Goal: Task Accomplishment & Management: Complete application form

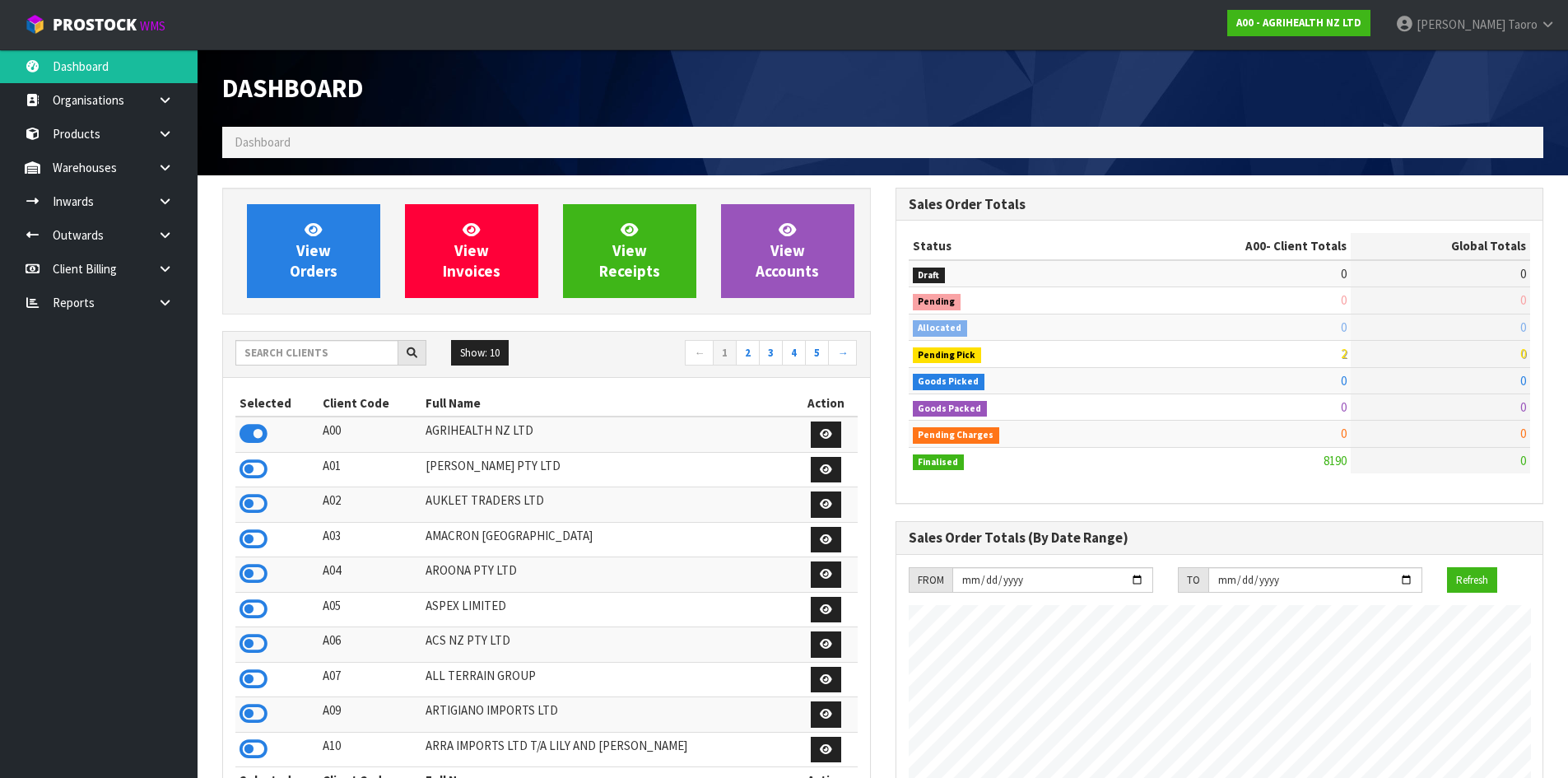
scroll to position [1247, 673]
click at [318, 357] on input "text" at bounding box center [316, 352] width 163 height 25
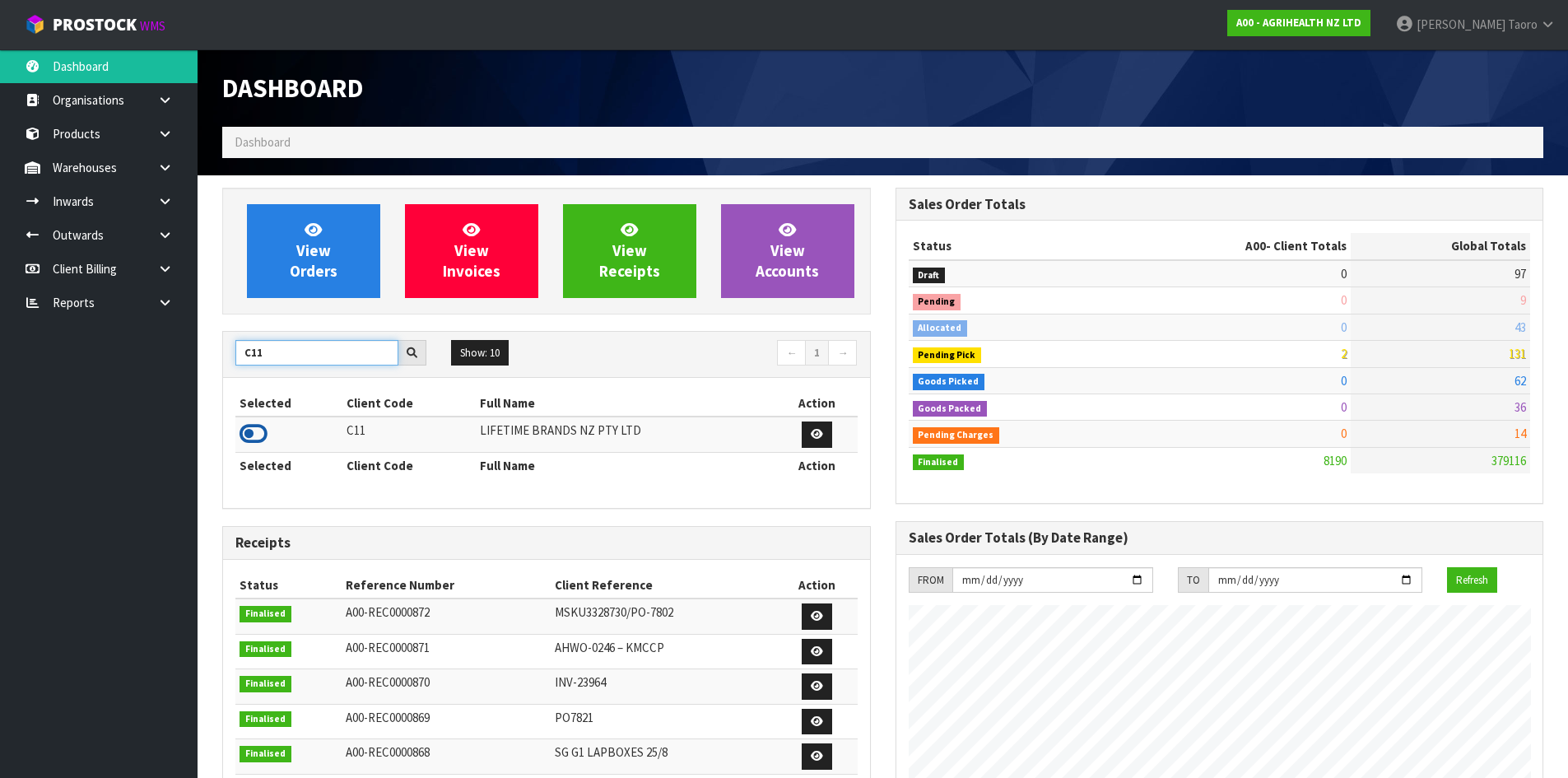
type input "C11"
click at [257, 433] on icon at bounding box center [254, 434] width 28 height 24
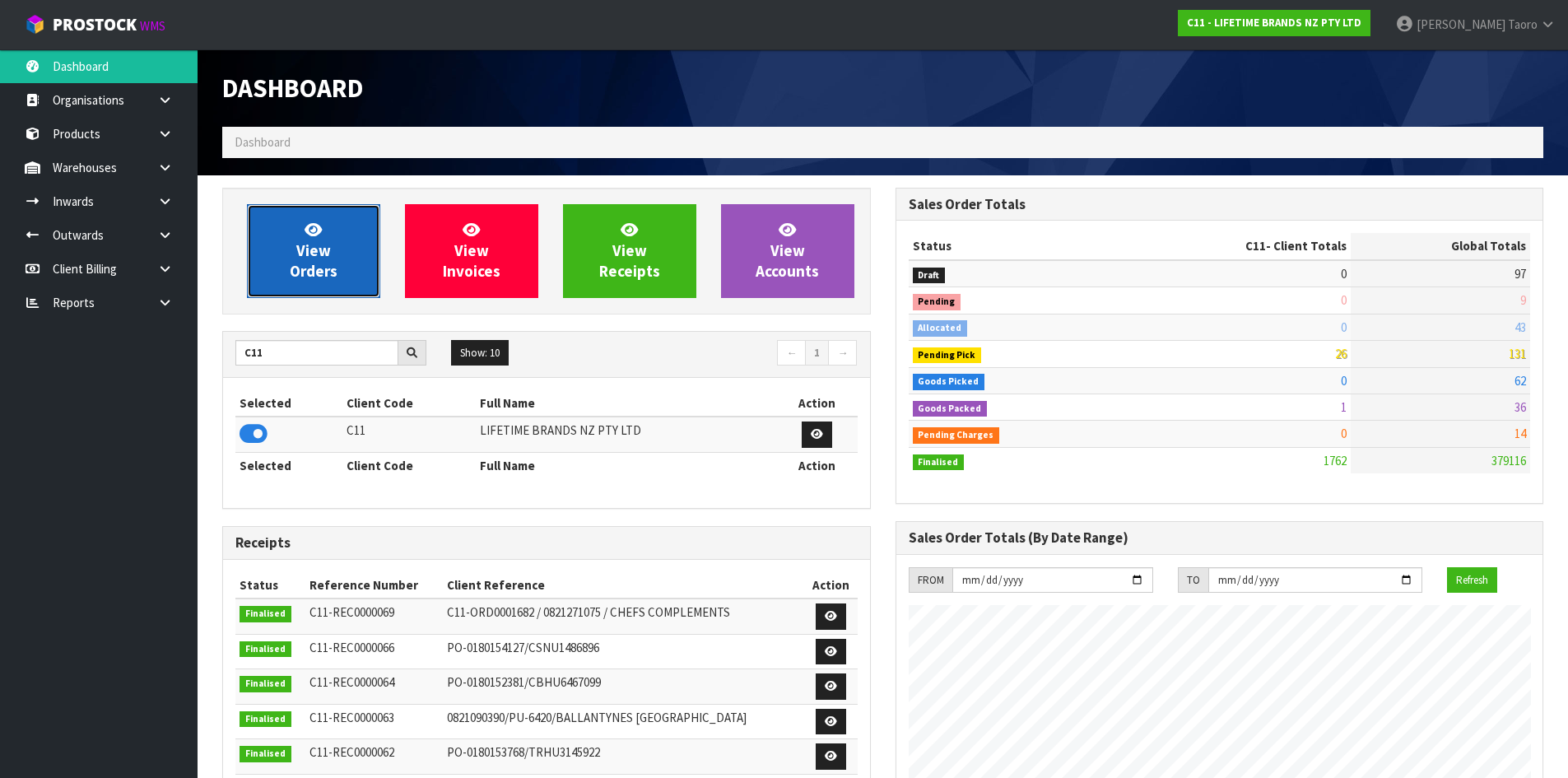
click at [321, 235] on icon at bounding box center [314, 229] width 17 height 16
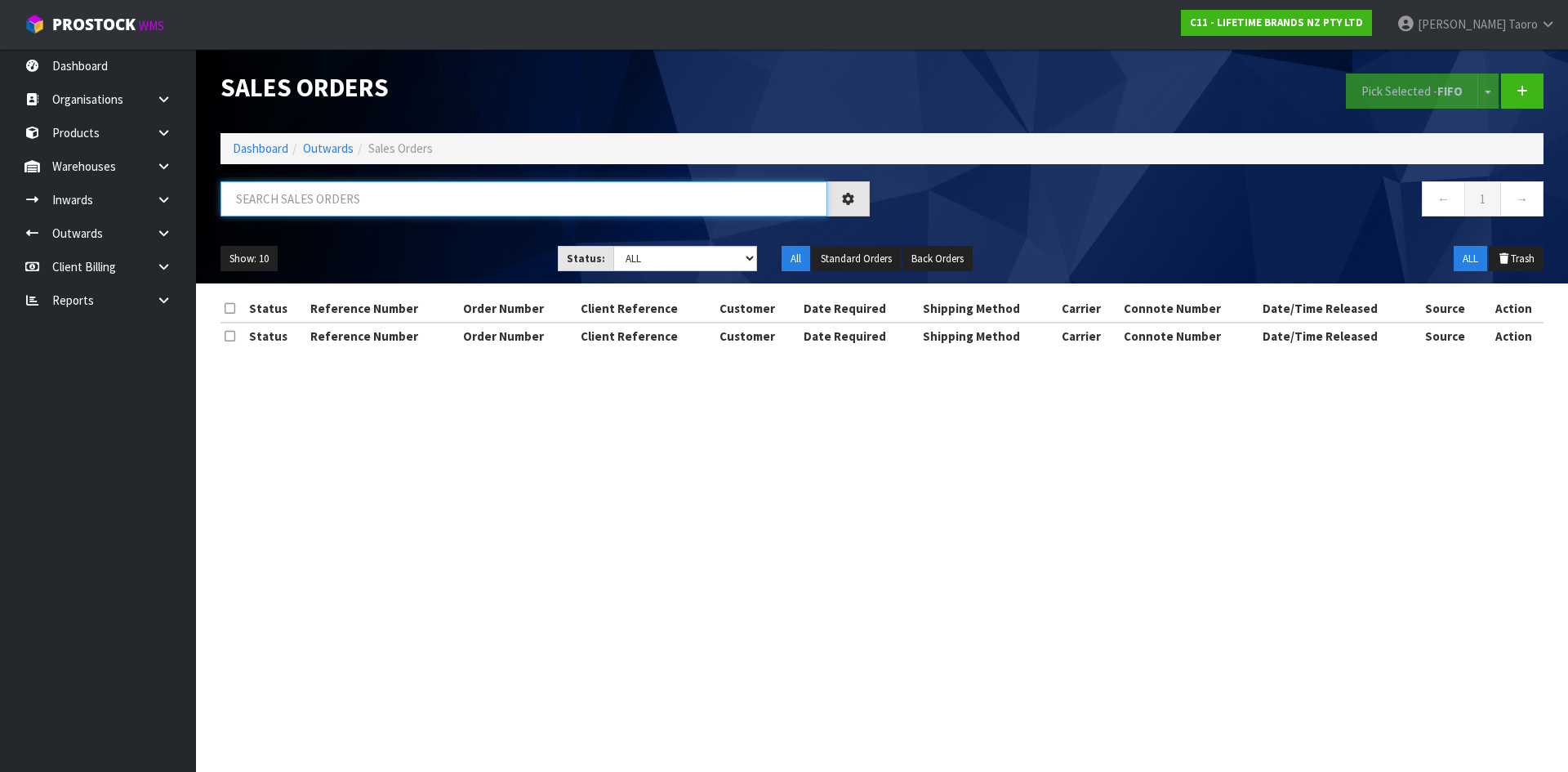
click at [330, 206] on input "text" at bounding box center [524, 199] width 607 height 35
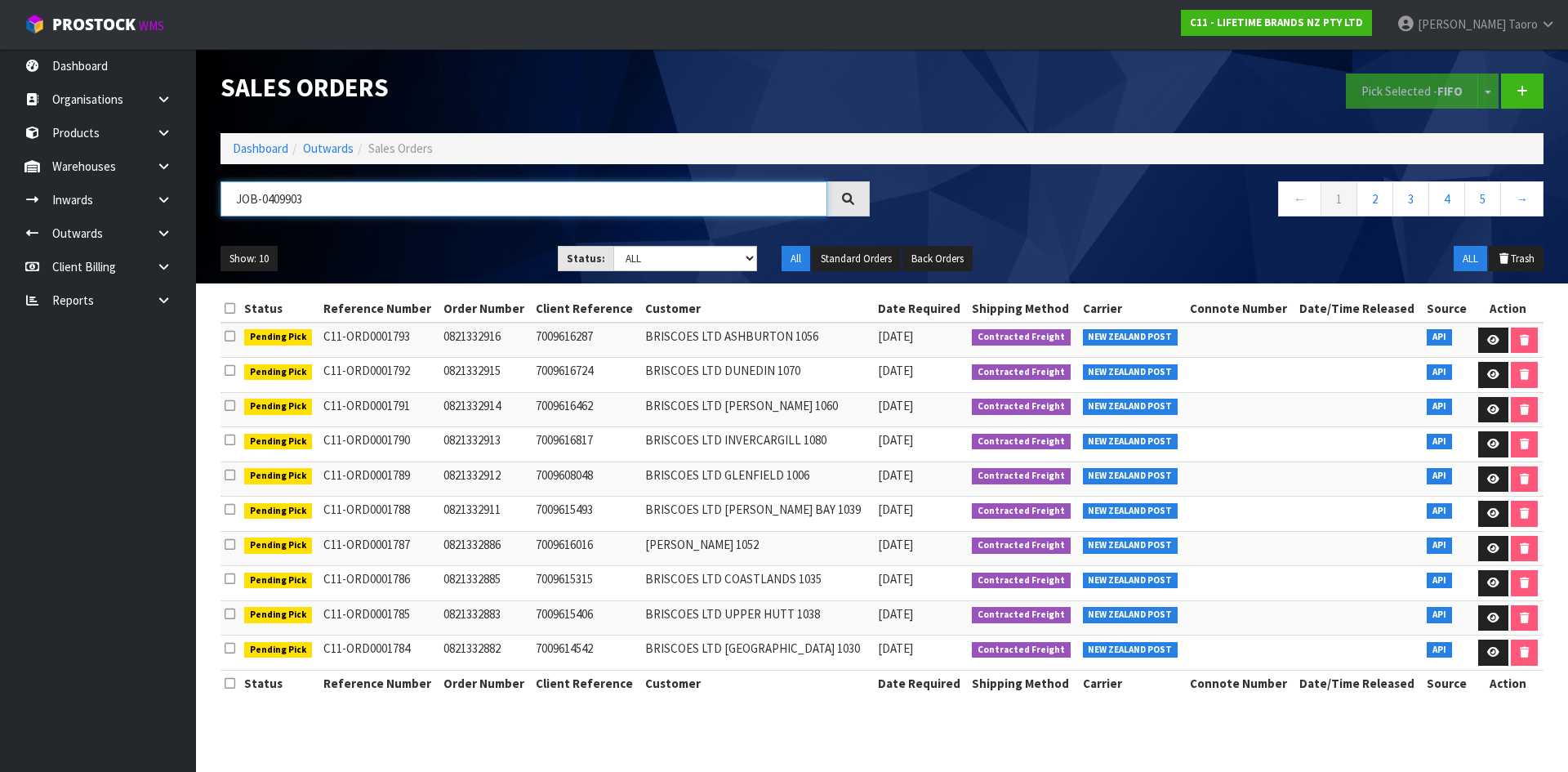
type input "JOB-0409903"
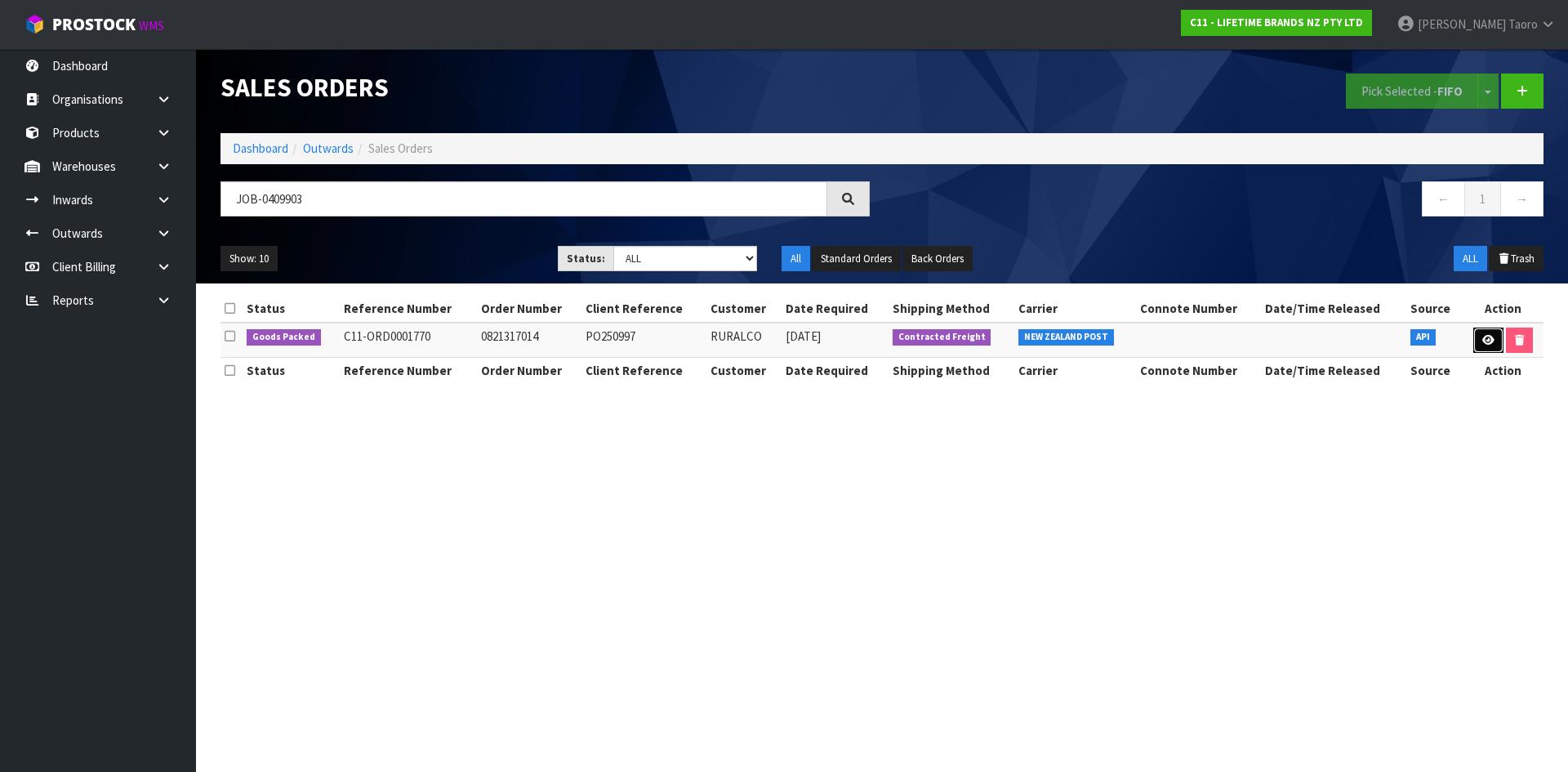
click at [1482, 339] on icon at bounding box center [1488, 340] width 12 height 10
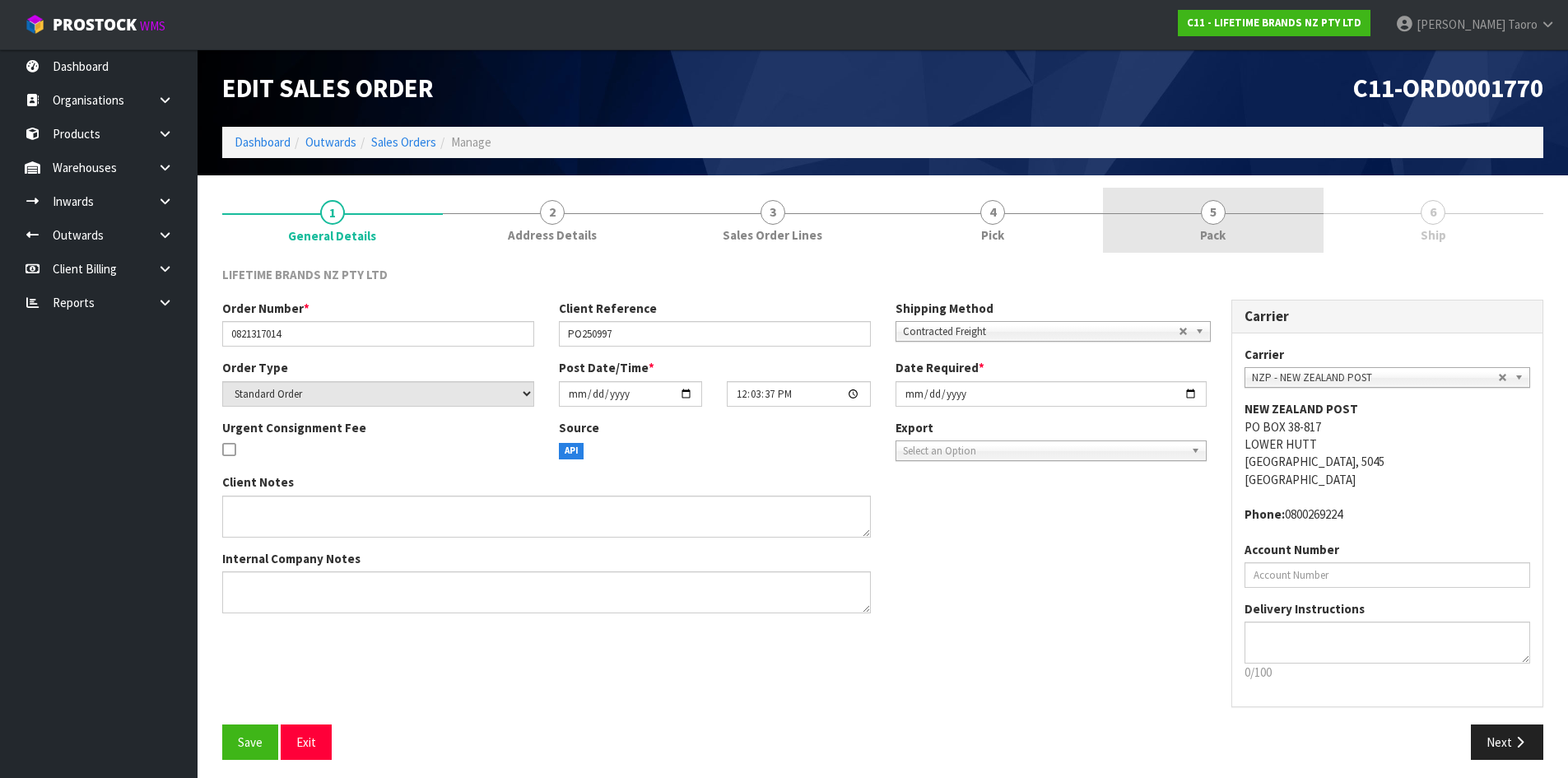
click at [1175, 217] on link "5 Pack" at bounding box center [1213, 220] width 221 height 65
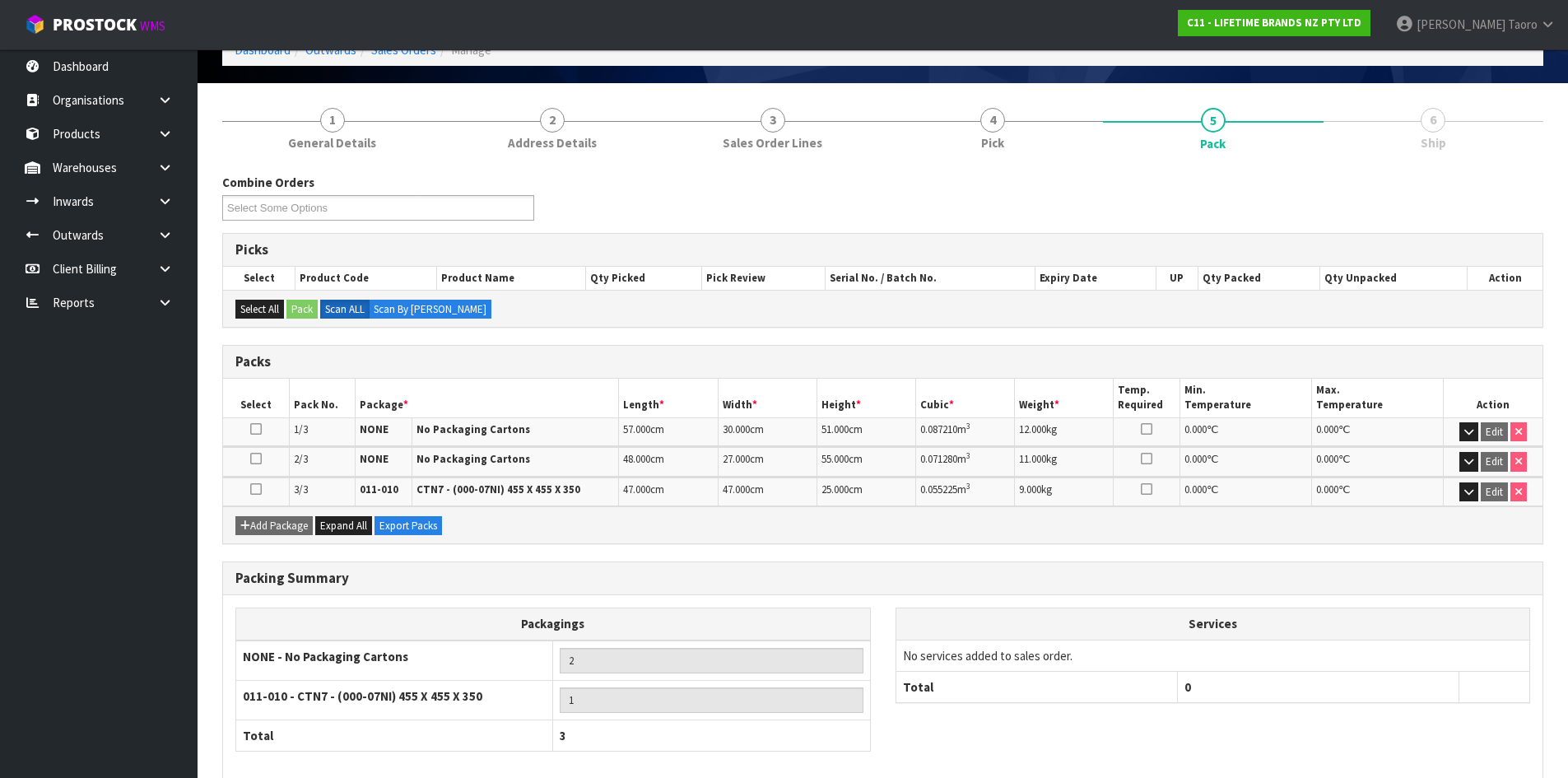
scroll to position [173, 0]
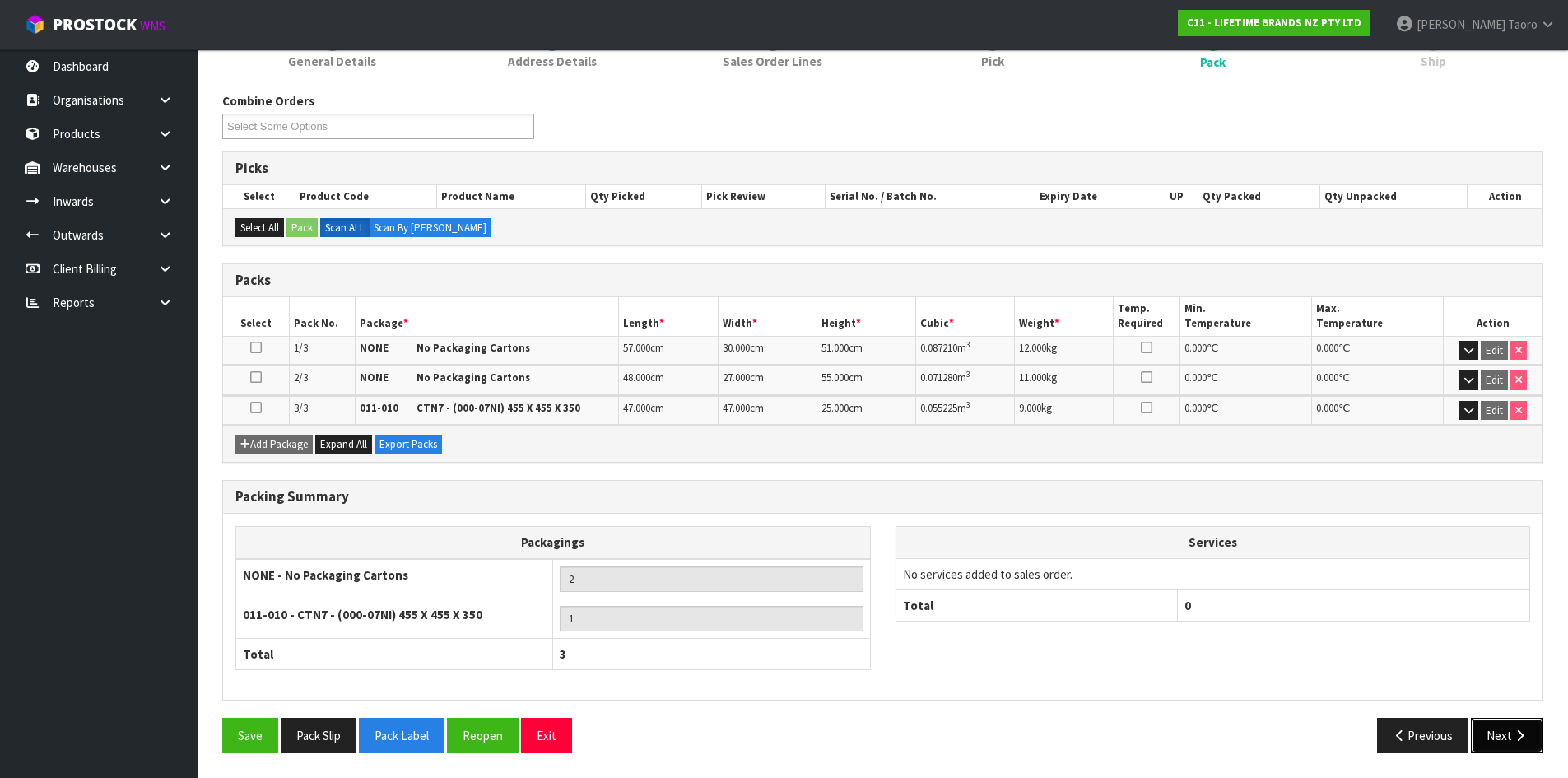
click at [1522, 722] on button "Next" at bounding box center [1507, 735] width 72 height 36
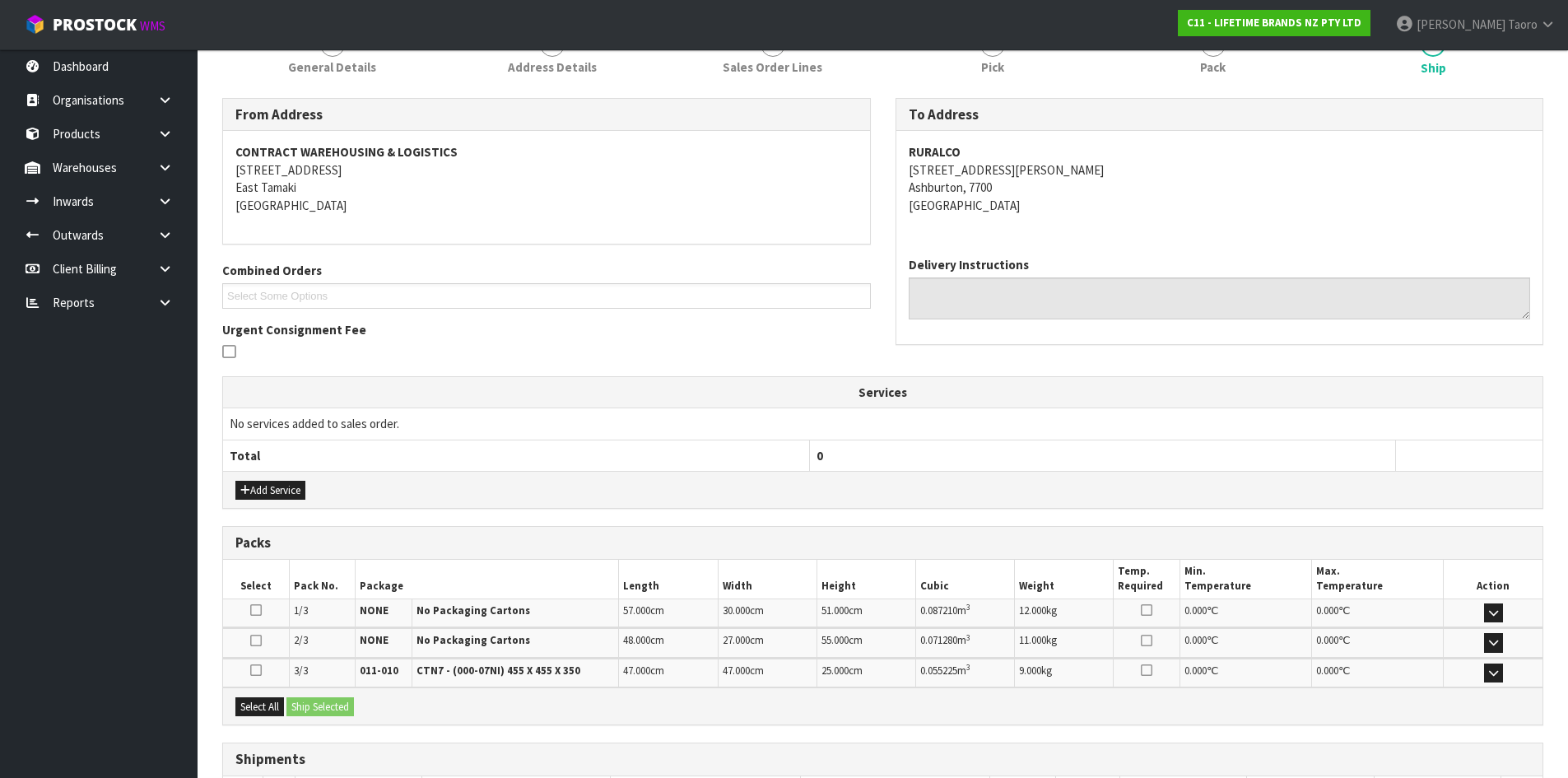
scroll to position [292, 0]
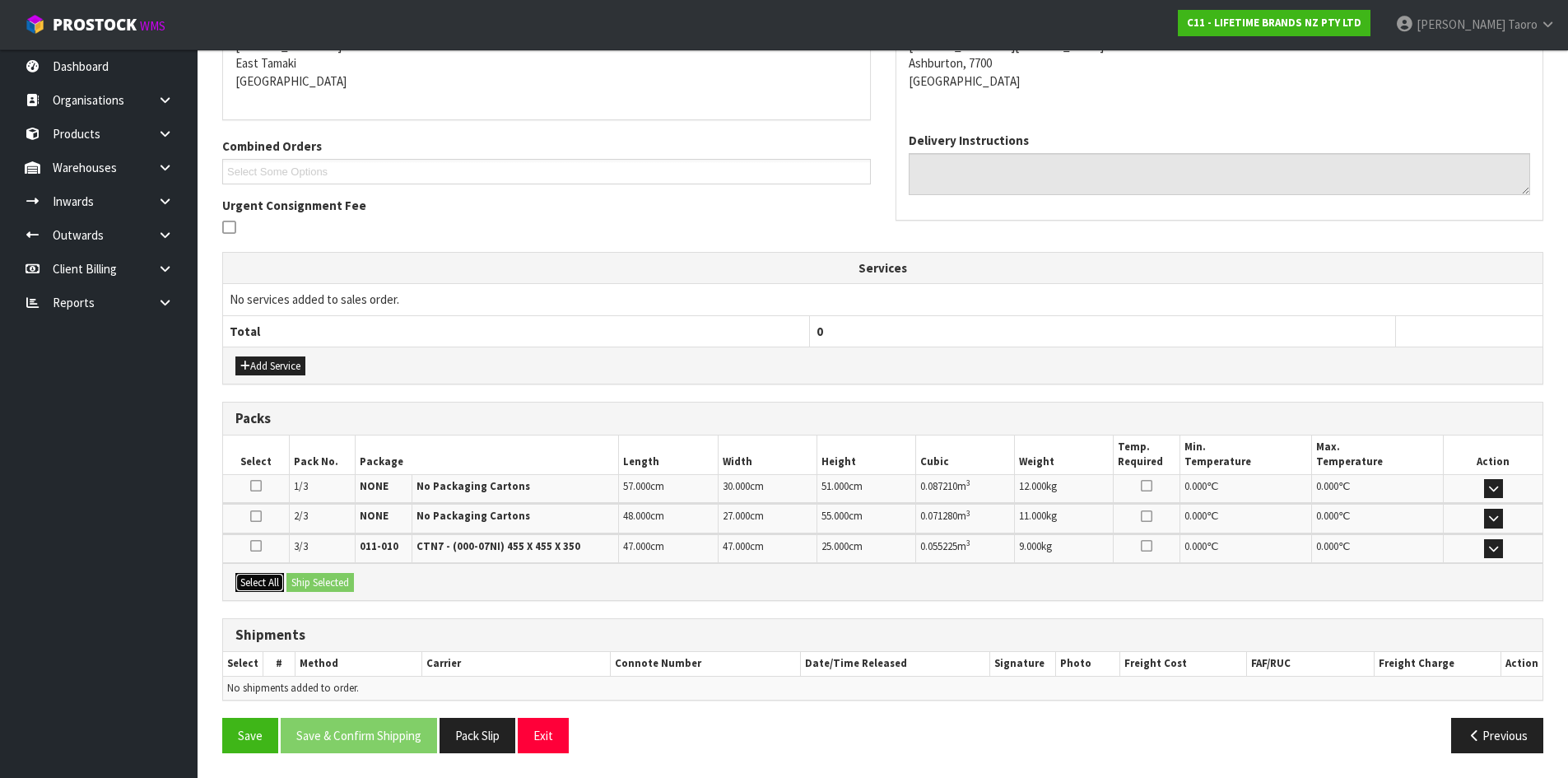
click at [248, 579] on button "Select All" at bounding box center [260, 582] width 49 height 20
click at [310, 580] on button "Ship Selected" at bounding box center [320, 582] width 67 height 20
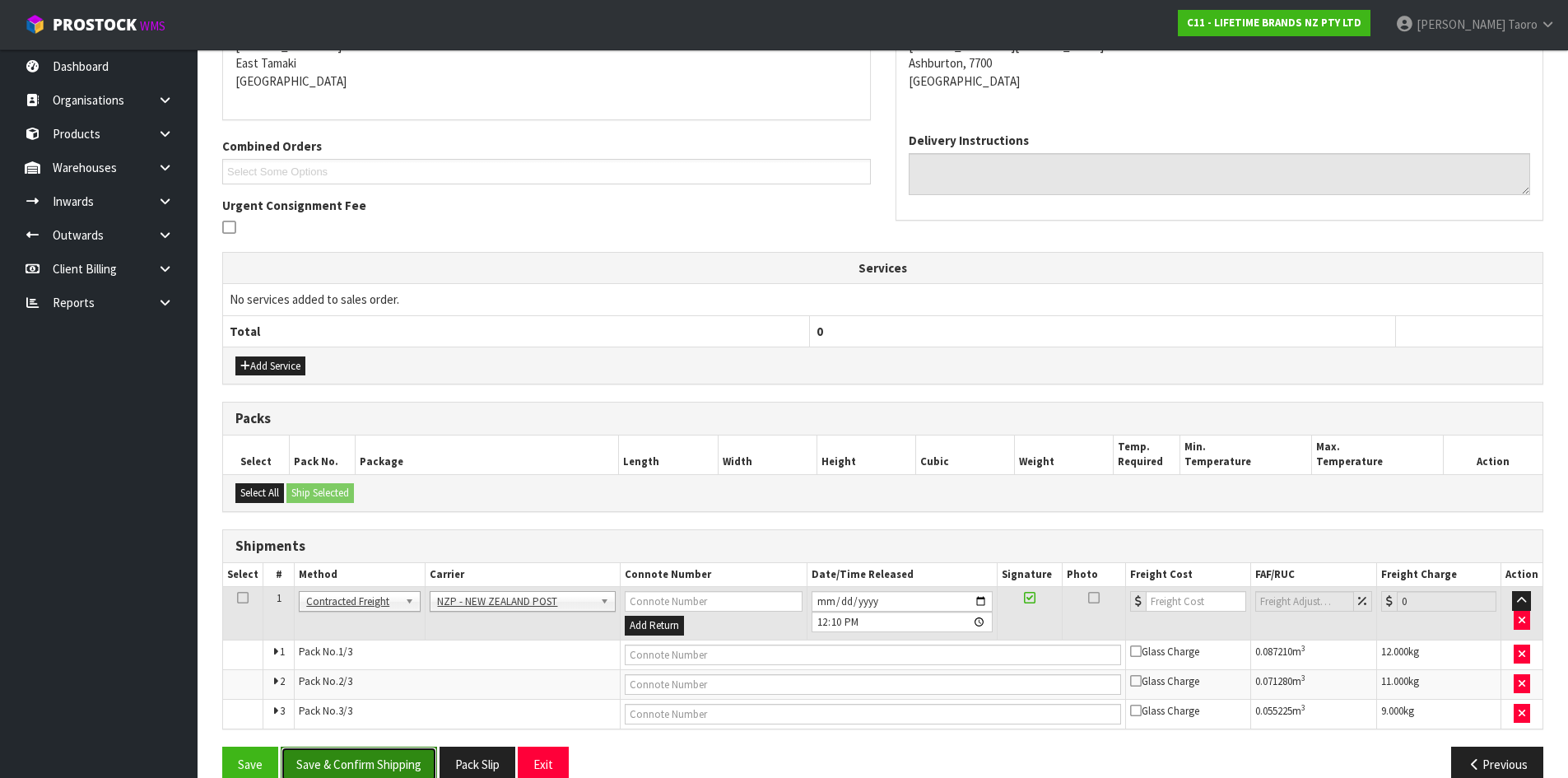
click at [426, 767] on button "Save & Confirm Shipping" at bounding box center [358, 764] width 156 height 36
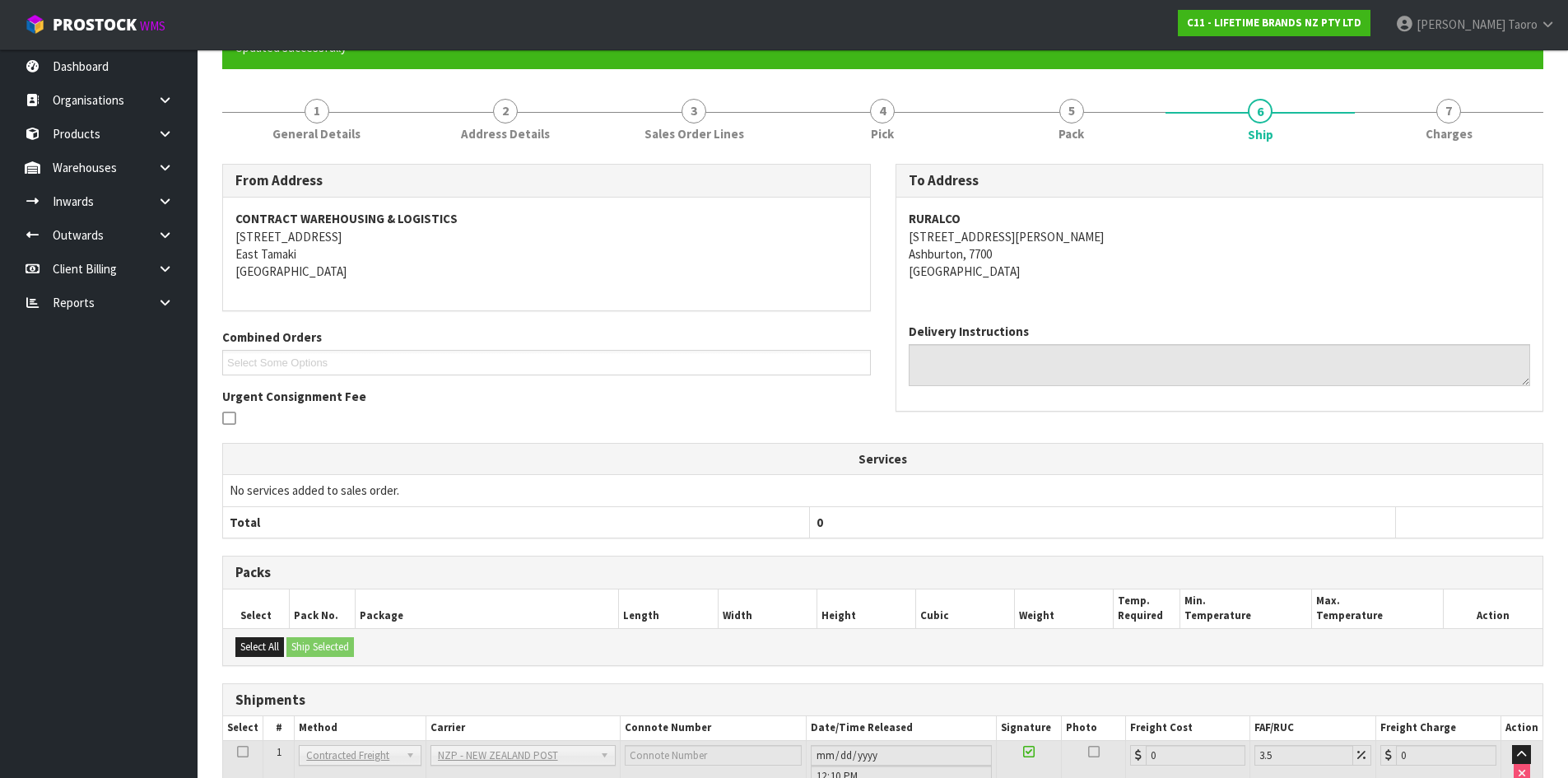
scroll to position [355, 0]
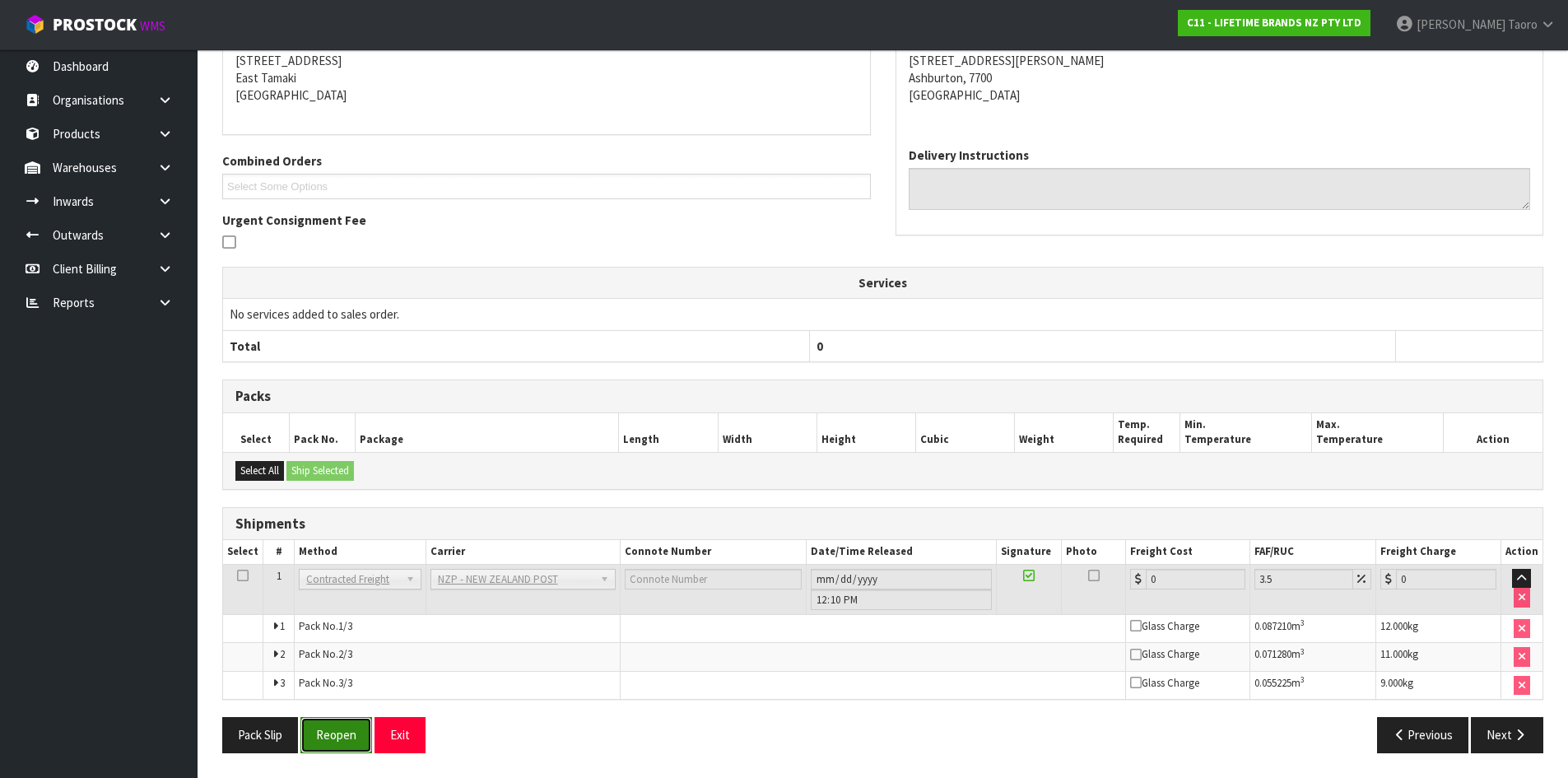
click at [344, 733] on button "Reopen" at bounding box center [336, 734] width 71 height 36
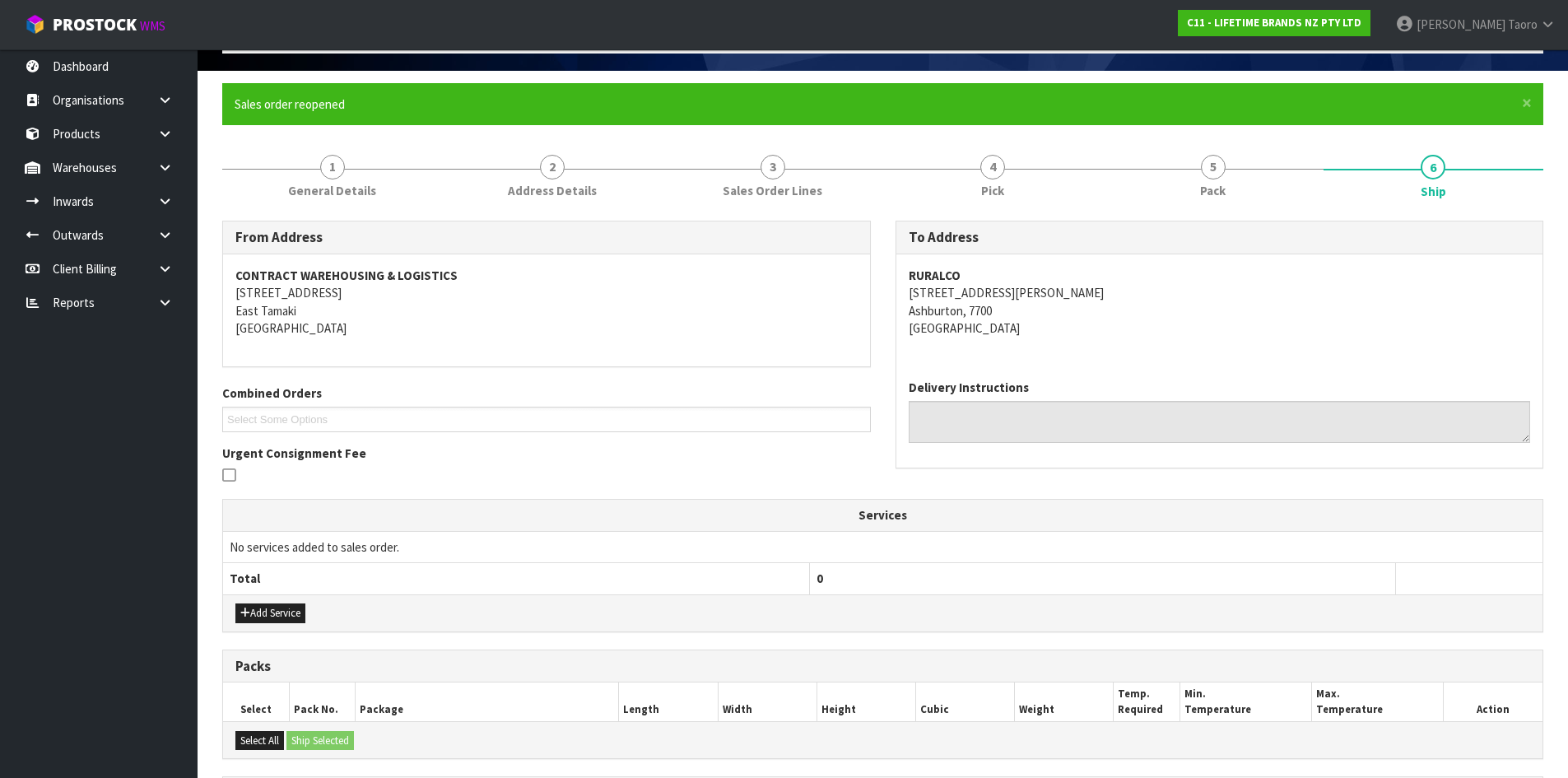
scroll to position [396, 0]
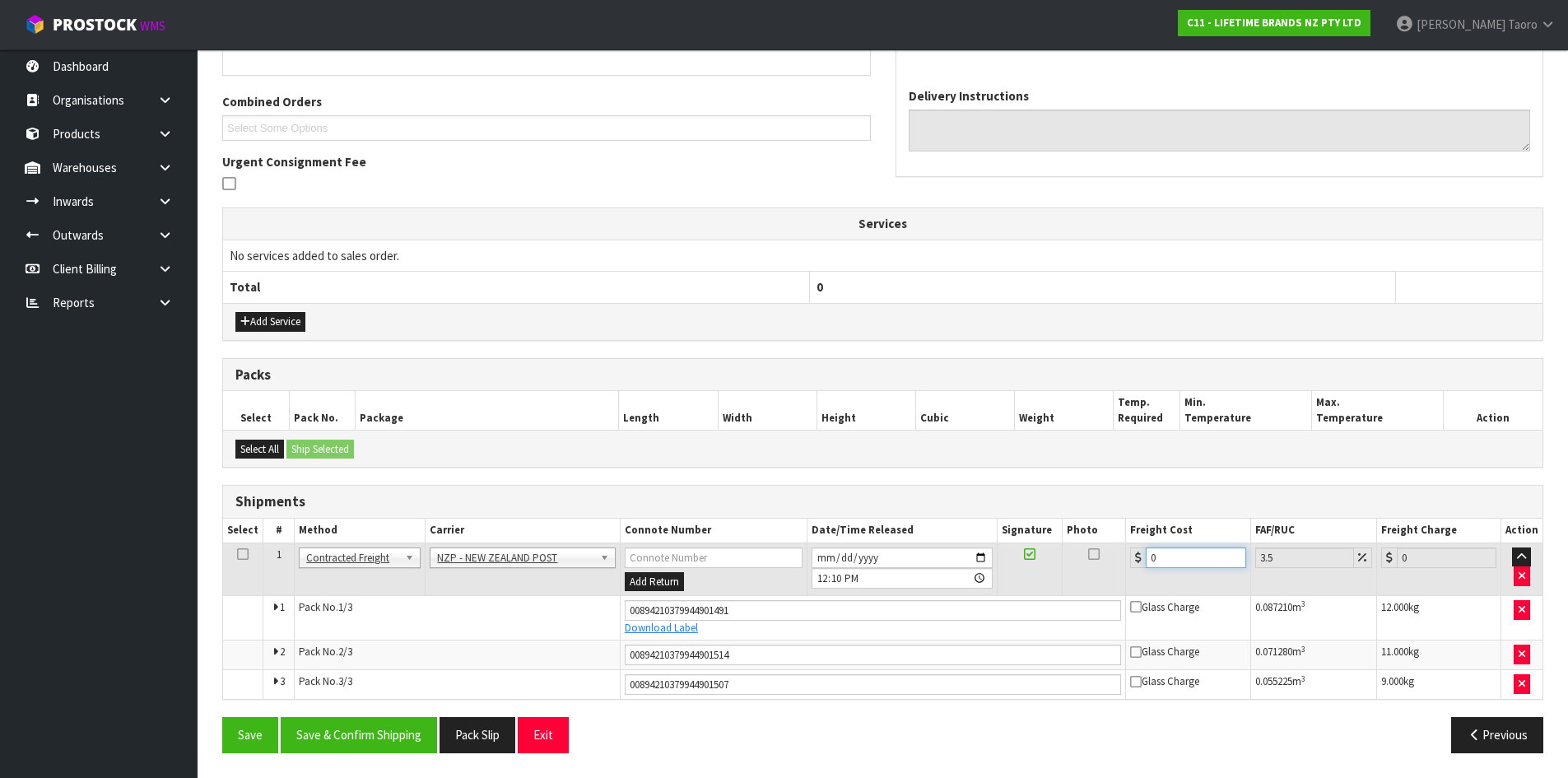
click at [1176, 560] on input "0" at bounding box center [1196, 558] width 99 height 21
type input "5"
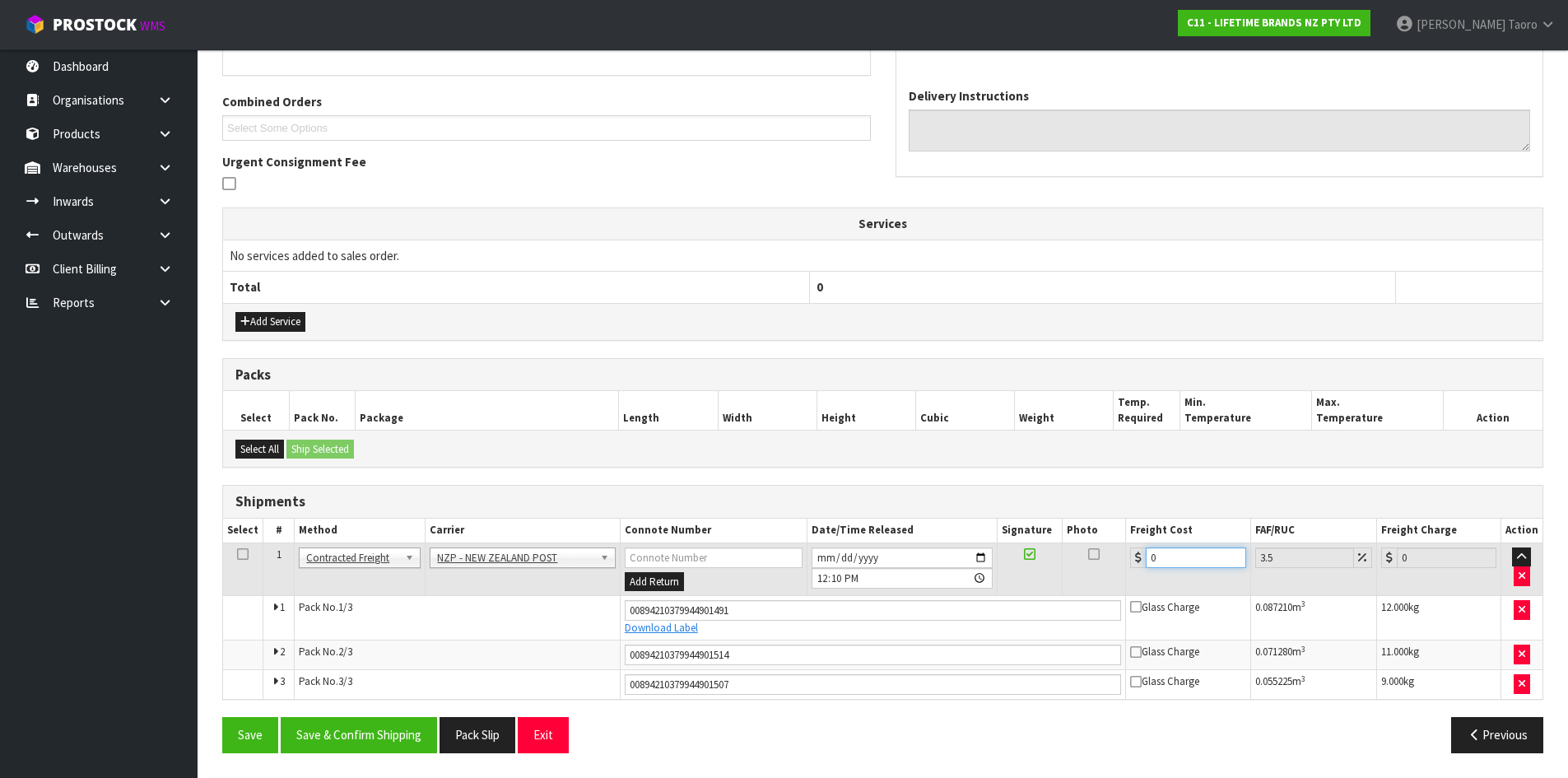
type input "5.17"
type input "58"
type input "60.03"
type input "58.1"
type input "60.13"
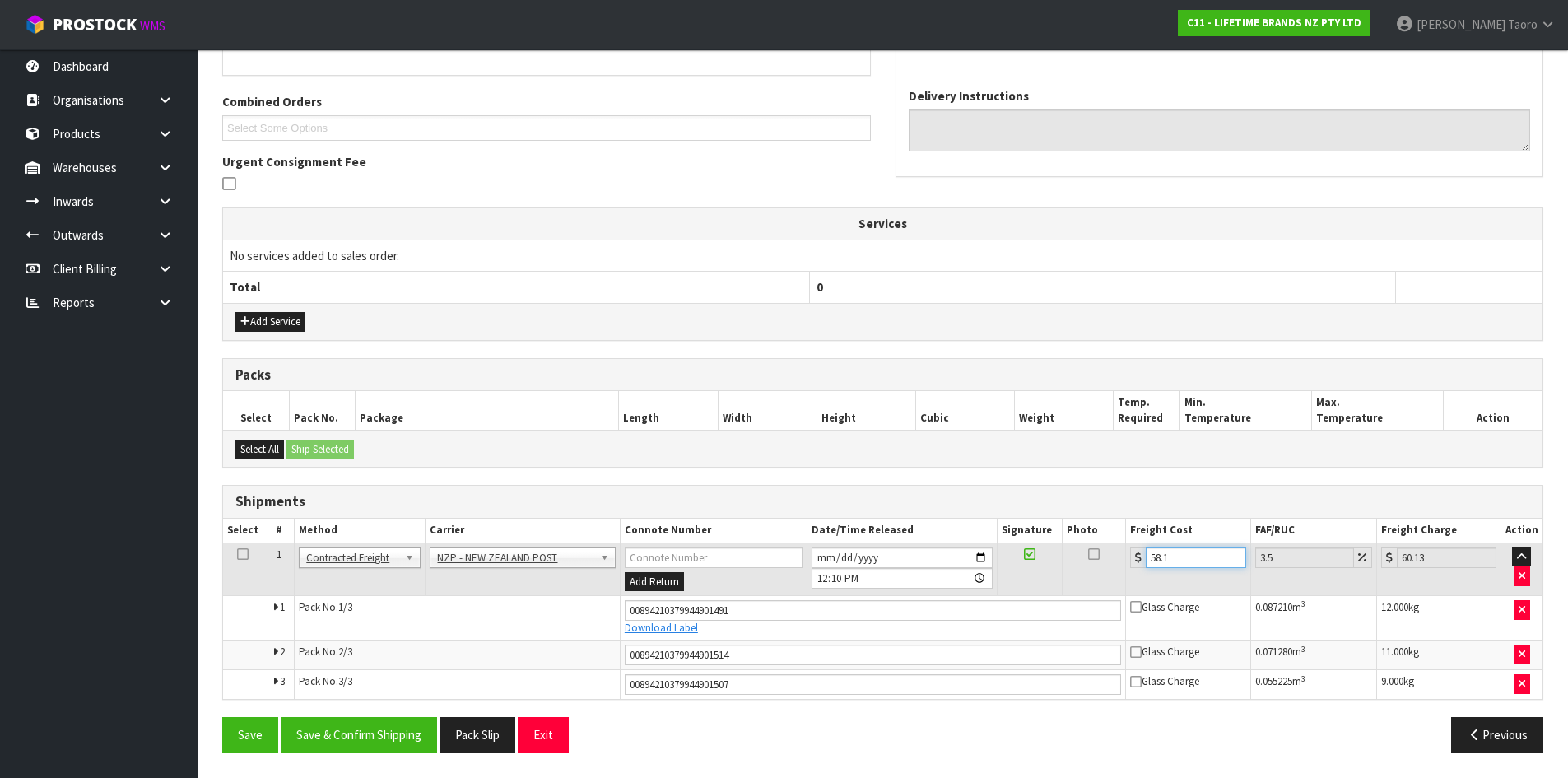
type input "58.15"
type input "60.19"
type input "58.15"
click at [359, 735] on button "Save & Confirm Shipping" at bounding box center [358, 734] width 156 height 36
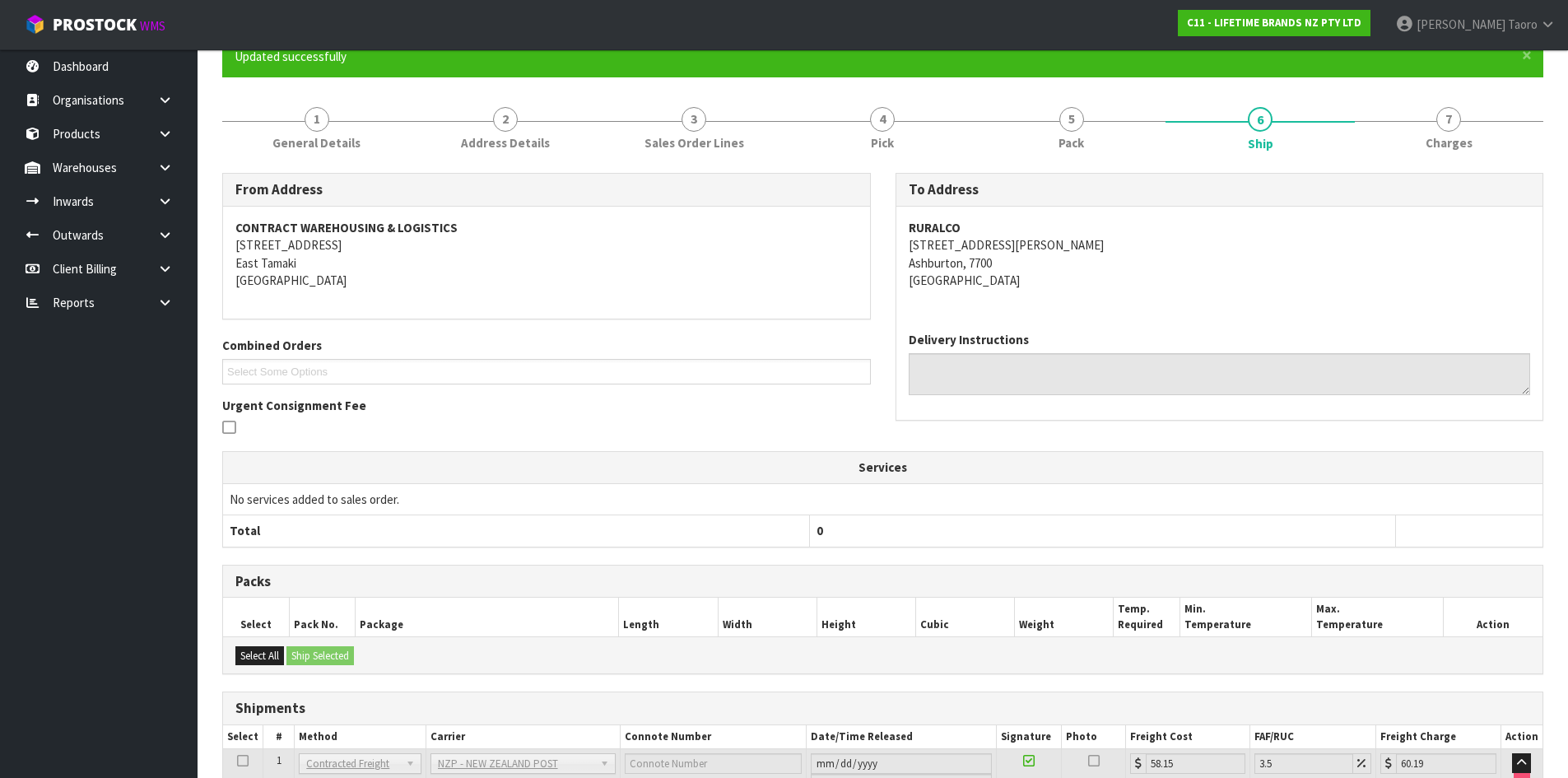
scroll to position [348, 0]
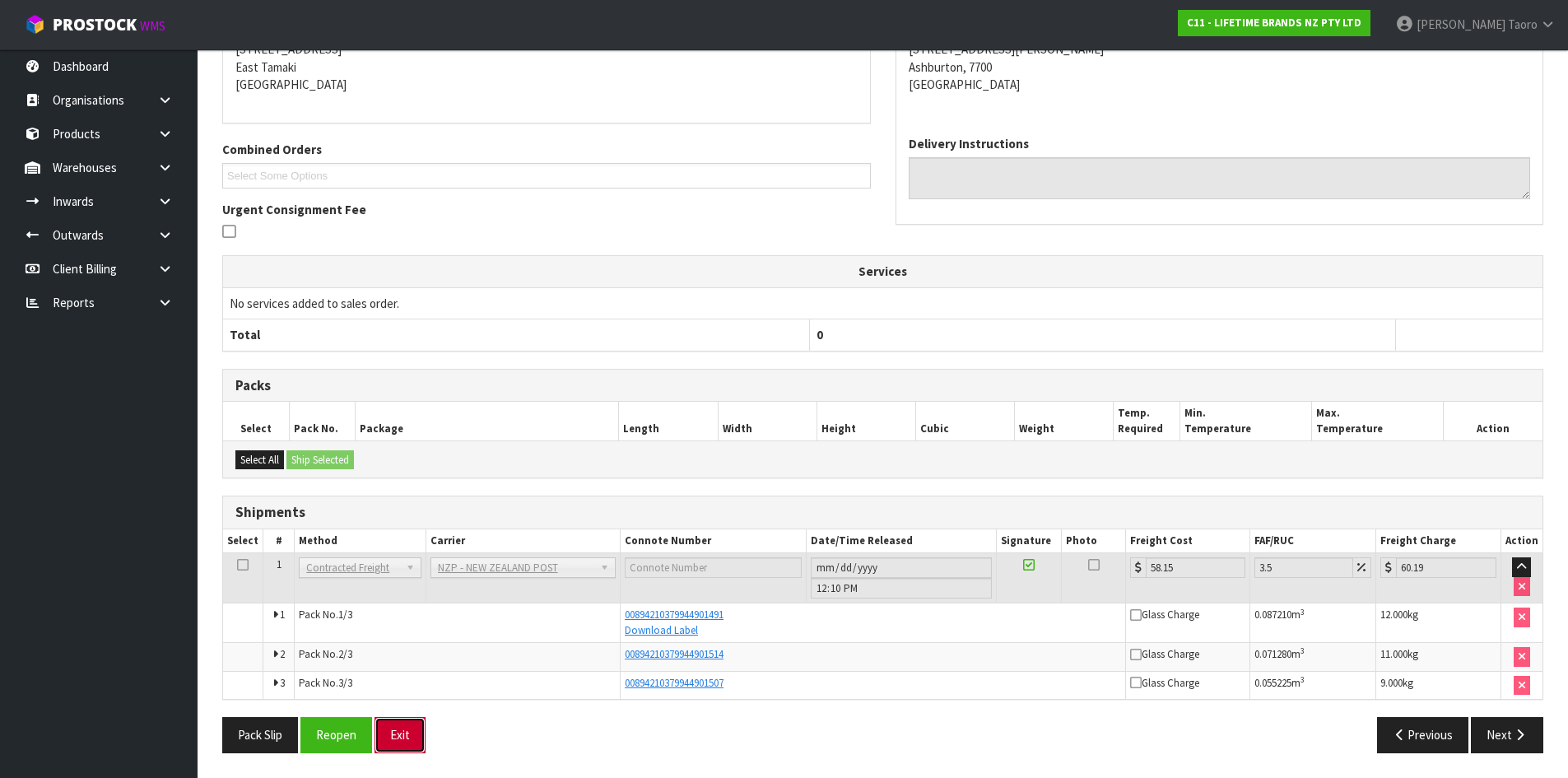
click at [422, 735] on button "Exit" at bounding box center [400, 734] width 51 height 36
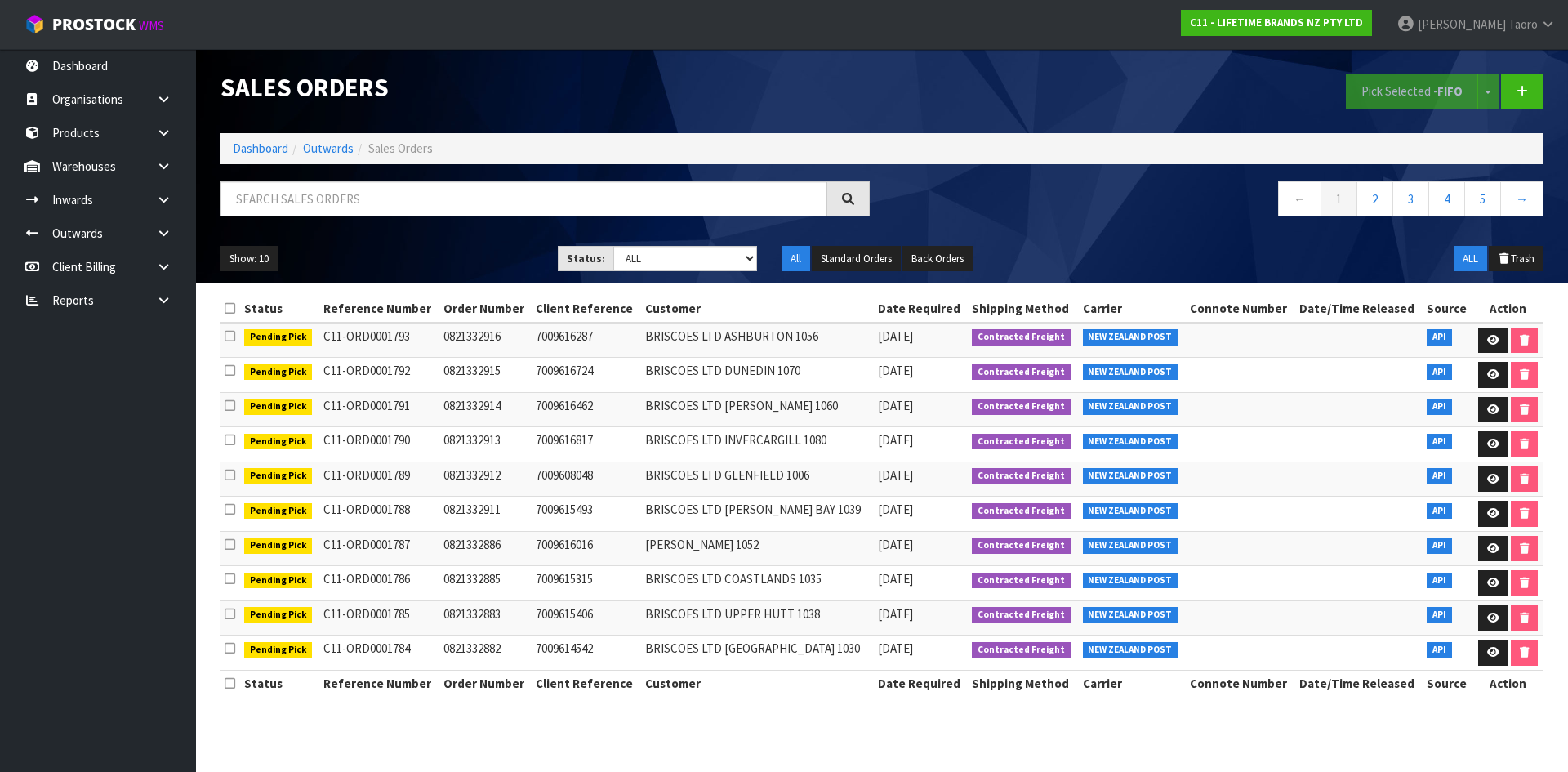
click at [415, 720] on section "Status Reference Number Order Number Client Reference Customer Date Required Sh…" at bounding box center [882, 504] width 1372 height 442
click at [415, 719] on section "Status Reference Number Order Number Client Reference Customer Date Required Sh…" at bounding box center [882, 504] width 1372 height 442
click at [281, 148] on link "Dashboard" at bounding box center [260, 148] width 55 height 16
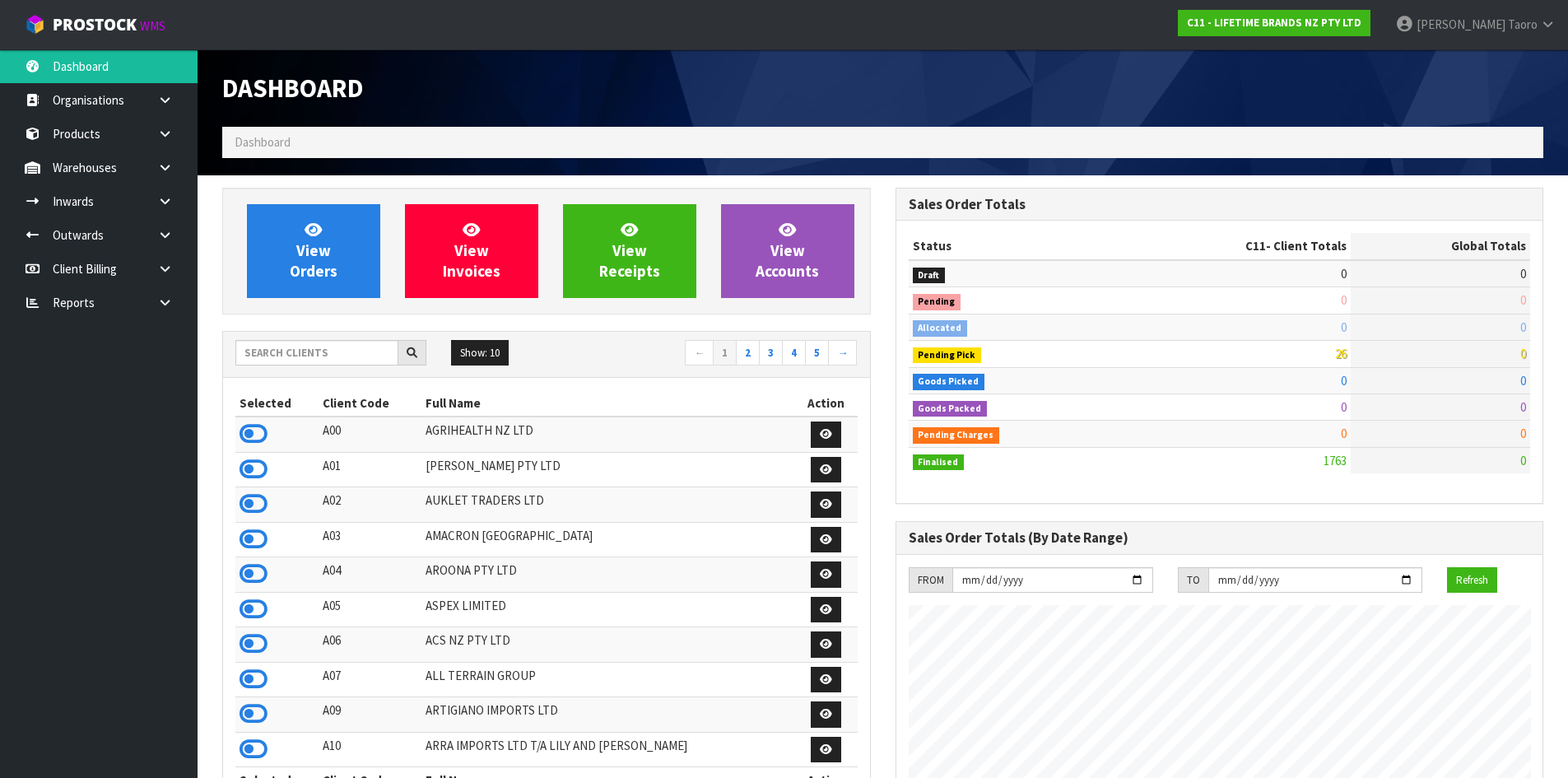
scroll to position [1247, 673]
click at [313, 354] on input "text" at bounding box center [316, 352] width 163 height 25
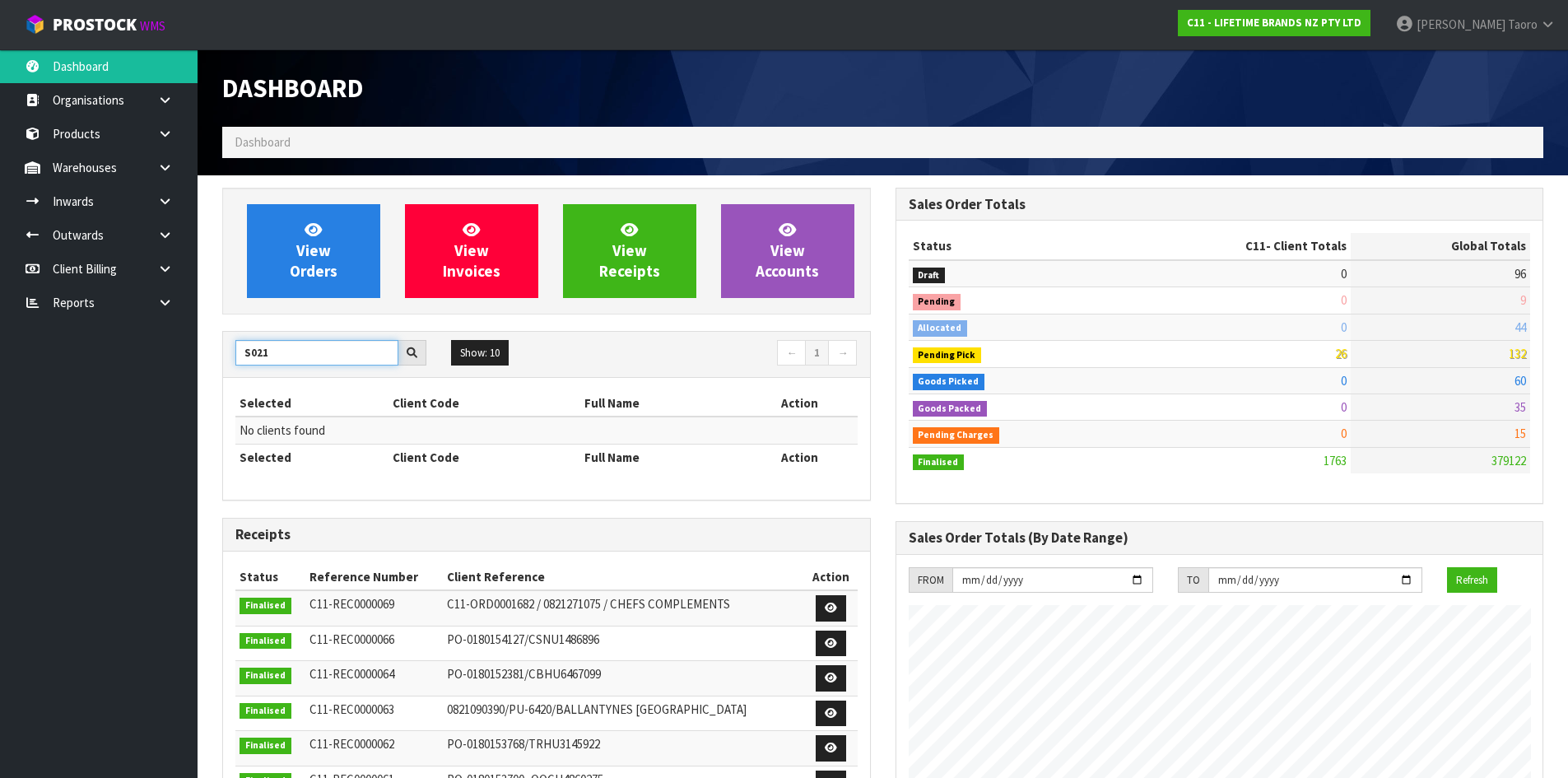
drag, startPoint x: 316, startPoint y: 355, endPoint x: 164, endPoint y: 364, distance: 152.3
click at [164, 364] on body "Toggle navigation ProStock WMS C11 - LIFETIME BRANDS NZ PTY LTD [PERSON_NAME] L…" at bounding box center [784, 389] width 1568 height 778
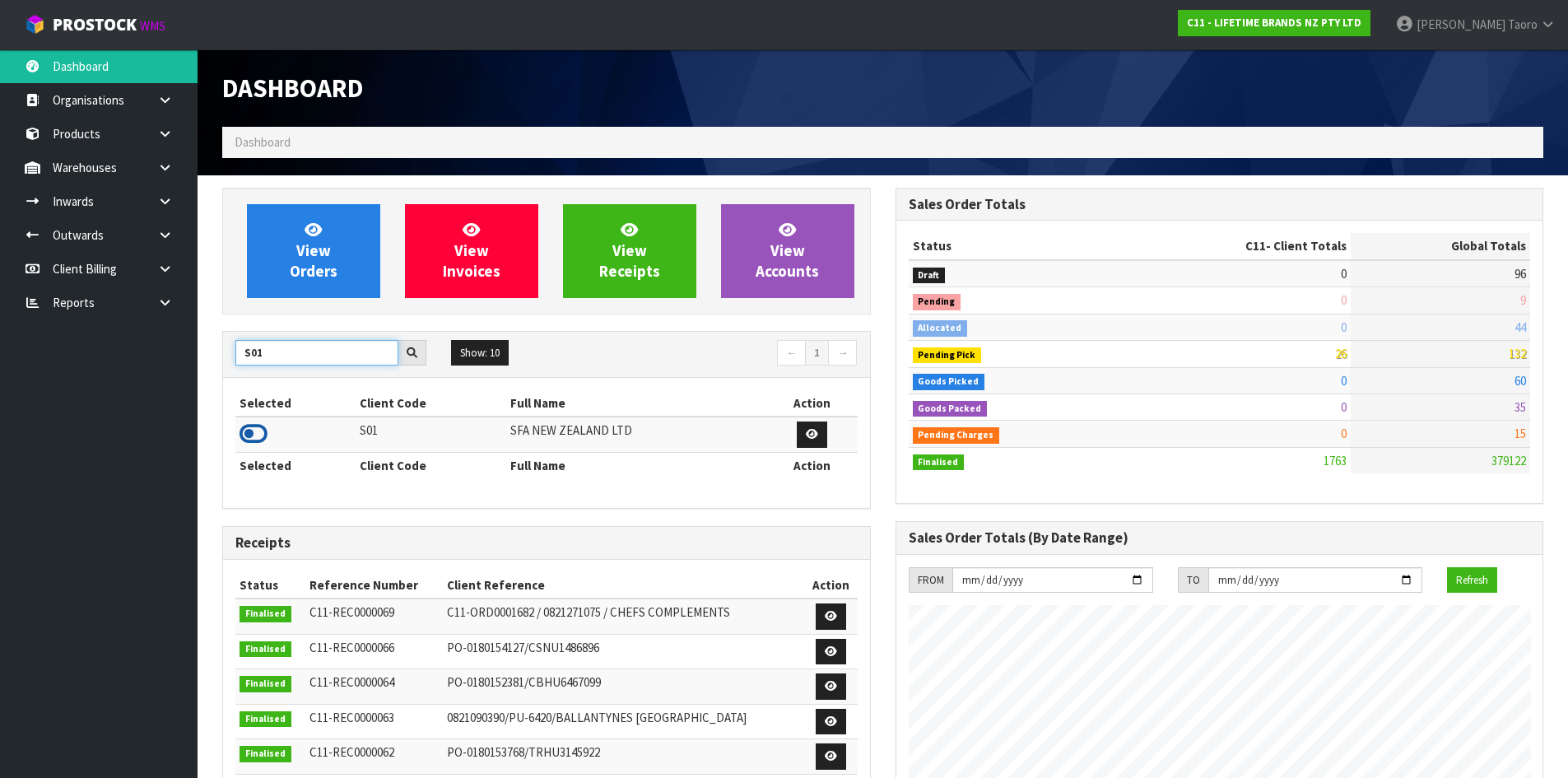
type input "S01"
click at [255, 438] on icon at bounding box center [254, 434] width 28 height 24
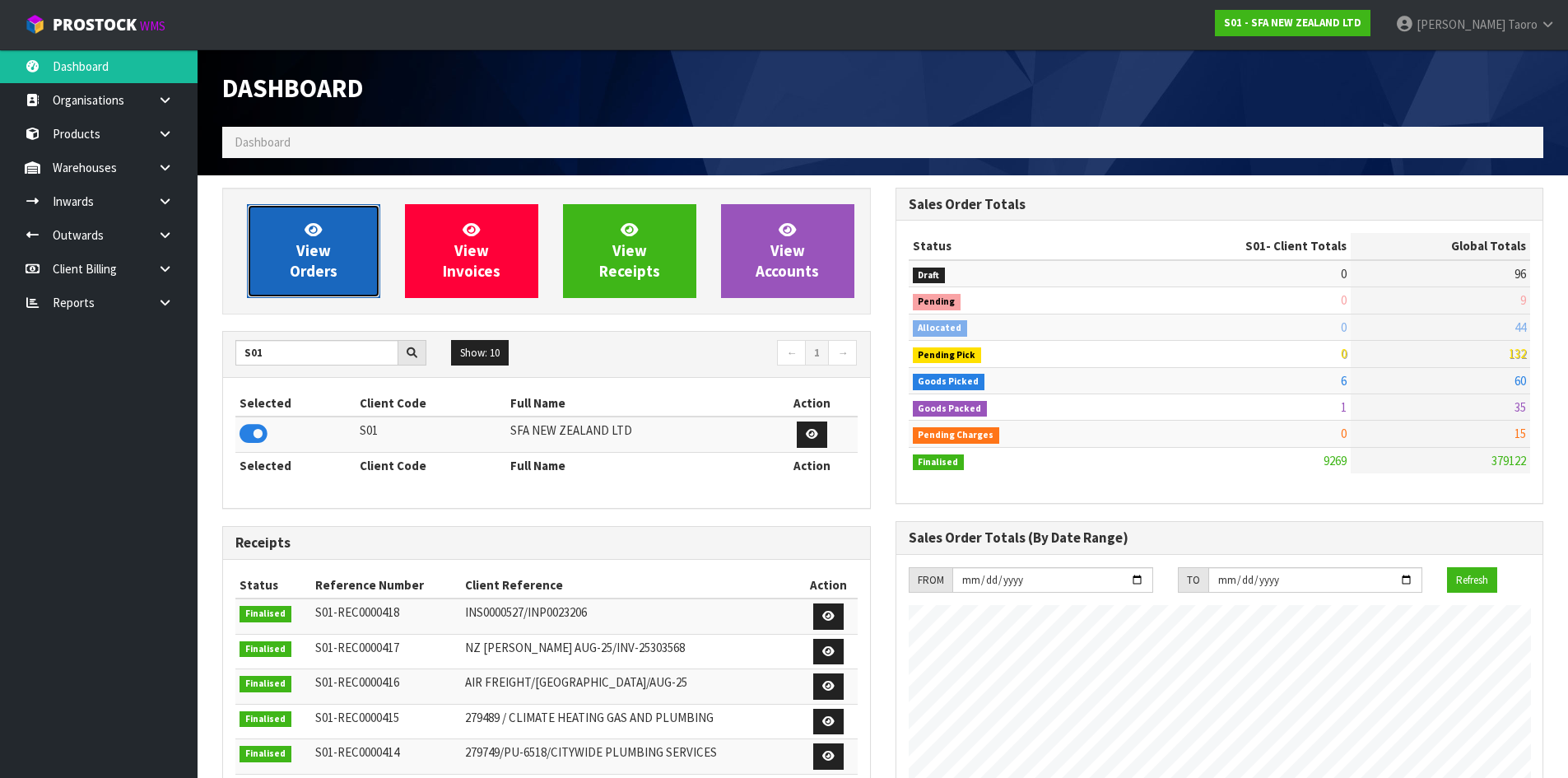
click at [286, 275] on link "View Orders" at bounding box center [313, 251] width 133 height 94
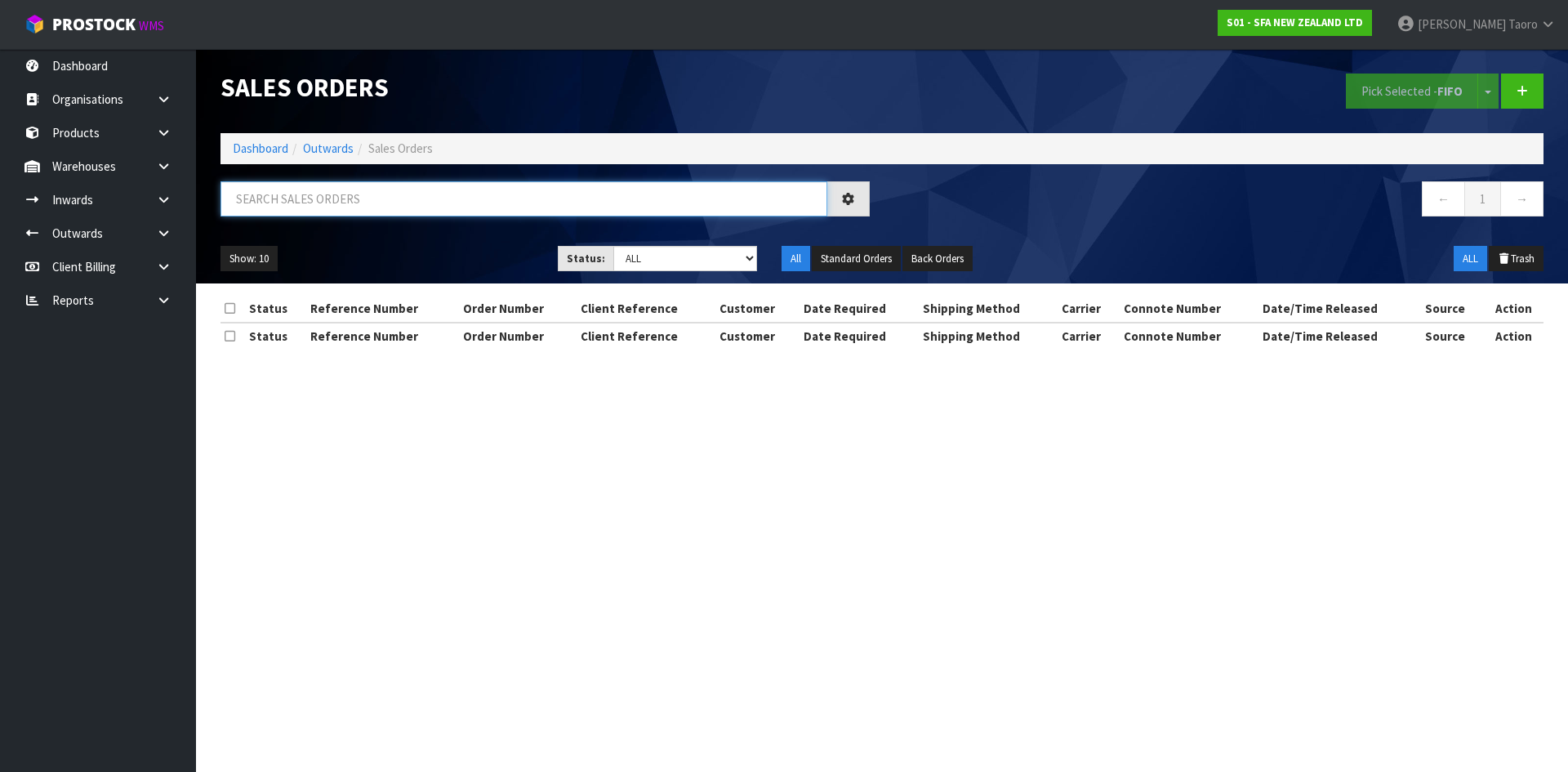
click at [284, 201] on input "text" at bounding box center [524, 199] width 607 height 35
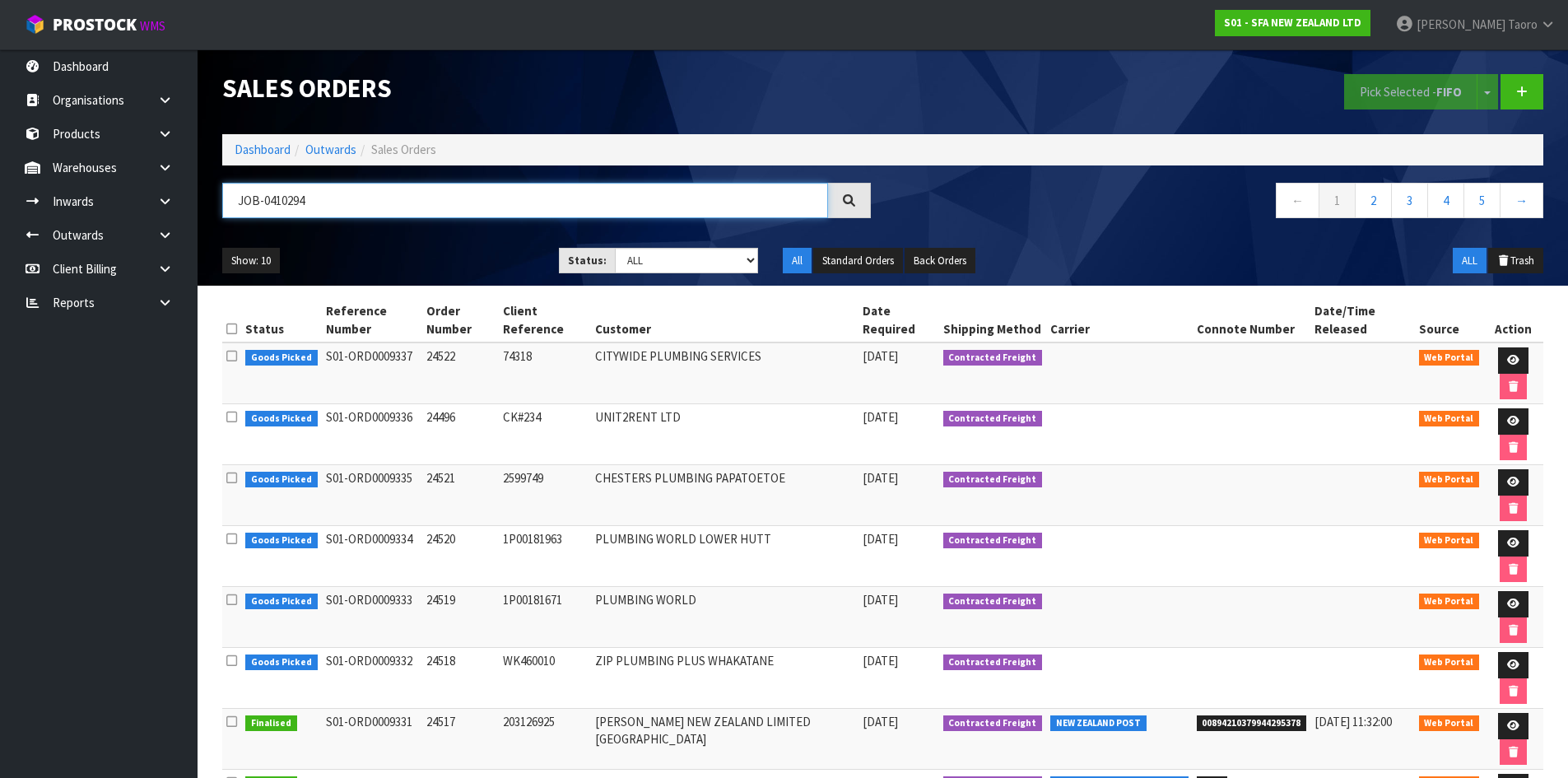
type input "JOB-0410294"
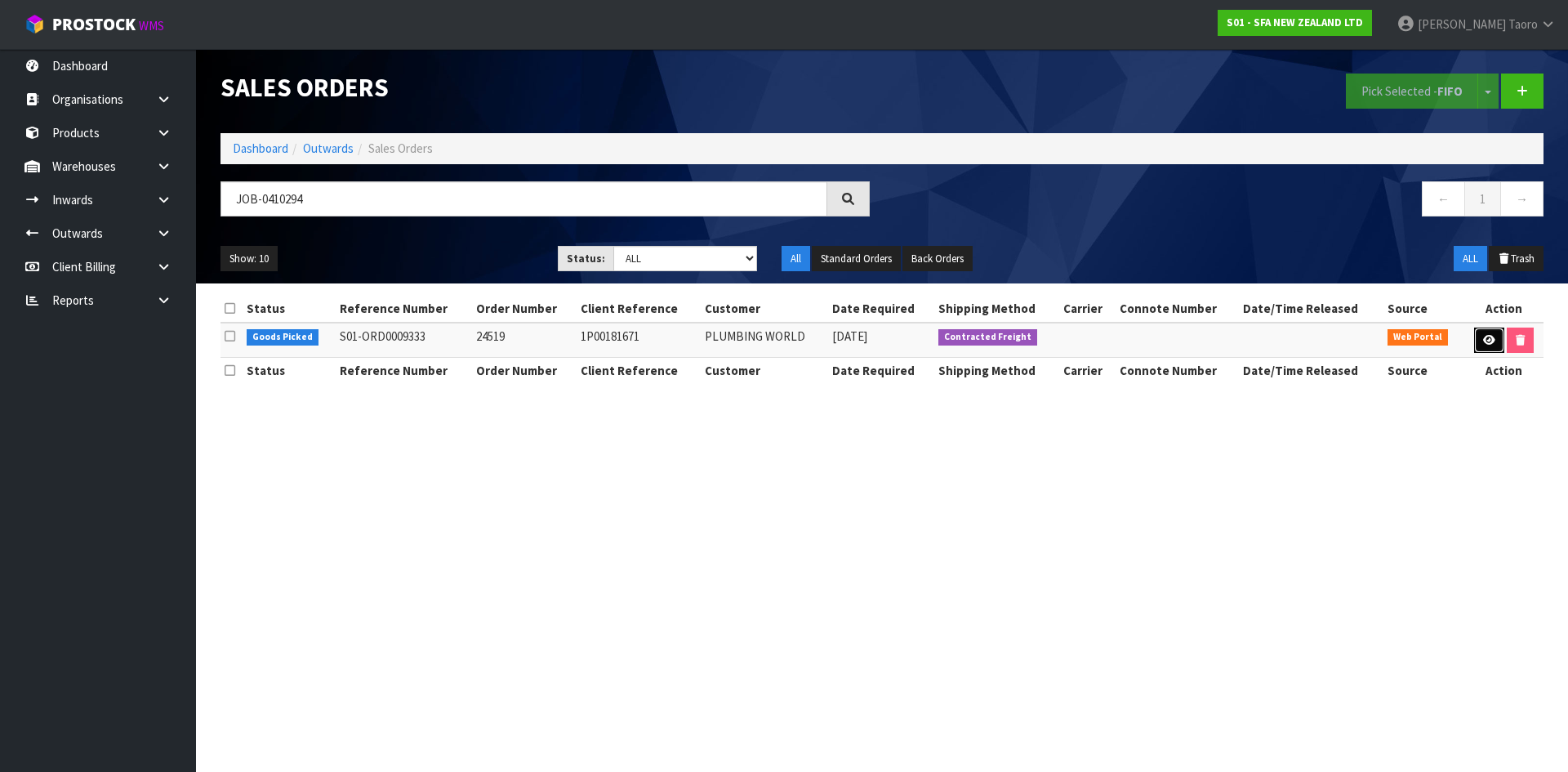
click at [1482, 347] on link at bounding box center [1488, 341] width 30 height 26
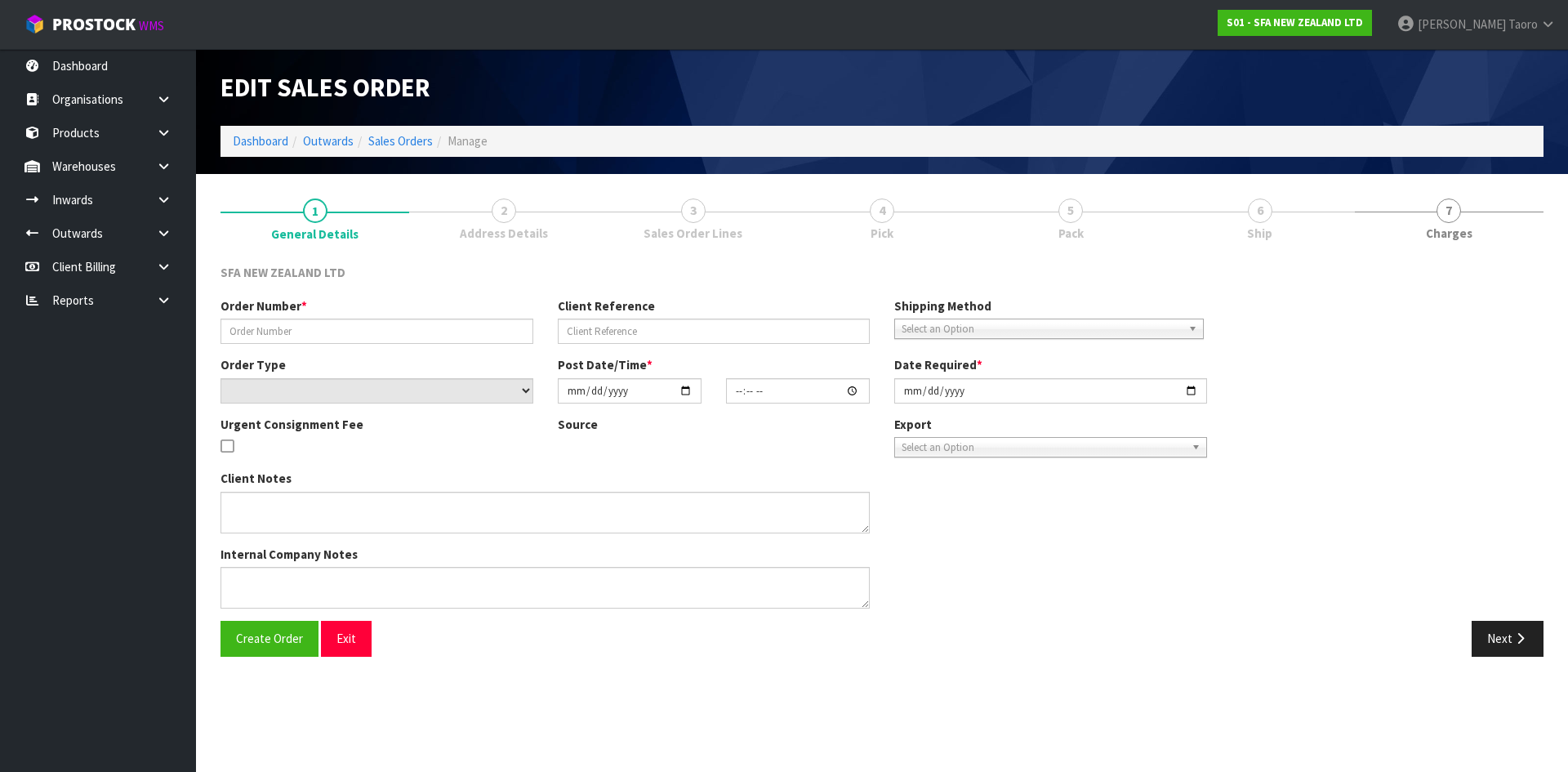
type input "24519"
type input "1P00181671"
select select "number:0"
type input "[DATE]"
type input "09:49:00.000"
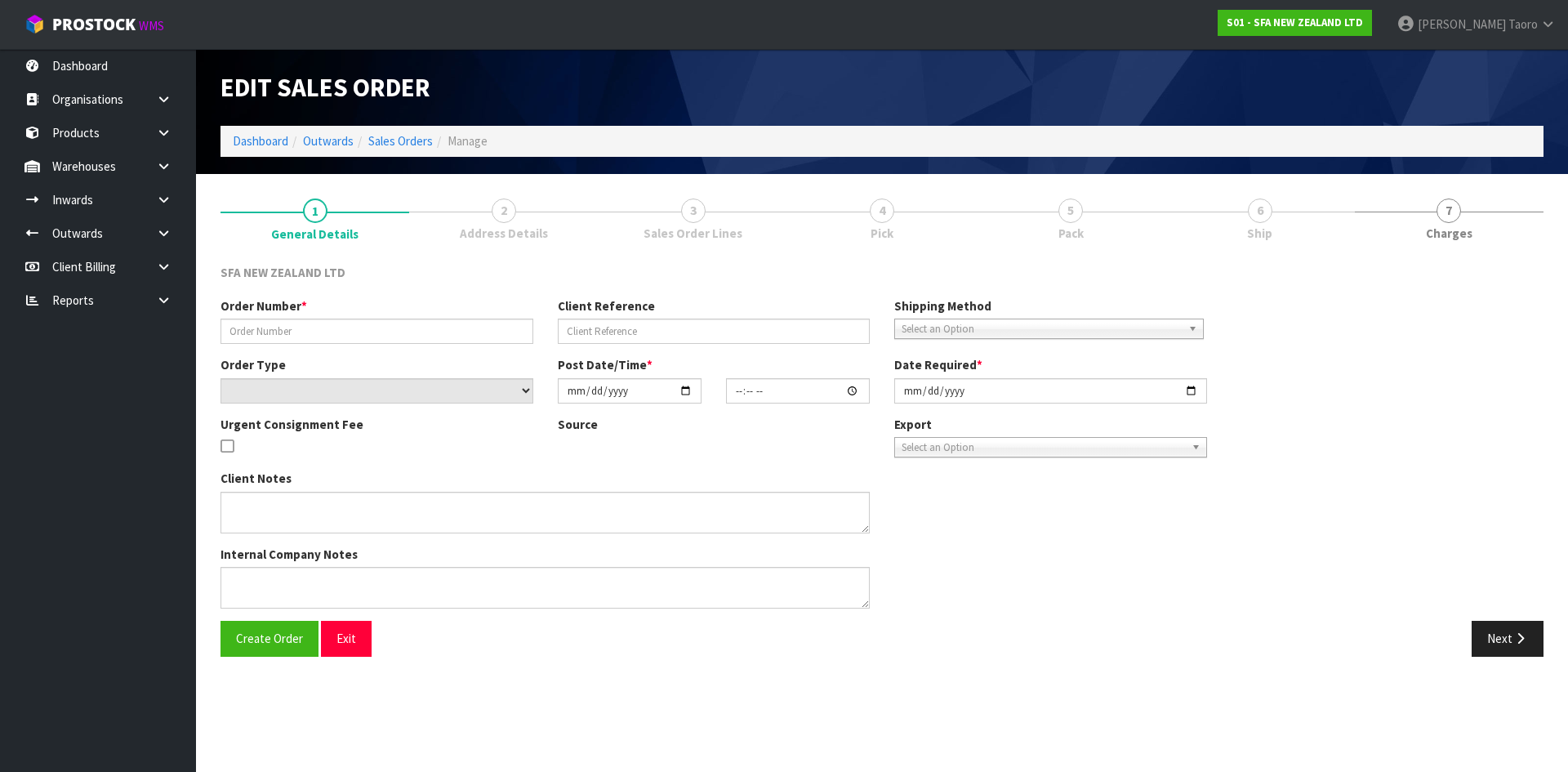
type input "[DATE]"
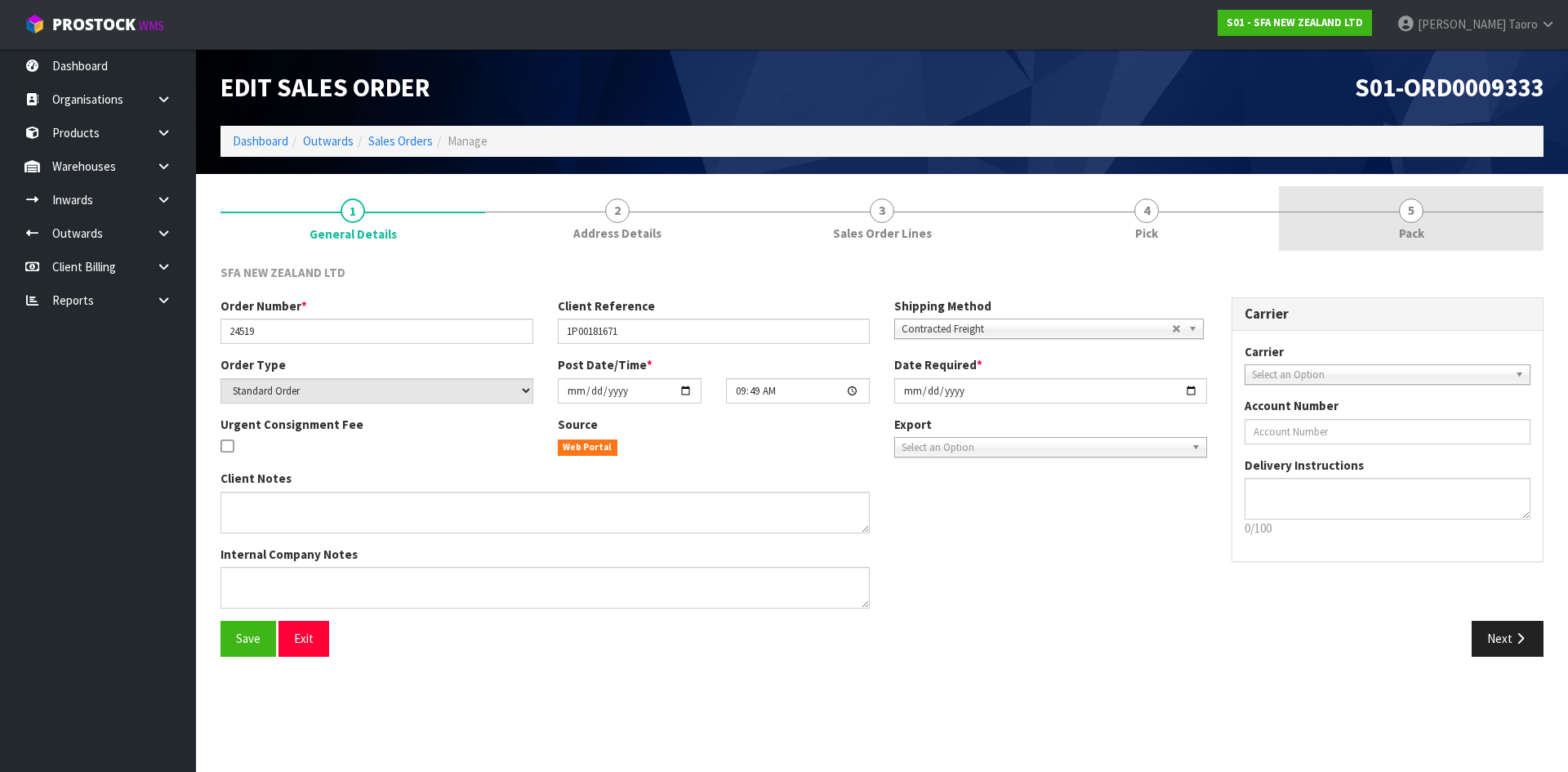
click at [1396, 190] on link "5 Pack" at bounding box center [1411, 218] width 265 height 65
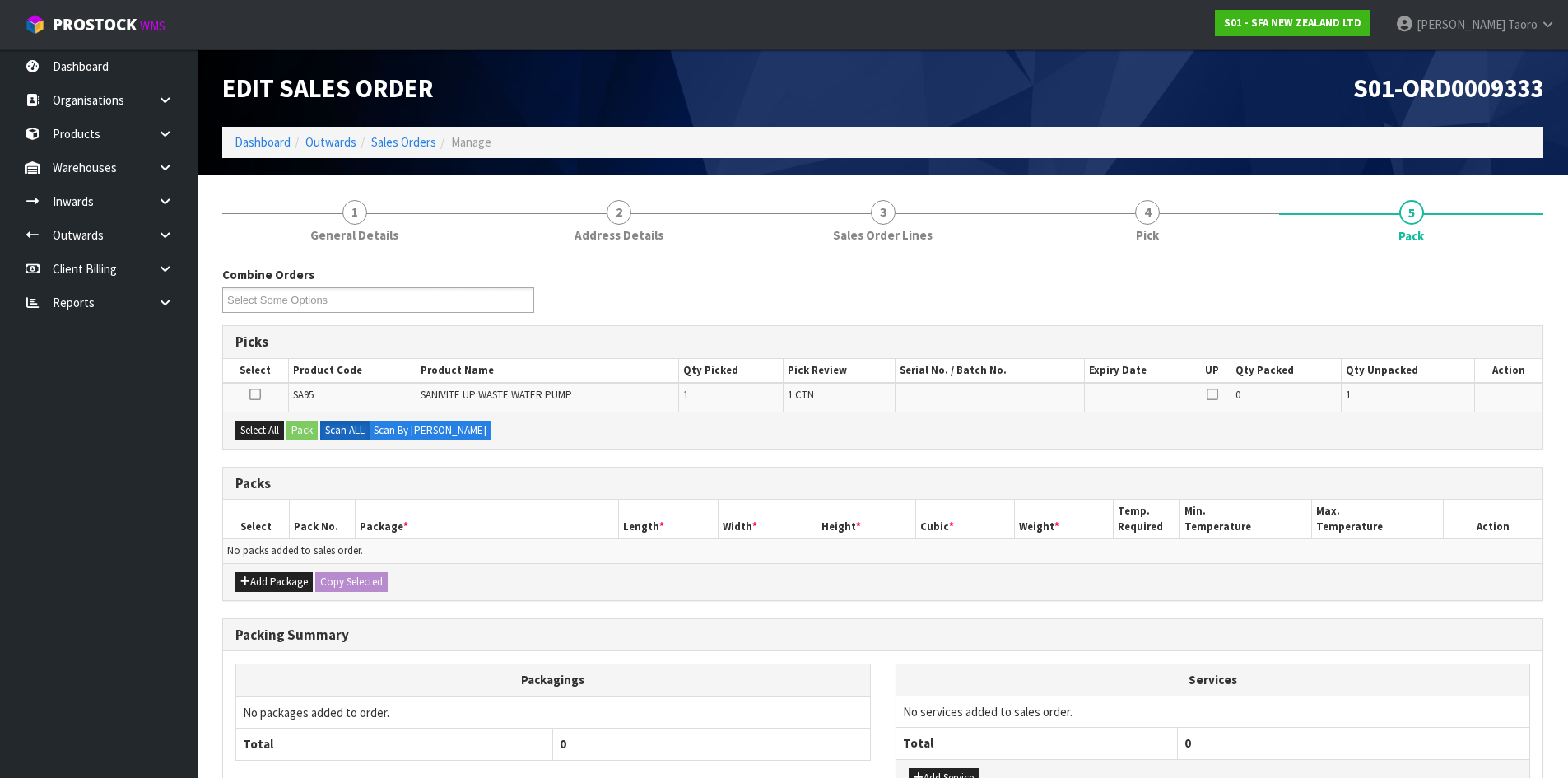
click at [1271, 126] on div "S01-ORD0009333" at bounding box center [1220, 88] width 674 height 78
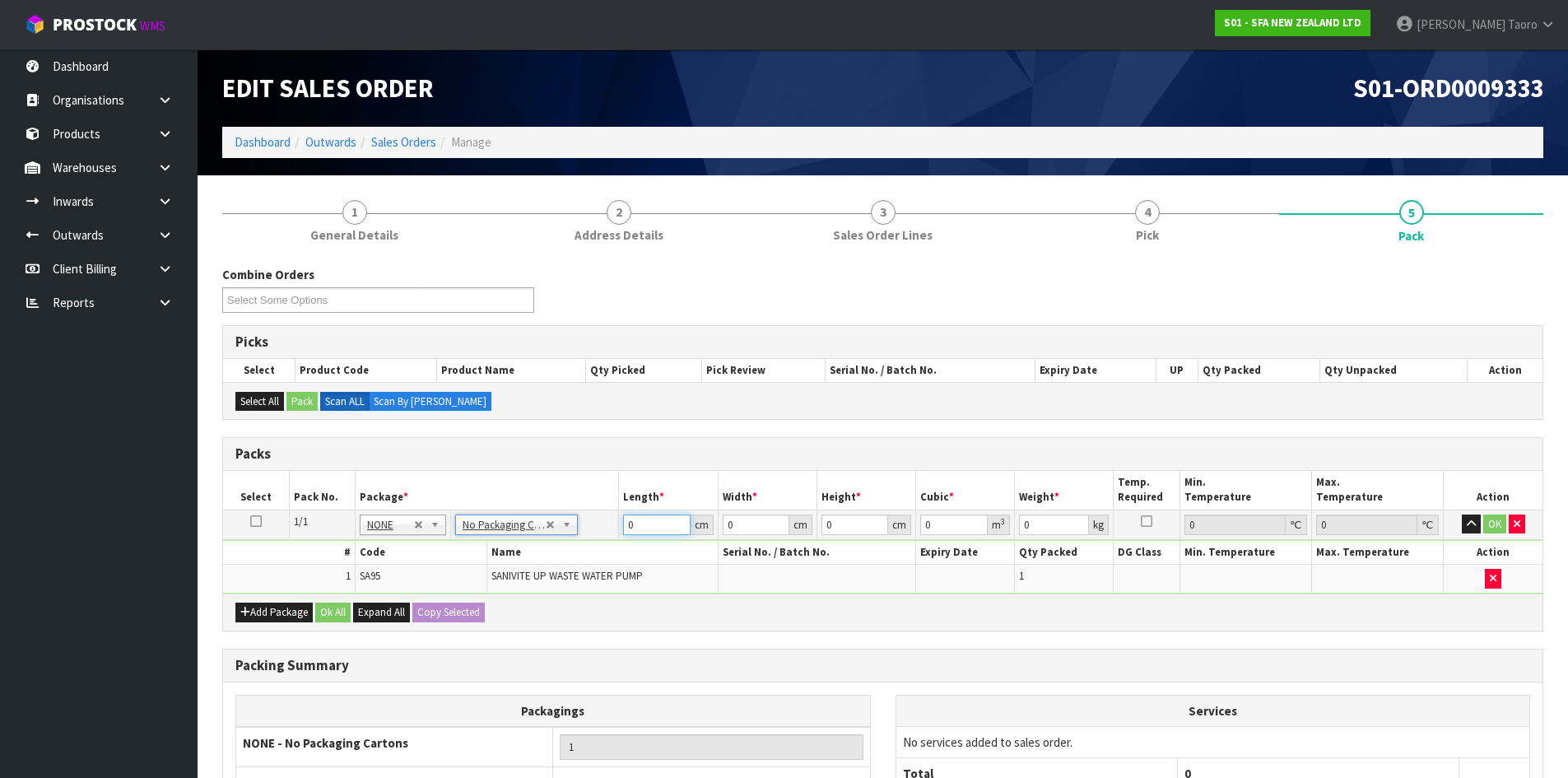
click at [647, 518] on input "0" at bounding box center [656, 524] width 67 height 21
type input "42"
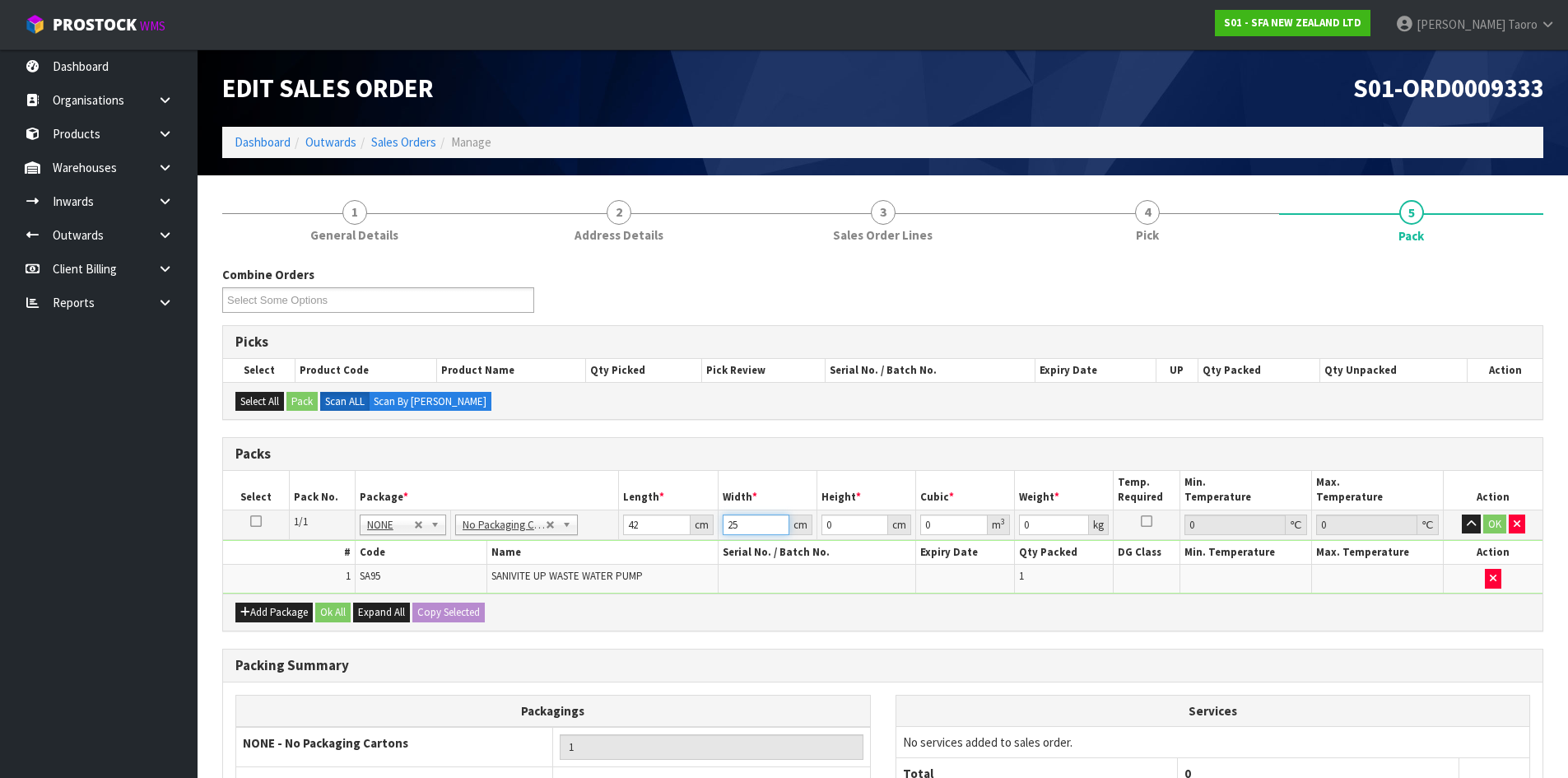
type input "25"
type input "3"
type input "0.00315"
type input "34"
type input "0.0357"
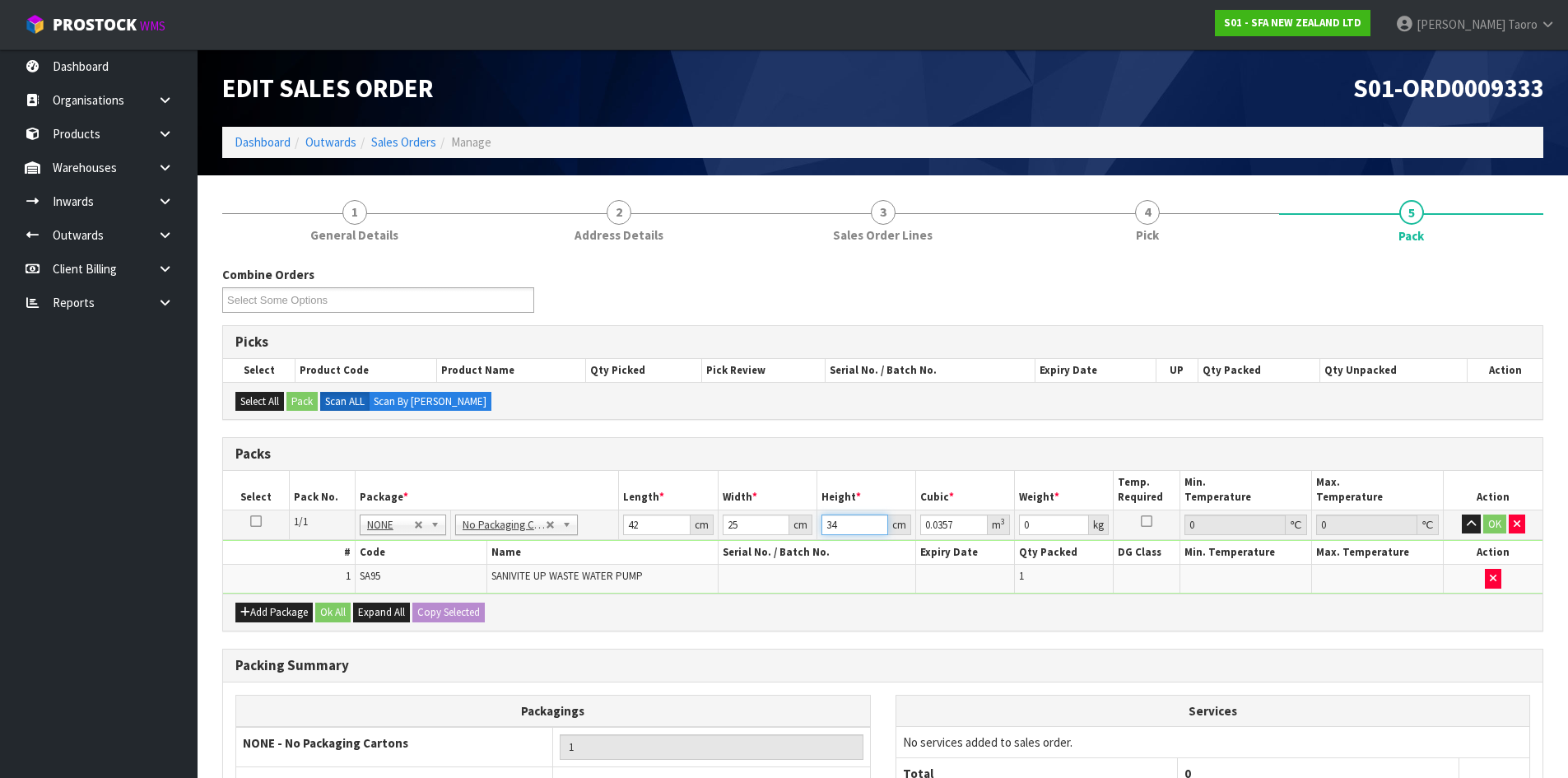
type input "34"
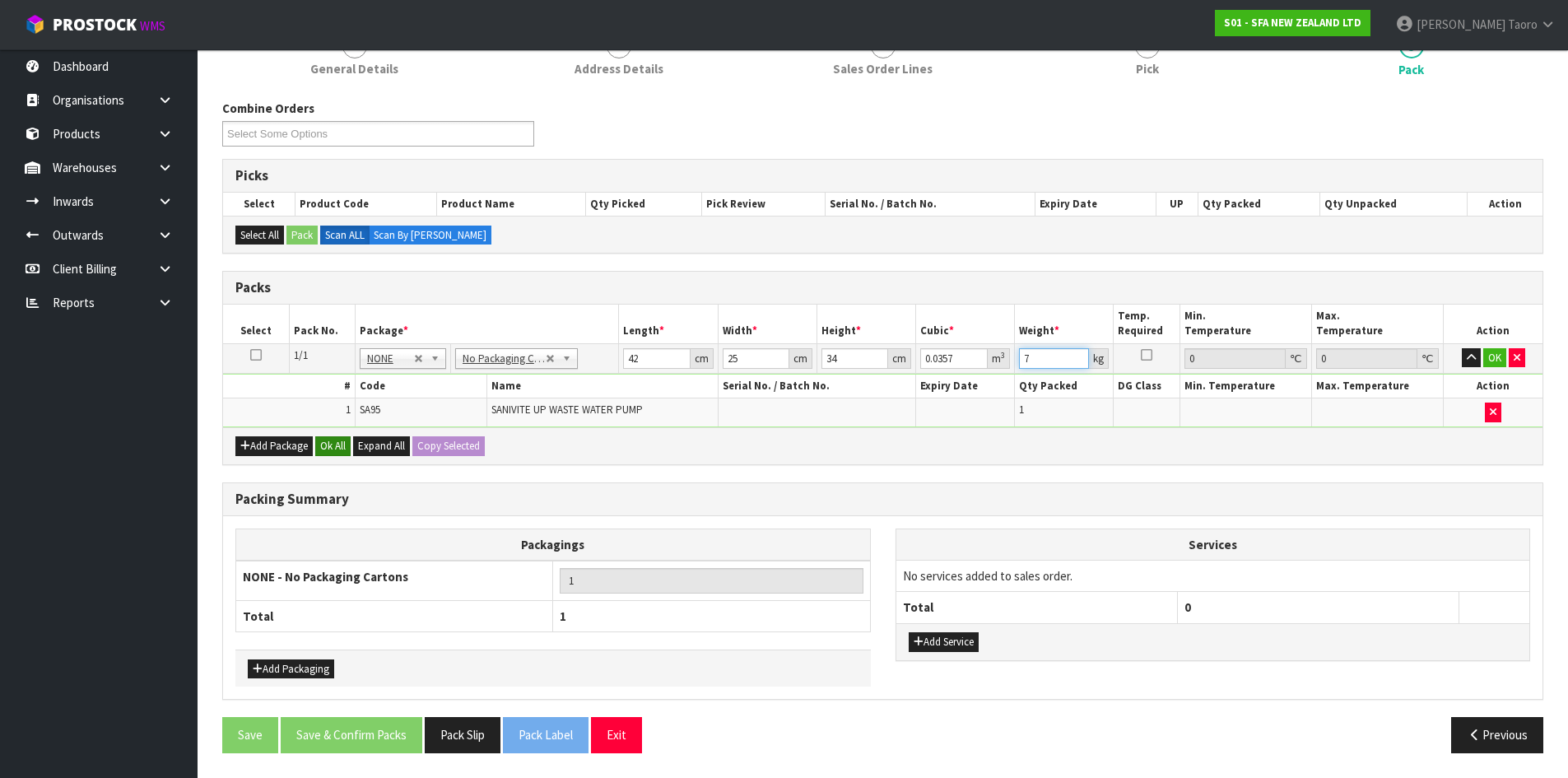
type input "7"
click at [337, 443] on button "Ok All" at bounding box center [333, 446] width 36 height 20
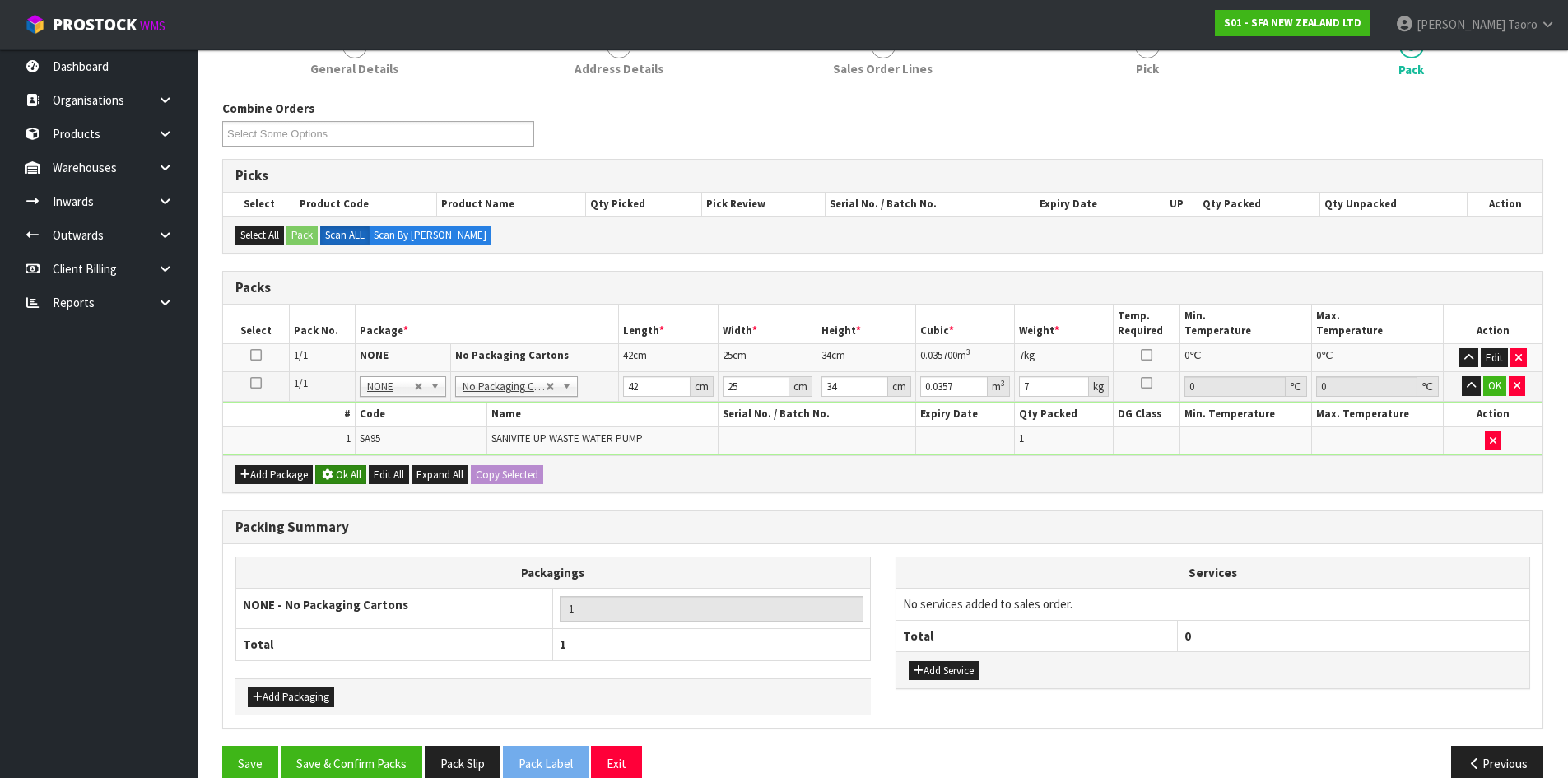
scroll to position [165, 0]
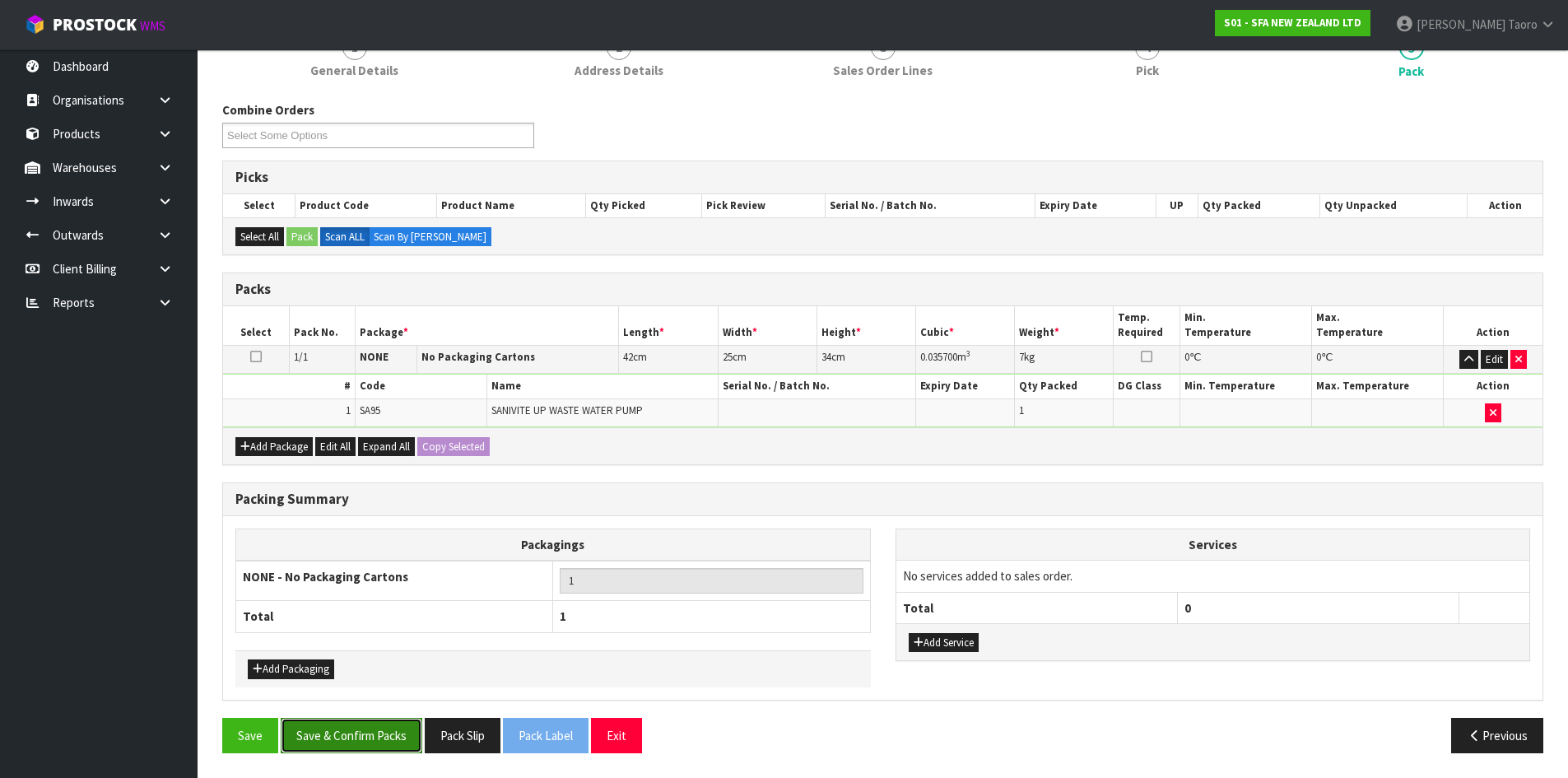
click at [389, 742] on button "Save & Confirm Packs" at bounding box center [351, 735] width 141 height 36
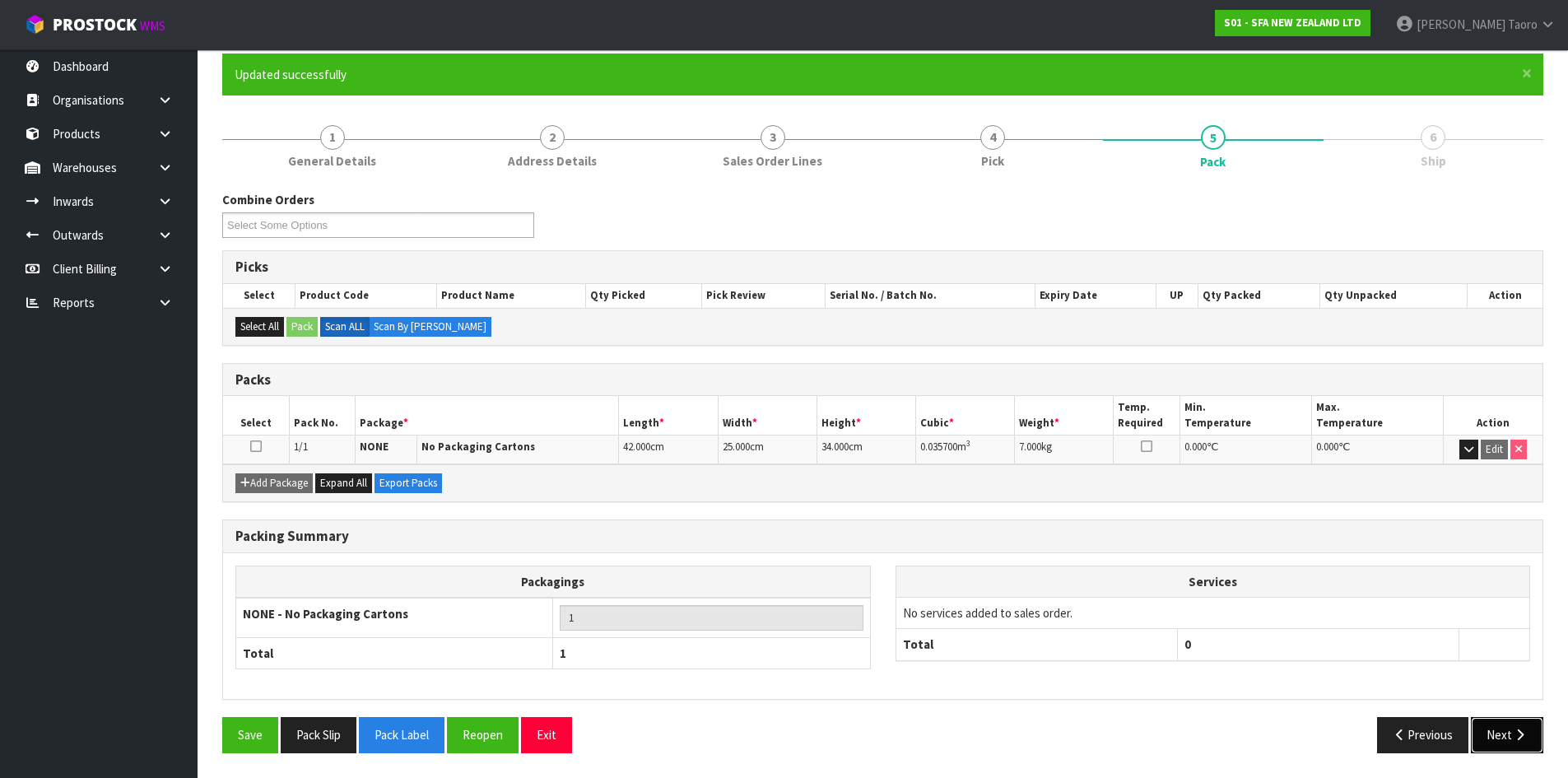
click at [1502, 736] on button "Next" at bounding box center [1507, 734] width 72 height 36
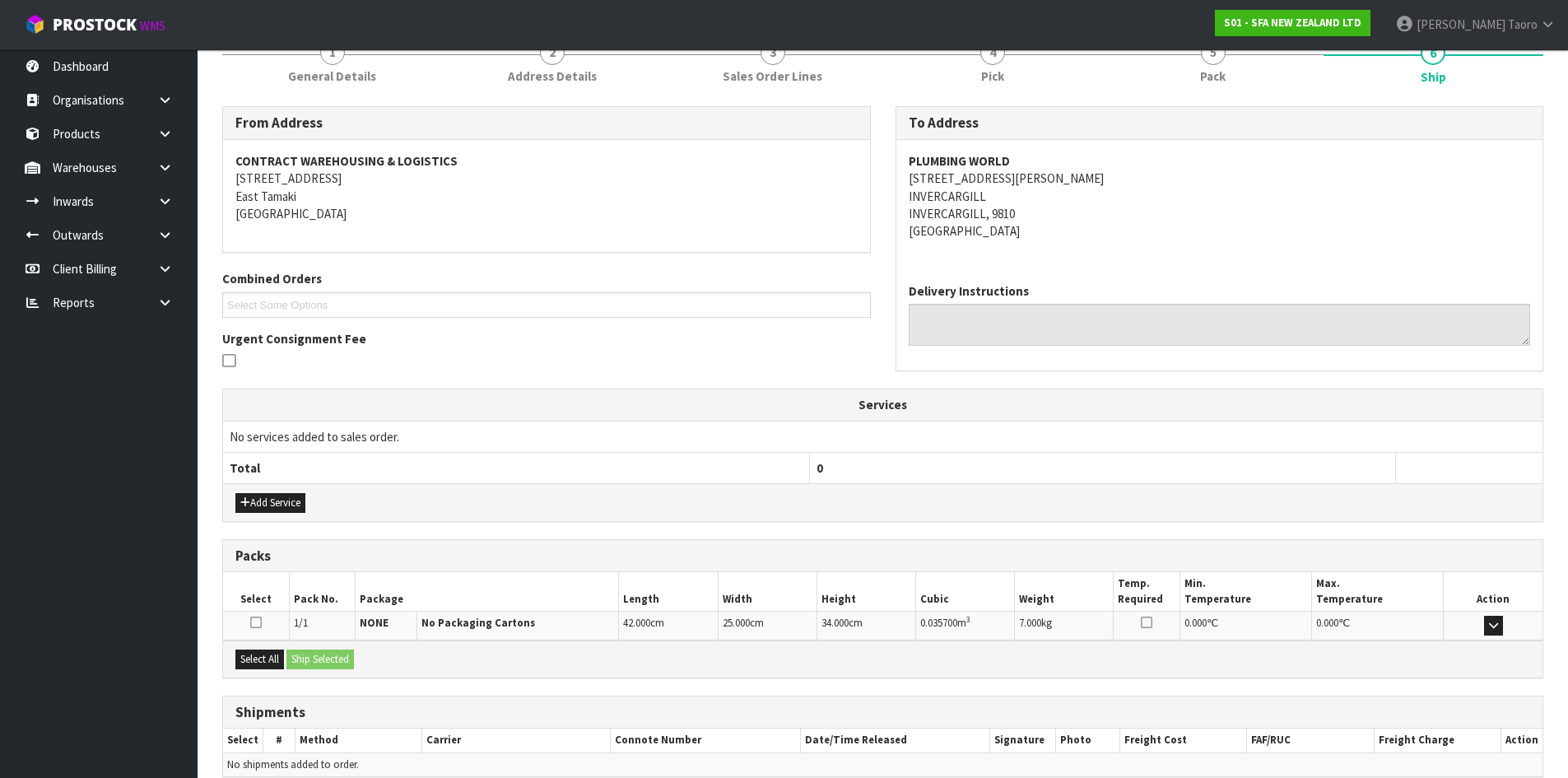
scroll to position [296, 0]
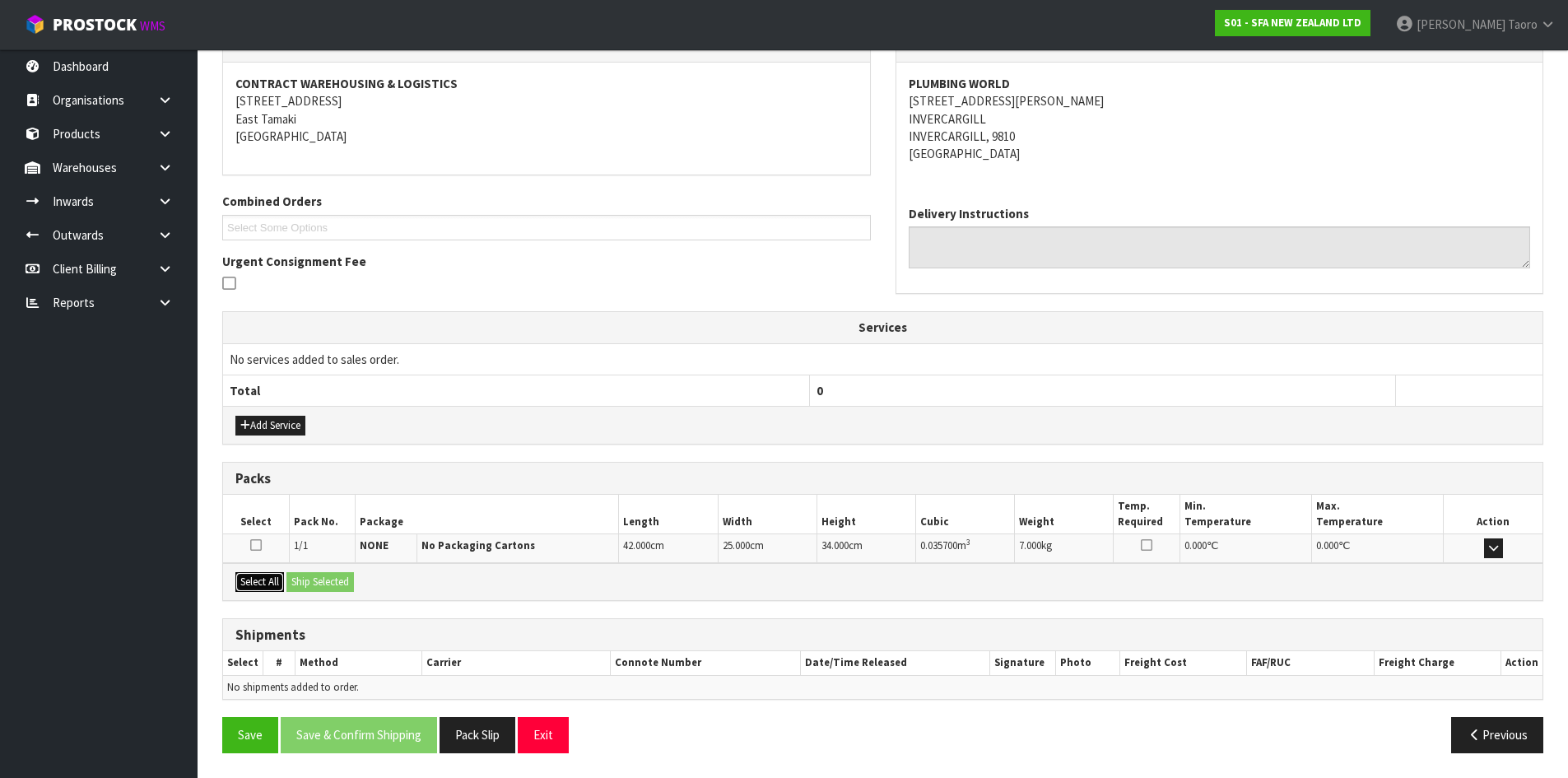
drag, startPoint x: 280, startPoint y: 577, endPoint x: 315, endPoint y: 578, distance: 35.0
click at [280, 576] on button "Select All" at bounding box center [260, 581] width 49 height 20
click at [318, 578] on button "Ship Selected" at bounding box center [320, 581] width 67 height 20
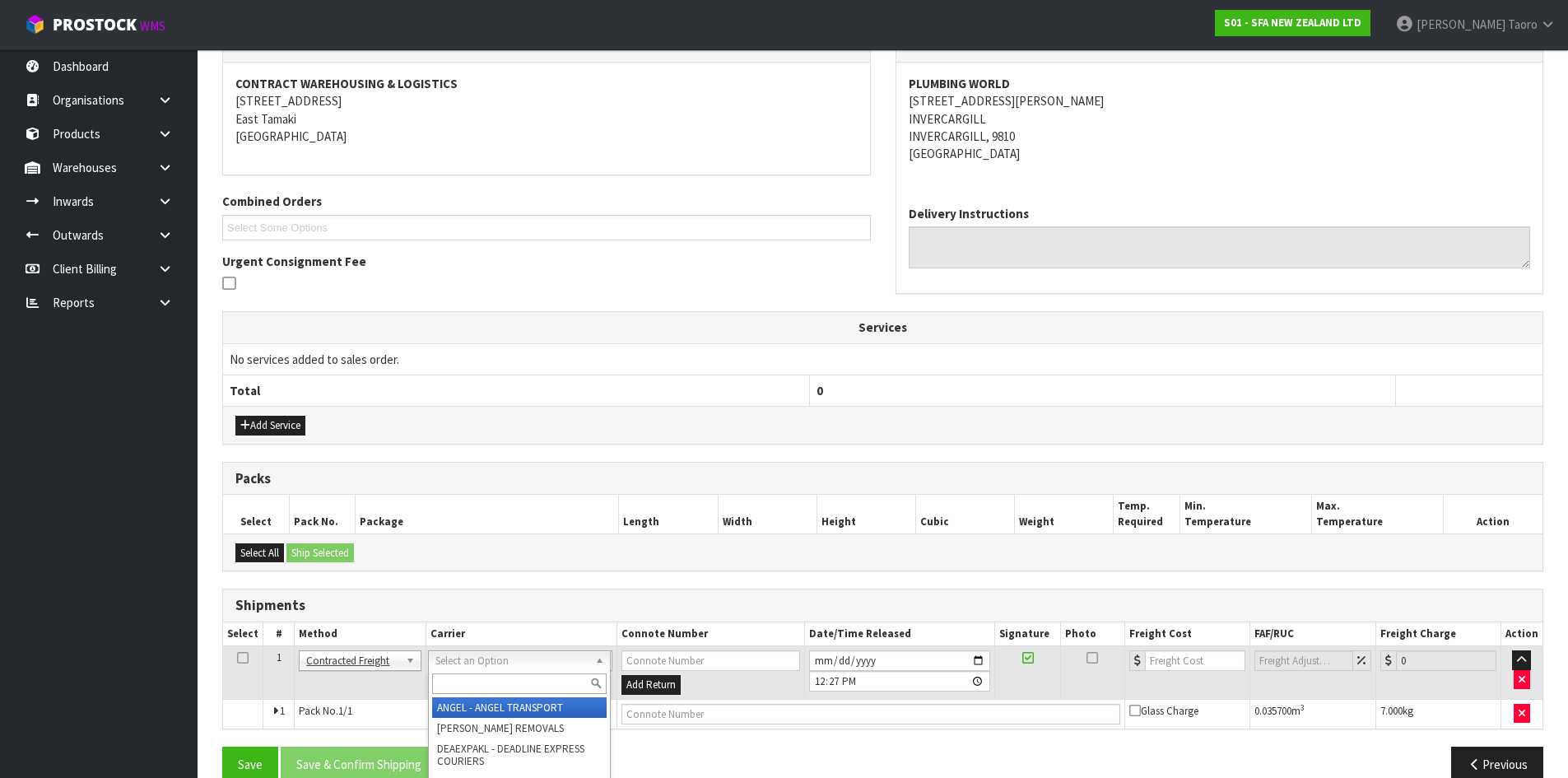
click at [490, 683] on input "text" at bounding box center [519, 684] width 174 height 21
type input "NZP"
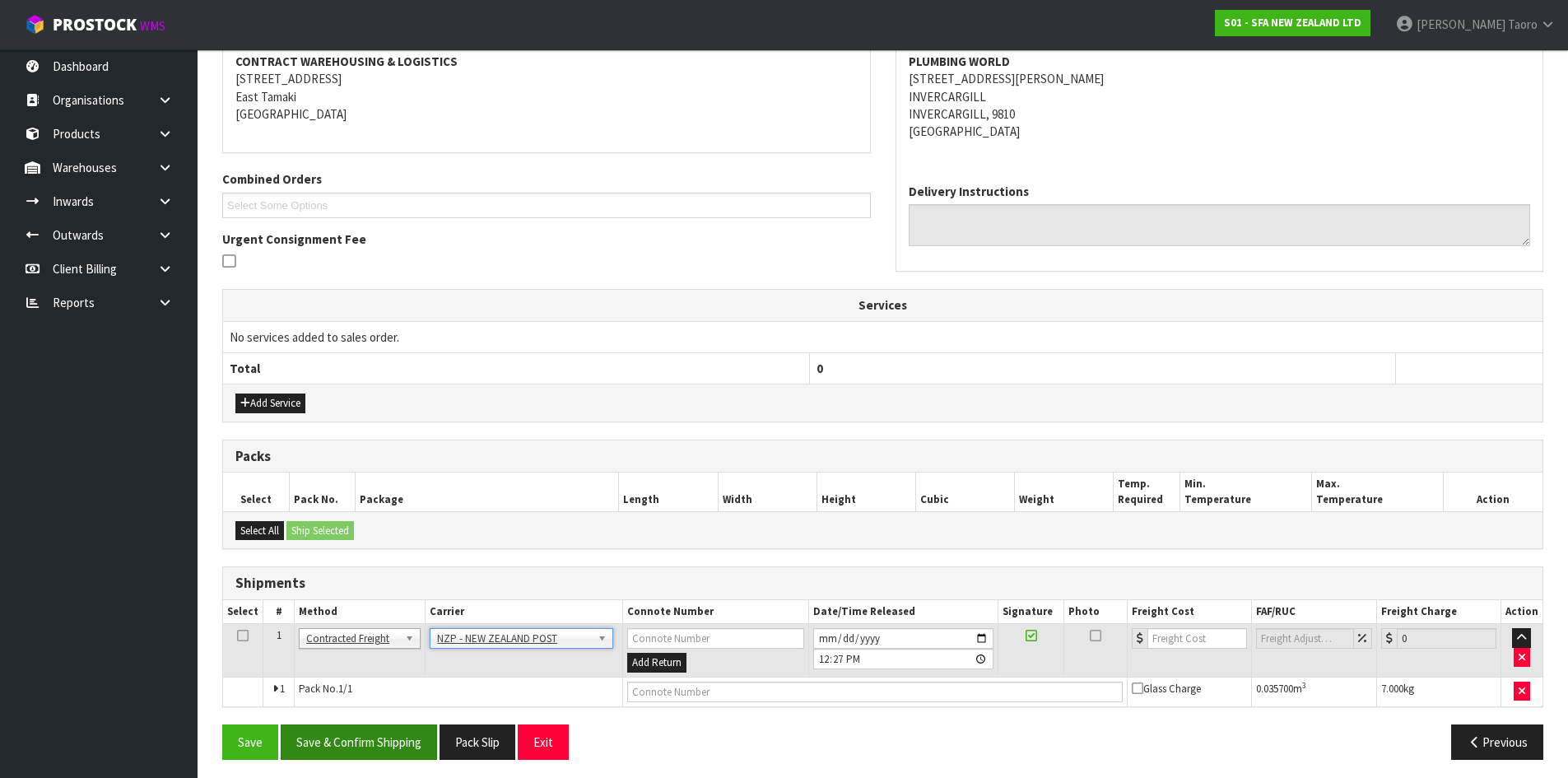
scroll to position [325, 0]
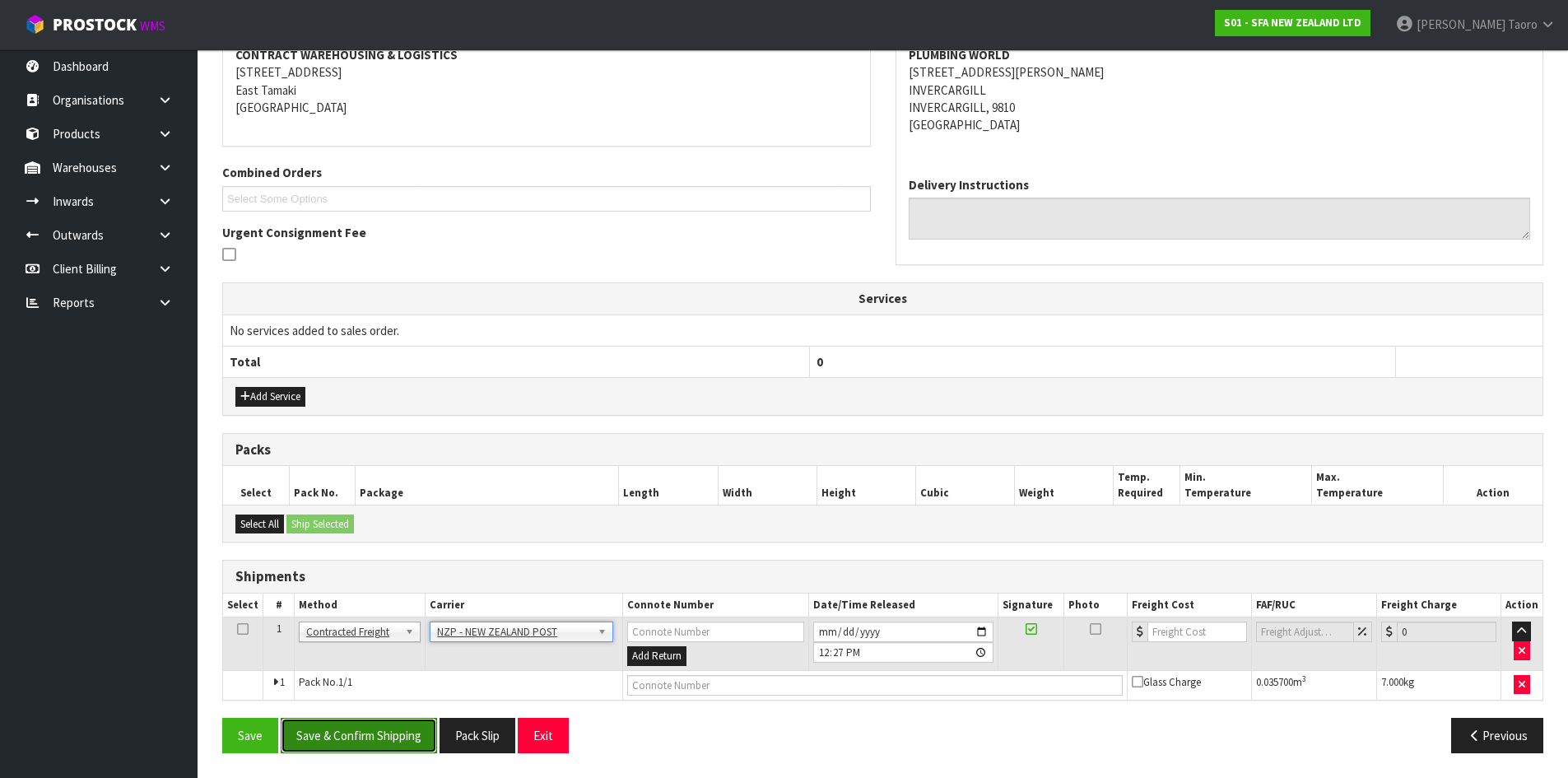
click at [402, 723] on button "Save & Confirm Shipping" at bounding box center [358, 735] width 156 height 36
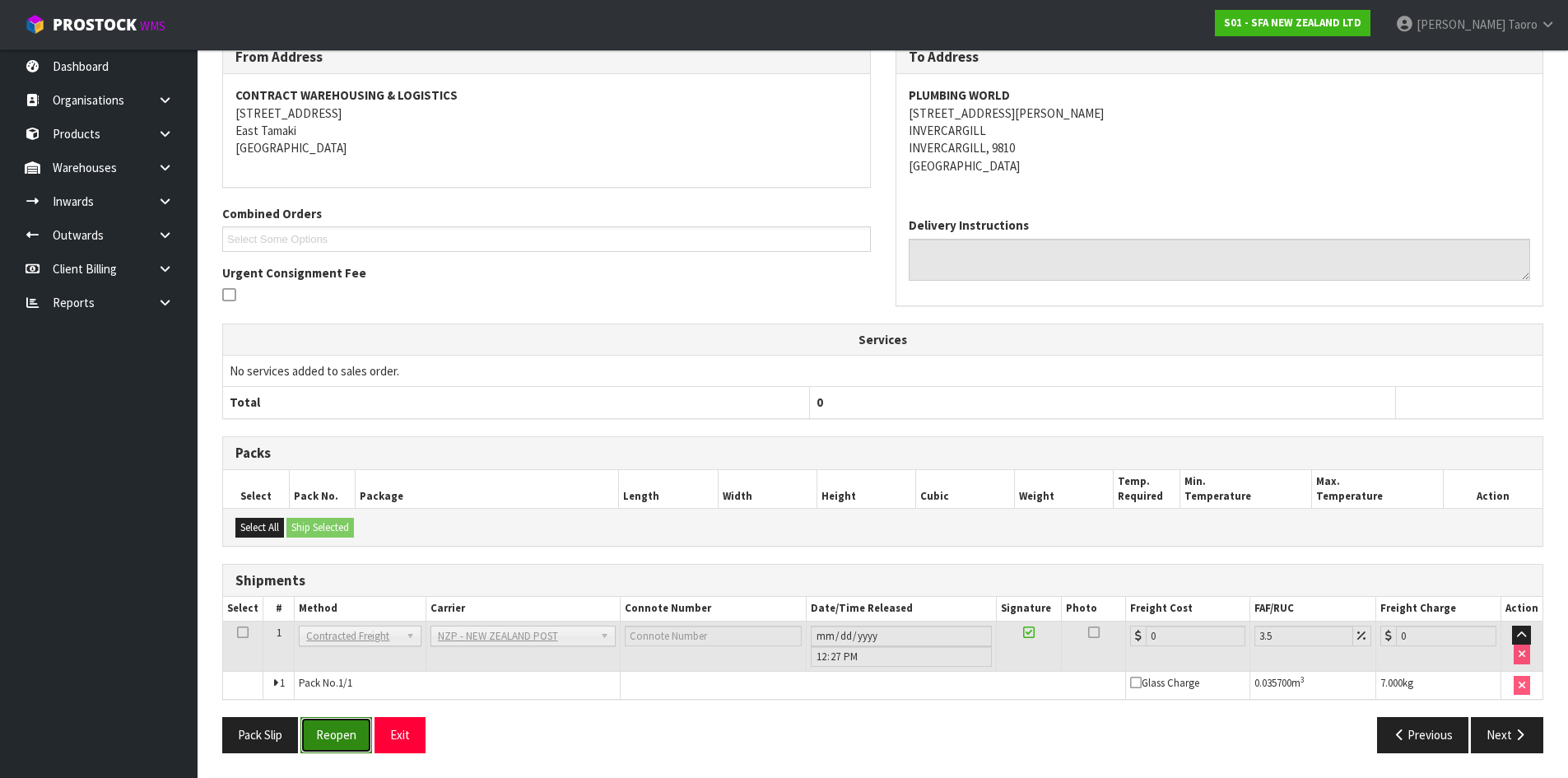
drag, startPoint x: 343, startPoint y: 745, endPoint x: 319, endPoint y: 730, distance: 28.3
click at [343, 745] on button "Reopen" at bounding box center [336, 734] width 71 height 36
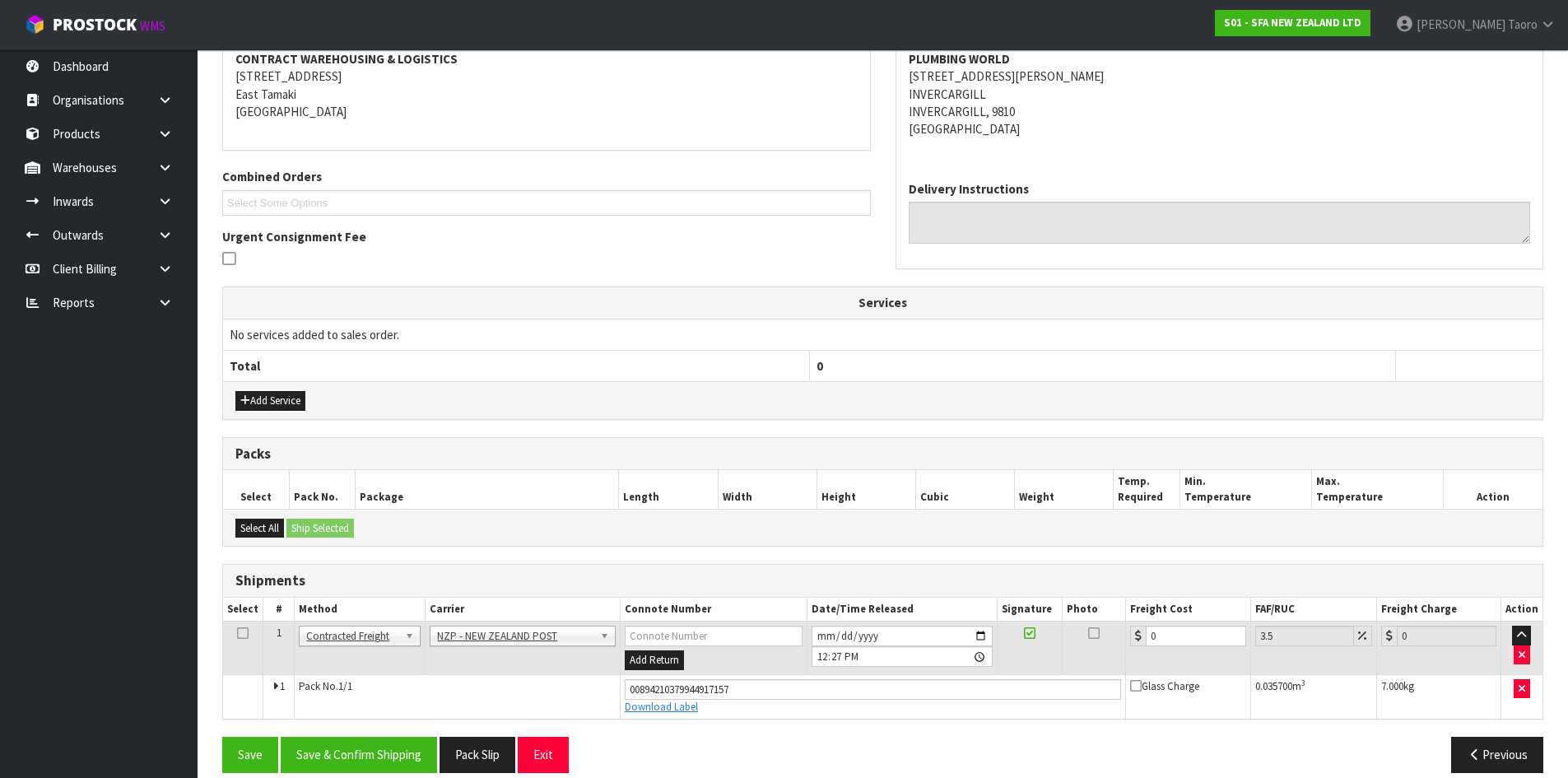
scroll to position [341, 0]
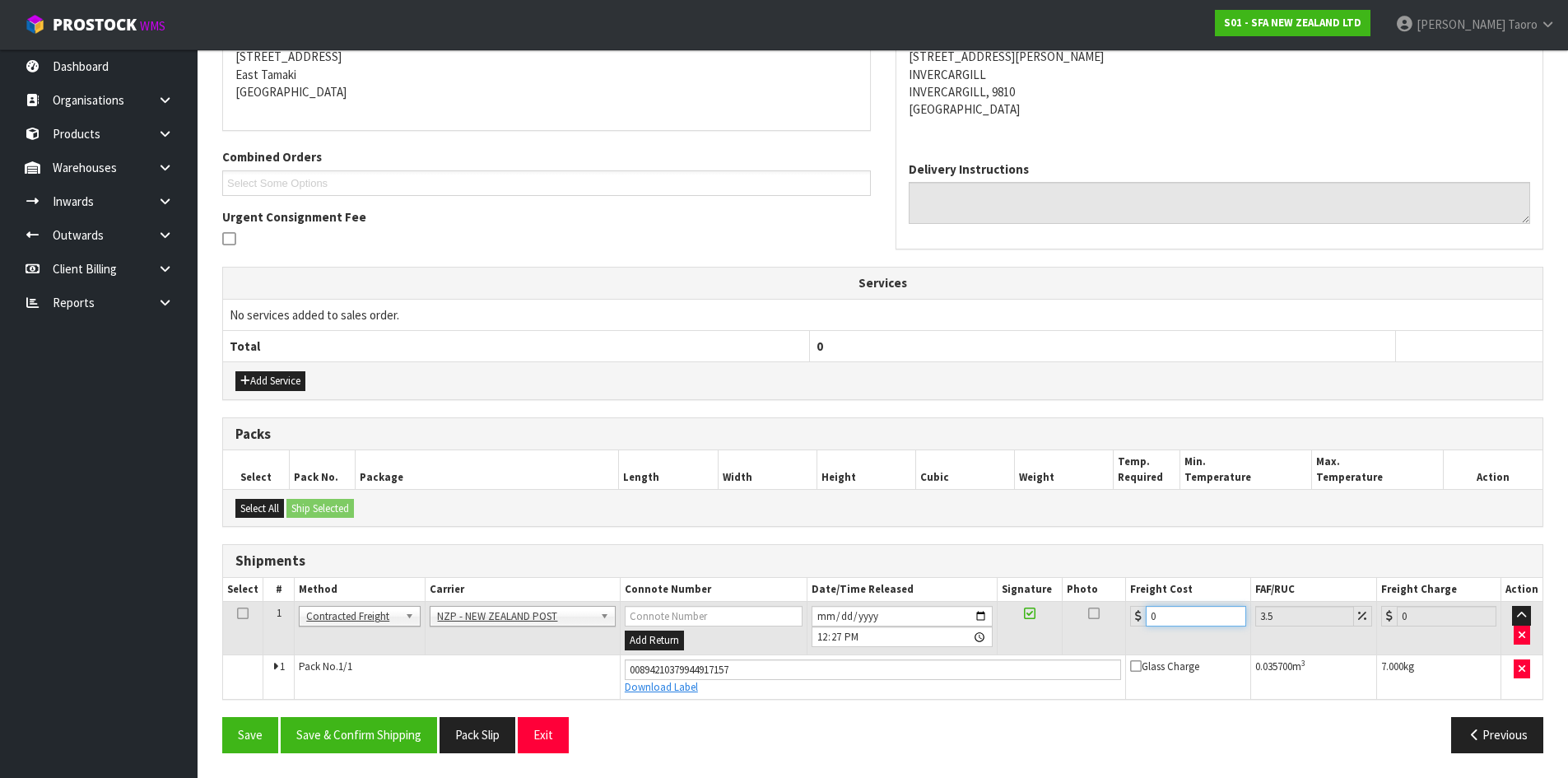
click at [1206, 617] on input "0" at bounding box center [1196, 616] width 99 height 21
type input "2"
type input "2.07"
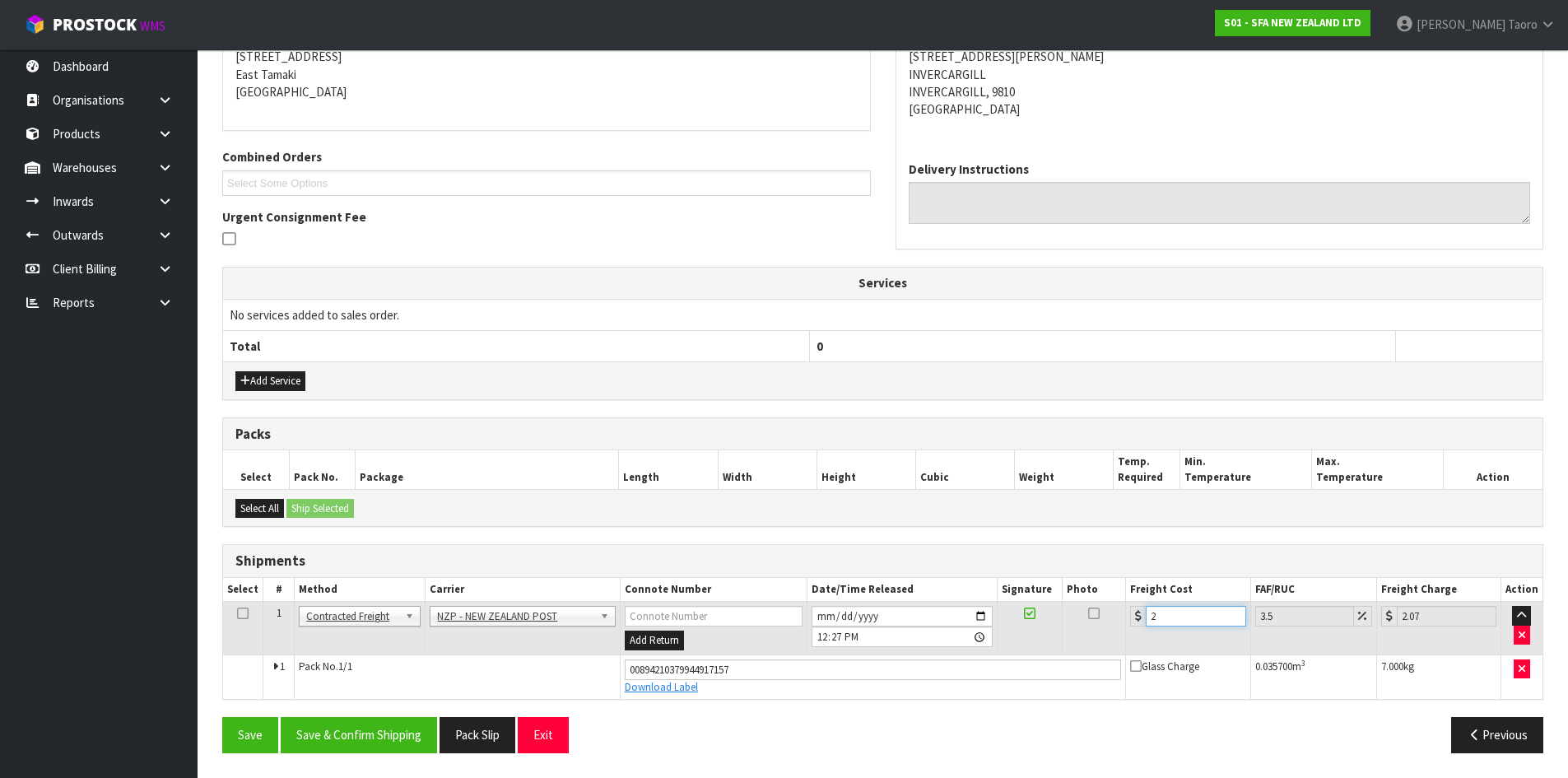
type input "27"
type input "27.94"
type input "27.6"
type input "28.57"
type input "27.63"
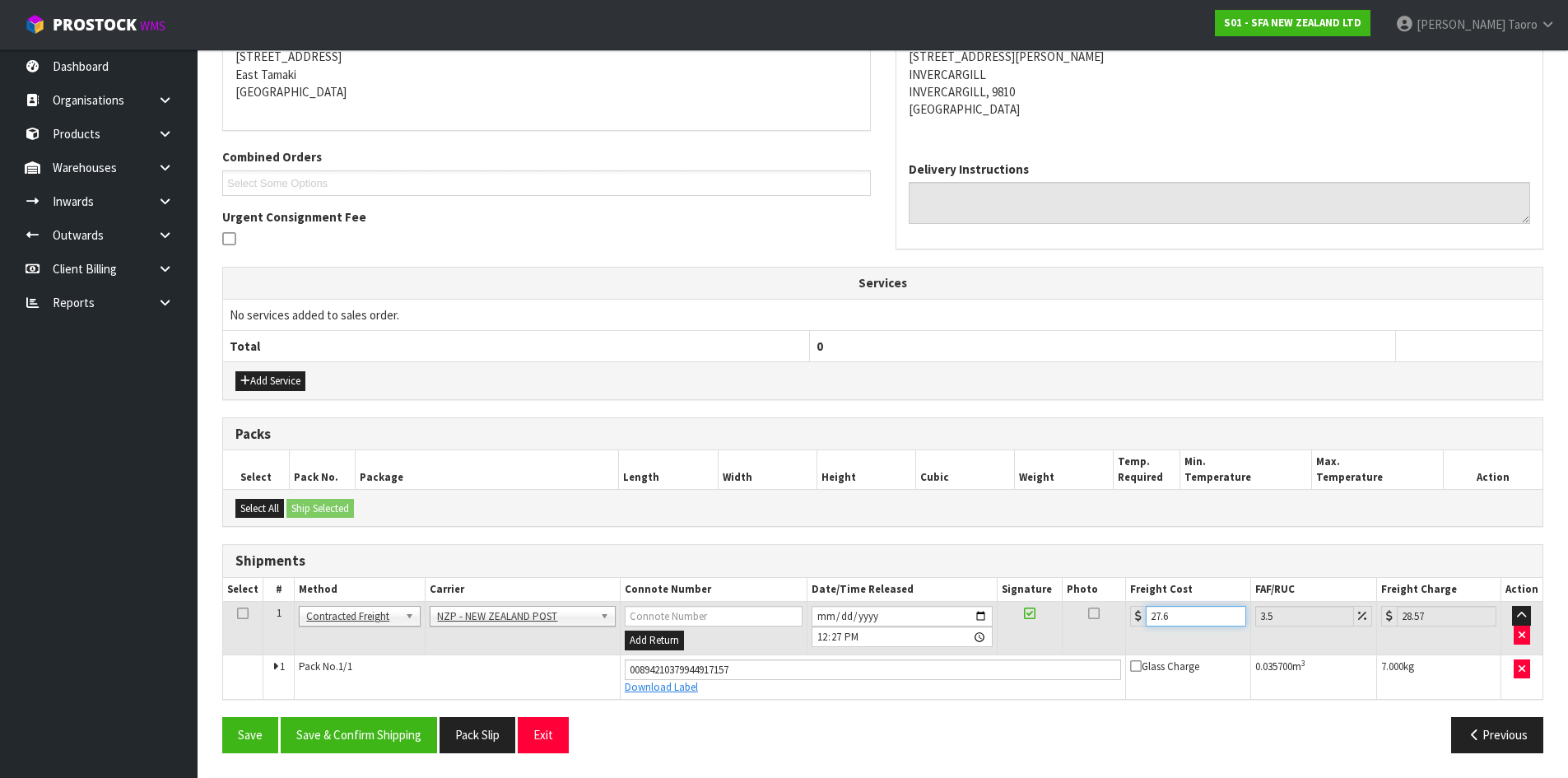
type input "28.6"
type input "27.63"
click at [369, 741] on button "Save & Confirm Shipping" at bounding box center [358, 734] width 156 height 36
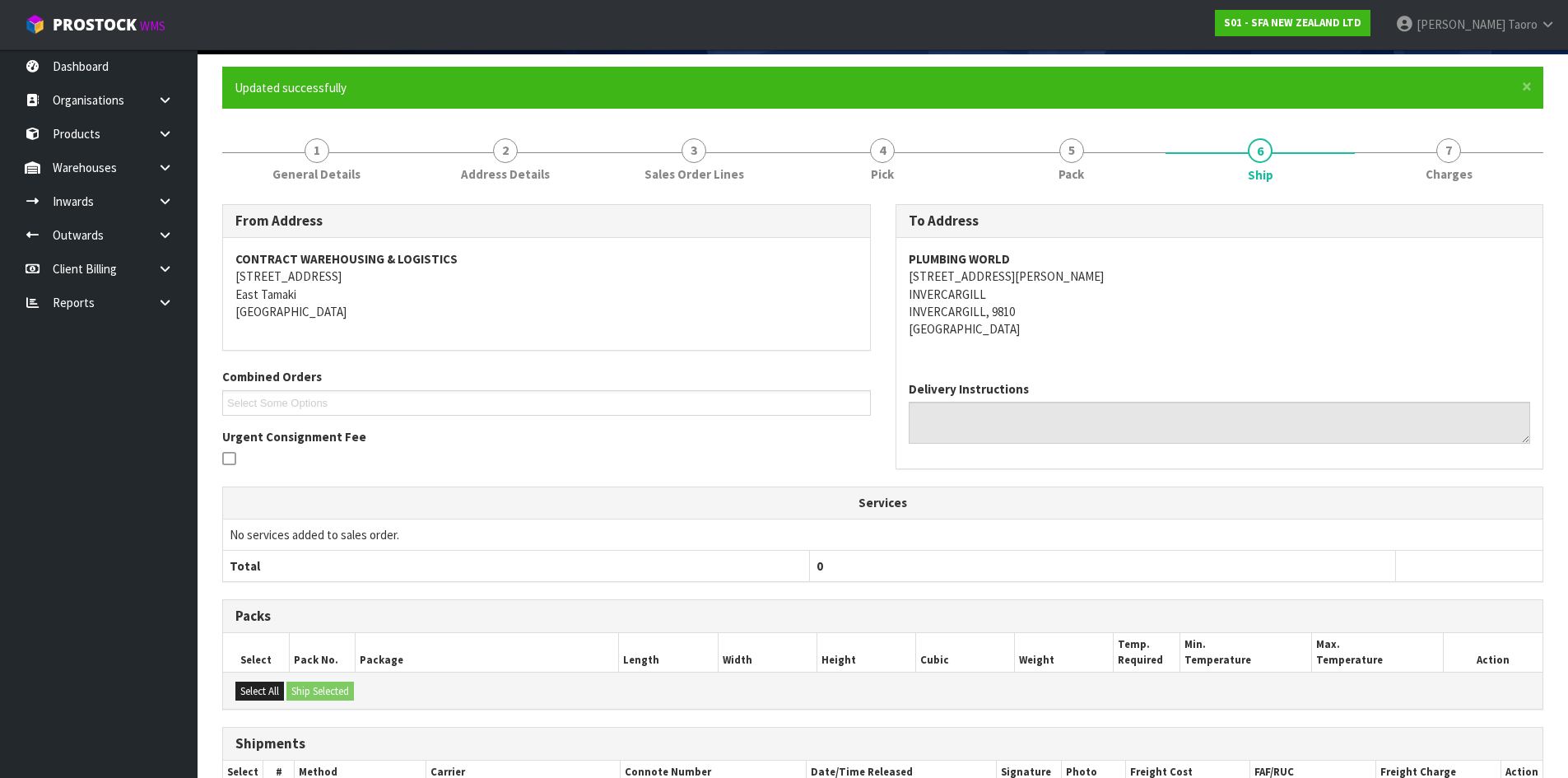
scroll to position [295, 0]
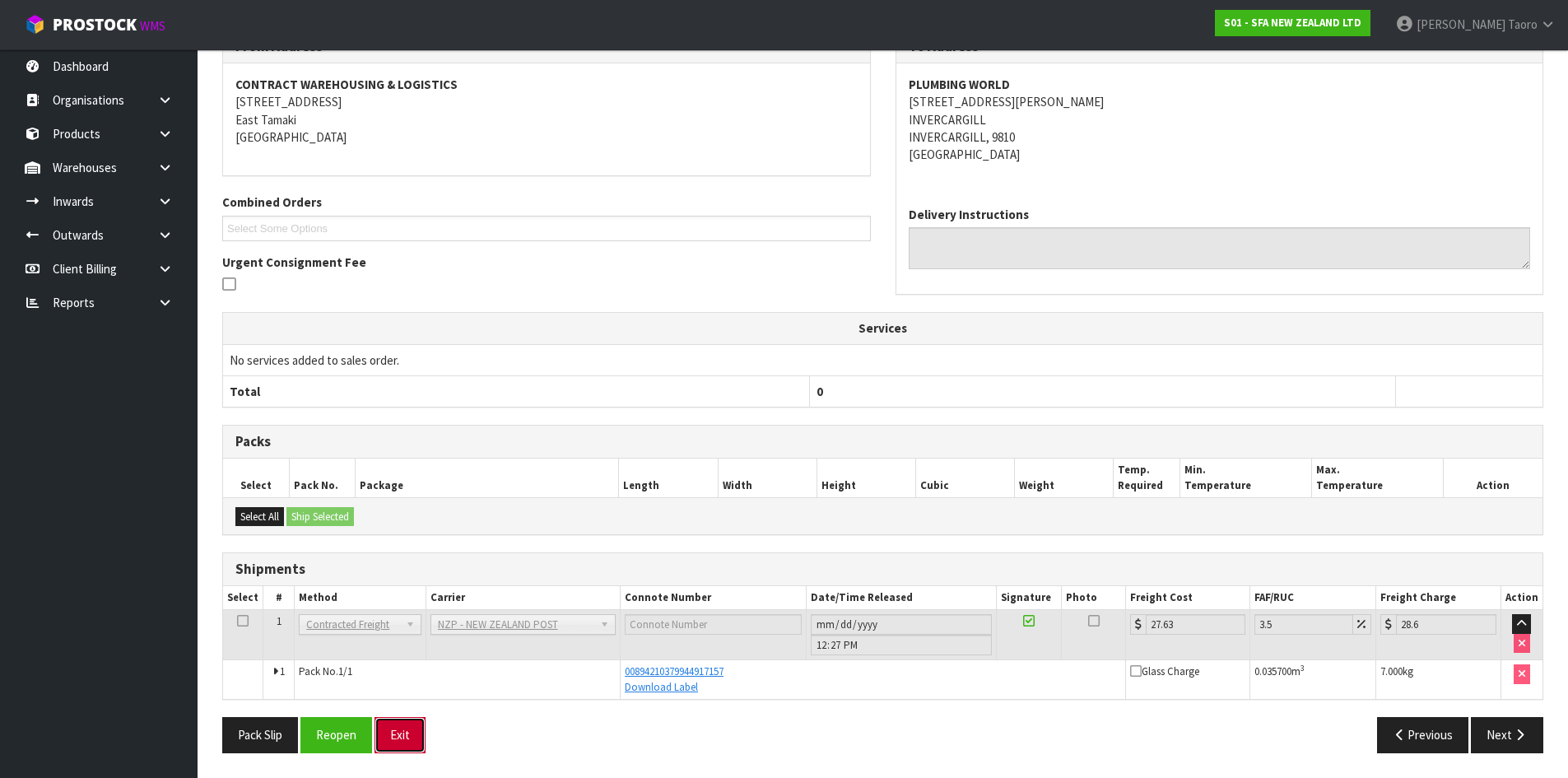
click at [404, 727] on button "Exit" at bounding box center [400, 734] width 51 height 36
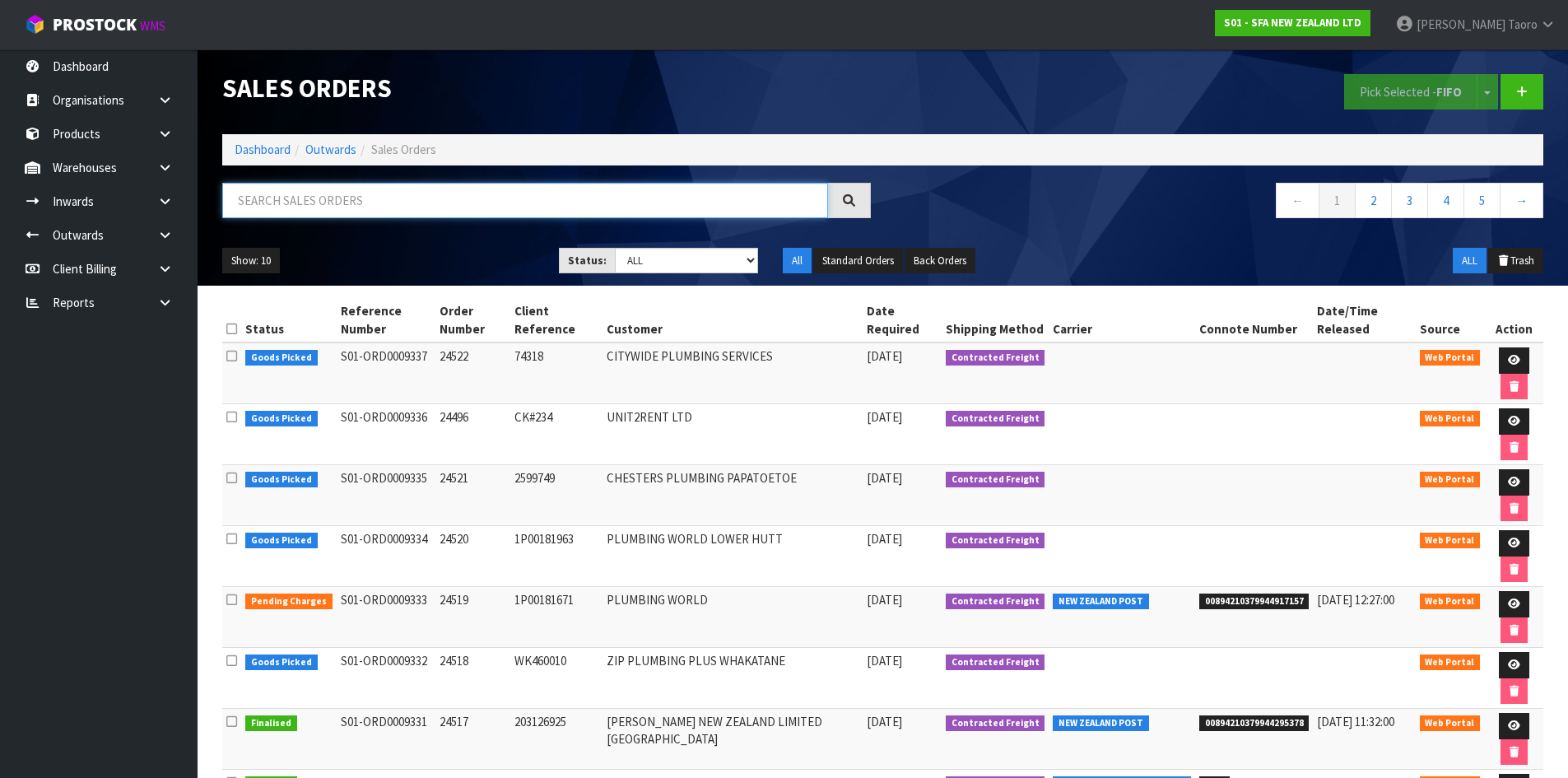
click at [438, 191] on input "text" at bounding box center [525, 200] width 606 height 36
type input "JOB-0410326"
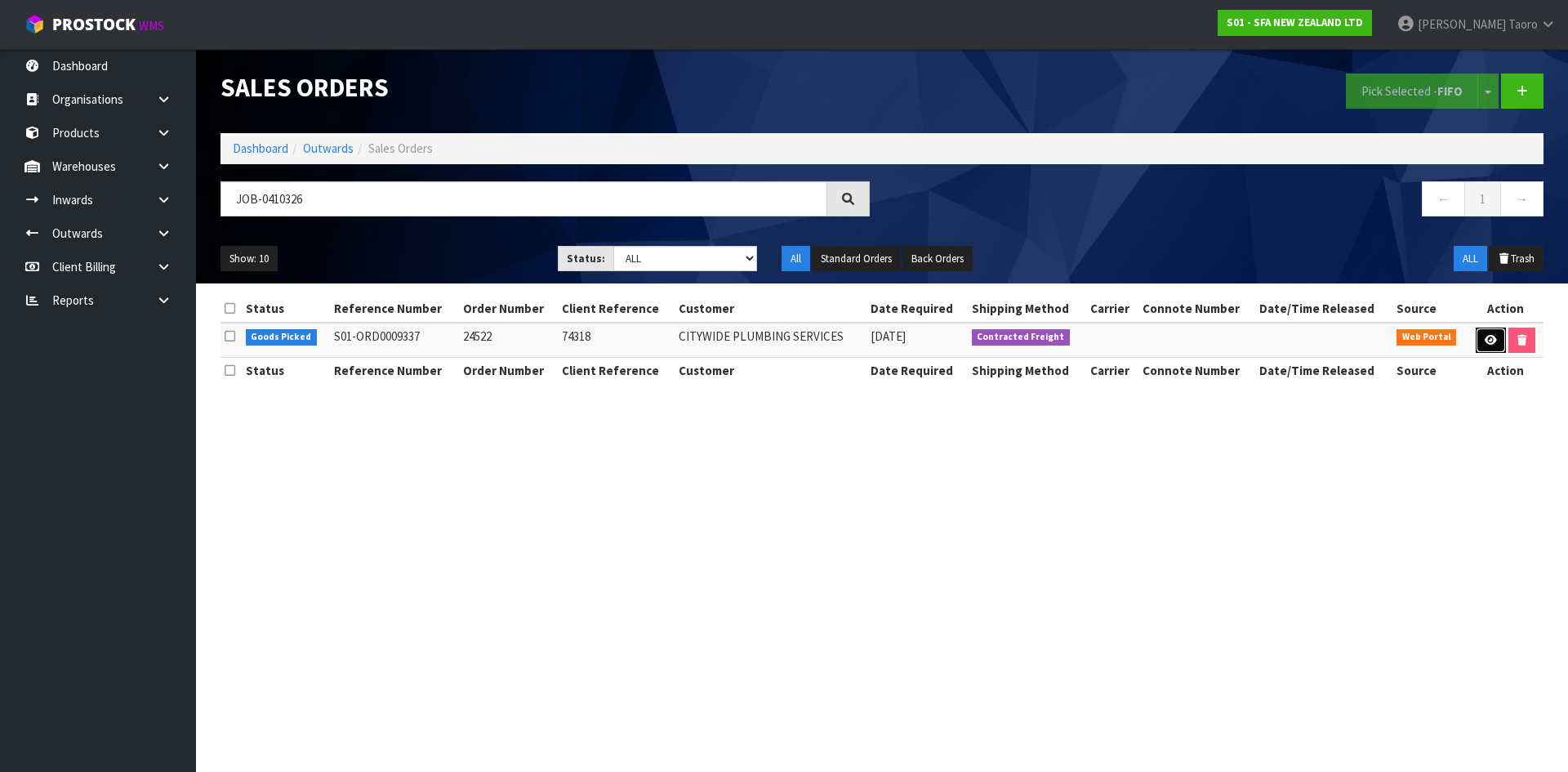
click at [1488, 336] on icon at bounding box center [1490, 340] width 12 height 10
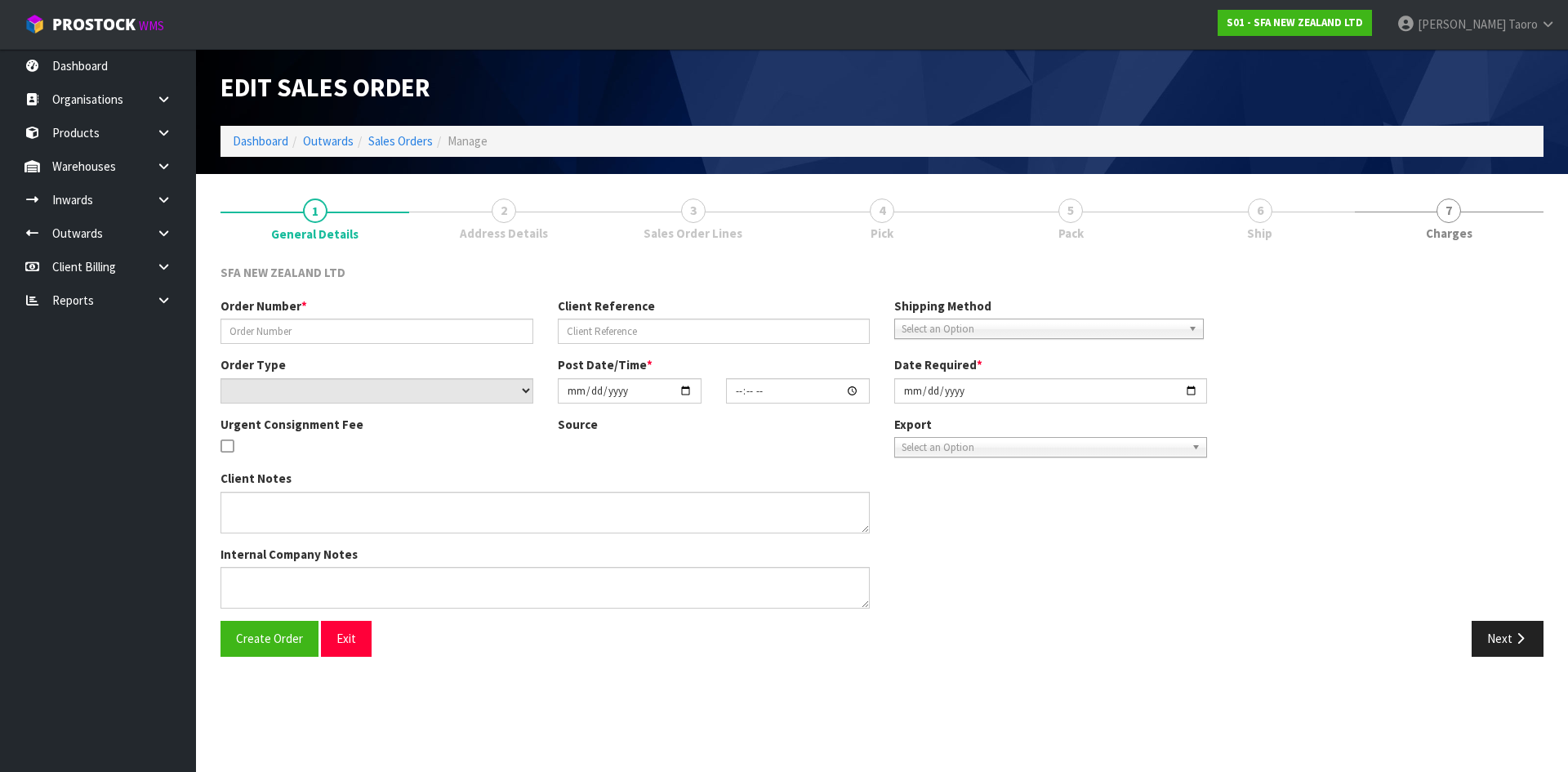
type input "24522"
type input "74318"
select select "number:0"
type input "[DATE]"
type input "11:00:00.000"
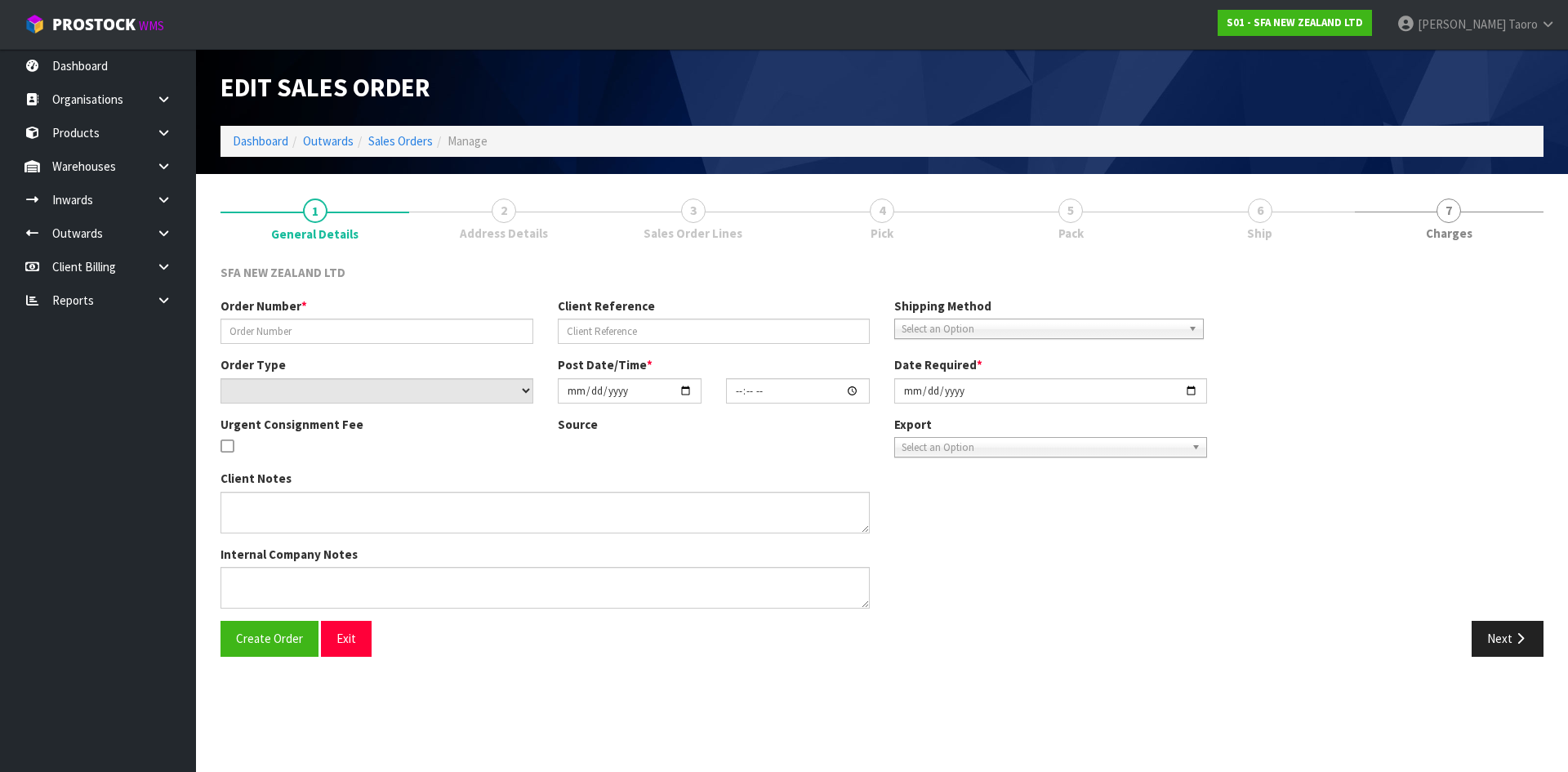
type input "[DATE]"
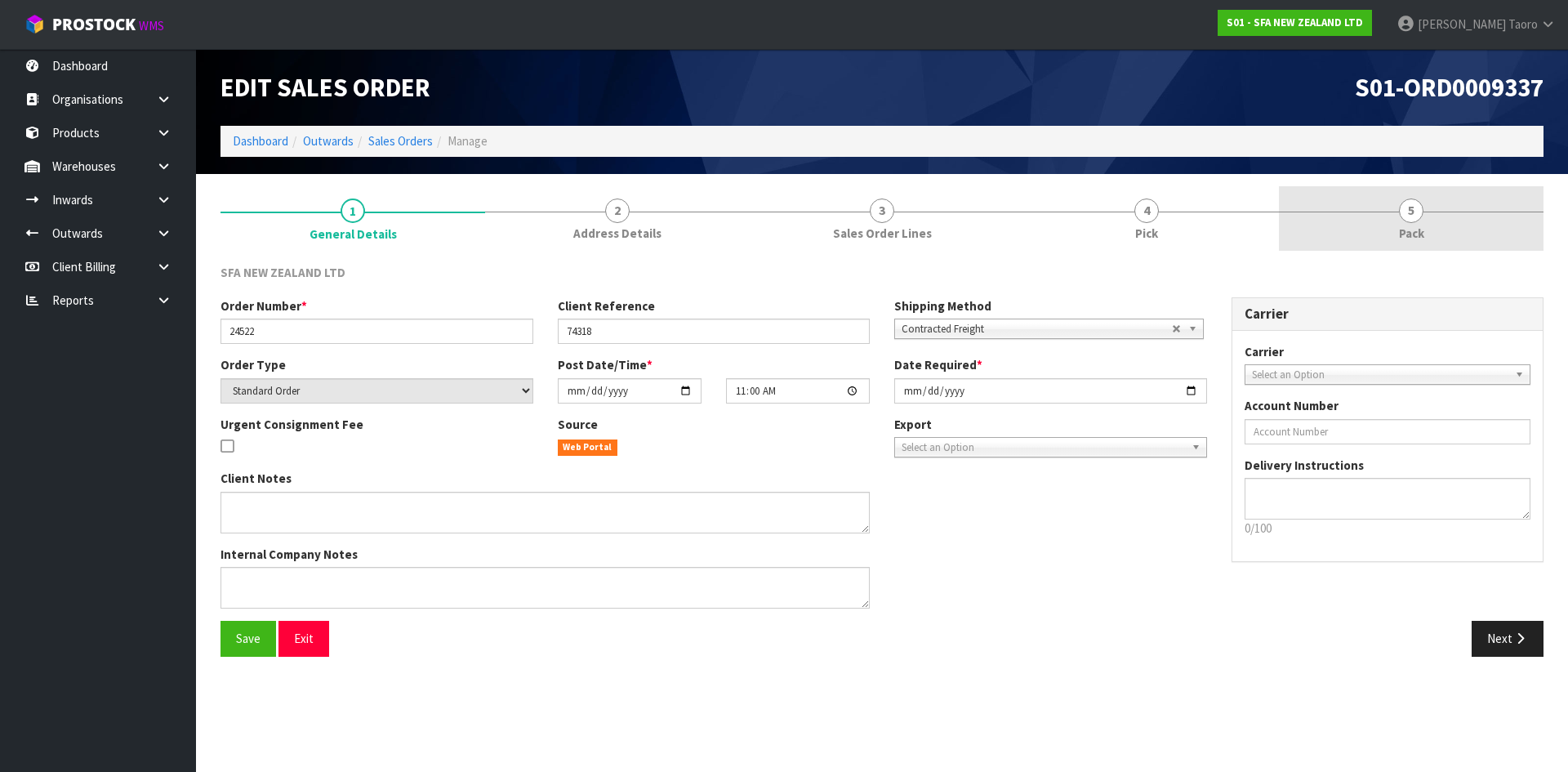
click at [1441, 215] on link "5 Pack" at bounding box center [1411, 218] width 265 height 65
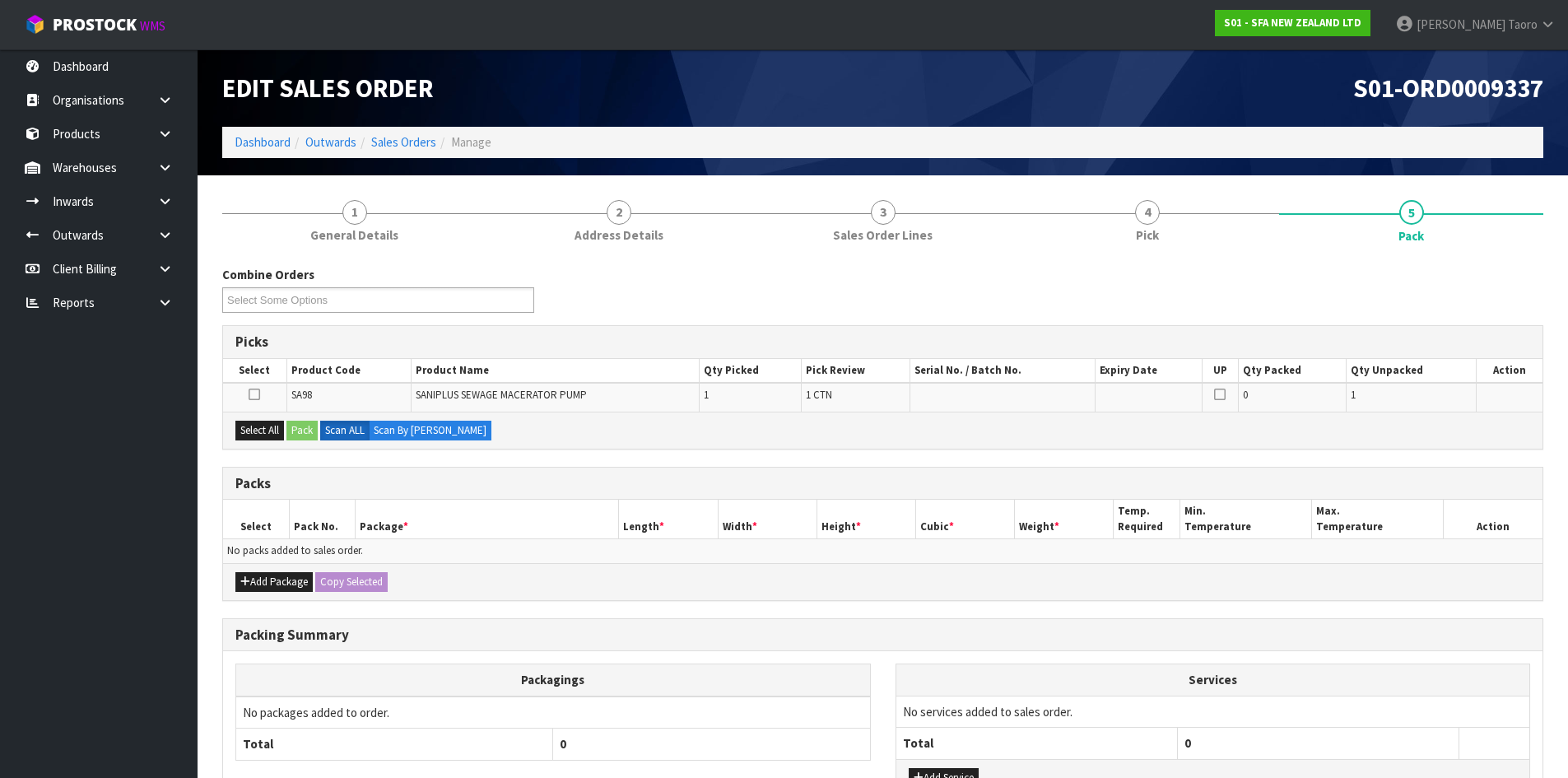
drag, startPoint x: 1193, startPoint y: 85, endPoint x: 1190, endPoint y: 76, distance: 9.5
click at [1193, 84] on h1 "S01-ORD0009337" at bounding box center [1220, 88] width 648 height 28
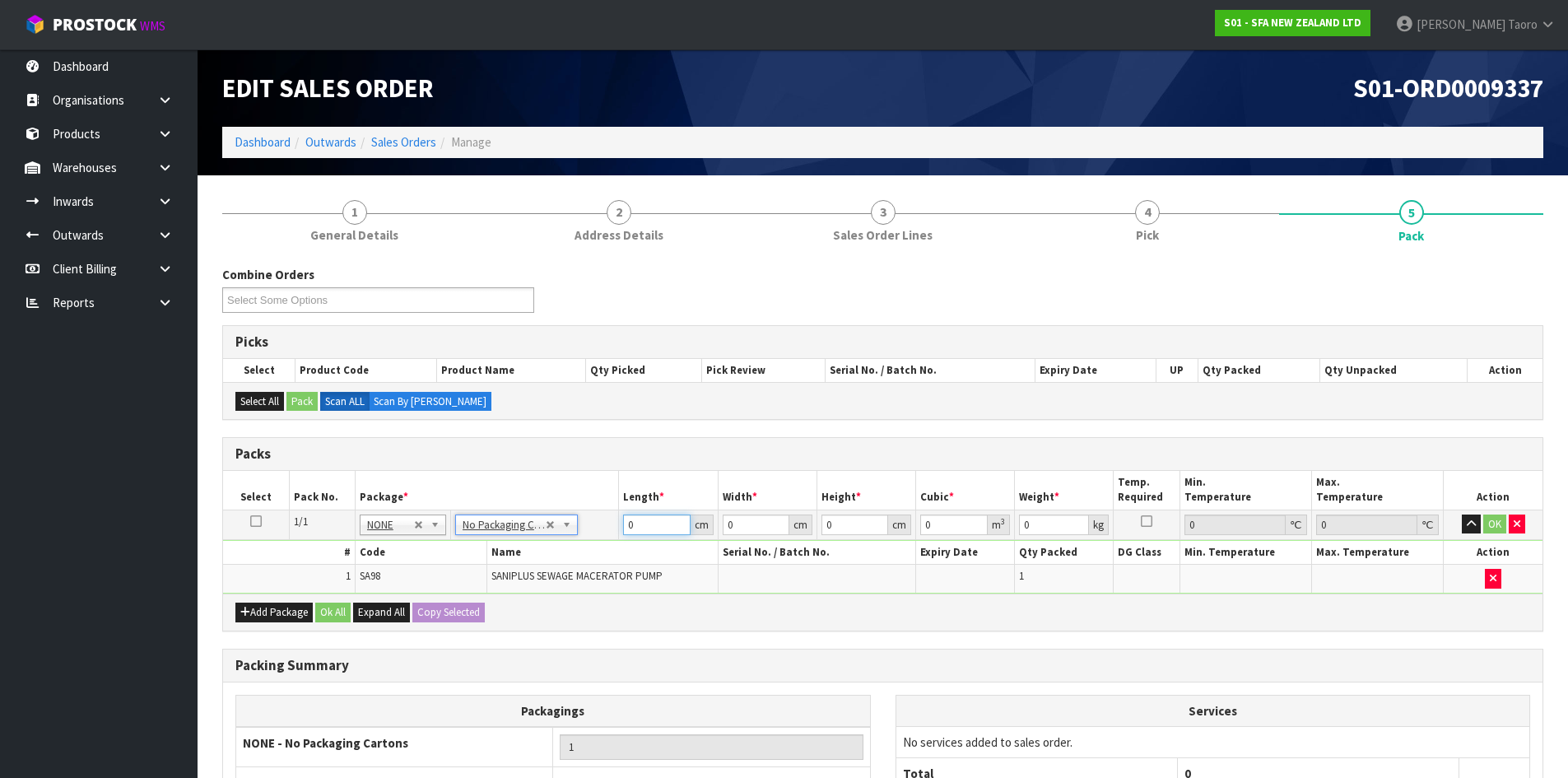
click at [662, 516] on input "0" at bounding box center [656, 524] width 67 height 21
type input "57"
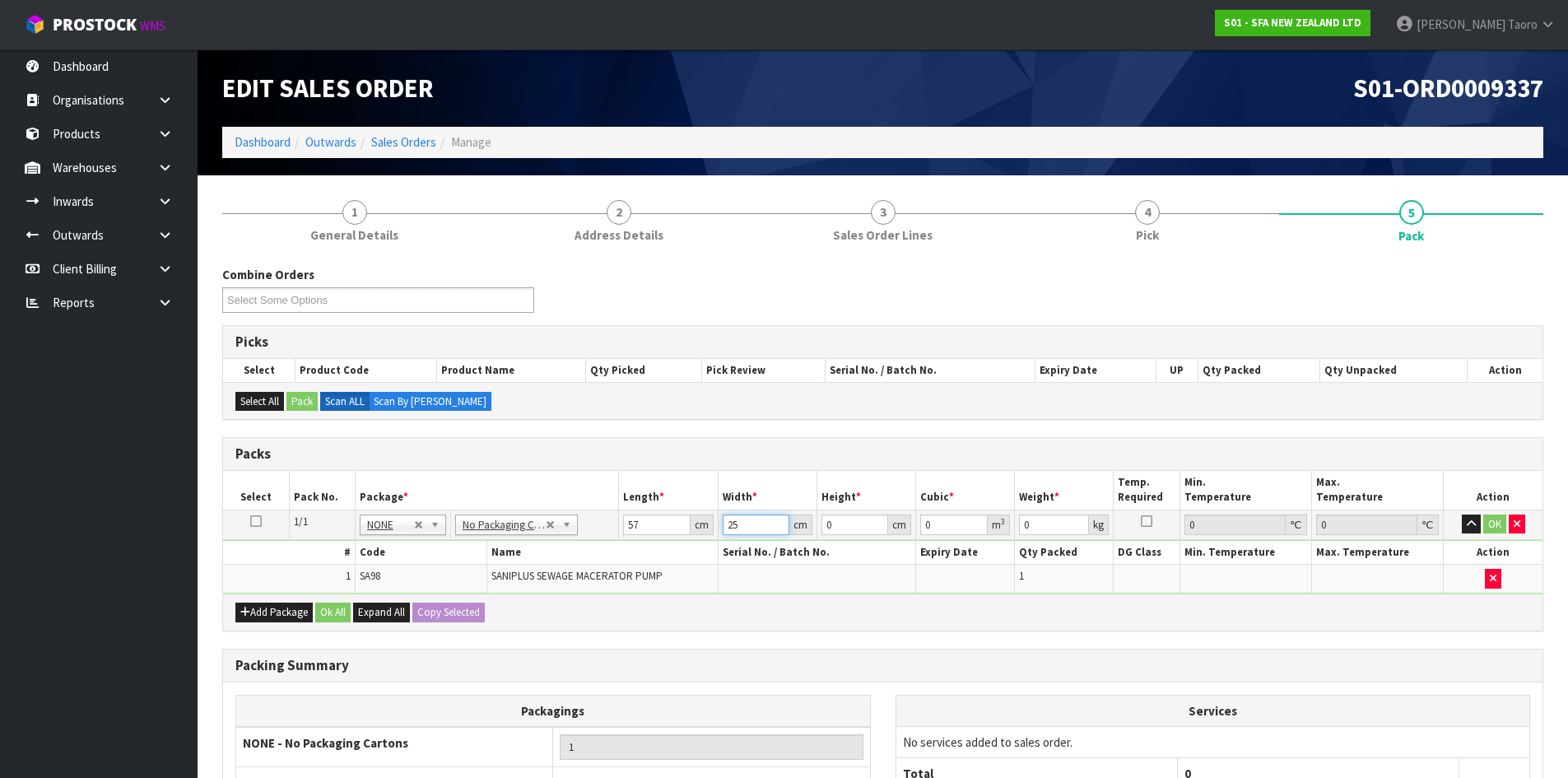
type input "25"
type input "3"
type input "0.004275"
type input "34"
type input "0.04845"
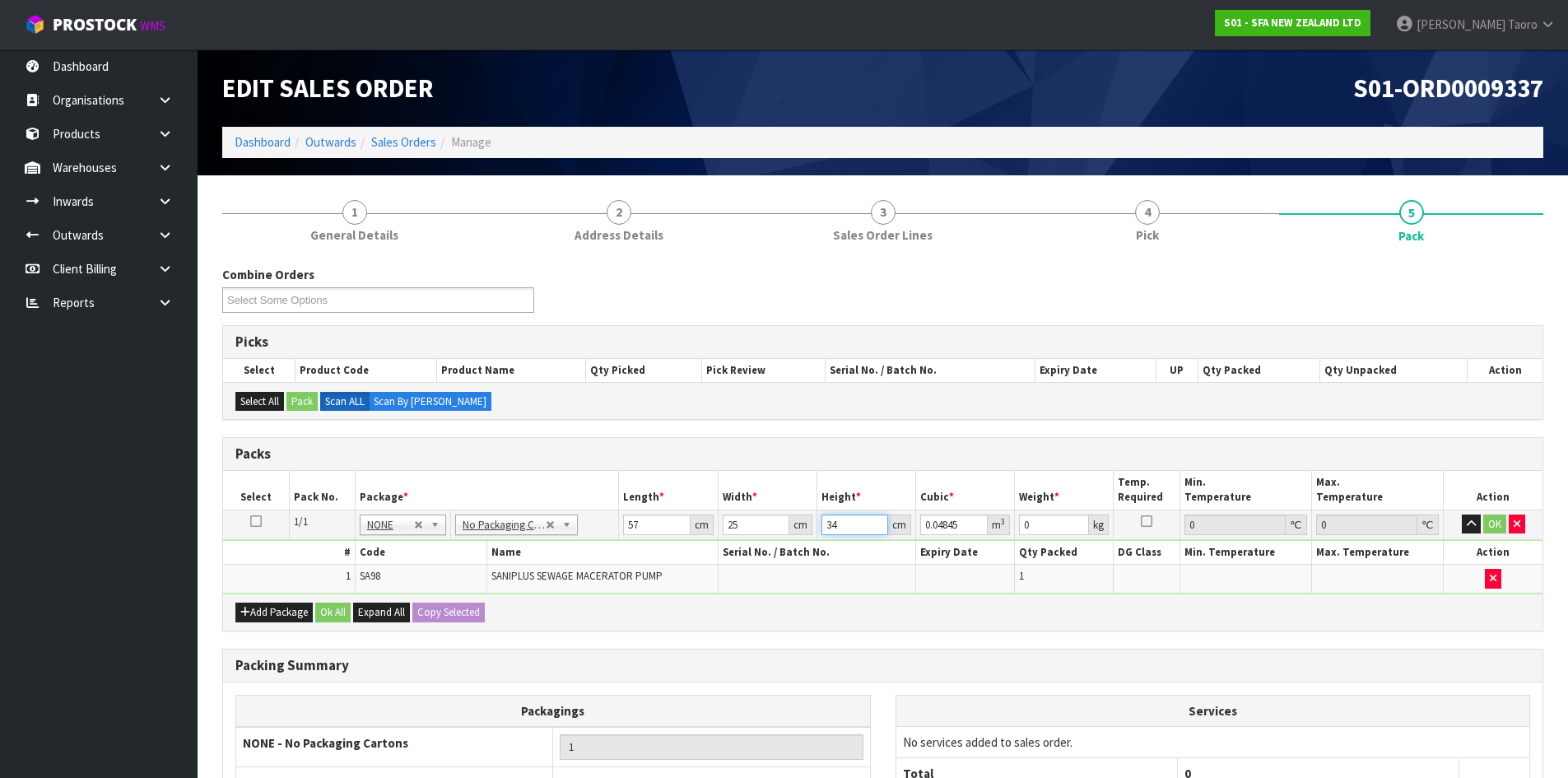
type input "34"
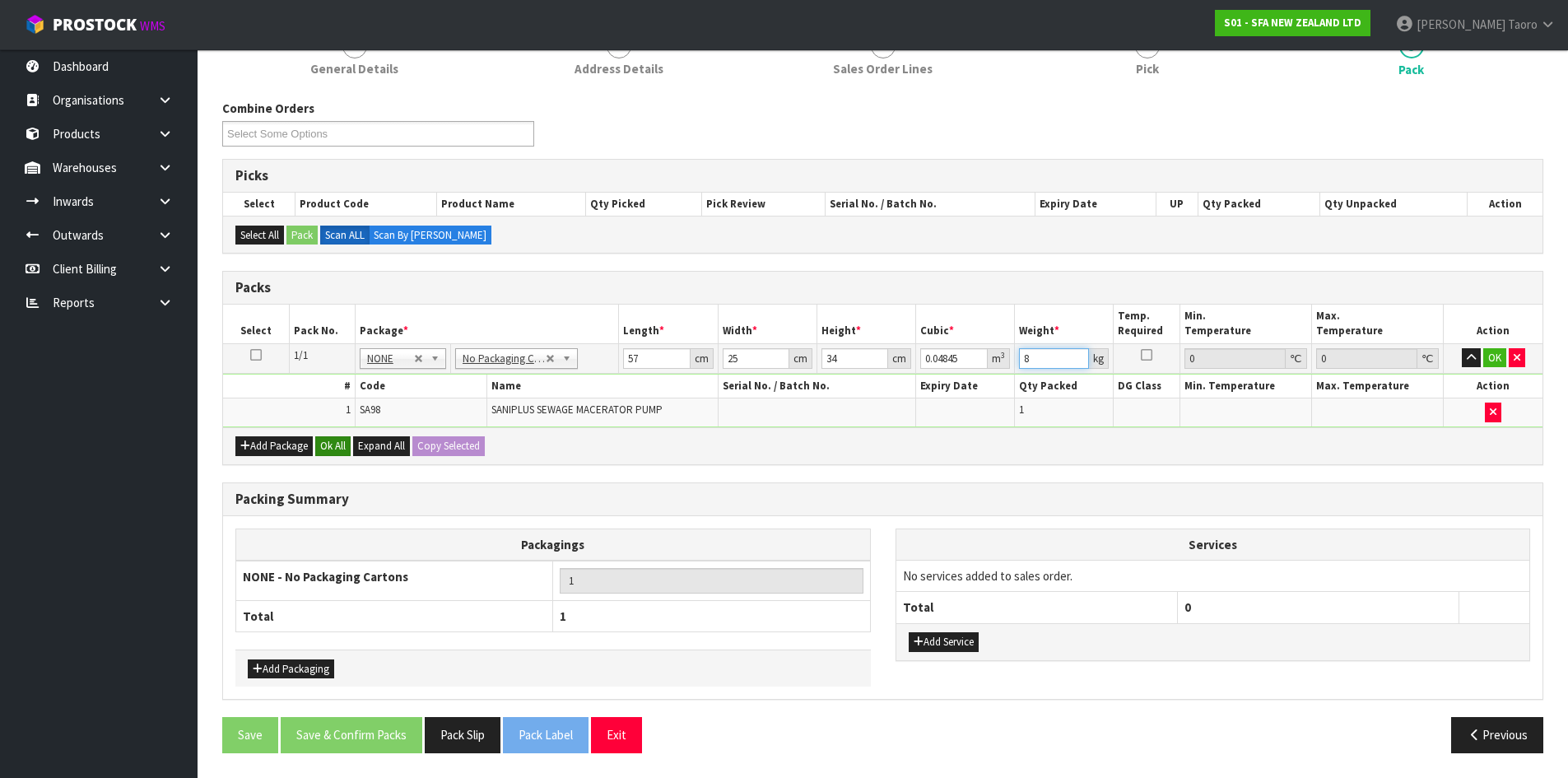
type input "8"
click at [348, 443] on button "Ok All" at bounding box center [333, 446] width 36 height 20
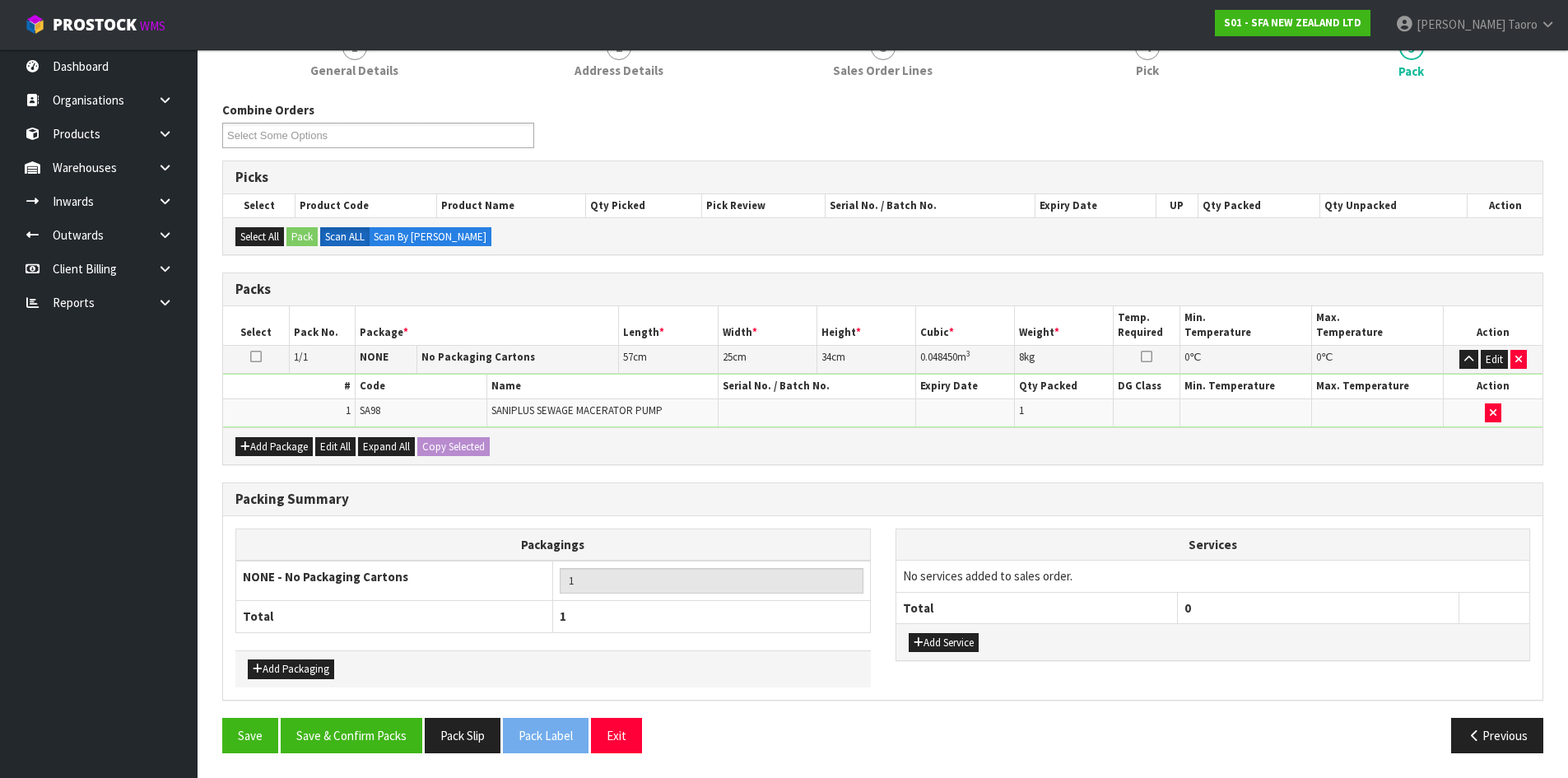
scroll to position [165, 0]
click at [385, 722] on button "Save & Confirm Packs" at bounding box center [351, 735] width 141 height 36
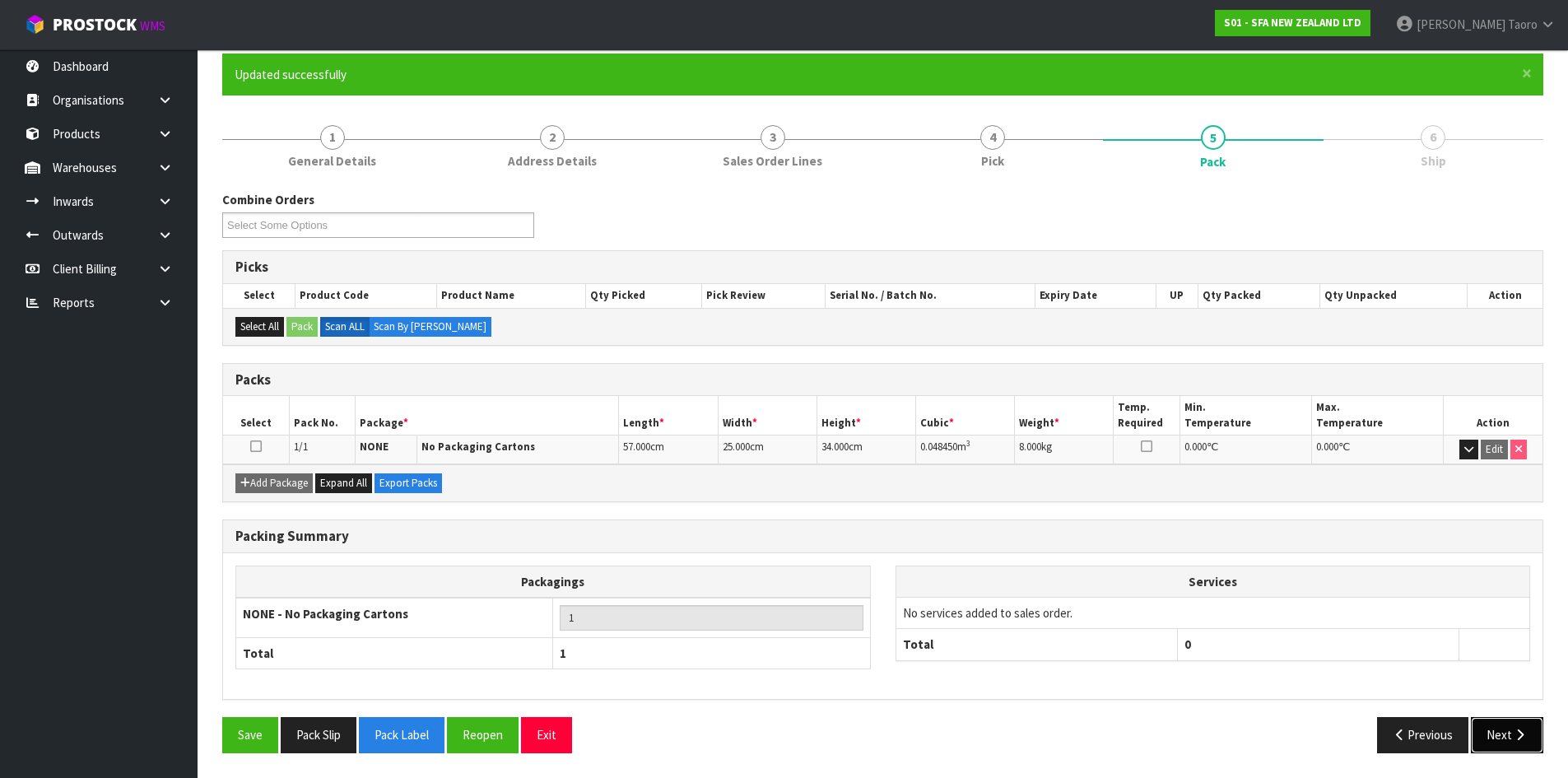
click at [1492, 734] on button "Next" at bounding box center [1507, 734] width 72 height 36
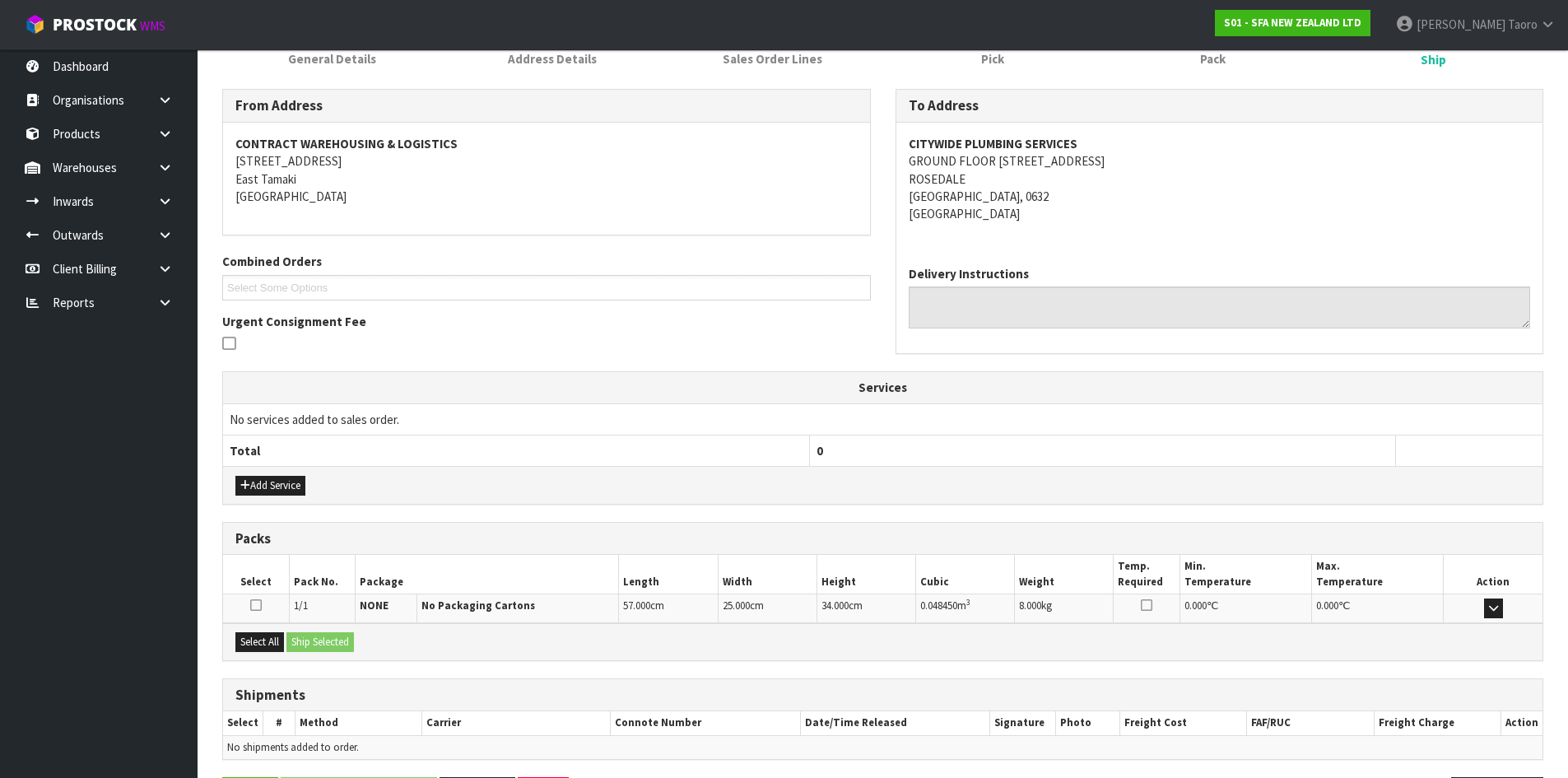
scroll to position [296, 0]
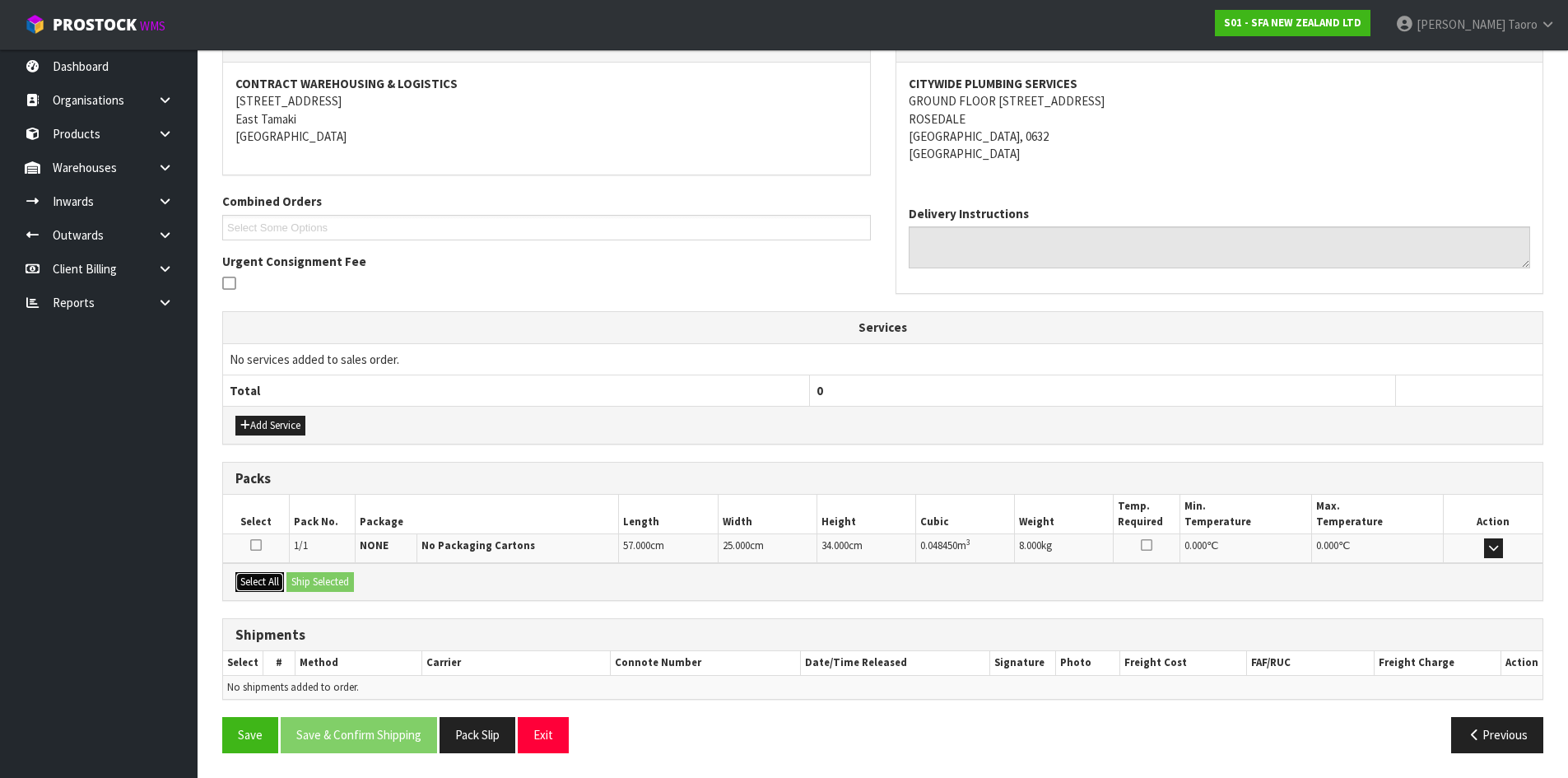
click at [264, 585] on button "Select All" at bounding box center [260, 581] width 49 height 20
click at [300, 595] on div "Select All Ship Selected" at bounding box center [883, 581] width 1320 height 37
click at [309, 591] on button "Ship Selected" at bounding box center [320, 581] width 67 height 20
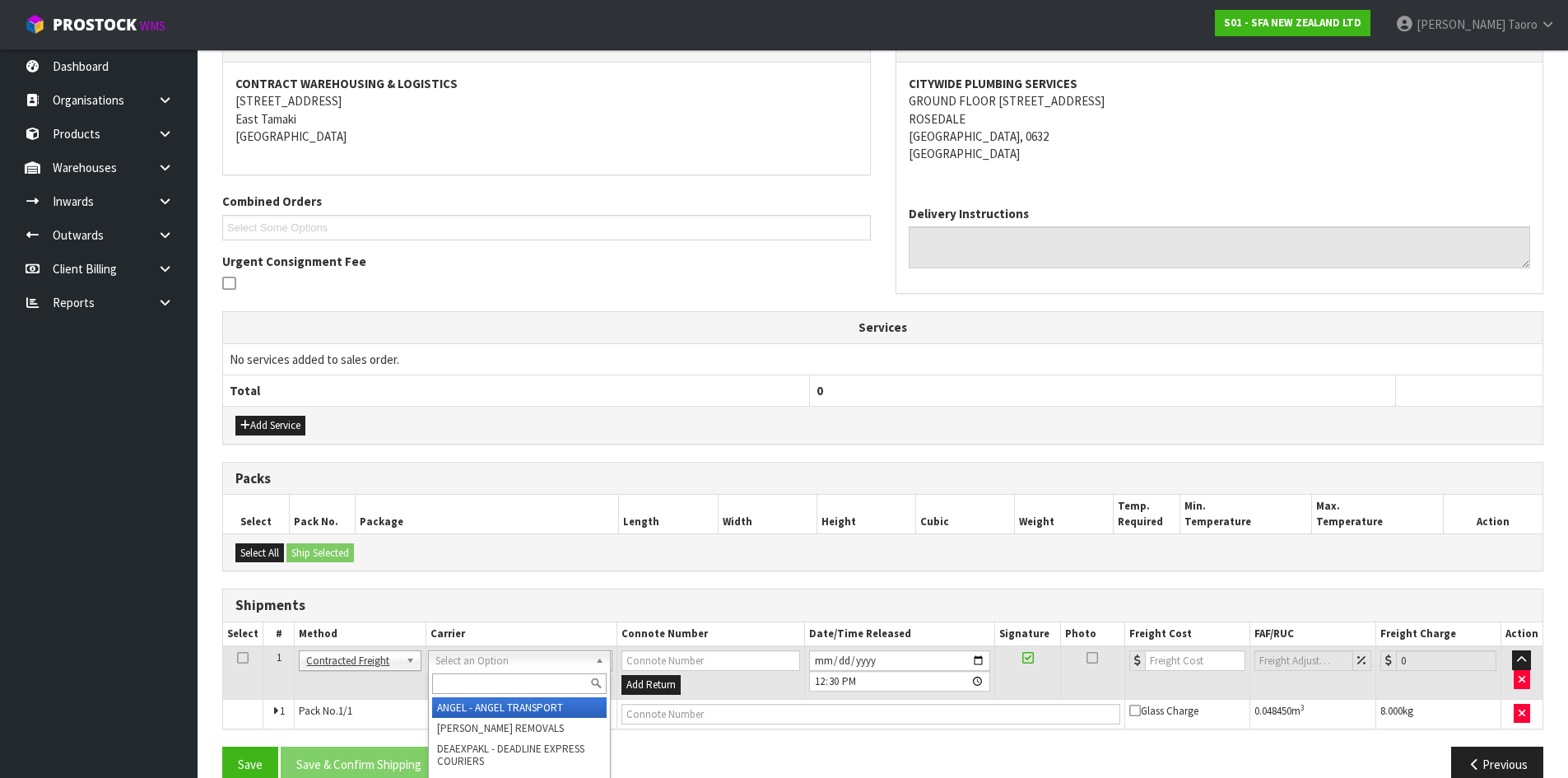
click at [528, 675] on input "text" at bounding box center [519, 684] width 174 height 21
type input "NZP"
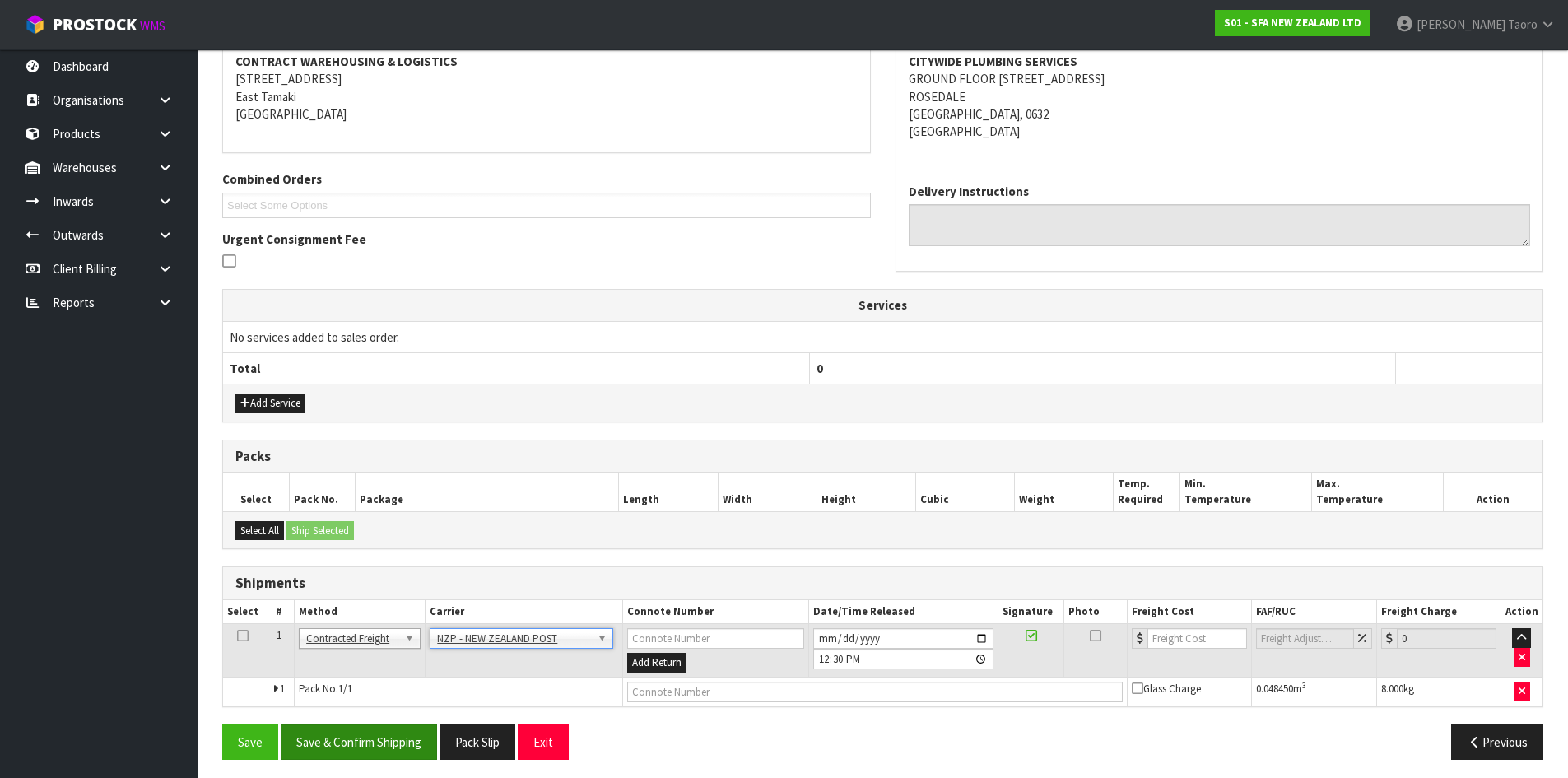
scroll to position [325, 0]
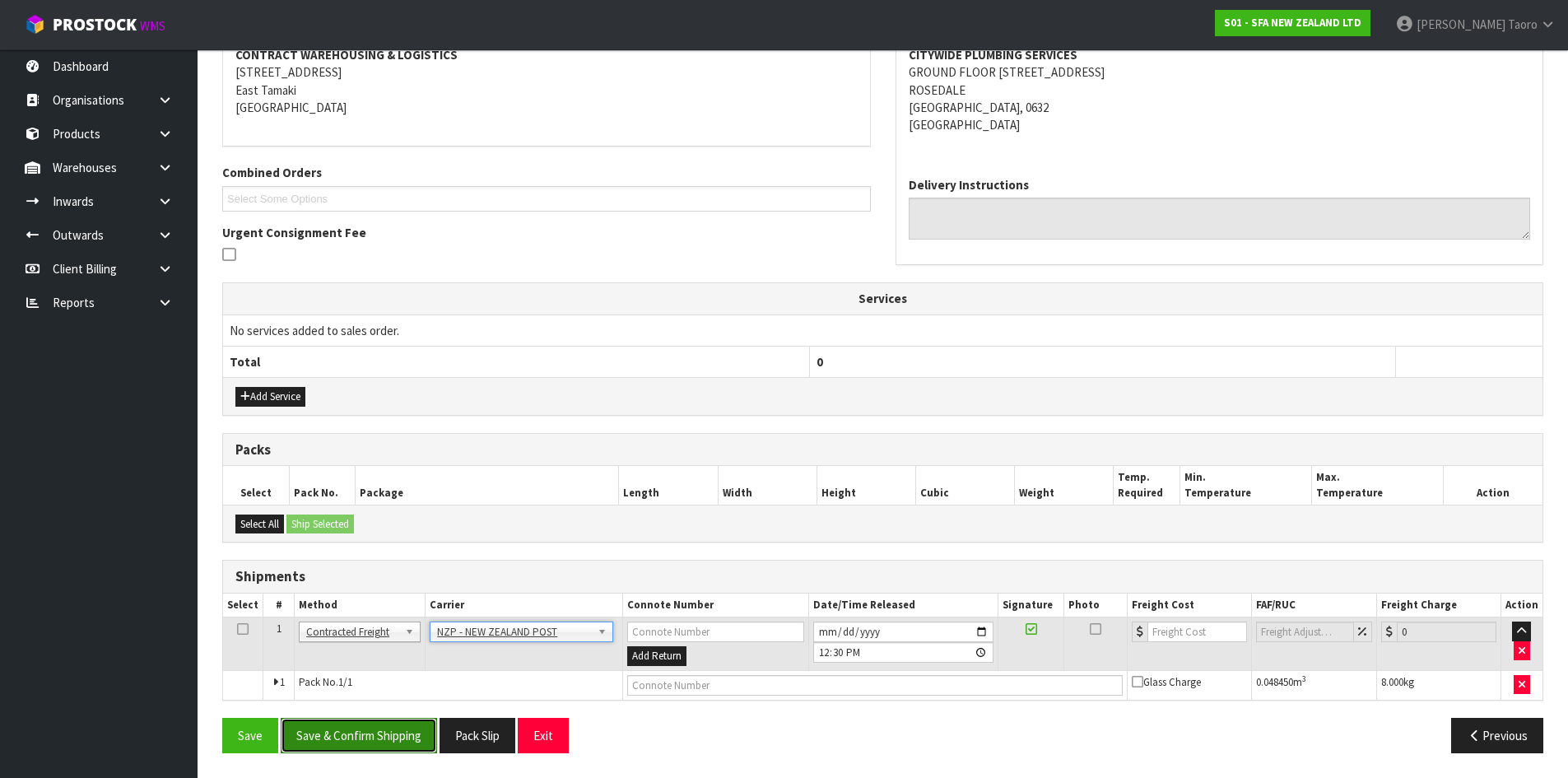
click at [367, 737] on button "Save & Confirm Shipping" at bounding box center [358, 735] width 156 height 36
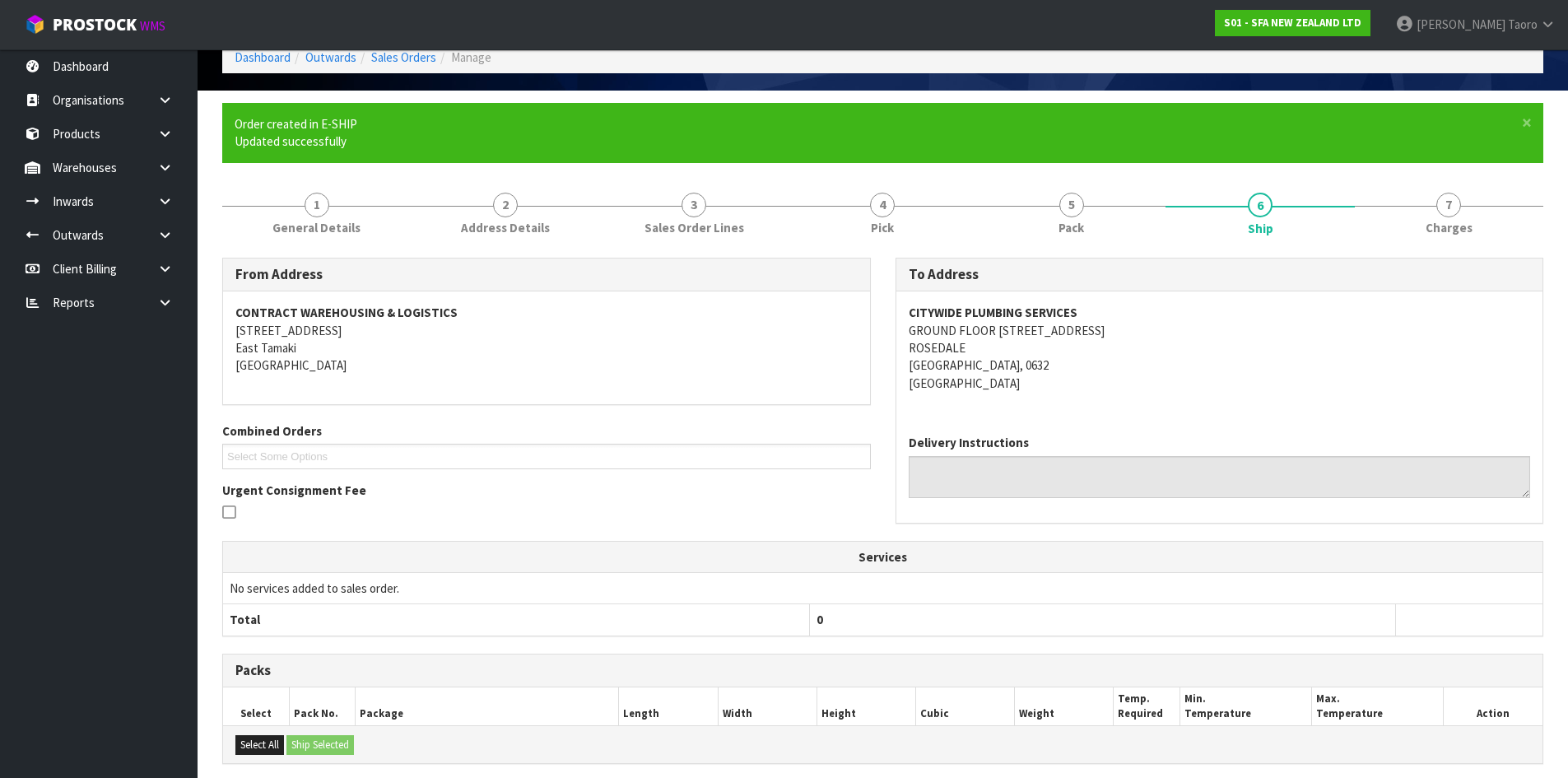
scroll to position [302, 0]
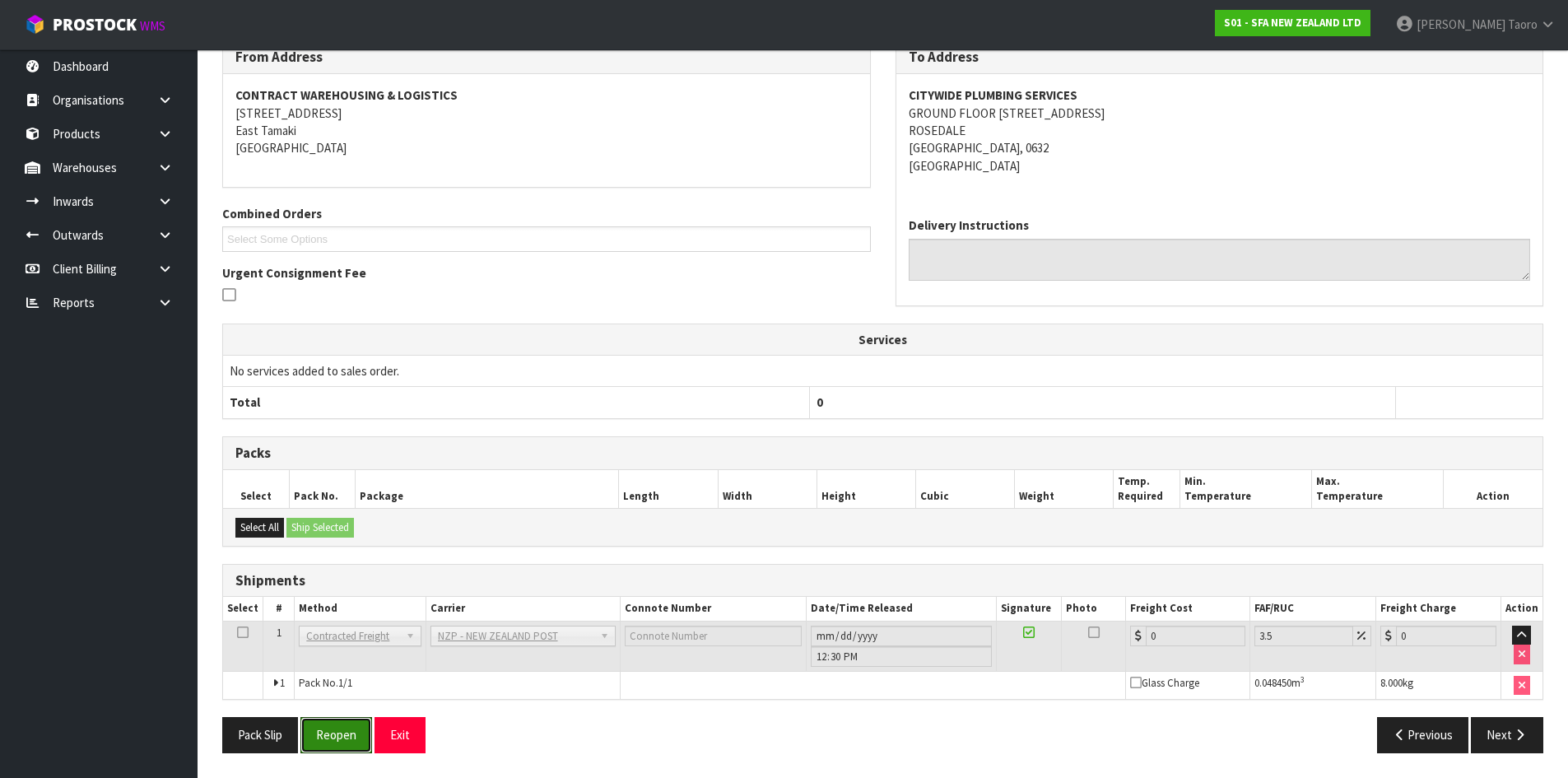
drag, startPoint x: 343, startPoint y: 733, endPoint x: 324, endPoint y: 702, distance: 36.4
click at [343, 733] on button "Reopen" at bounding box center [336, 734] width 71 height 36
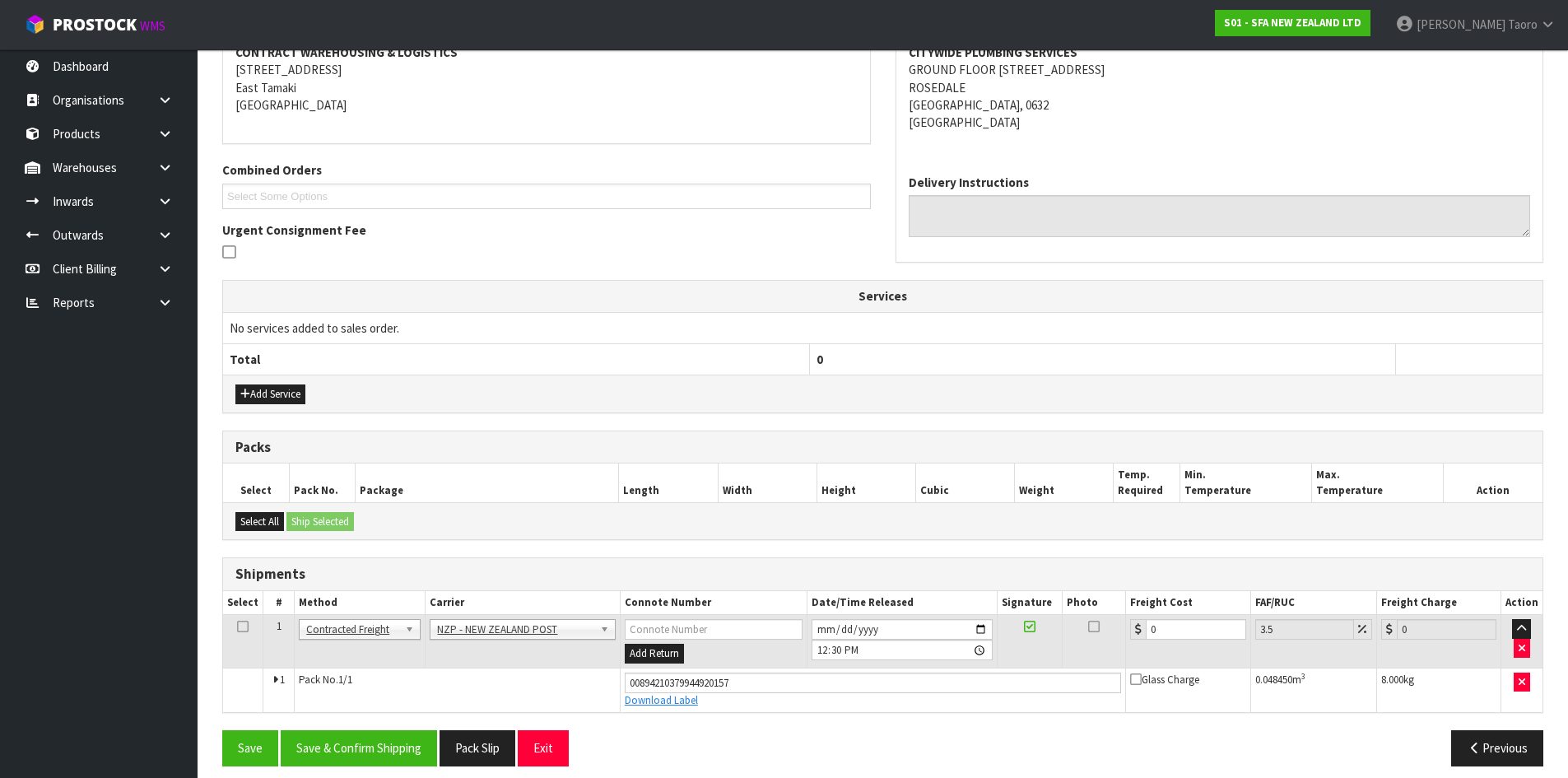
scroll to position [341, 0]
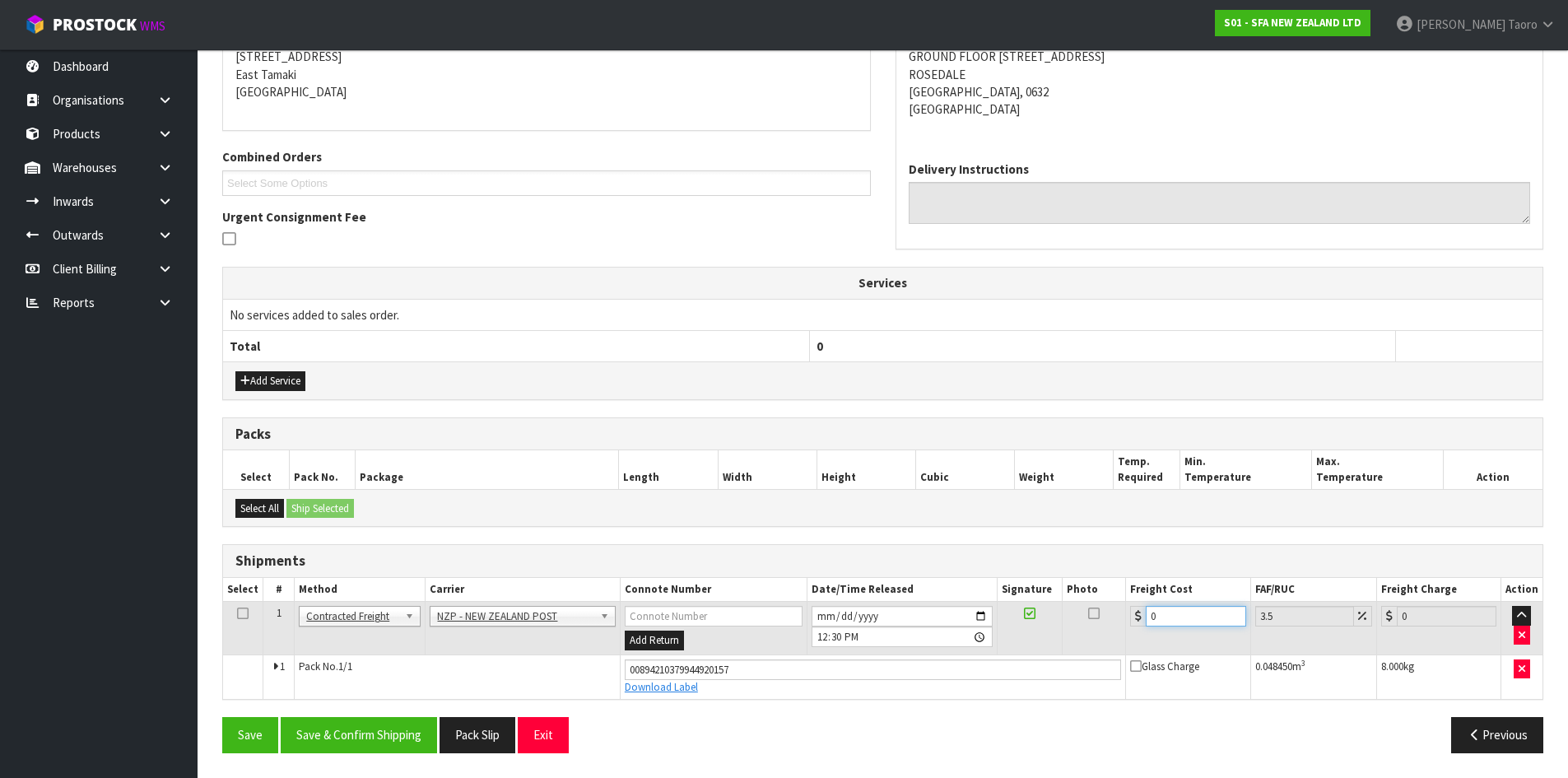
click at [1203, 619] on input "0" at bounding box center [1196, 616] width 99 height 21
type input "4"
type input "4.14"
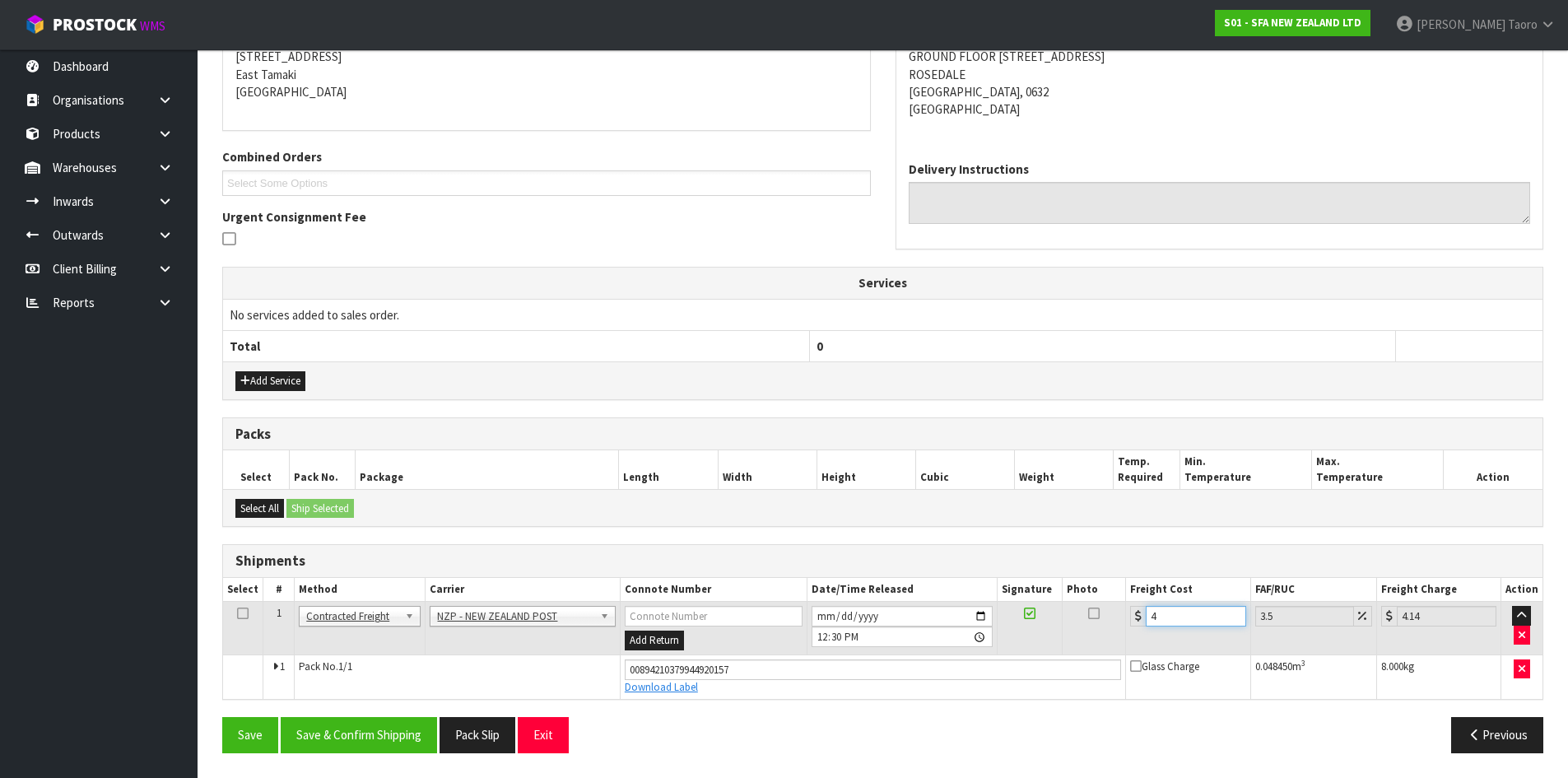
type input "4.3"
type input "4.45"
type input "4.33"
type input "4.48"
type input "4.33"
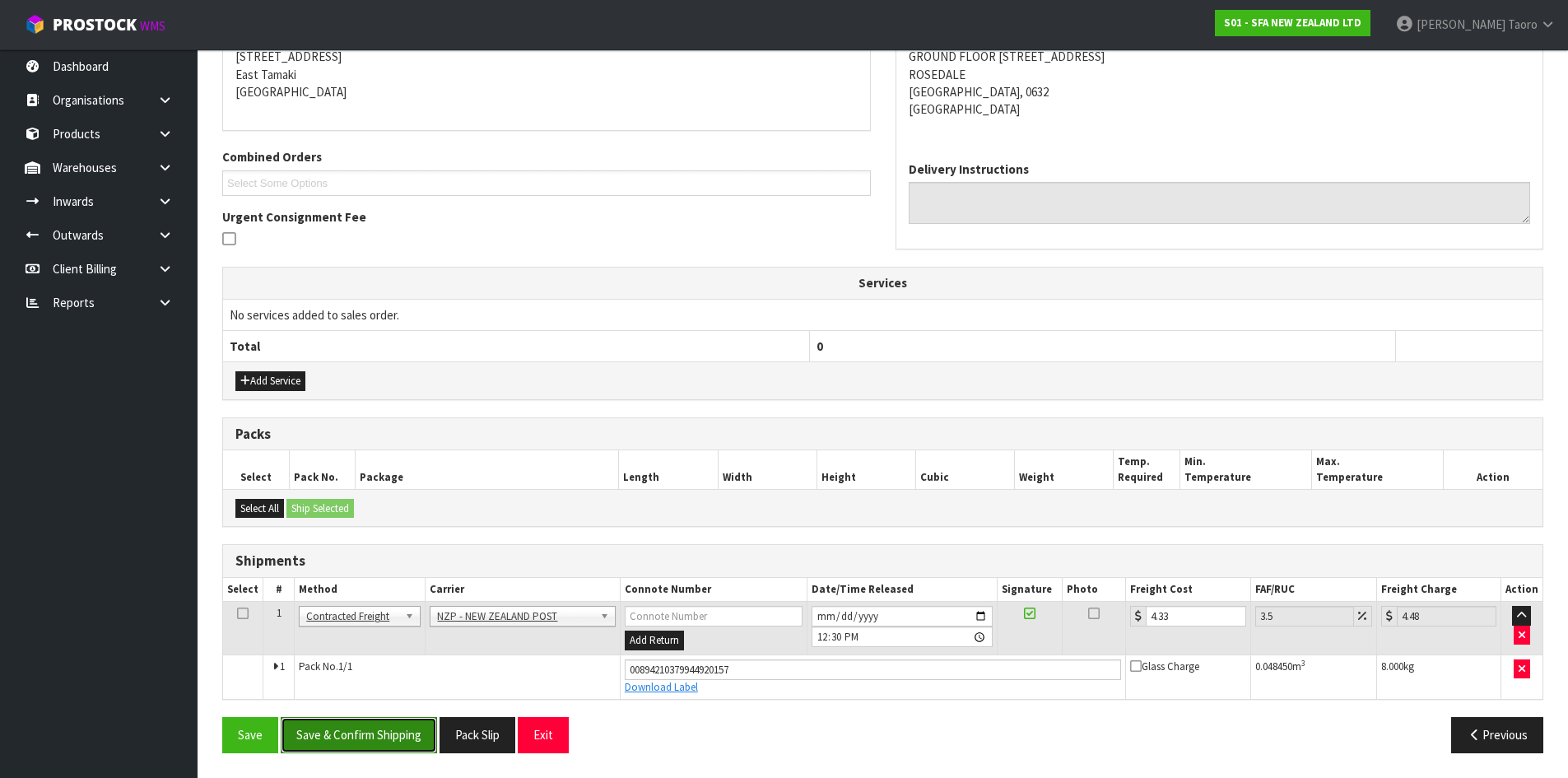
click at [361, 735] on button "Save & Confirm Shipping" at bounding box center [358, 734] width 156 height 36
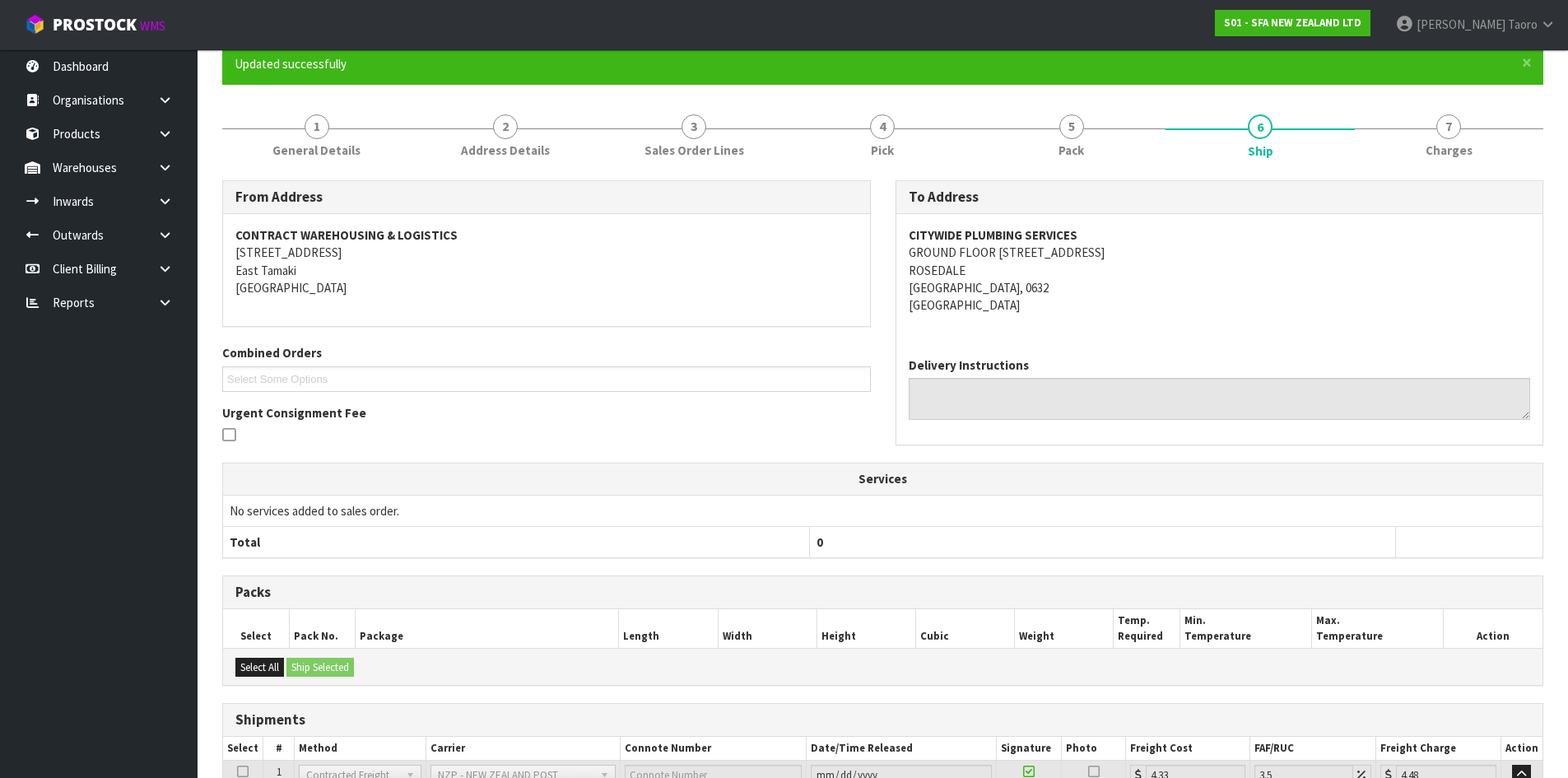
scroll to position [295, 0]
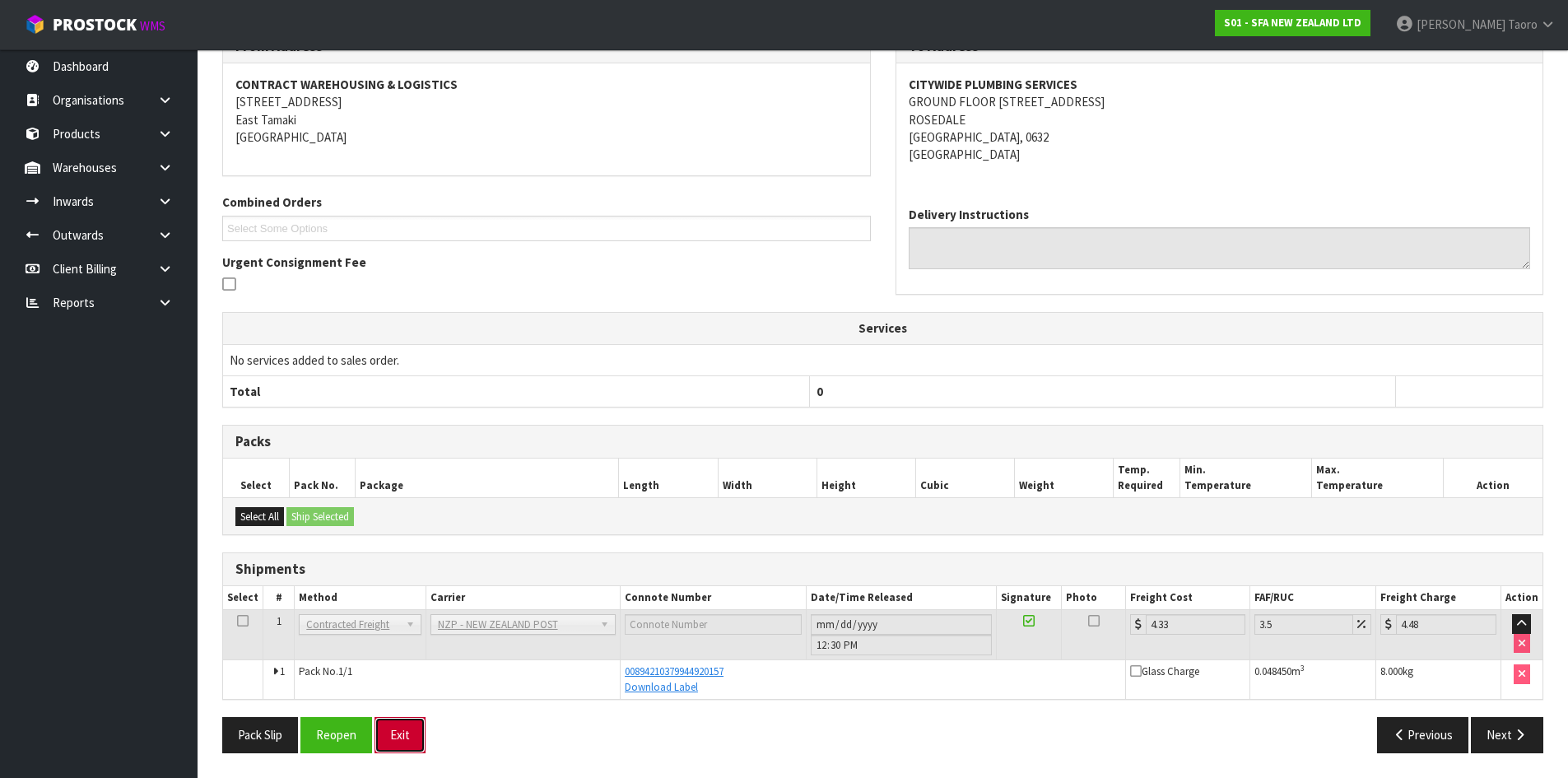
click at [421, 727] on button "Exit" at bounding box center [400, 734] width 51 height 36
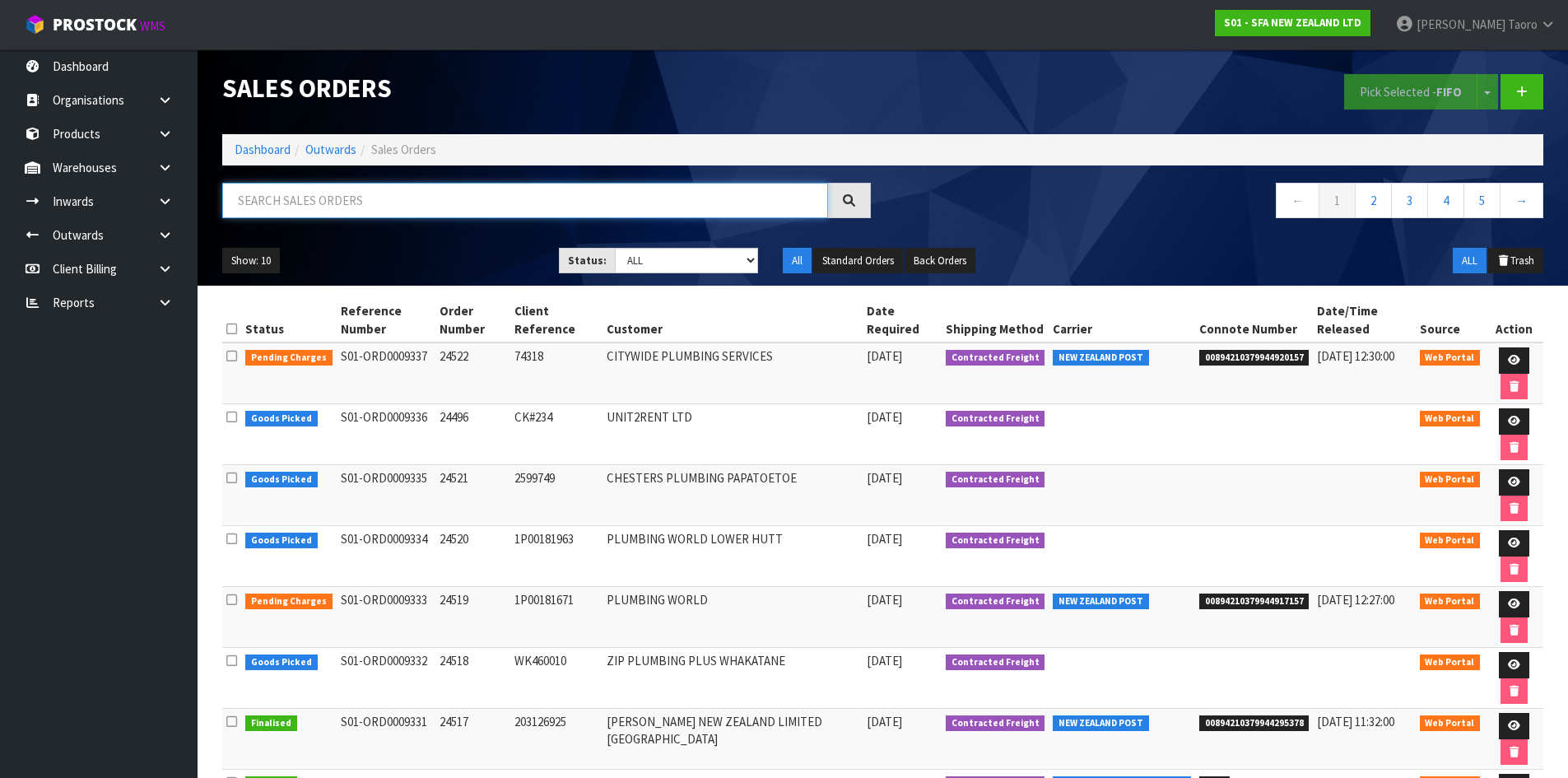
click at [492, 202] on input "text" at bounding box center [525, 200] width 606 height 36
type input "JOB-0410303"
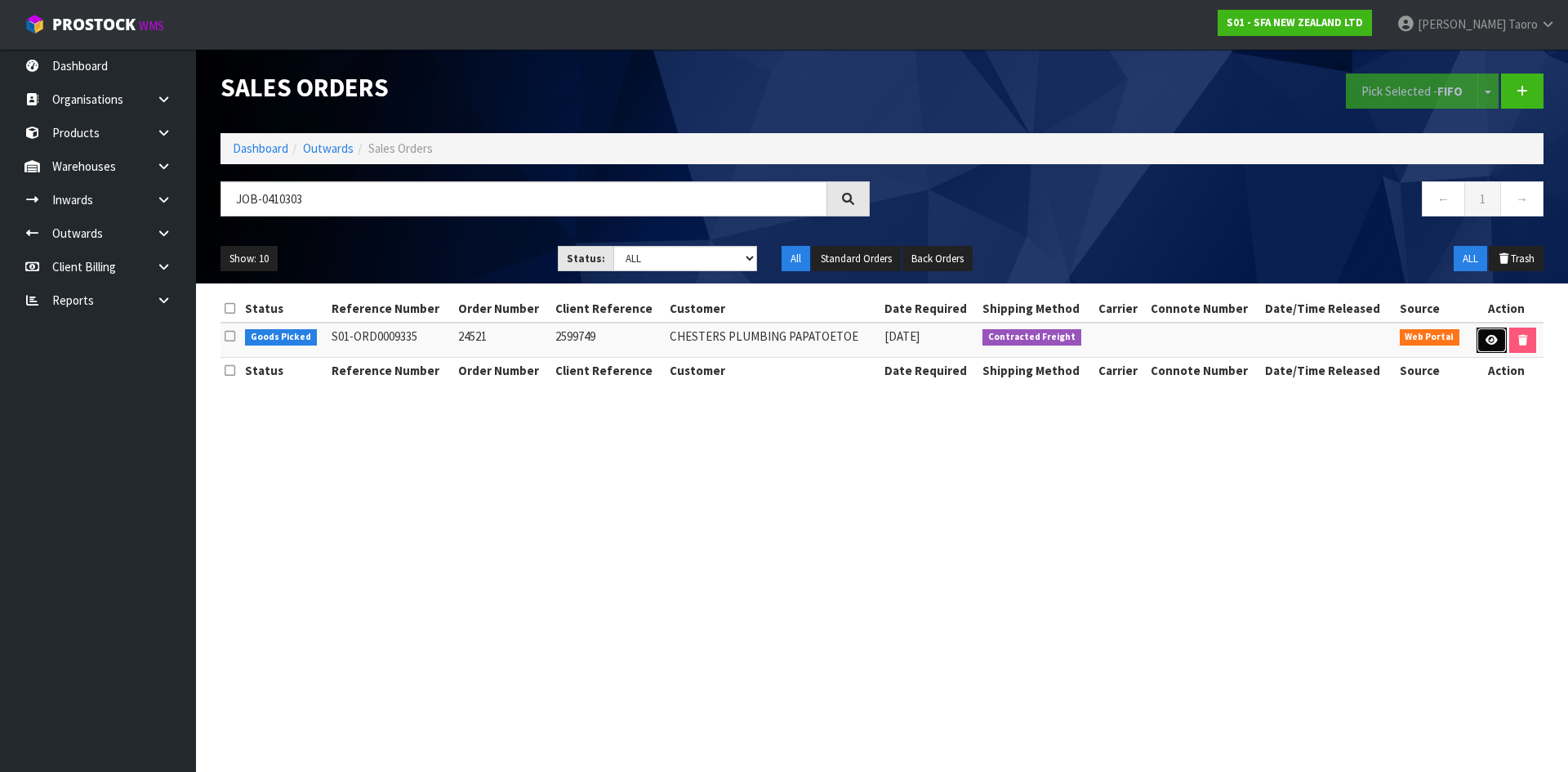
click at [1485, 336] on icon at bounding box center [1491, 340] width 12 height 10
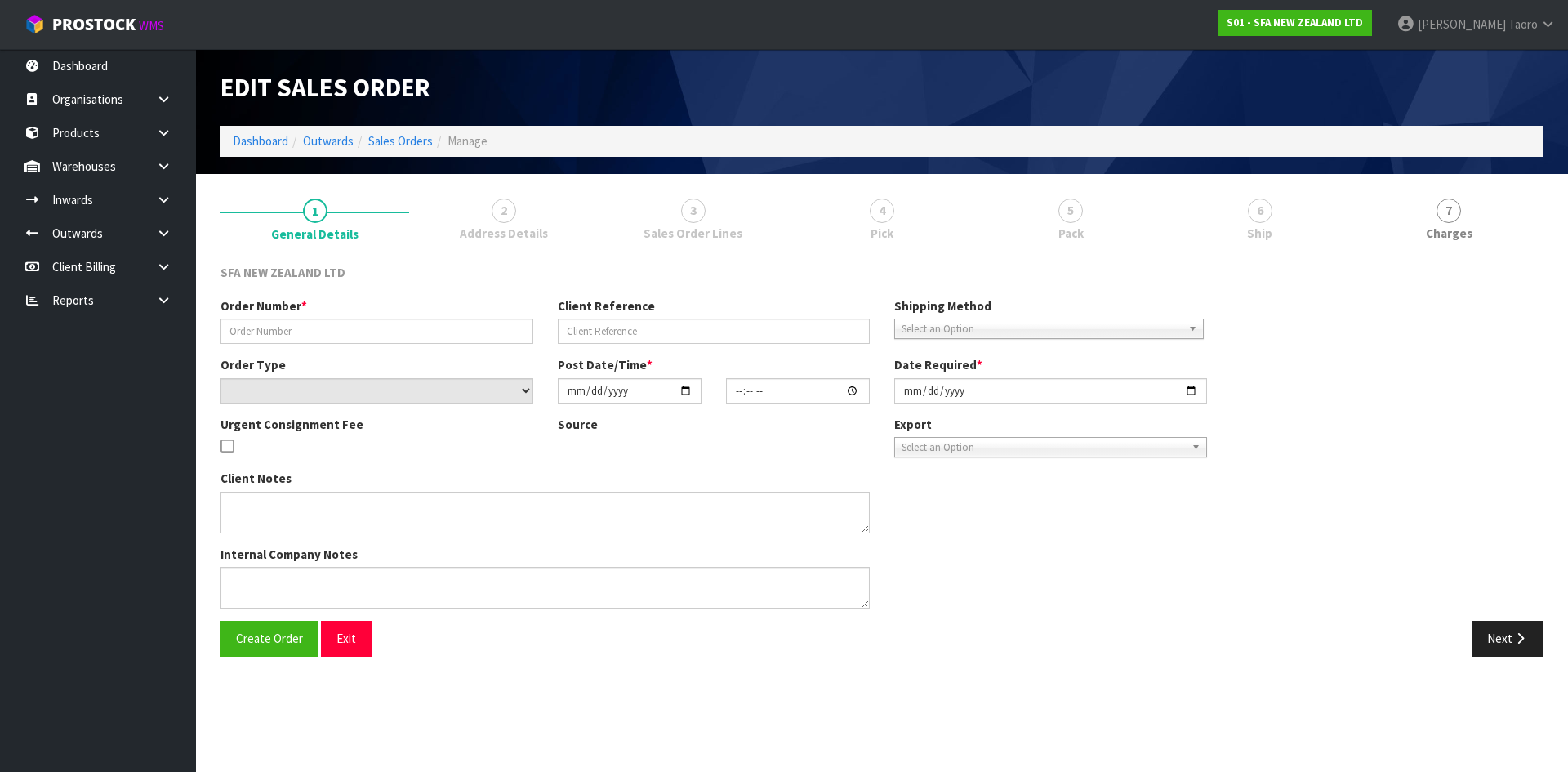
type input "24521"
type input "2599749"
select select "number:0"
type input "[DATE]"
type input "10:09:00.000"
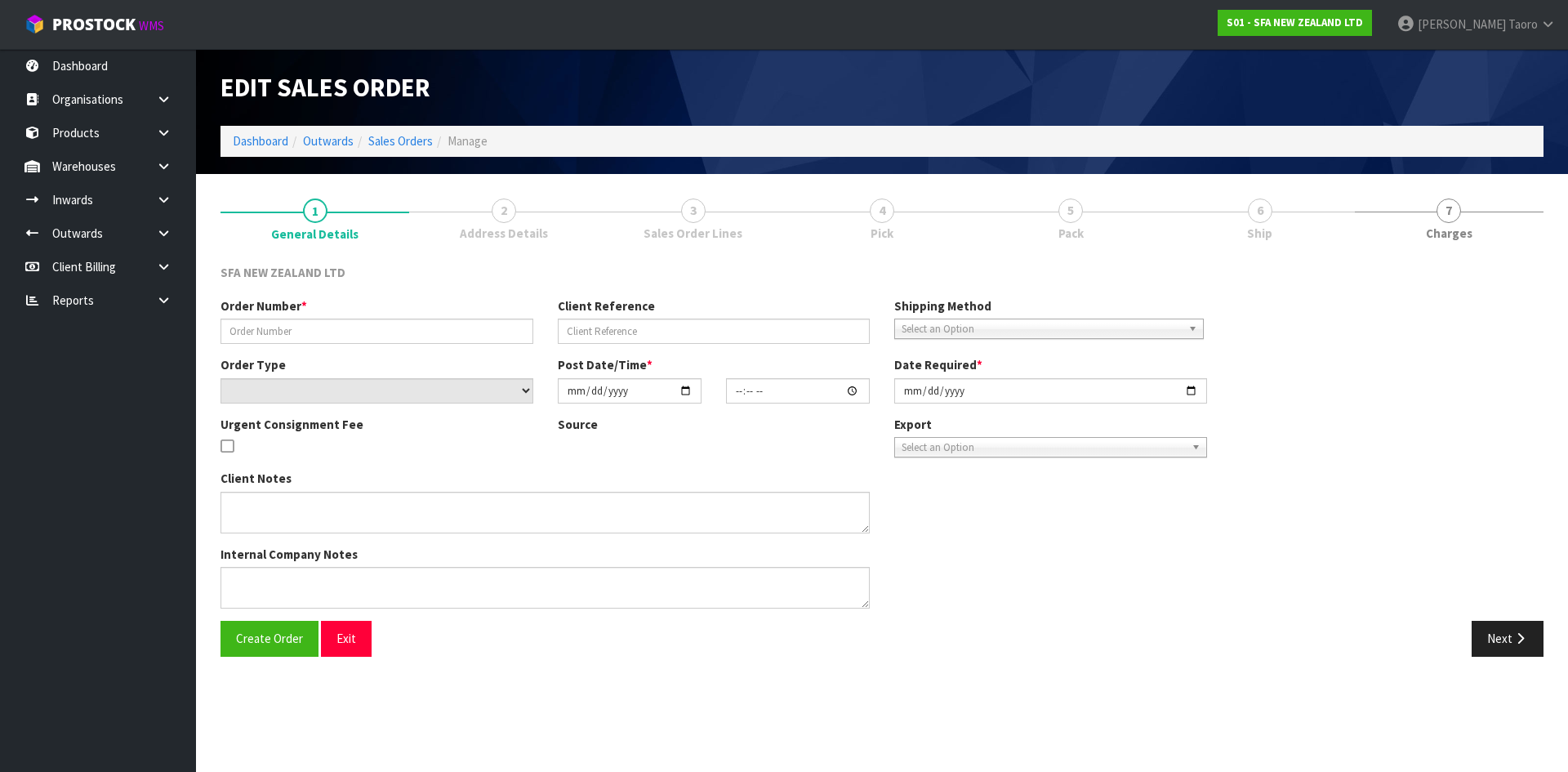
type input "[DATE]"
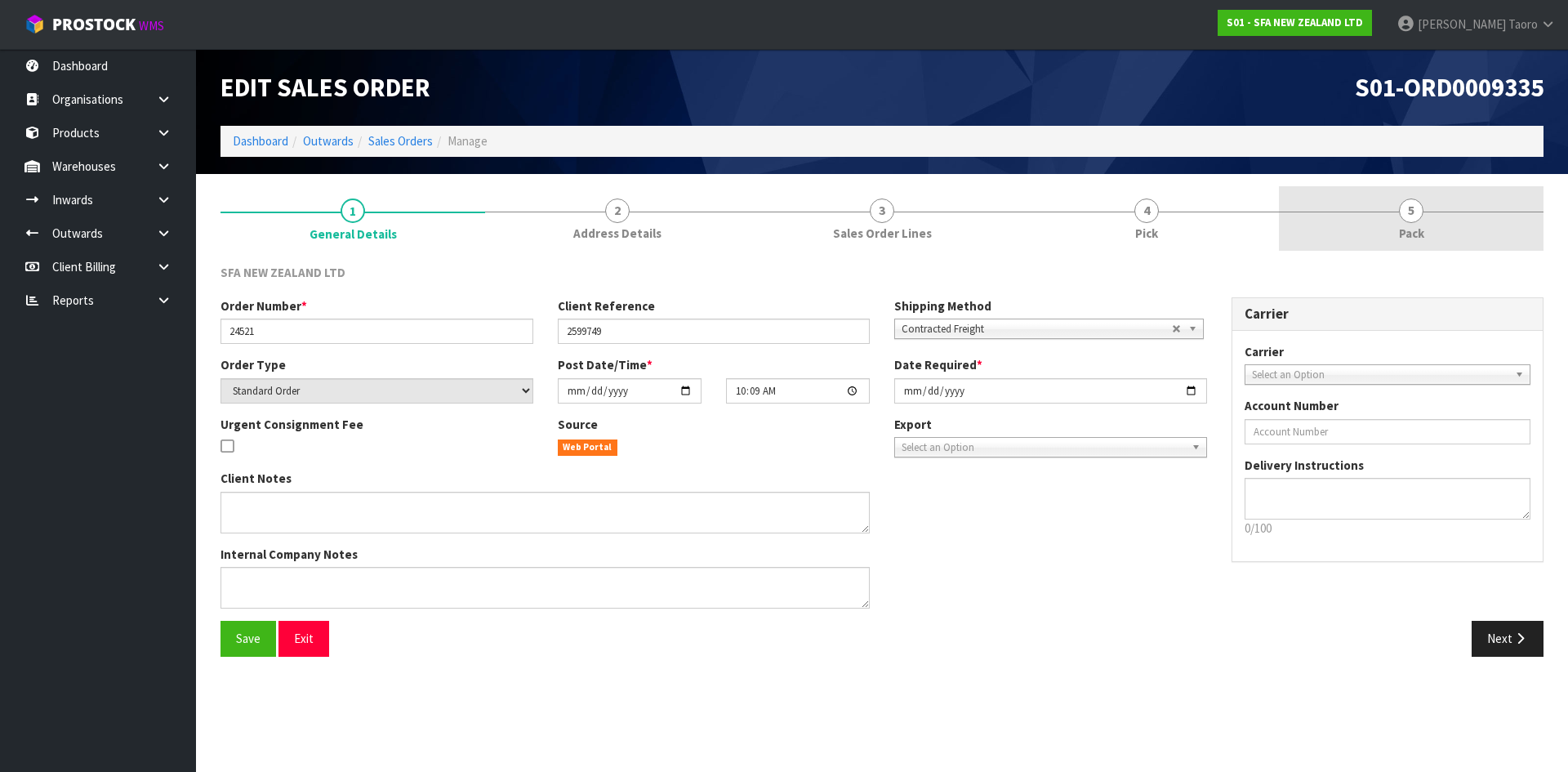
click at [1377, 195] on link "5 Pack" at bounding box center [1411, 218] width 265 height 65
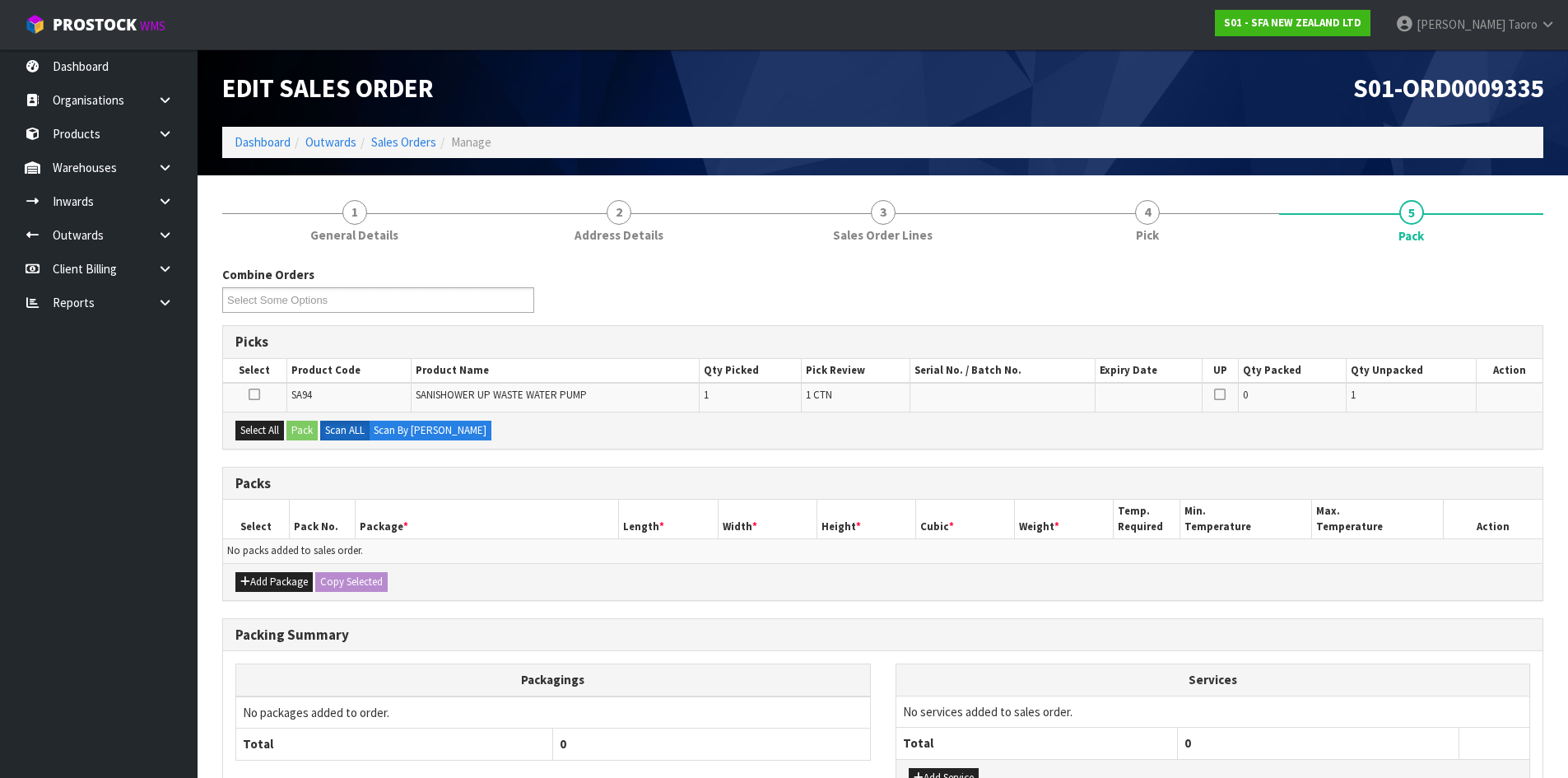
click at [1254, 115] on div "S01-ORD0009335" at bounding box center [1220, 88] width 674 height 78
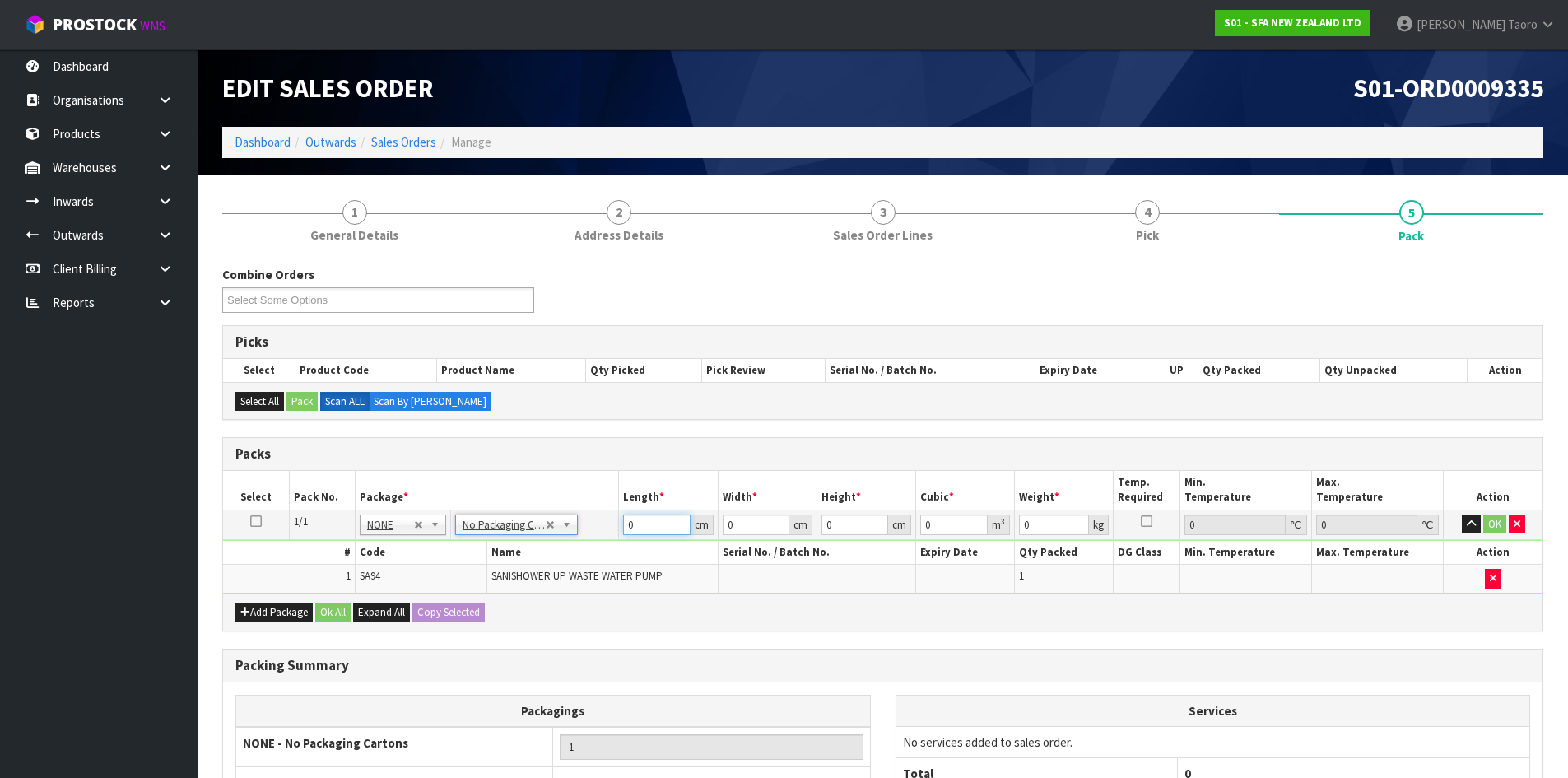
click at [661, 520] on input "0" at bounding box center [656, 524] width 67 height 21
type input "35"
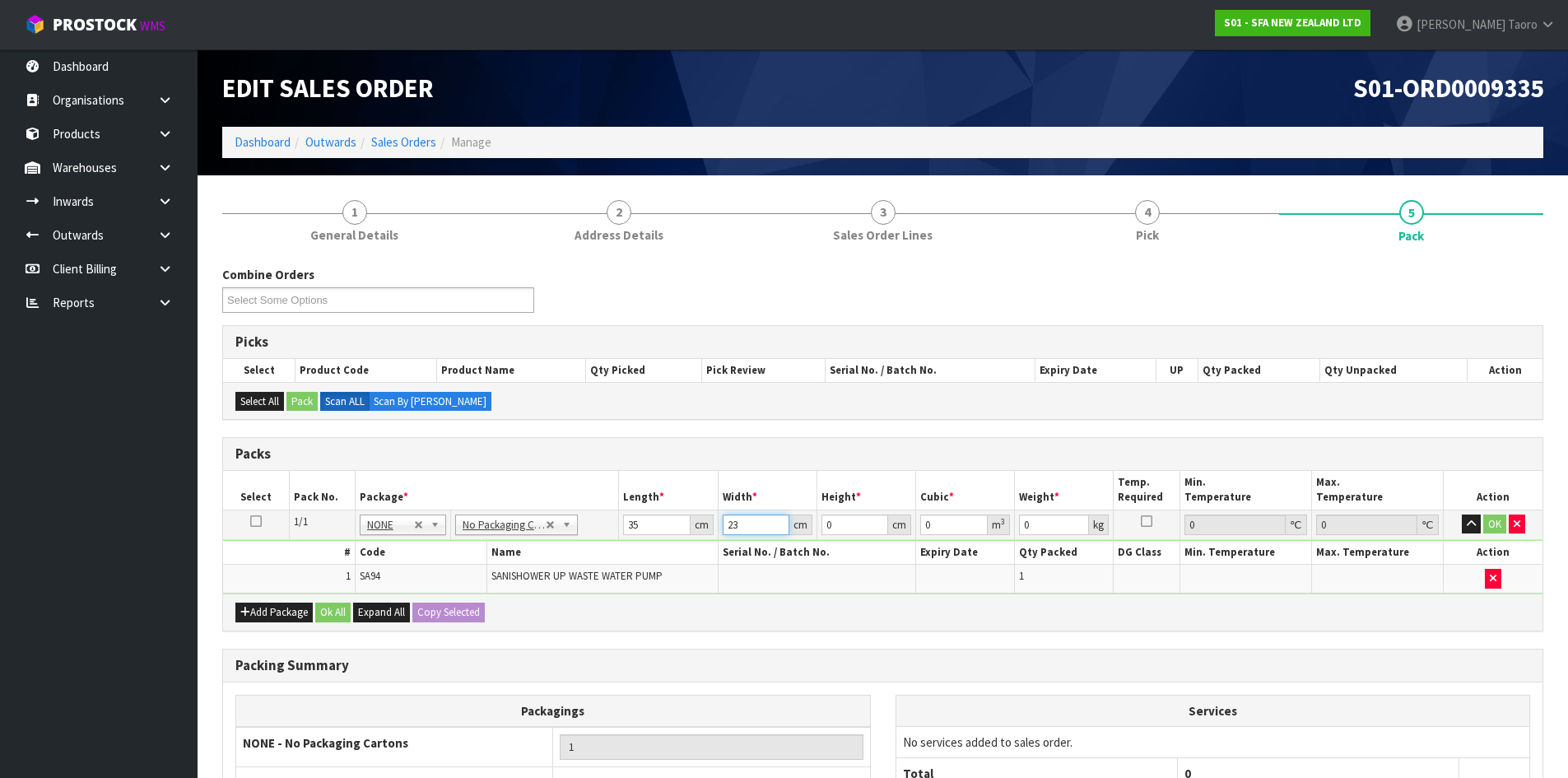
type input "23"
type input "2"
type input "0.00161"
type input "23"
type input "0.018515"
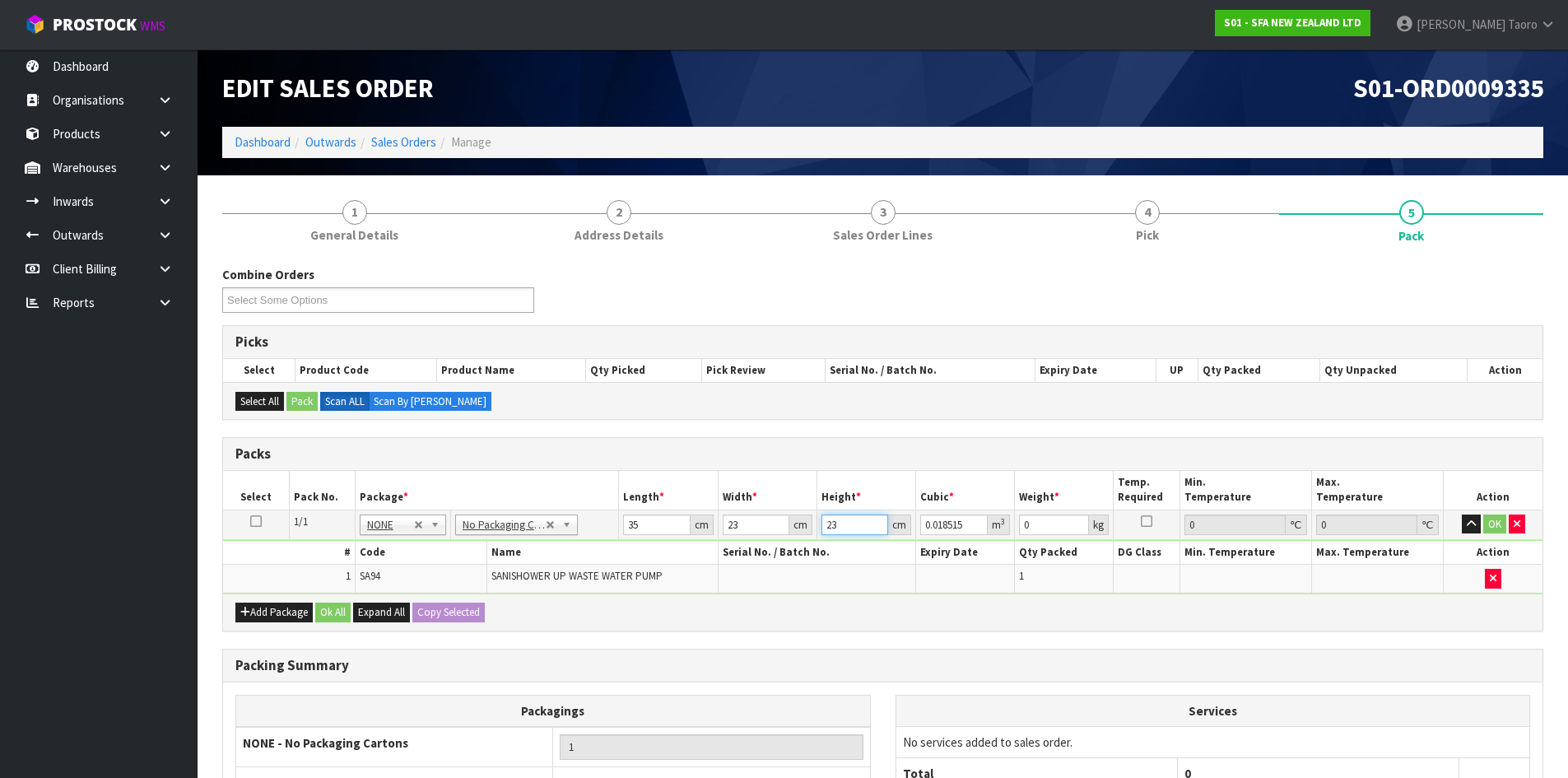
type input "23"
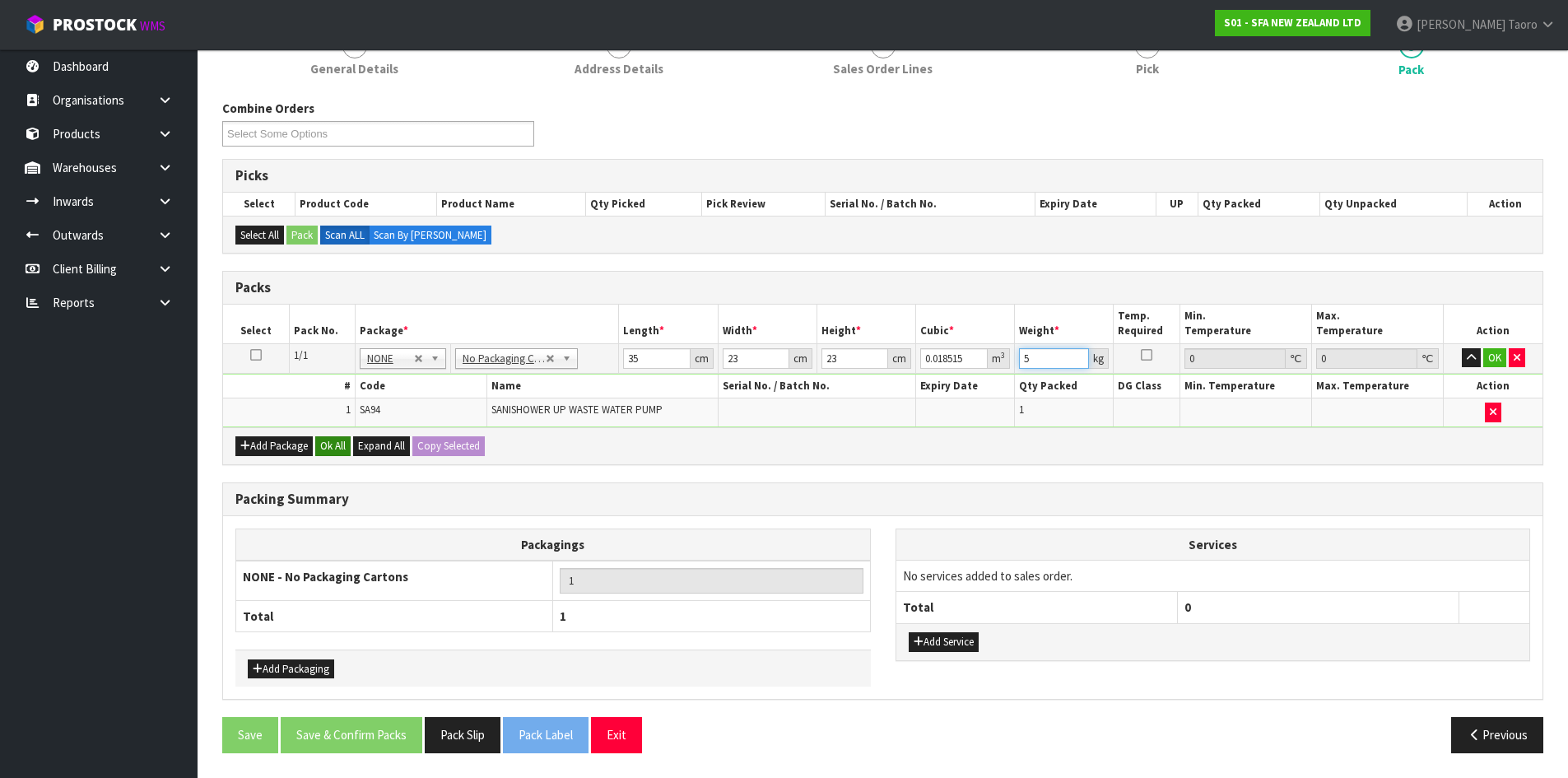
type input "5"
click at [342, 447] on button "Ok All" at bounding box center [333, 446] width 36 height 20
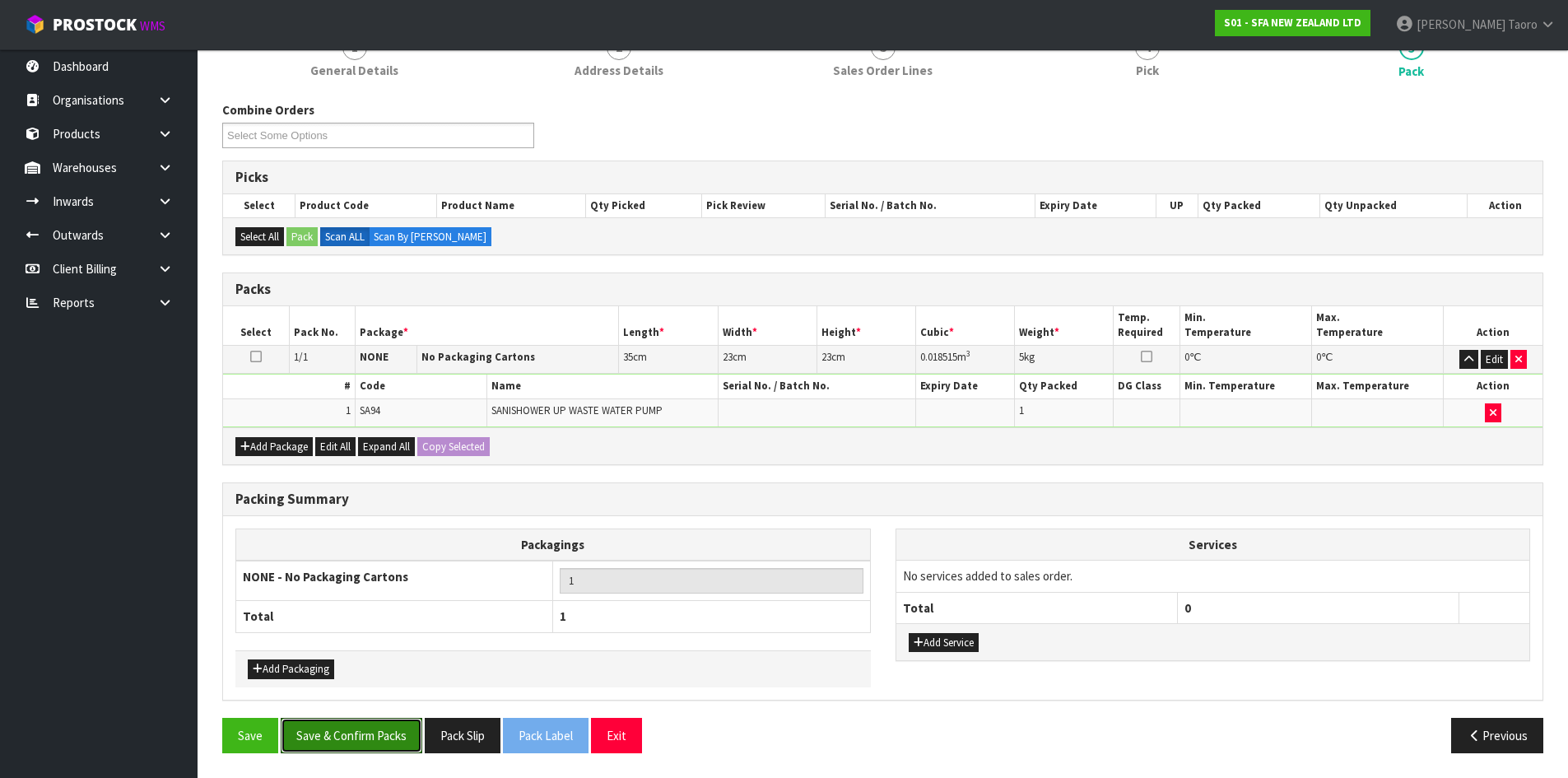
drag, startPoint x: 390, startPoint y: 735, endPoint x: 395, endPoint y: 703, distance: 32.4
click at [390, 737] on button "Save & Confirm Packs" at bounding box center [351, 735] width 141 height 36
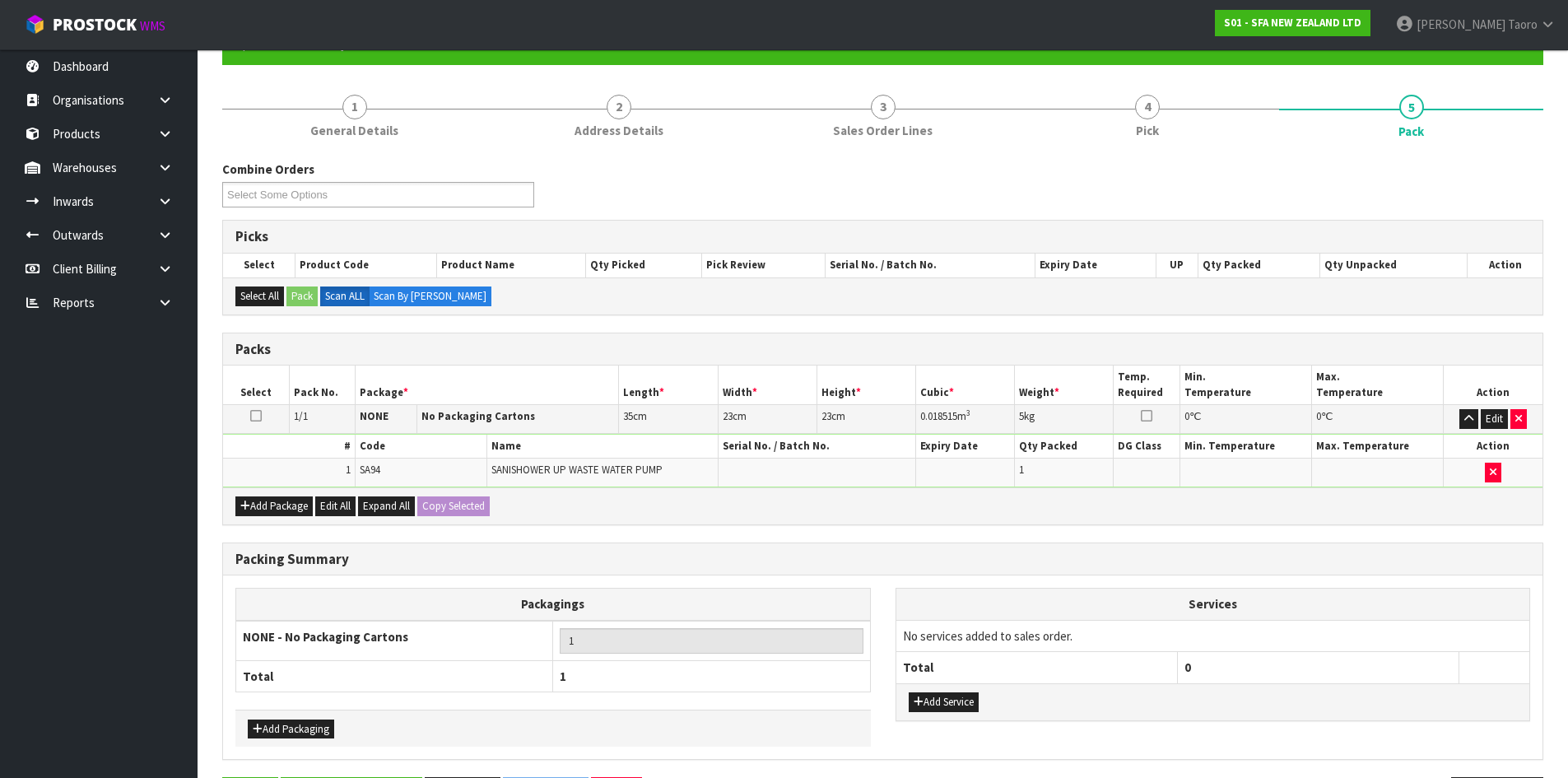
scroll to position [0, 0]
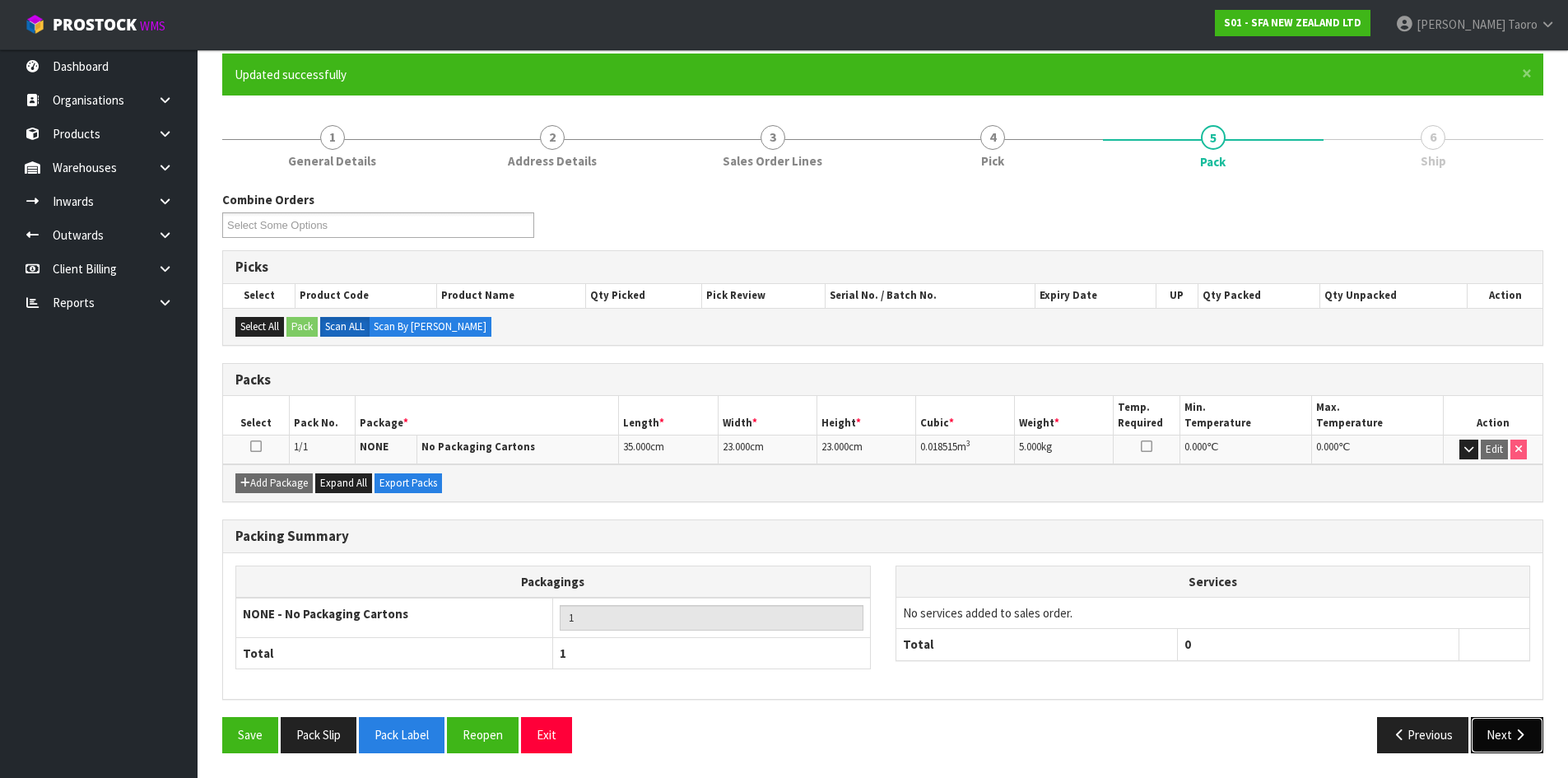
click at [1504, 729] on button "Next" at bounding box center [1507, 734] width 72 height 36
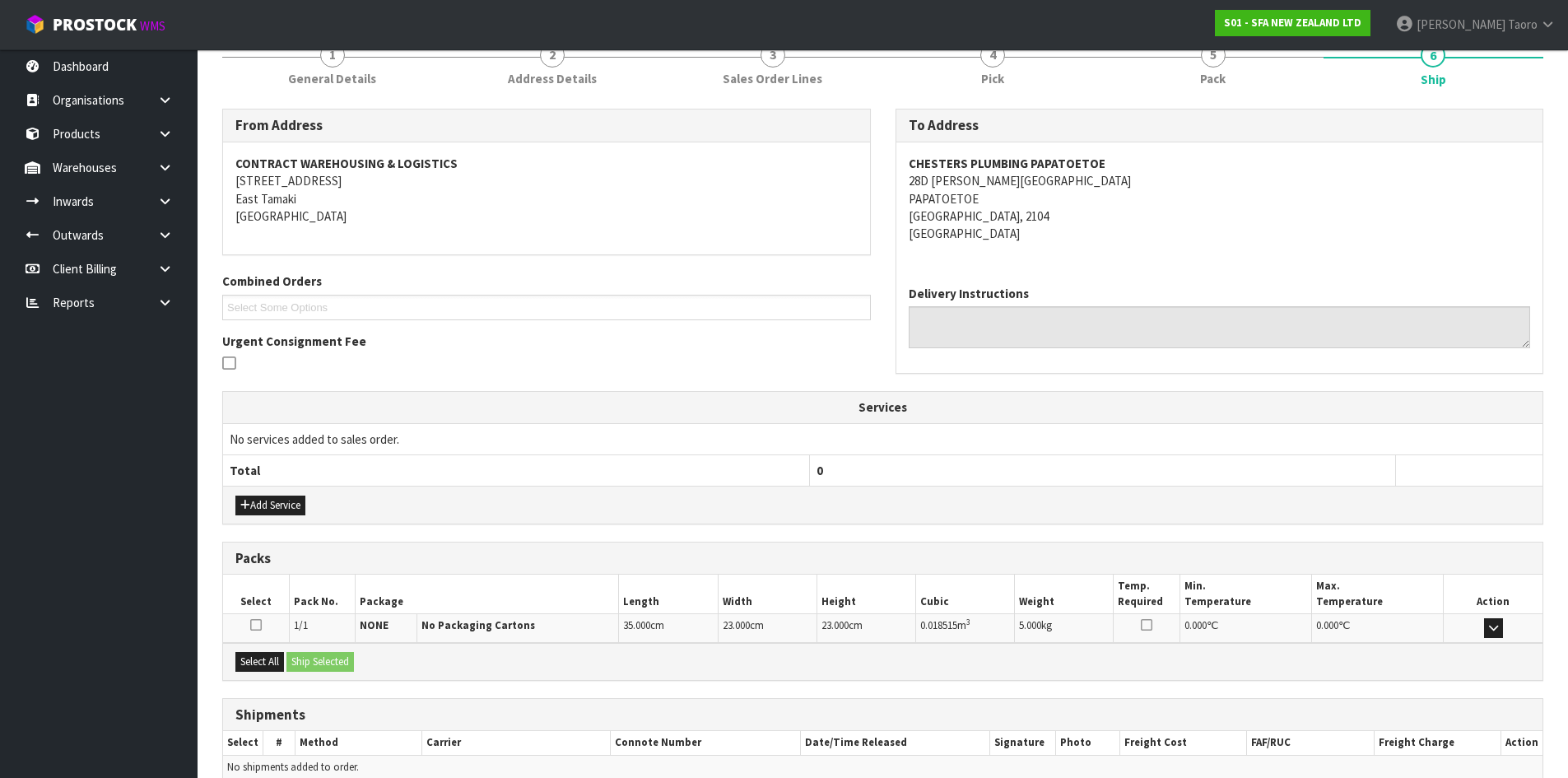
scroll to position [296, 0]
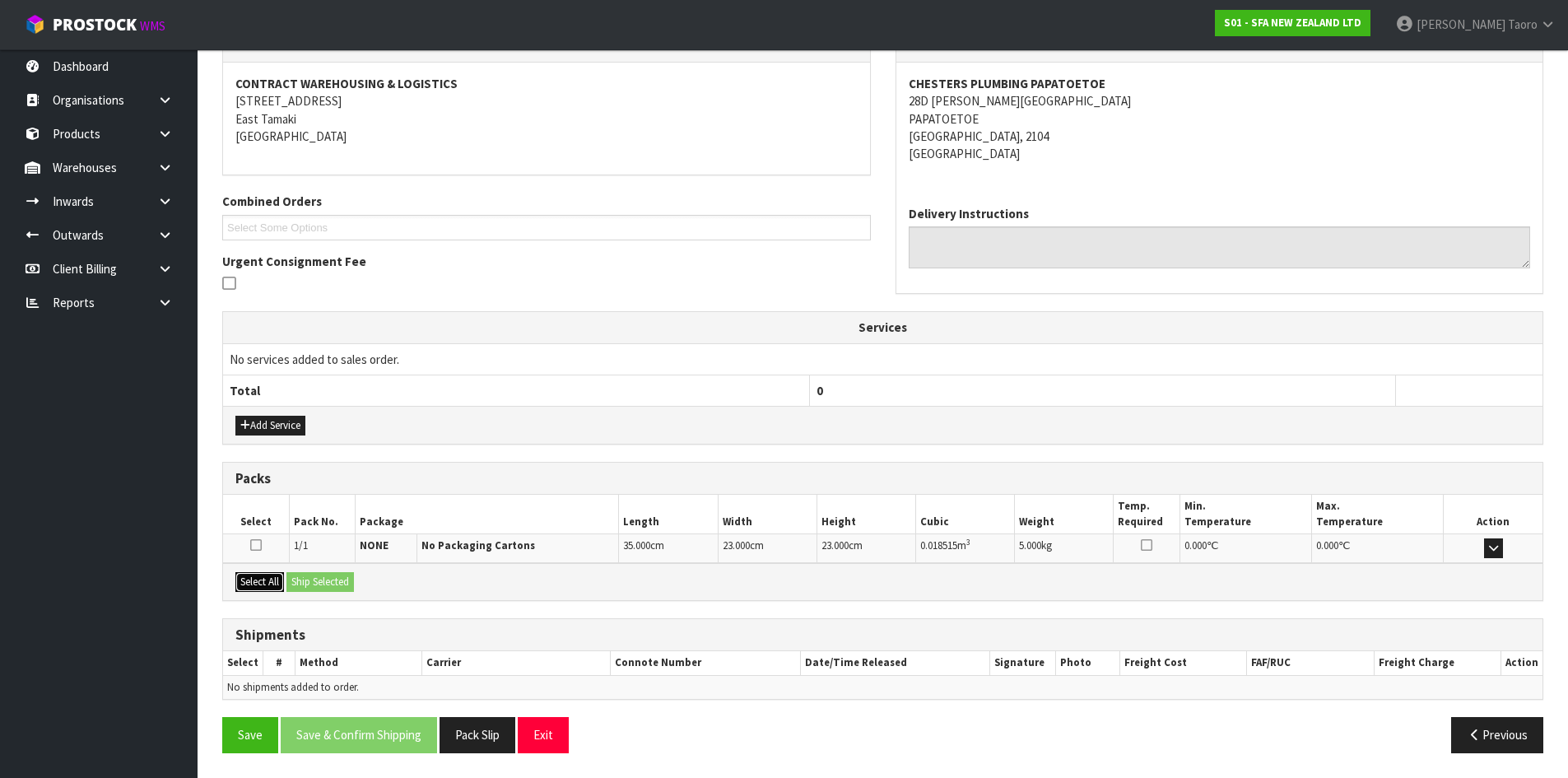
click at [269, 573] on button "Select All" at bounding box center [260, 581] width 49 height 20
click at [314, 585] on button "Ship Selected" at bounding box center [320, 581] width 67 height 20
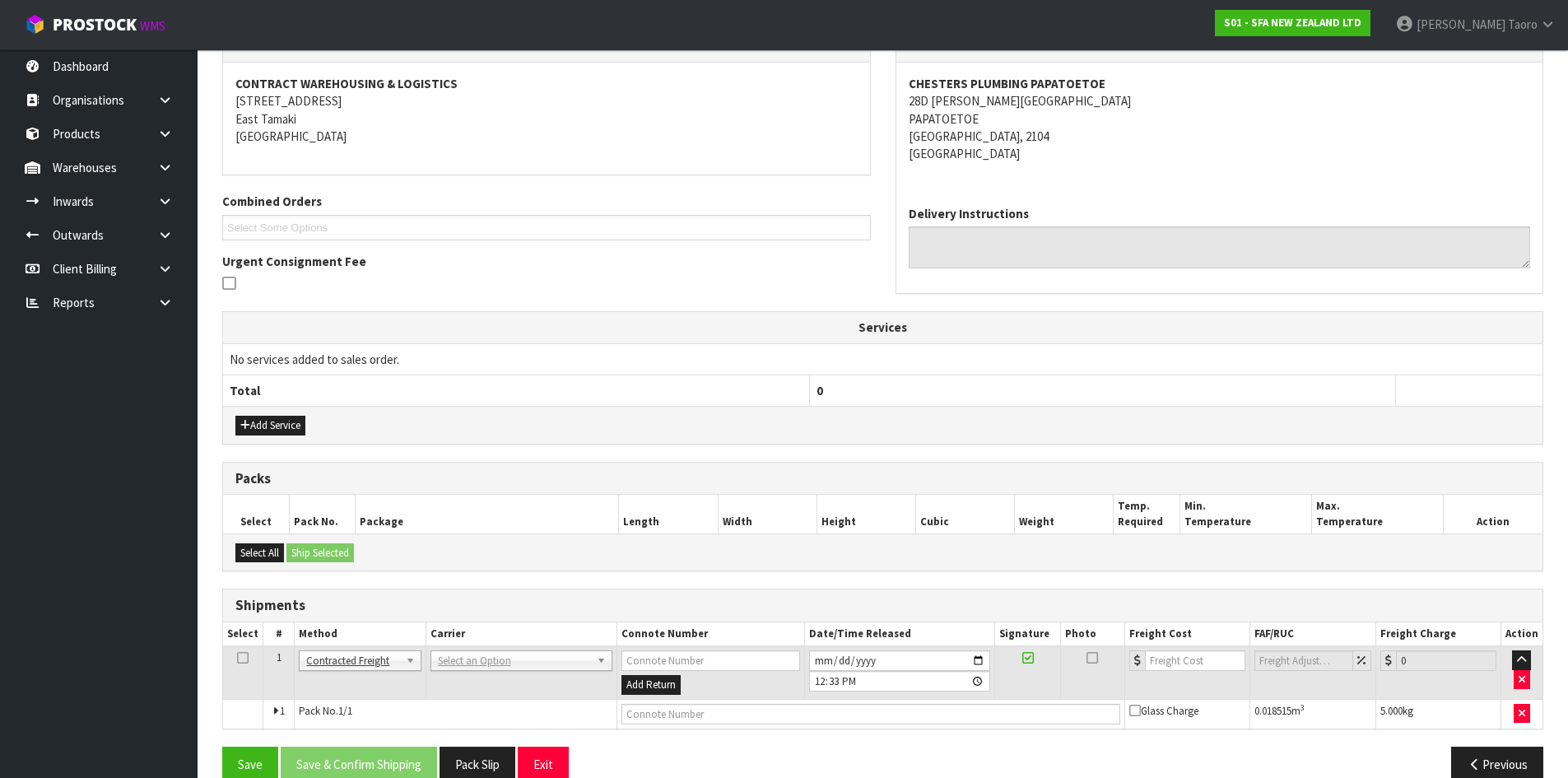
drag, startPoint x: 499, startPoint y: 661, endPoint x: 501, endPoint y: 671, distance: 10.2
click at [512, 691] on input "text" at bounding box center [519, 684] width 174 height 21
type input "NZP"
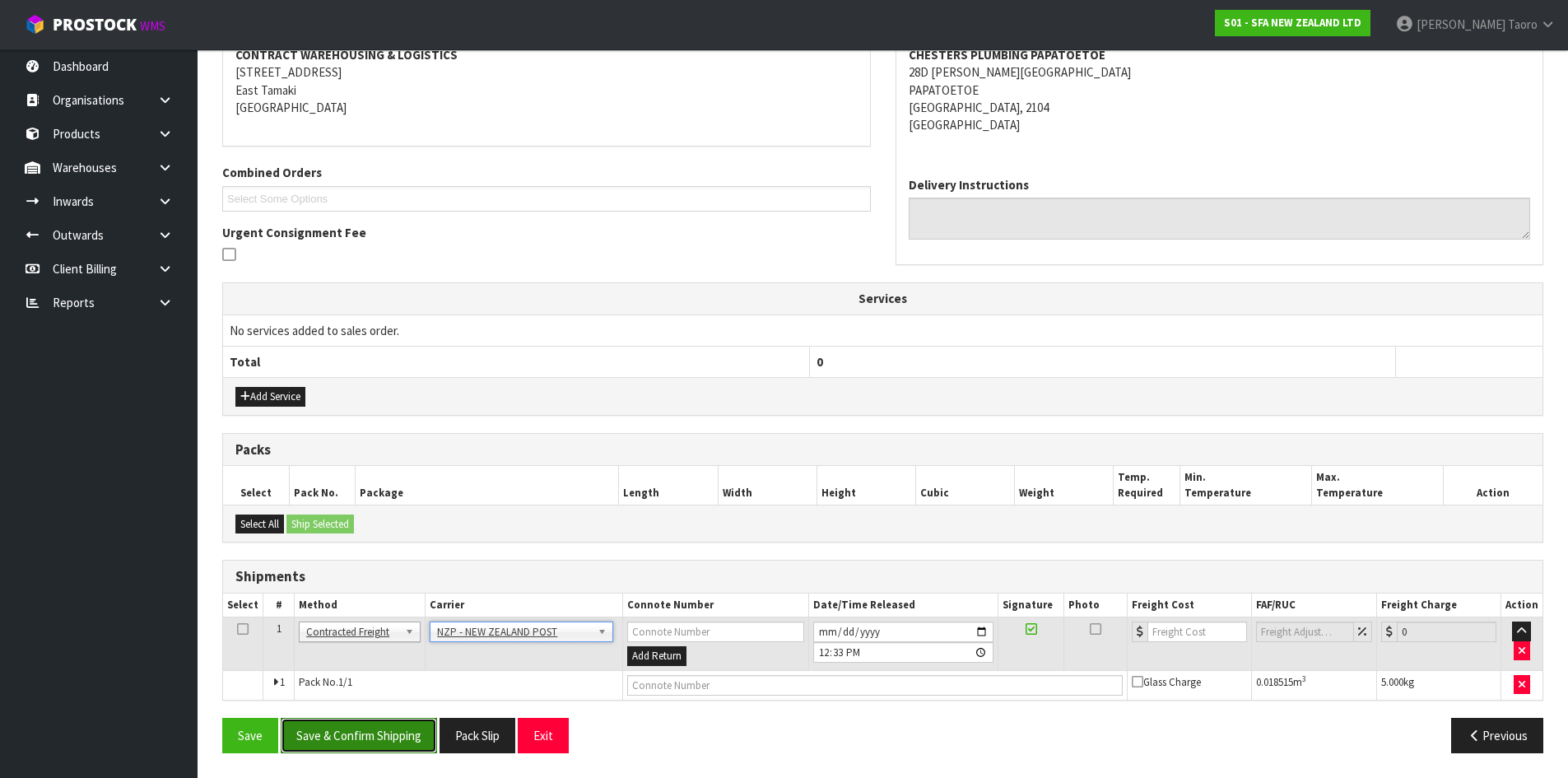
click at [404, 737] on button "Save & Confirm Shipping" at bounding box center [358, 735] width 156 height 36
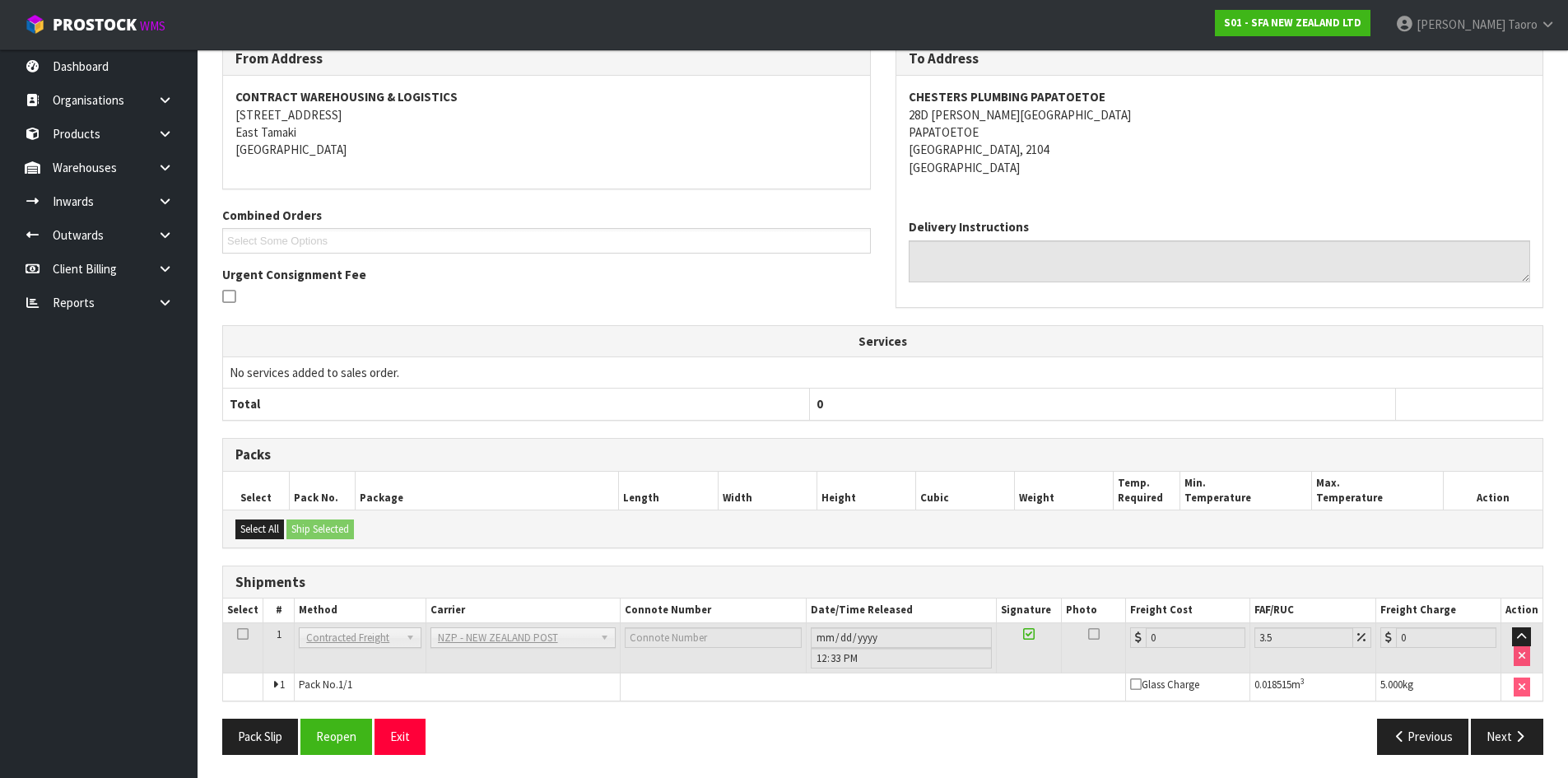
scroll to position [302, 0]
click at [339, 736] on button "Reopen" at bounding box center [336, 734] width 71 height 36
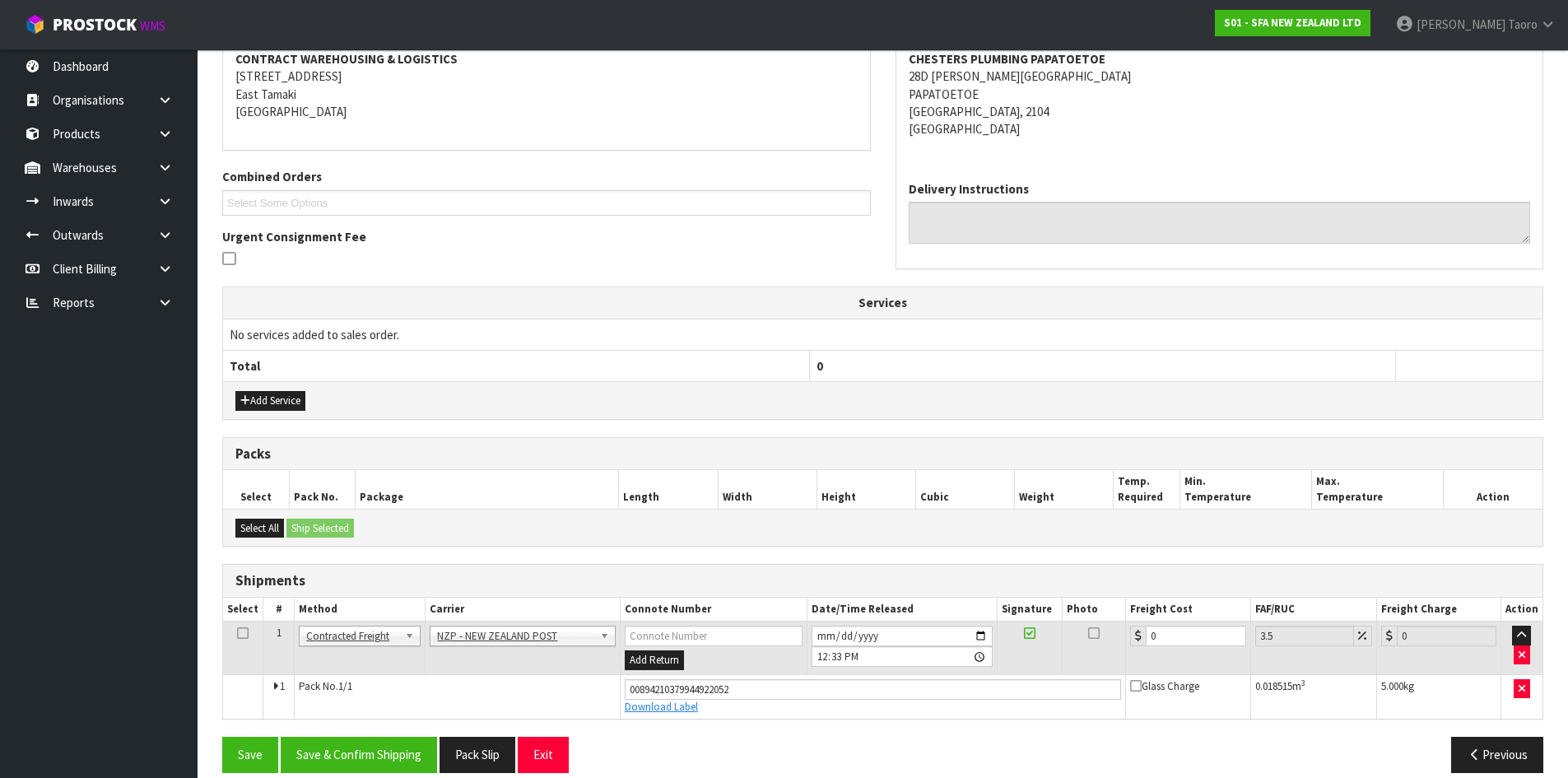
scroll to position [341, 0]
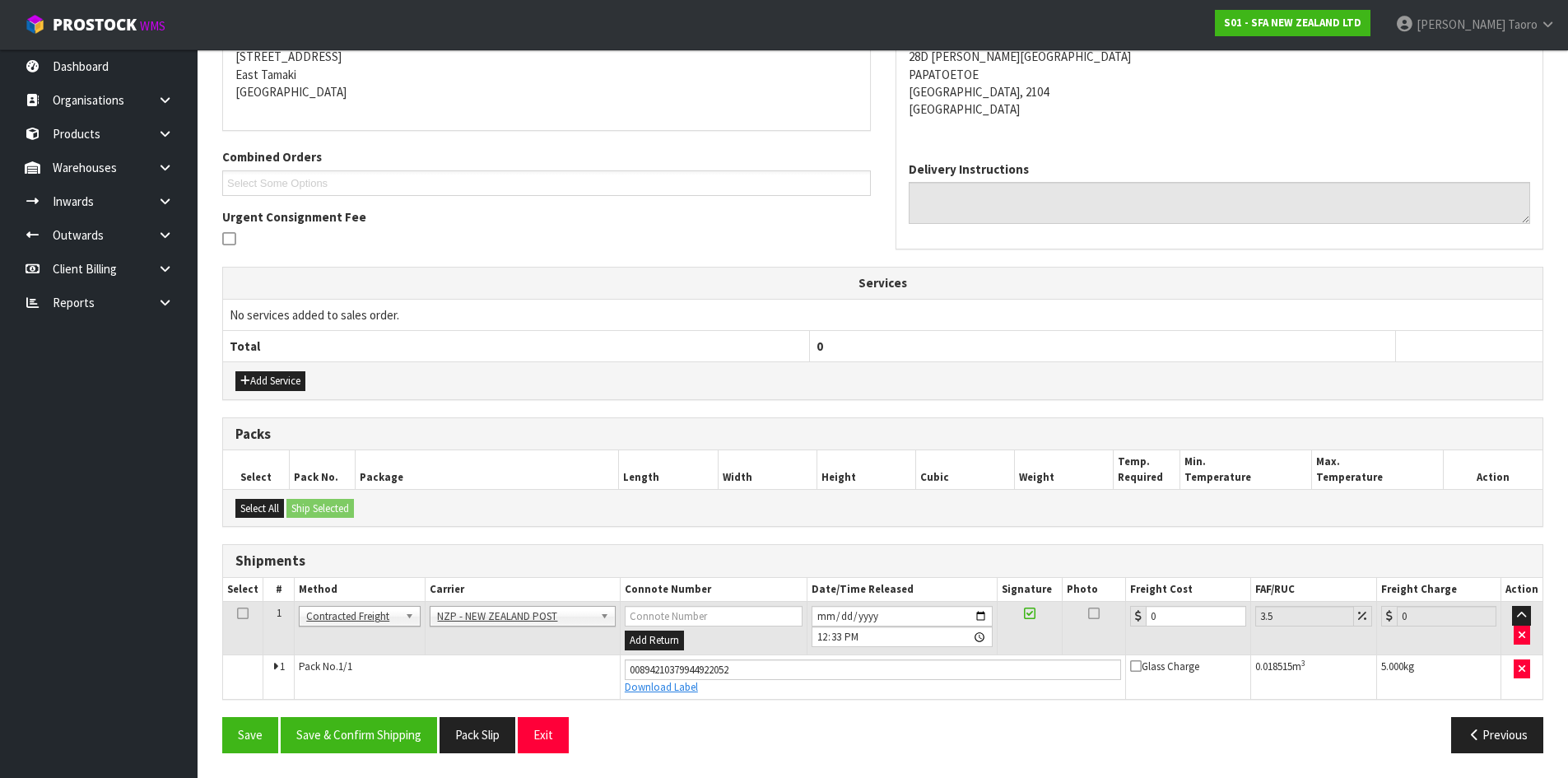
click at [1192, 602] on td "0" at bounding box center [1188, 628] width 125 height 53
click at [1187, 618] on input "0" at bounding box center [1196, 616] width 99 height 21
type input "4"
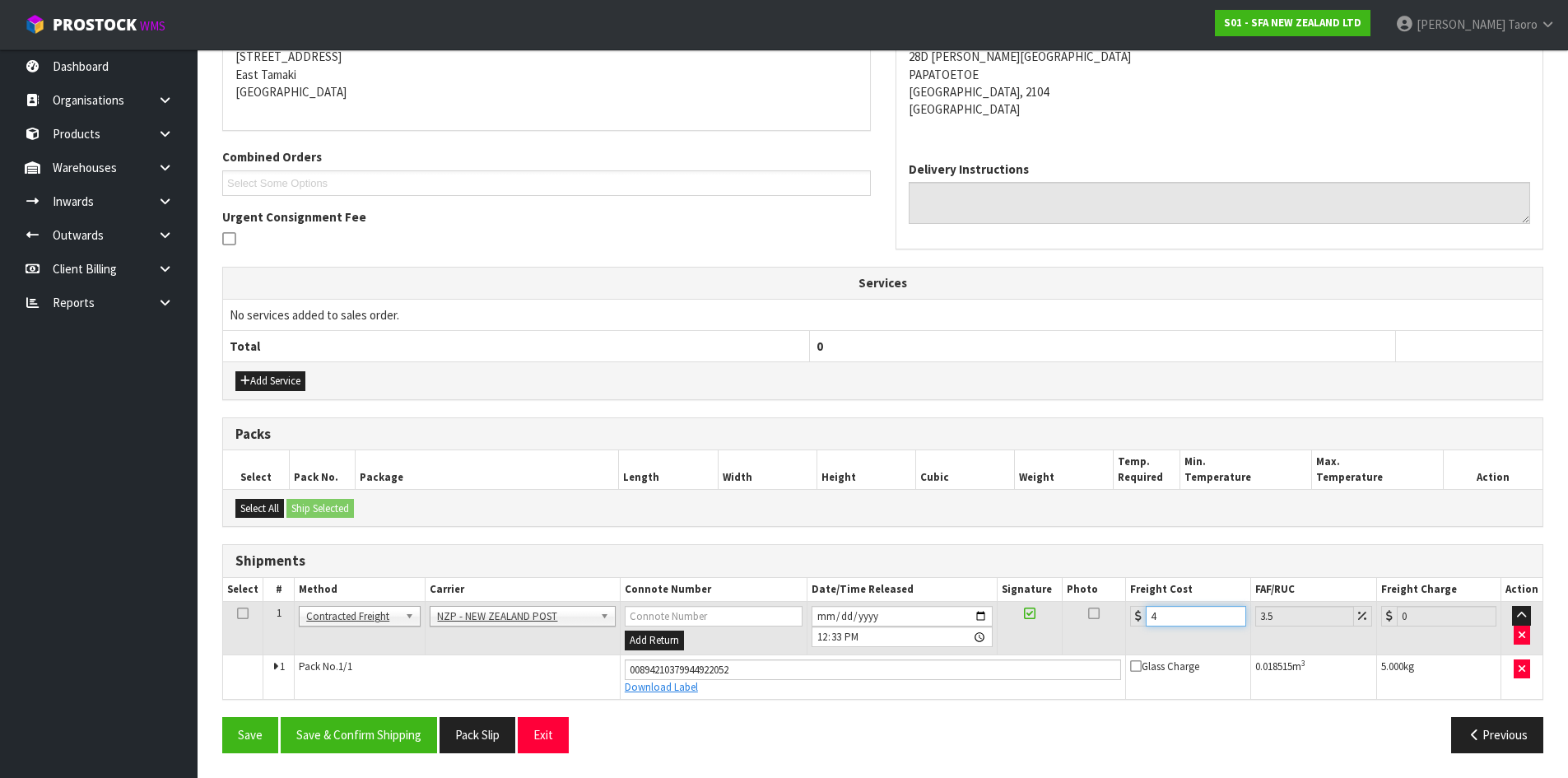
type input "4.14"
type input "4.3"
type input "4.45"
type input "4.33"
type input "4.48"
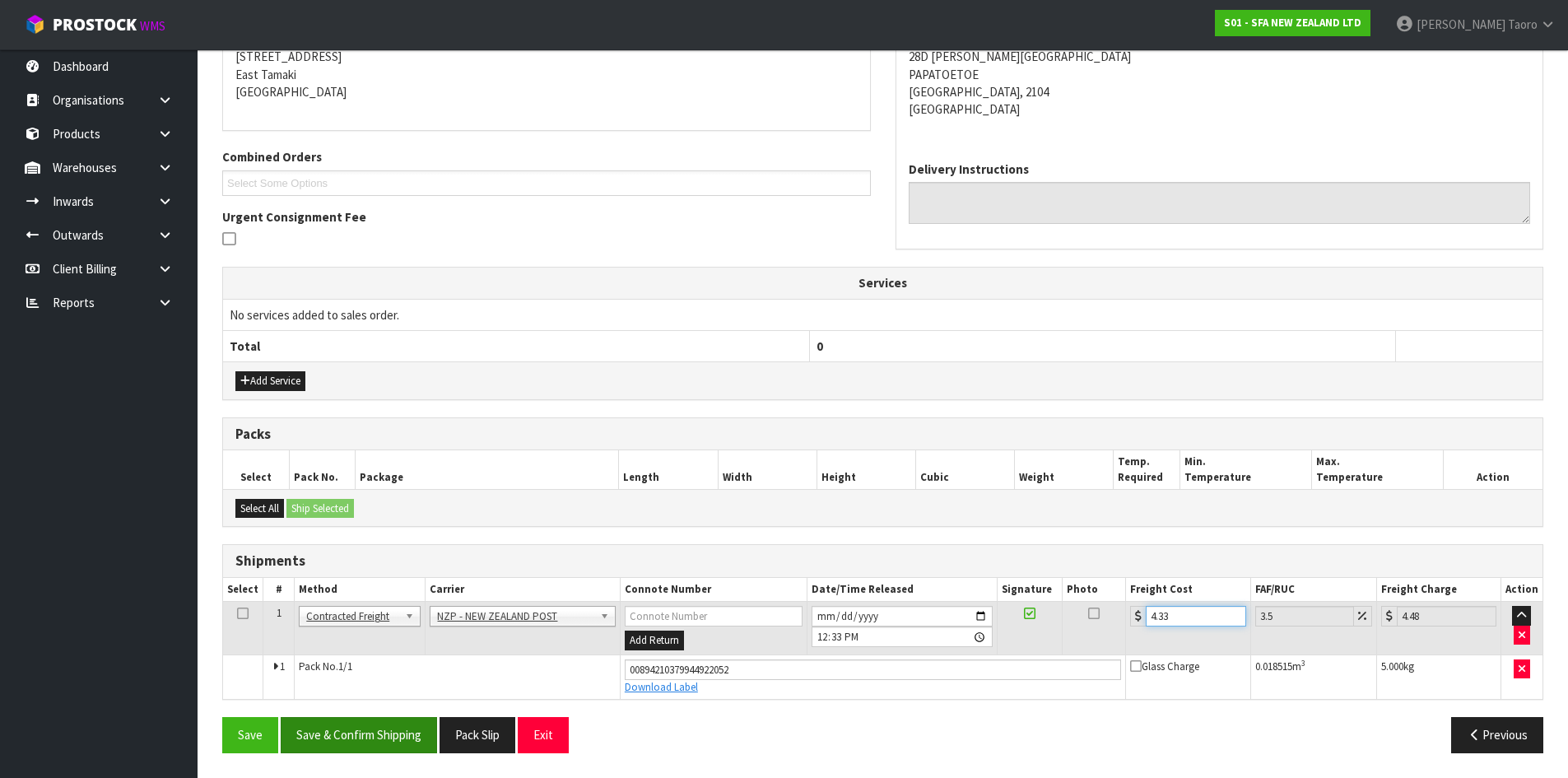
type input "4.33"
click at [403, 721] on button "Save & Confirm Shipping" at bounding box center [358, 734] width 156 height 36
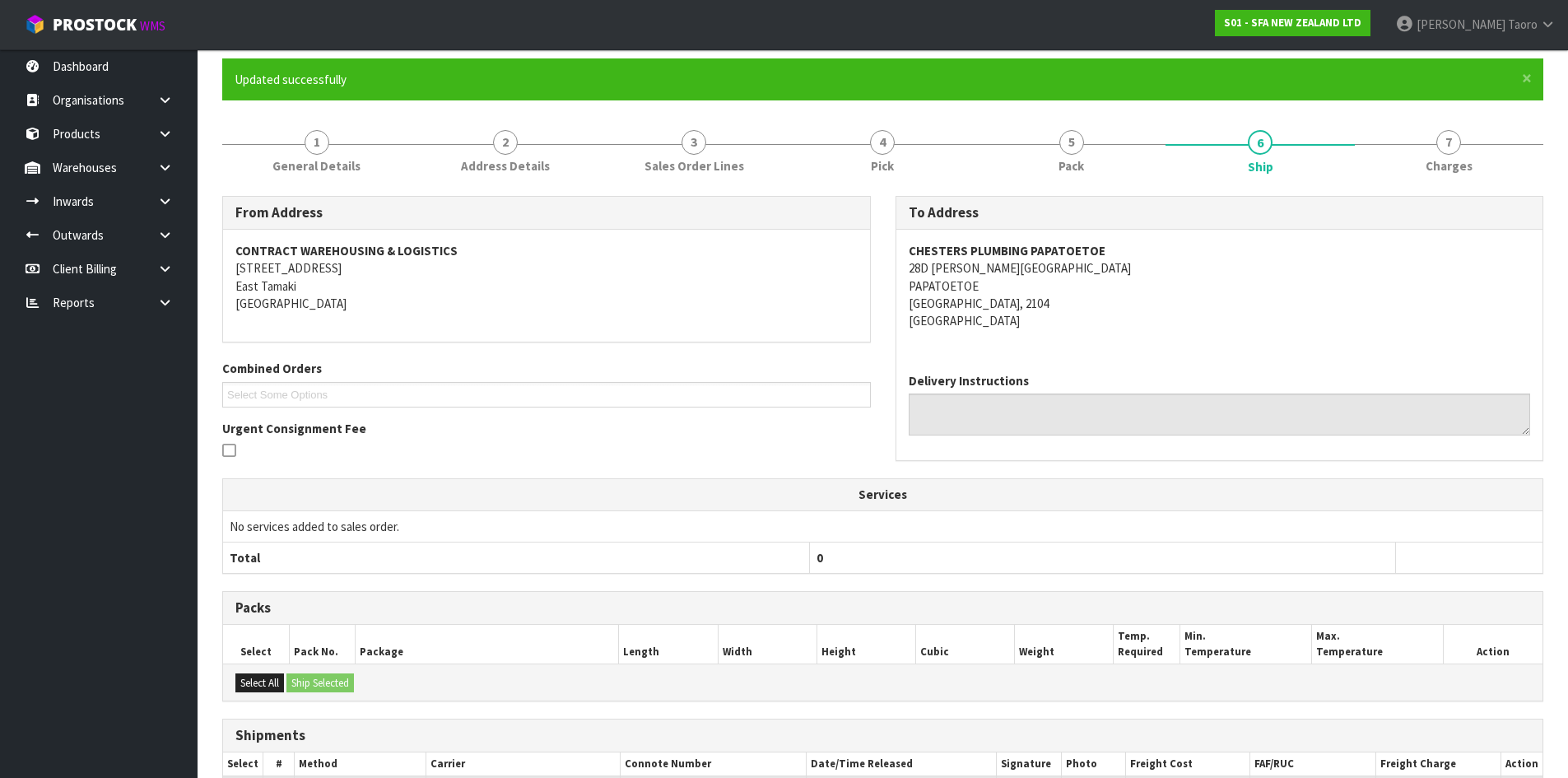
scroll to position [295, 0]
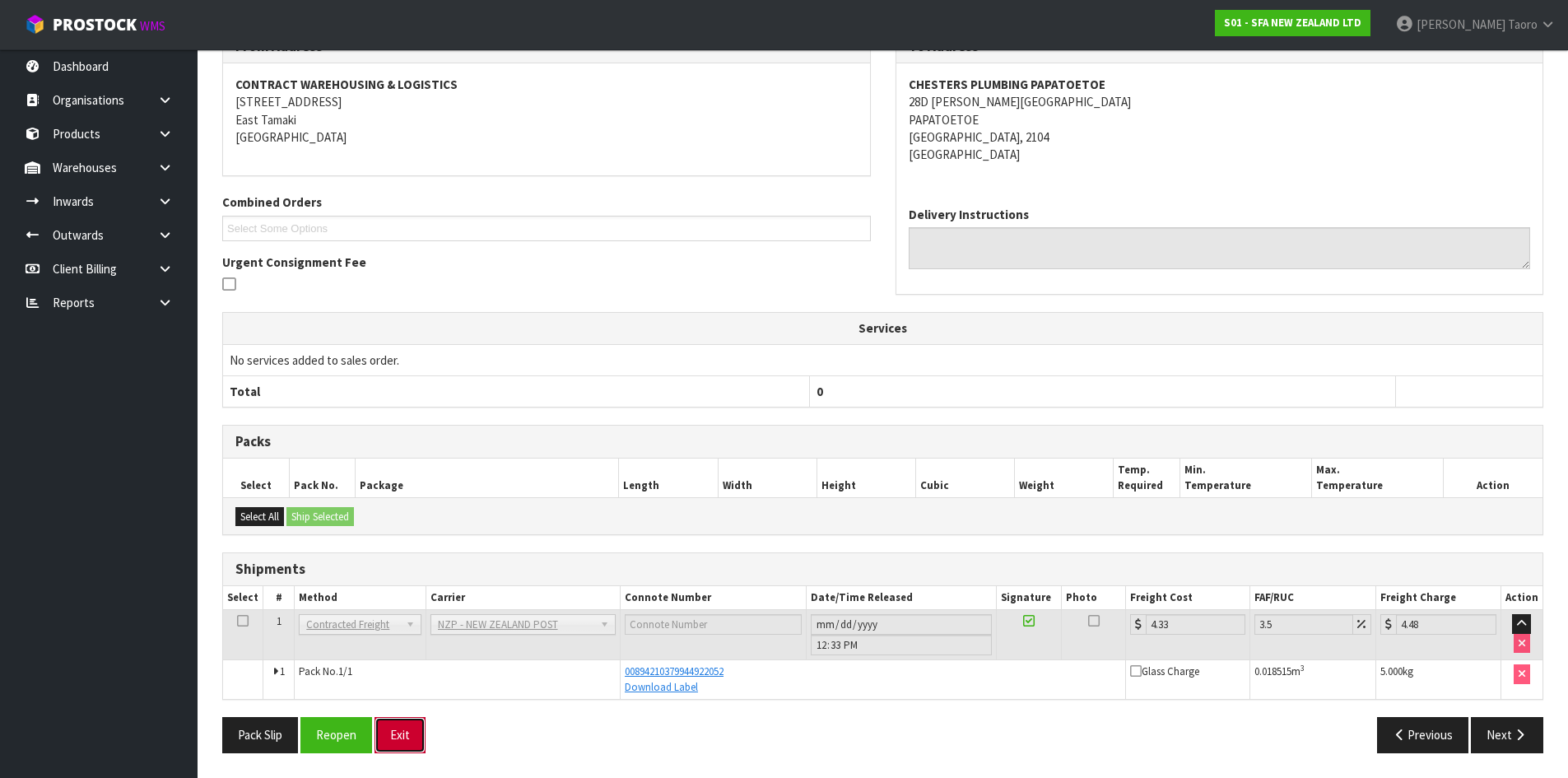
click at [407, 723] on button "Exit" at bounding box center [400, 734] width 51 height 36
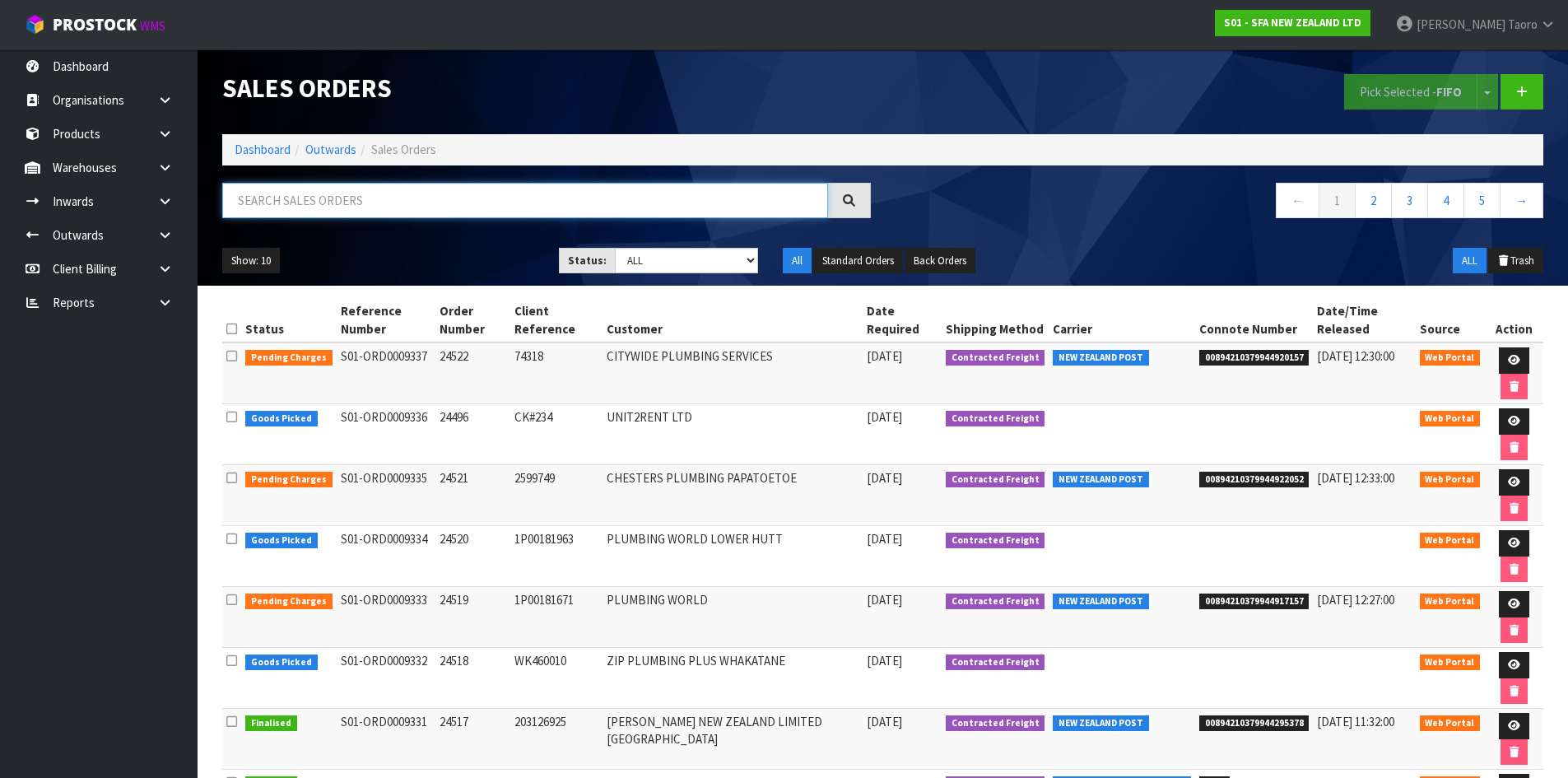
click at [379, 190] on input "text" at bounding box center [525, 200] width 606 height 36
type input "JOB-0410292"
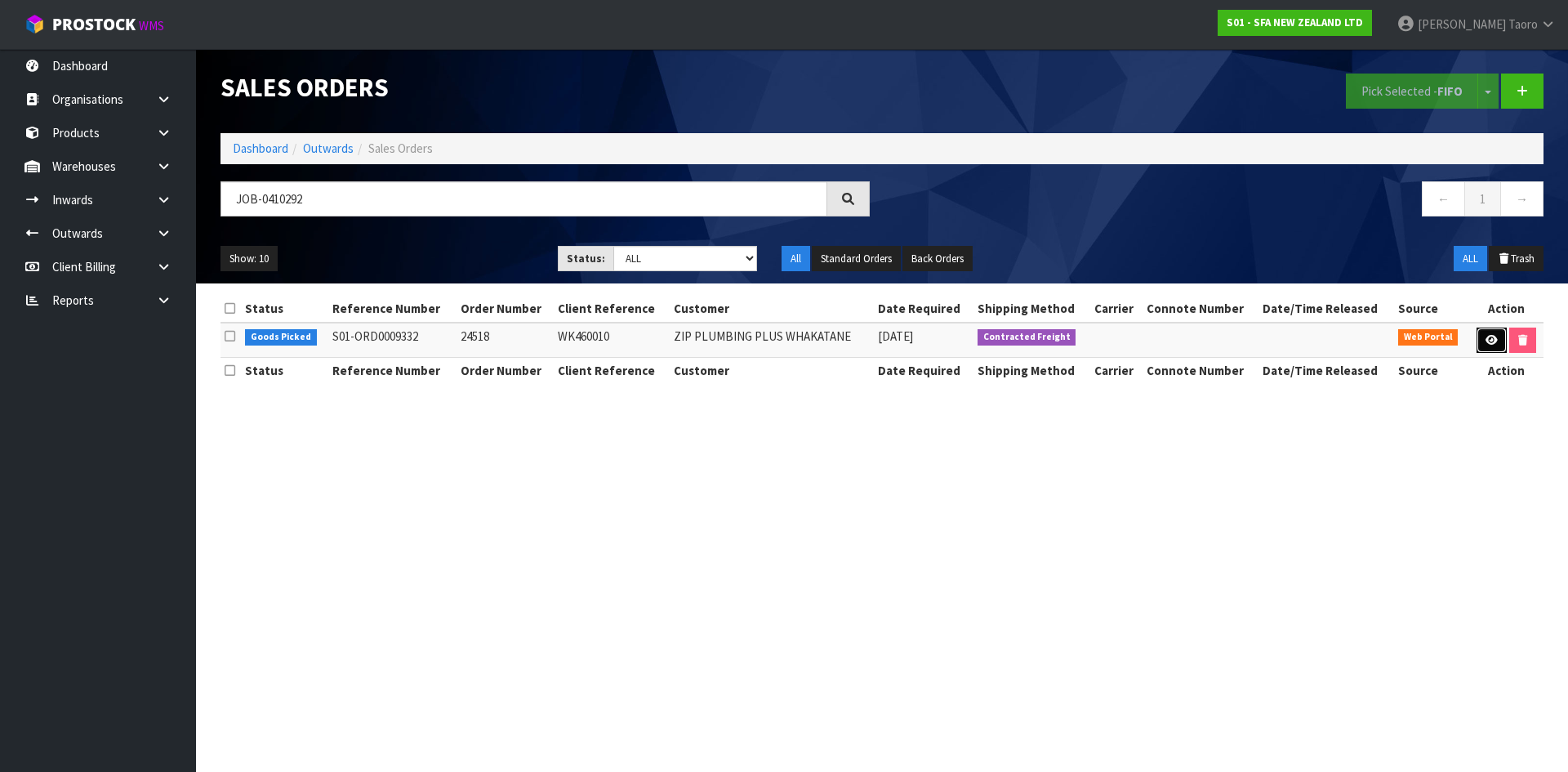
click at [1482, 335] on link at bounding box center [1491, 341] width 30 height 26
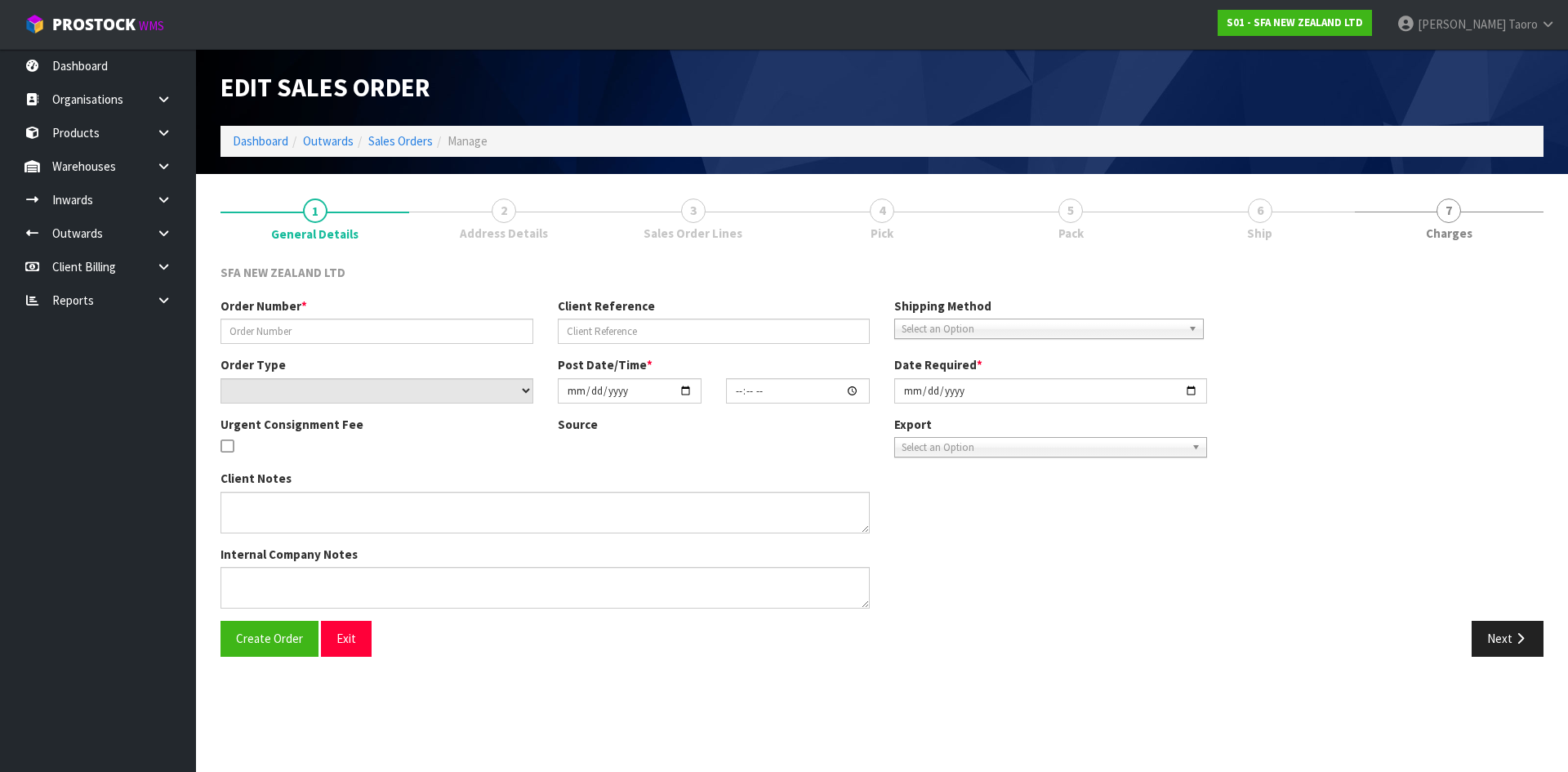
type input "24518"
type input "WK460010"
select select "number:0"
type input "[DATE]"
type input "09:44:00.000"
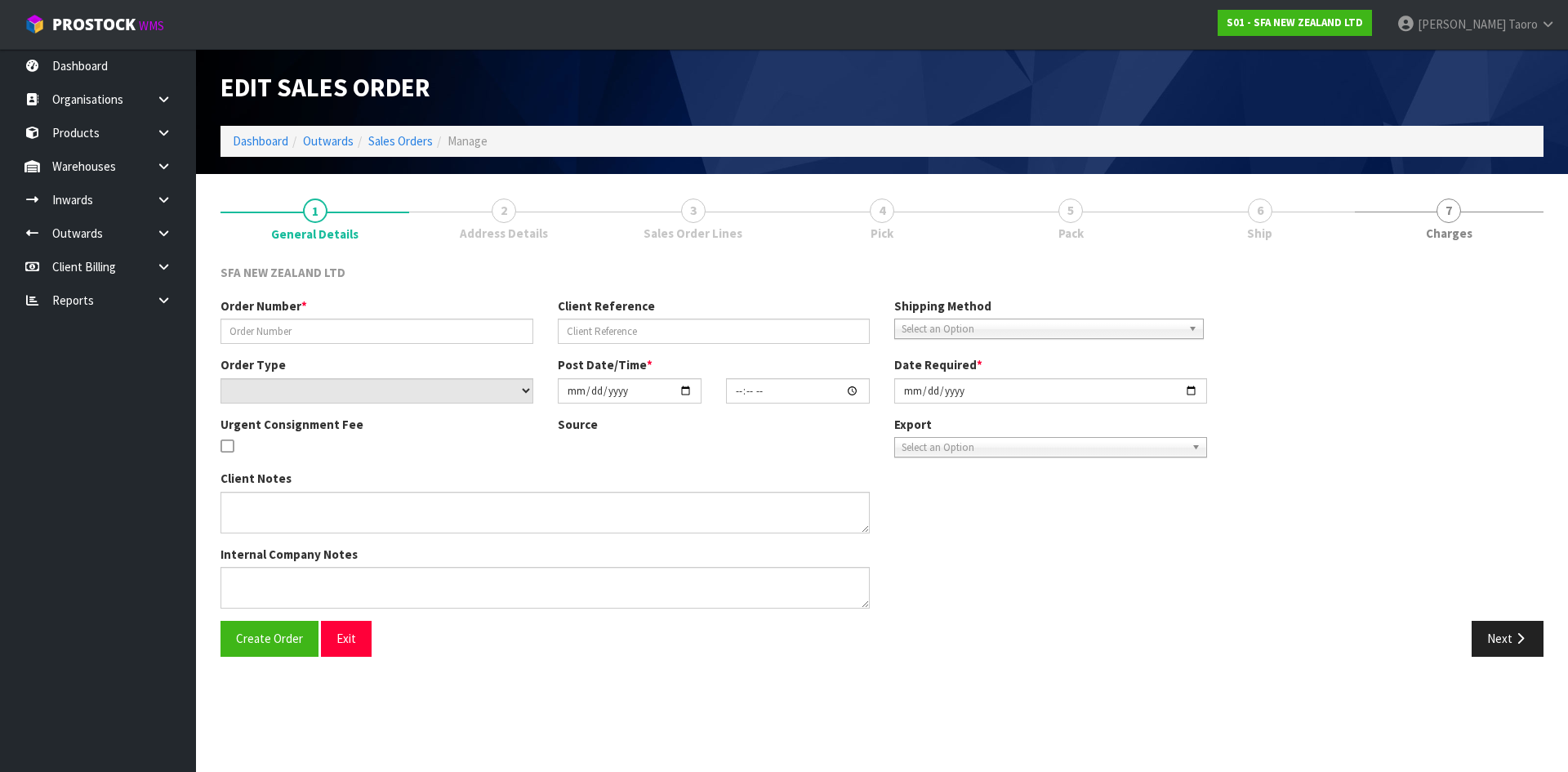
type input "[DATE]"
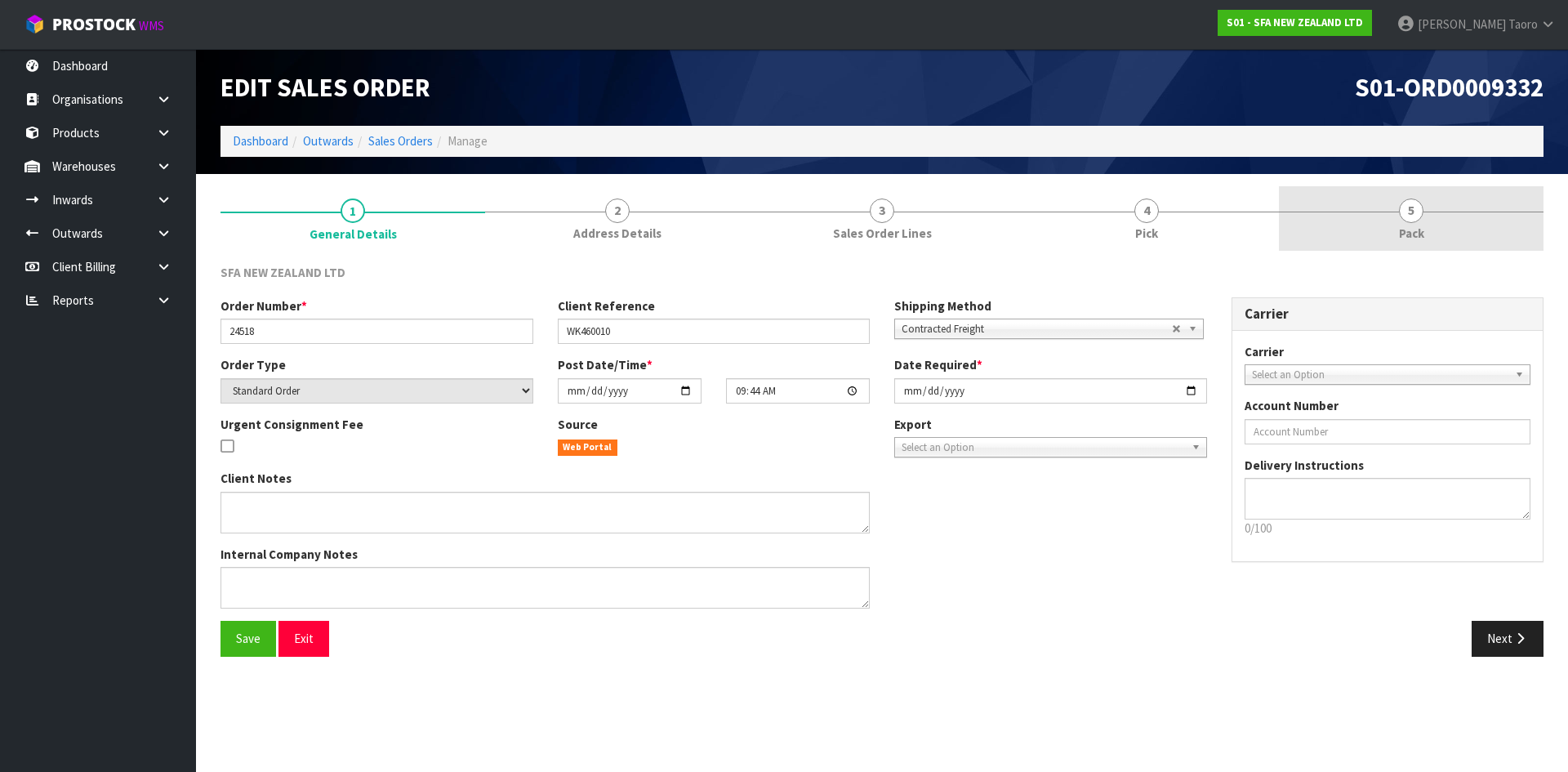
click at [1412, 236] on span "Pack" at bounding box center [1411, 233] width 25 height 17
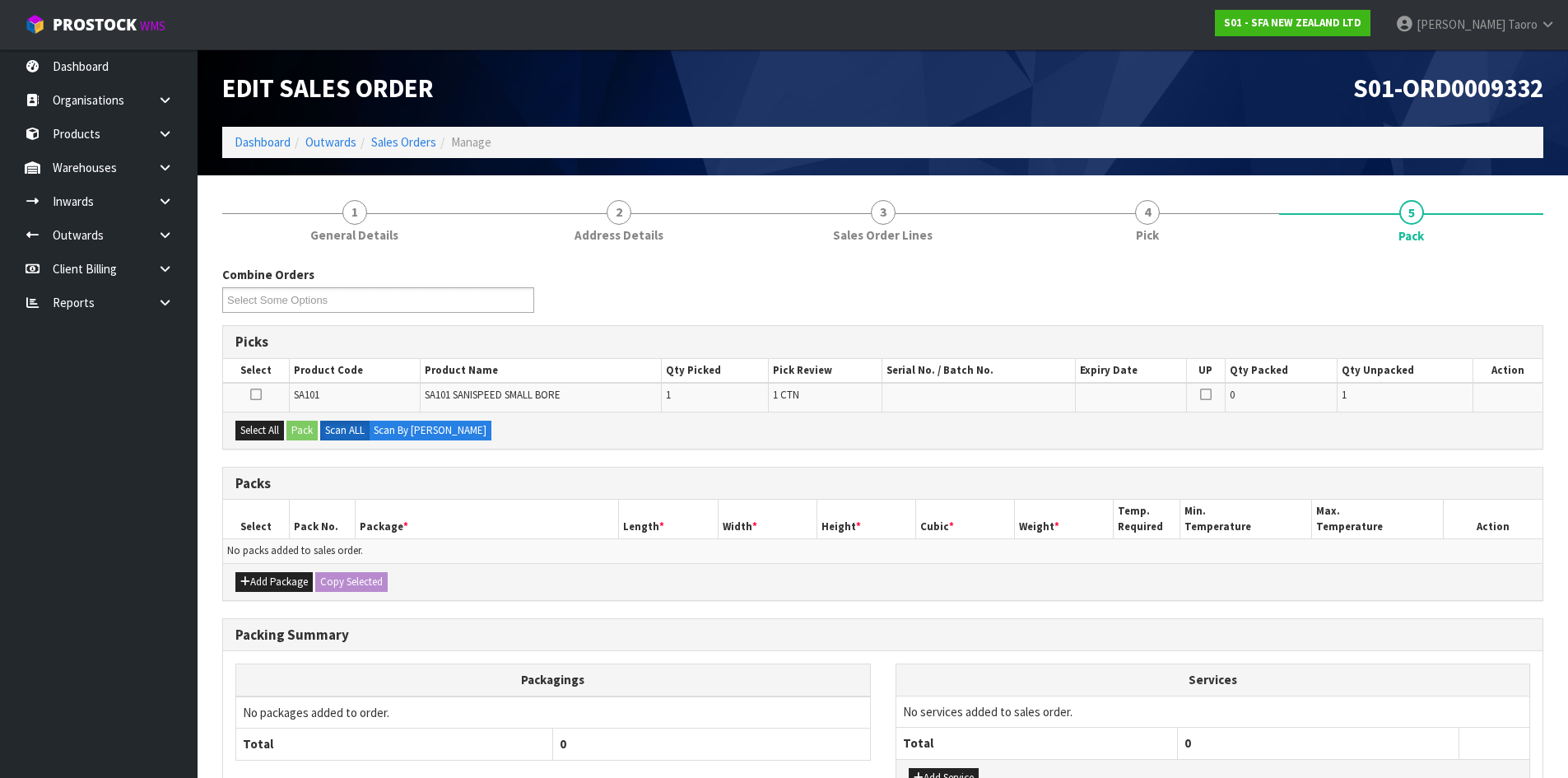
click at [1236, 75] on h1 "S01-ORD0009332" at bounding box center [1220, 88] width 648 height 28
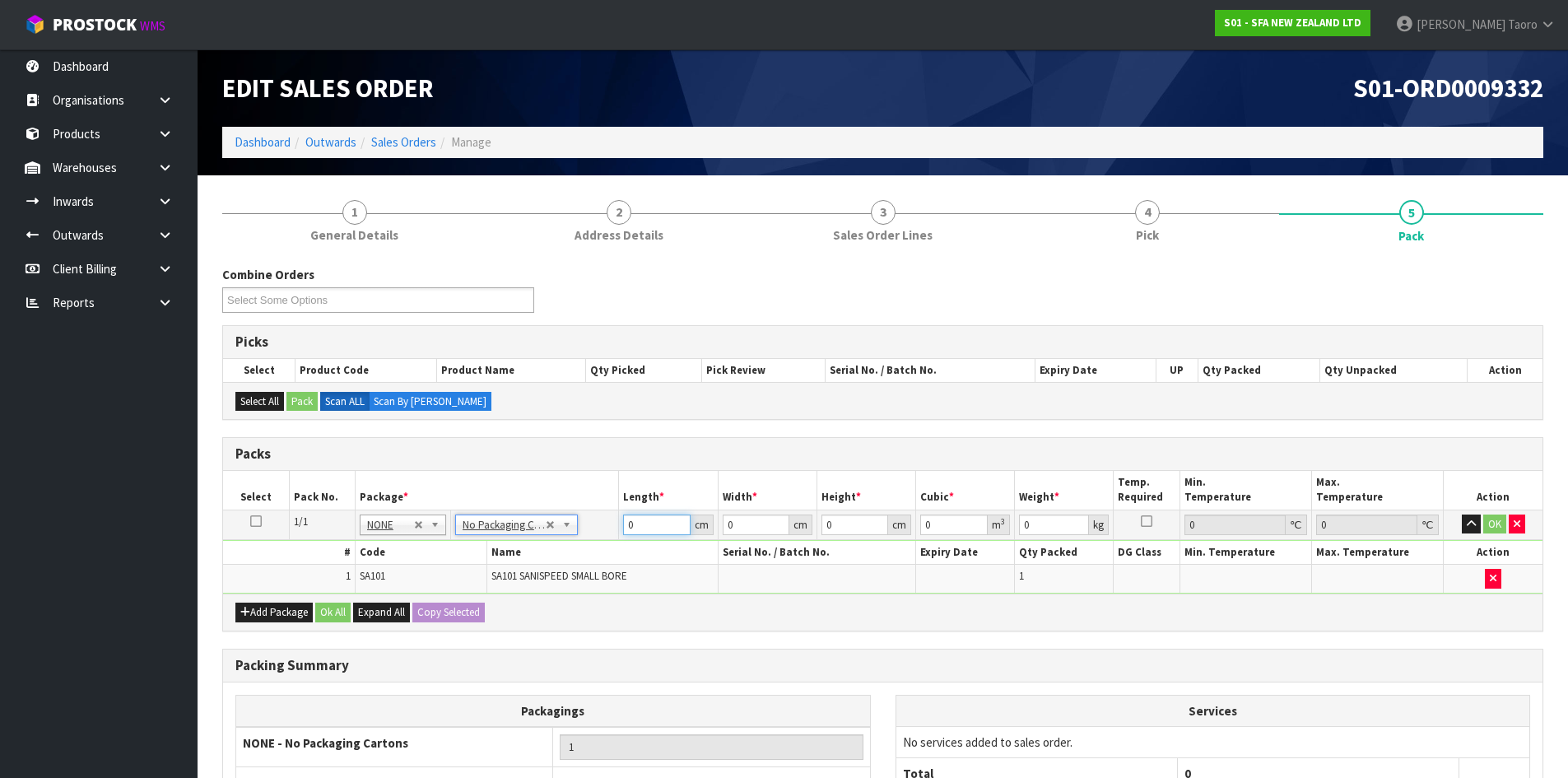
click at [642, 530] on input "0" at bounding box center [656, 524] width 67 height 21
type input "42"
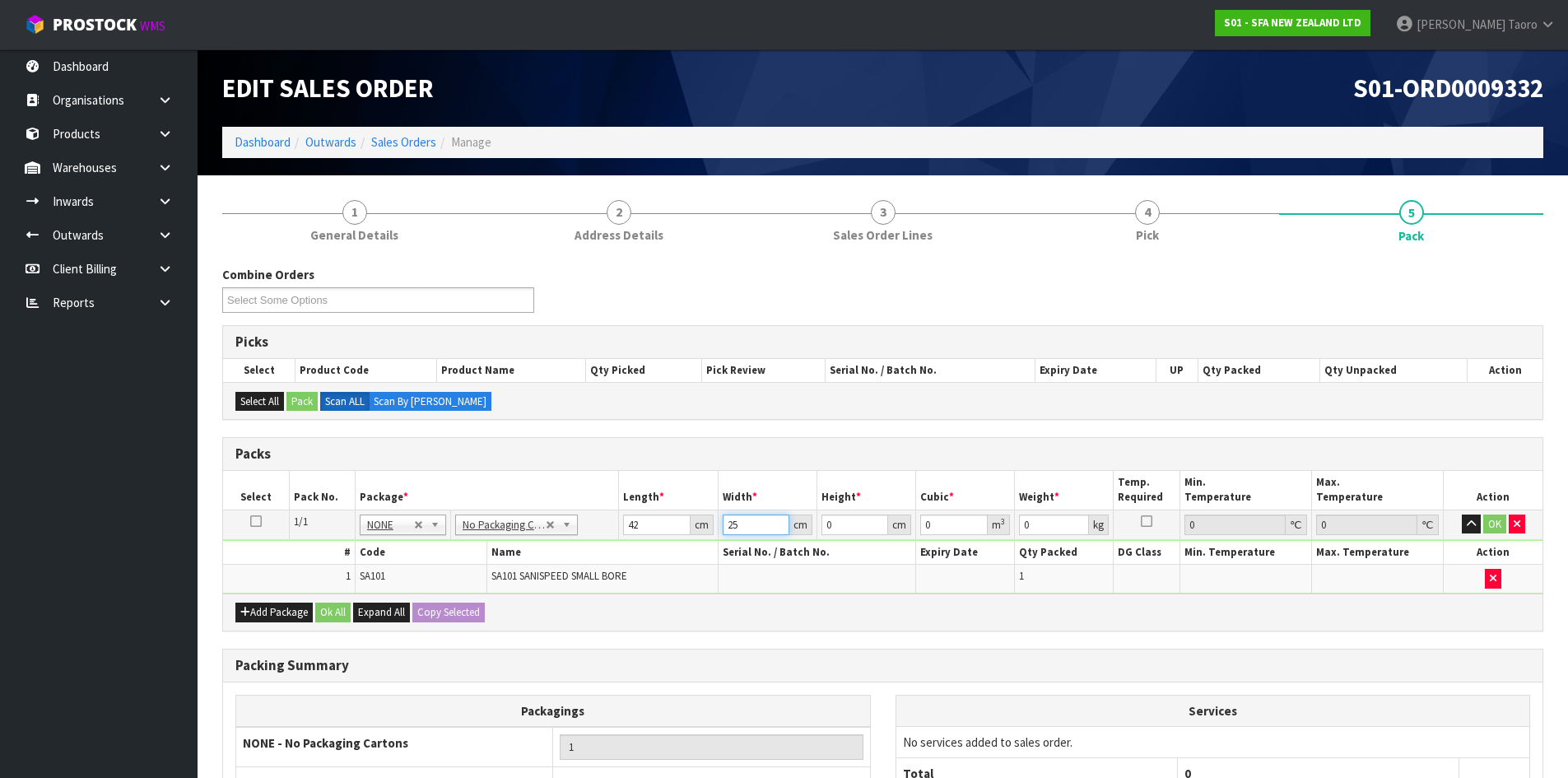
type input "25"
type input "3"
type input "0.00315"
type input "34"
type input "0.0357"
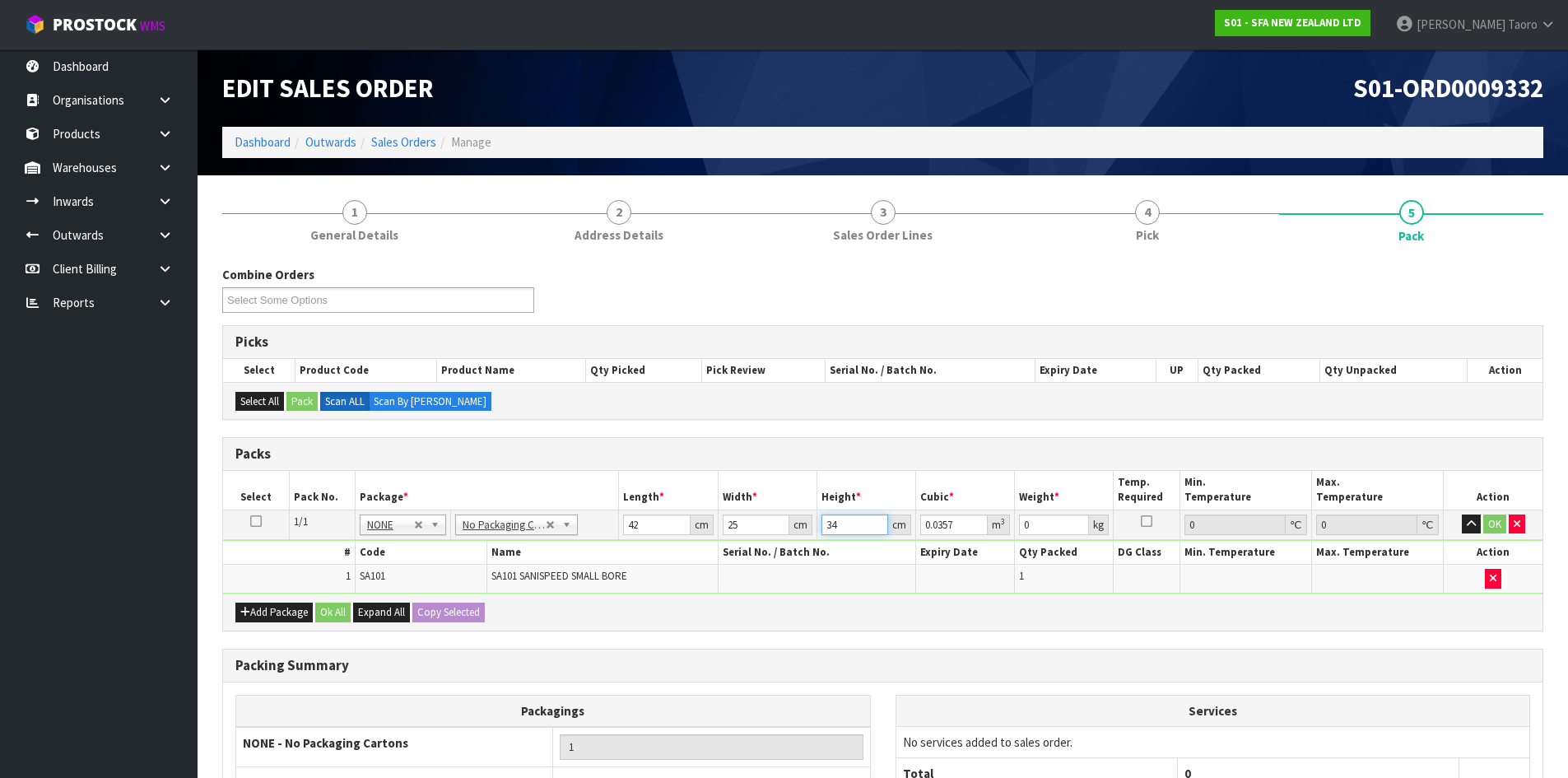
type input "34"
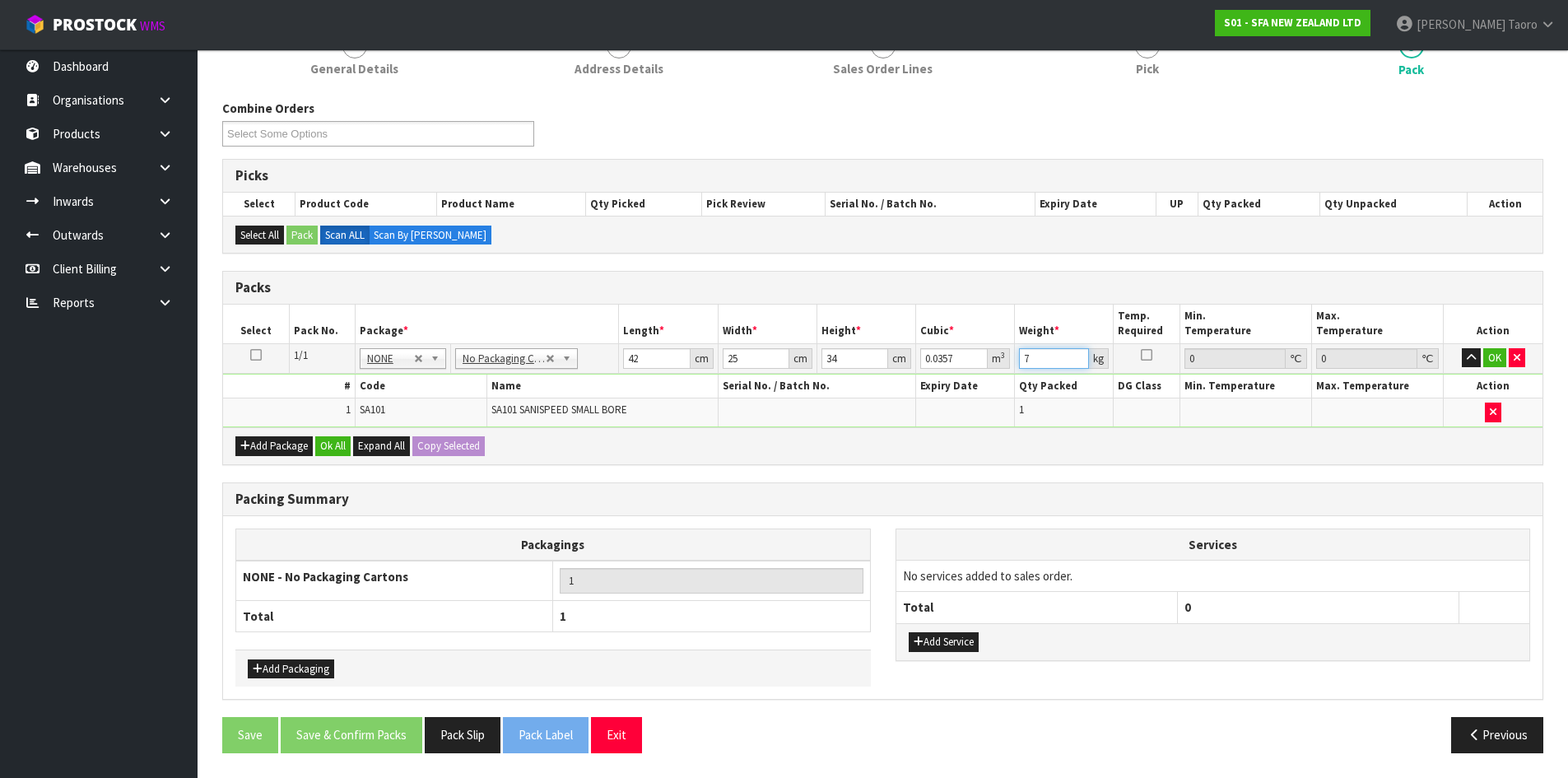
type input "7"
click at [339, 443] on button "Ok All" at bounding box center [333, 446] width 36 height 20
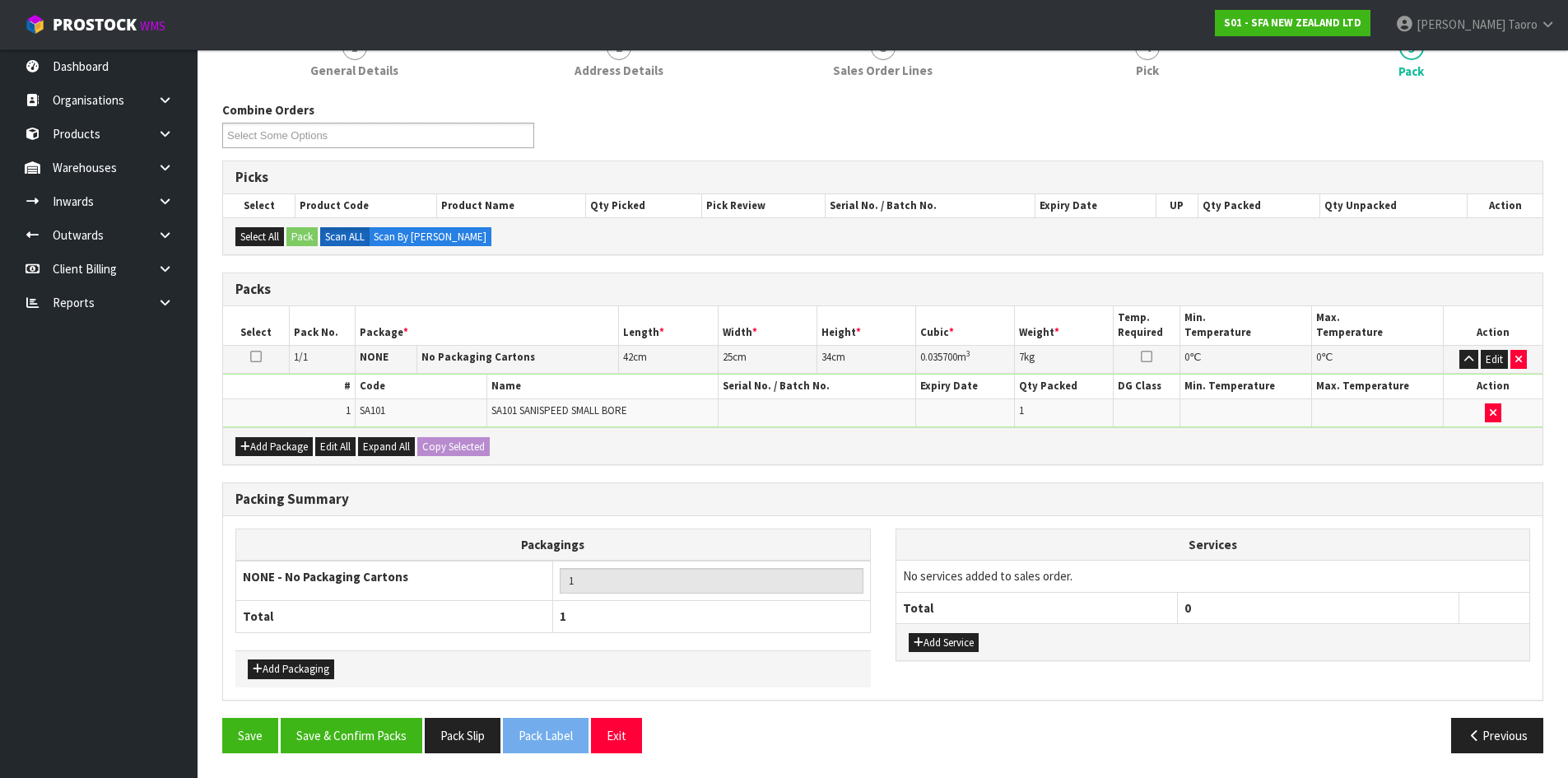
scroll to position [165, 0]
click at [384, 749] on button "Save & Confirm Packs" at bounding box center [351, 735] width 141 height 36
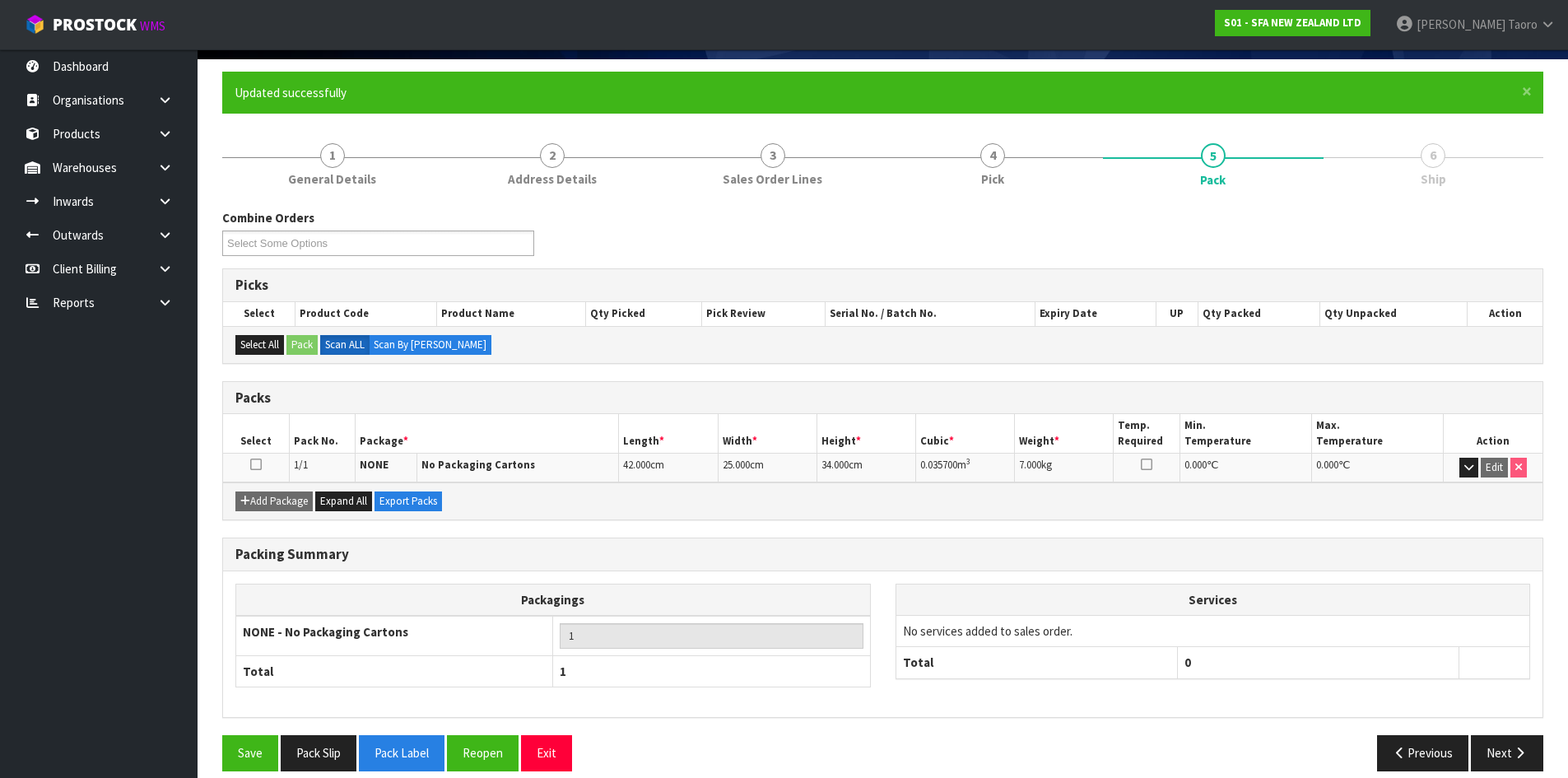
scroll to position [134, 0]
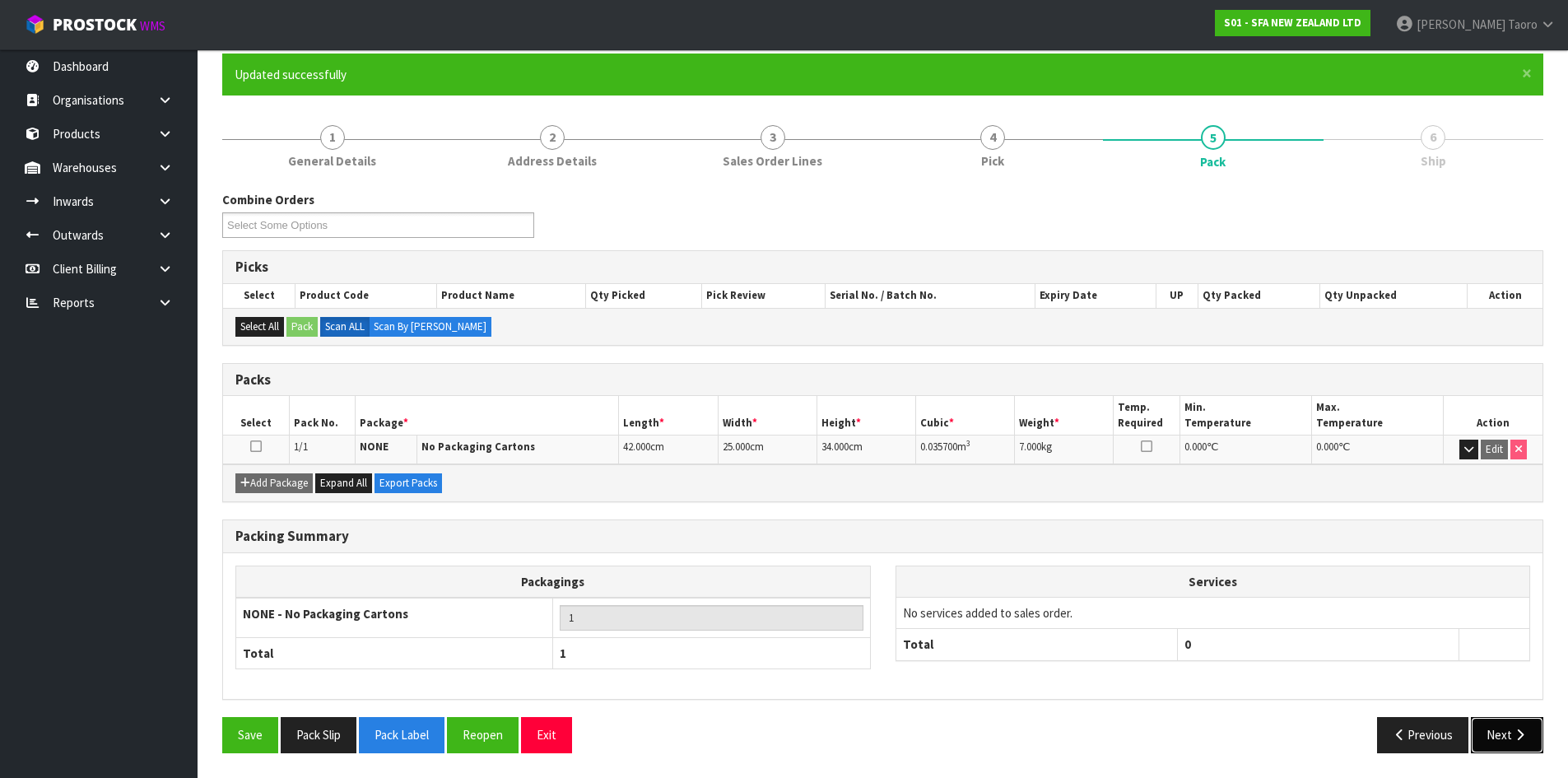
click at [1503, 731] on button "Next" at bounding box center [1507, 734] width 72 height 36
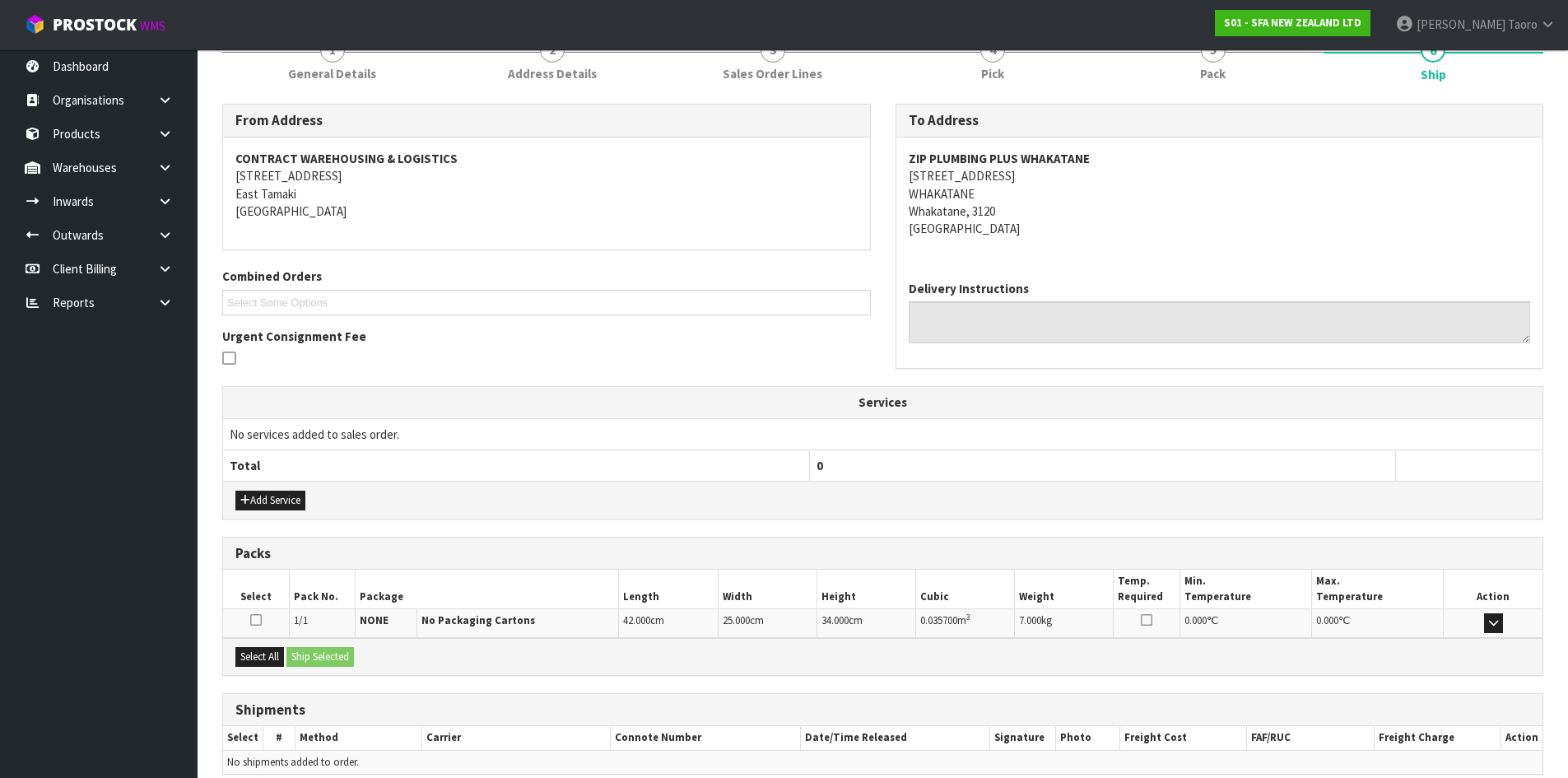
scroll to position [296, 0]
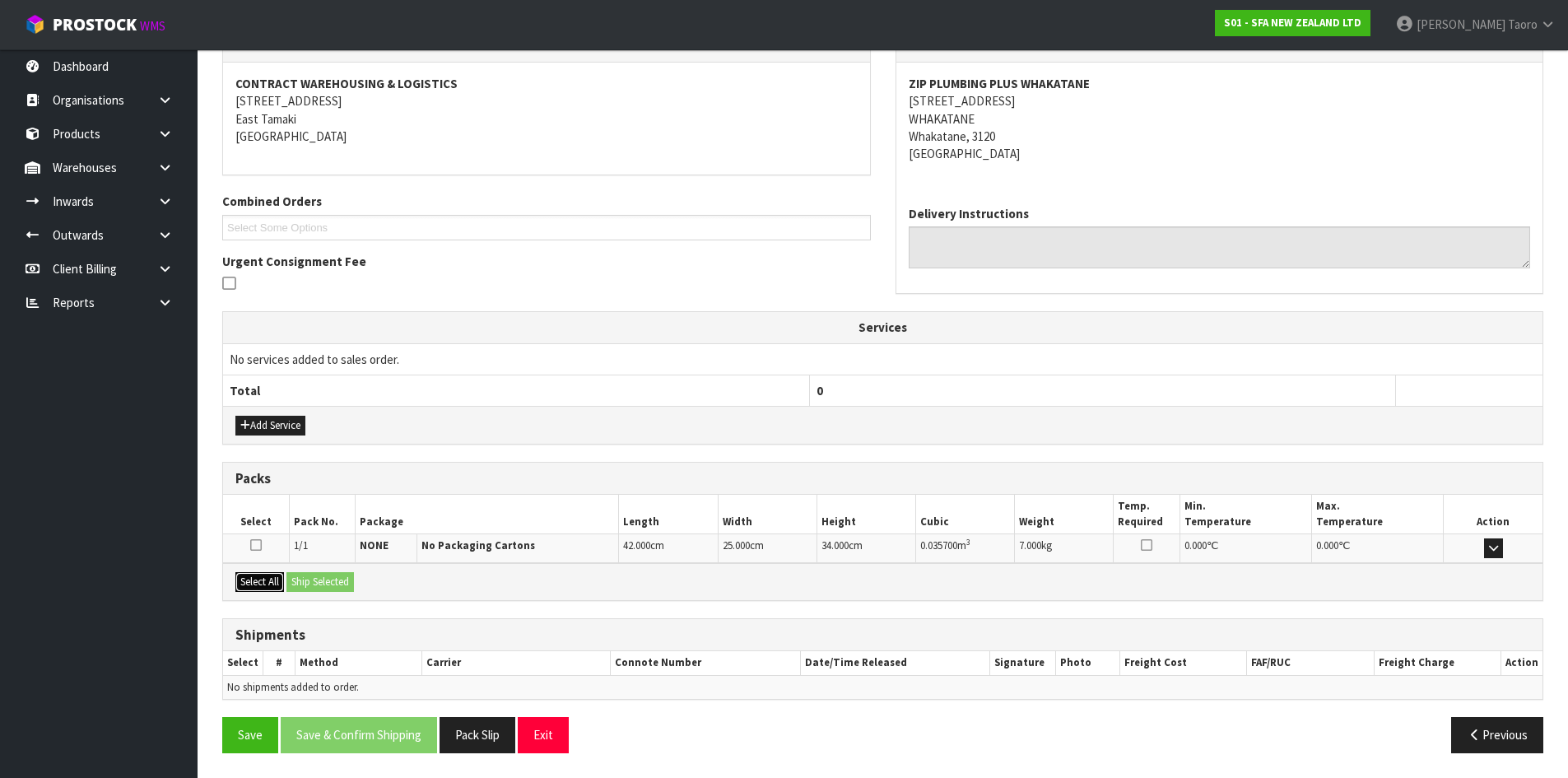
drag, startPoint x: 245, startPoint y: 588, endPoint x: 298, endPoint y: 587, distance: 53.0
click at [248, 588] on button "Select All" at bounding box center [260, 581] width 49 height 20
click at [329, 583] on button "Ship Selected" at bounding box center [320, 581] width 67 height 20
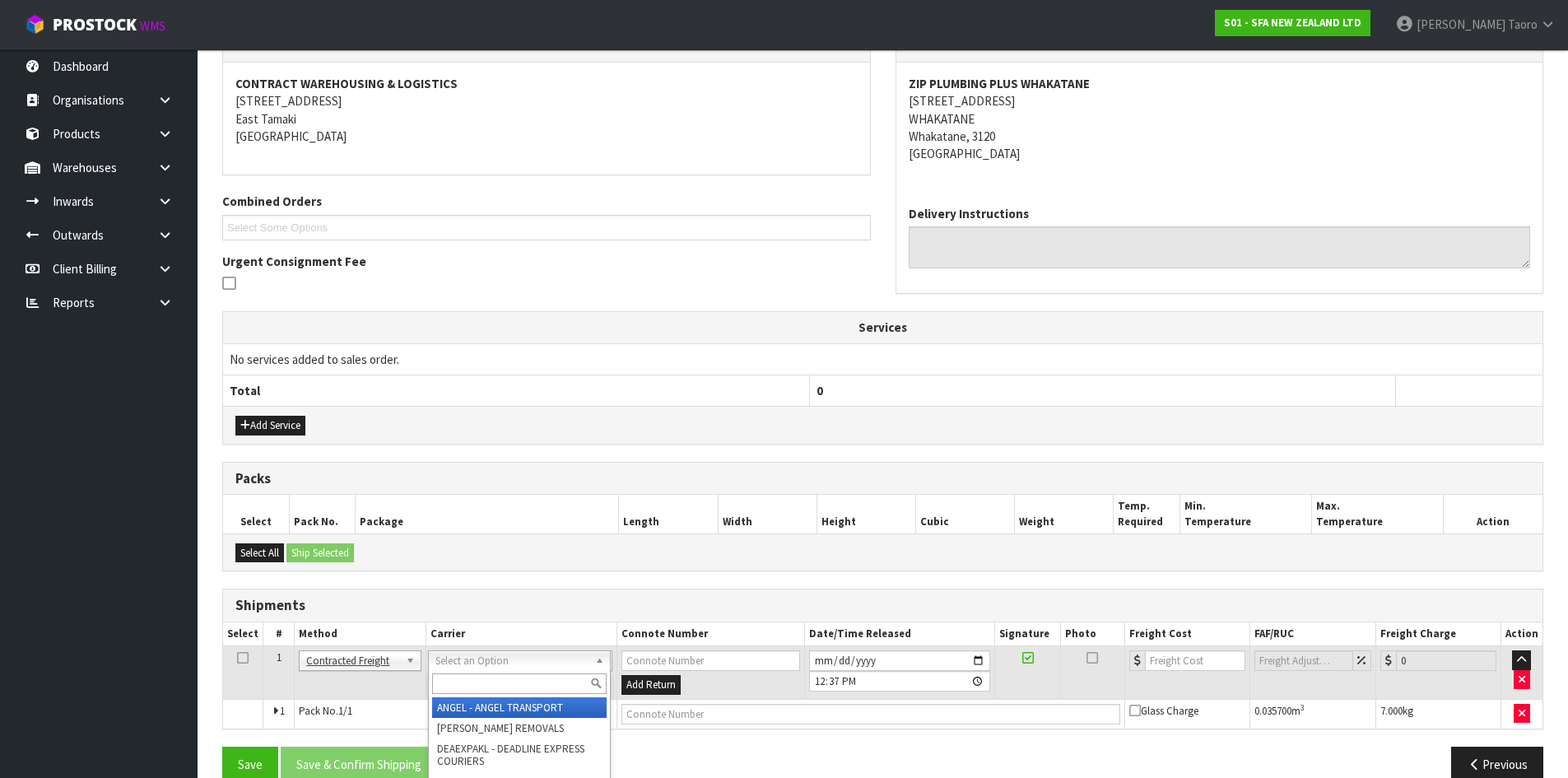
click at [484, 684] on input "text" at bounding box center [519, 684] width 174 height 21
type input "NZP"
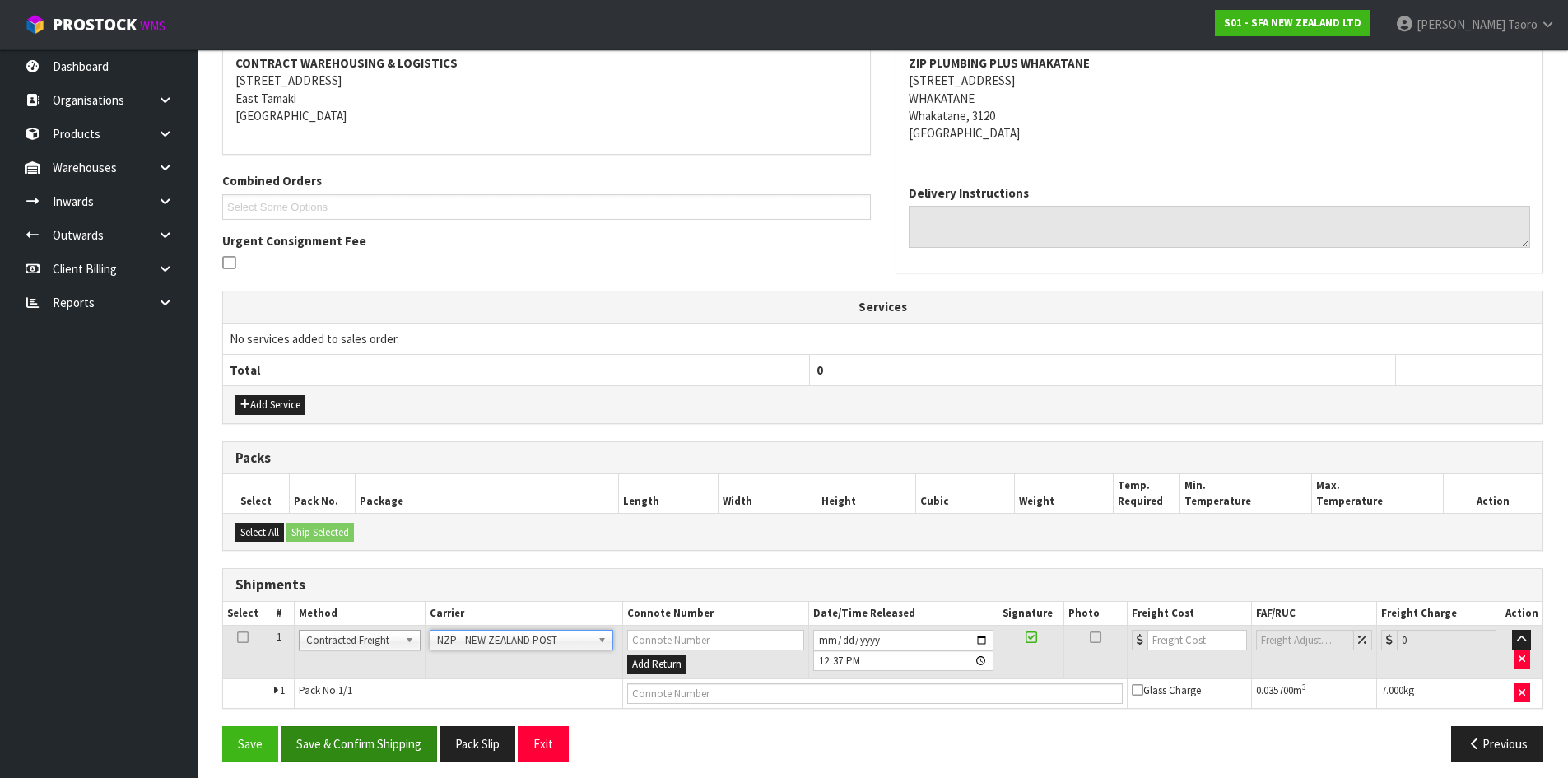
scroll to position [325, 0]
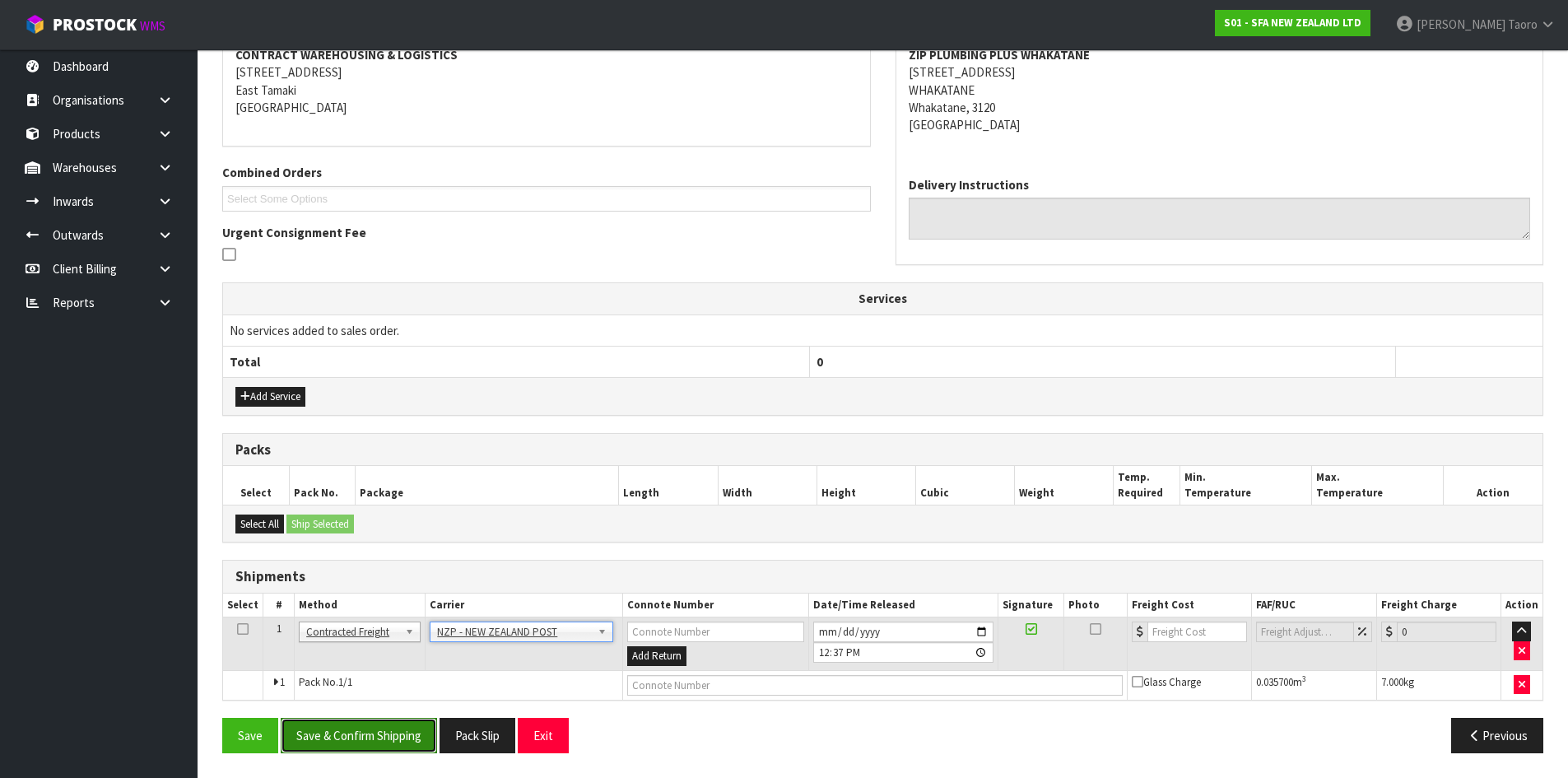
click at [415, 733] on button "Save & Confirm Shipping" at bounding box center [358, 735] width 156 height 36
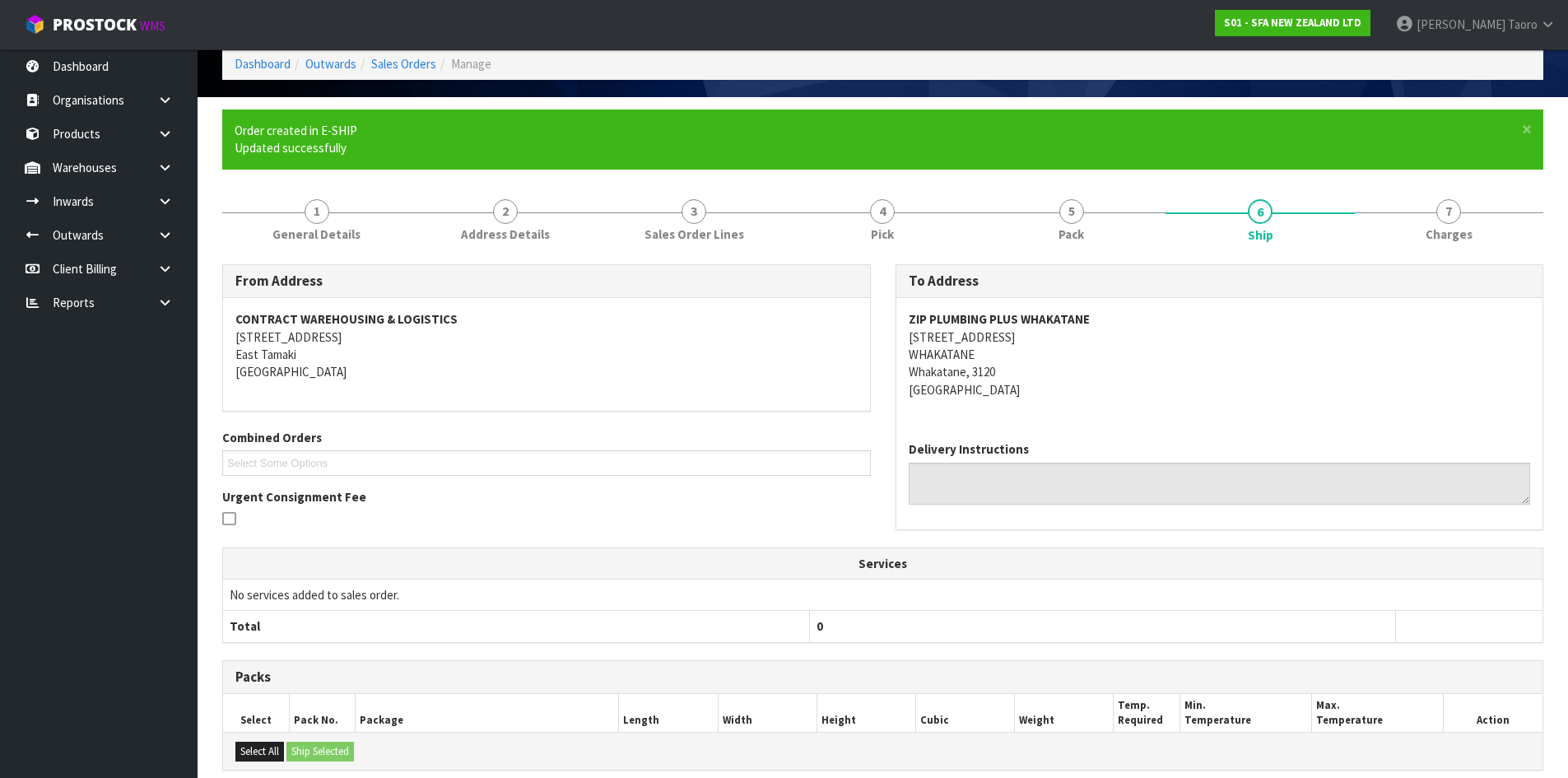
scroll to position [302, 0]
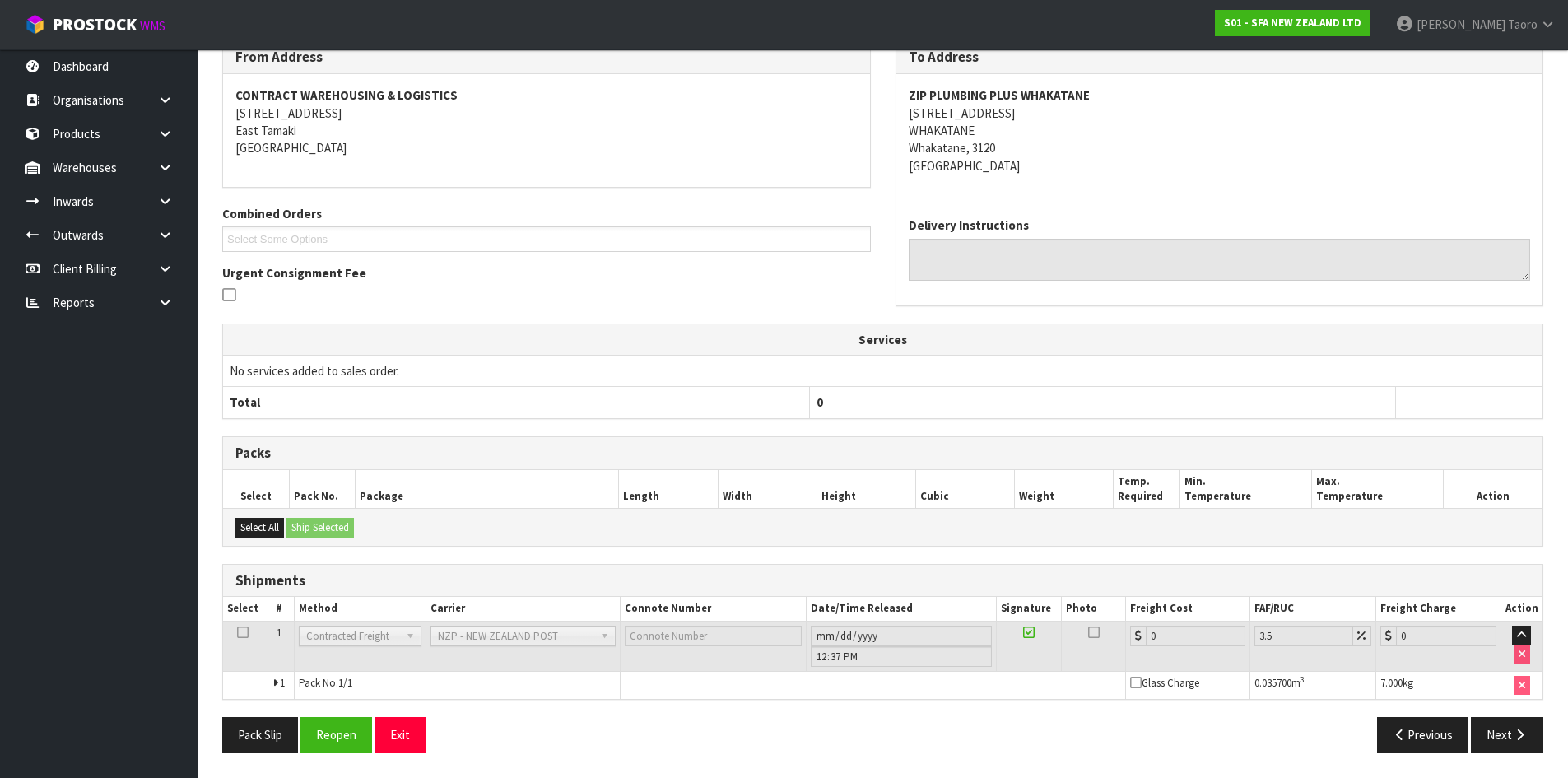
click at [347, 755] on div "Pack Slip Reopen Exit Previous Next" at bounding box center [883, 741] width 1346 height 48
click at [336, 742] on button "Reopen" at bounding box center [336, 734] width 71 height 36
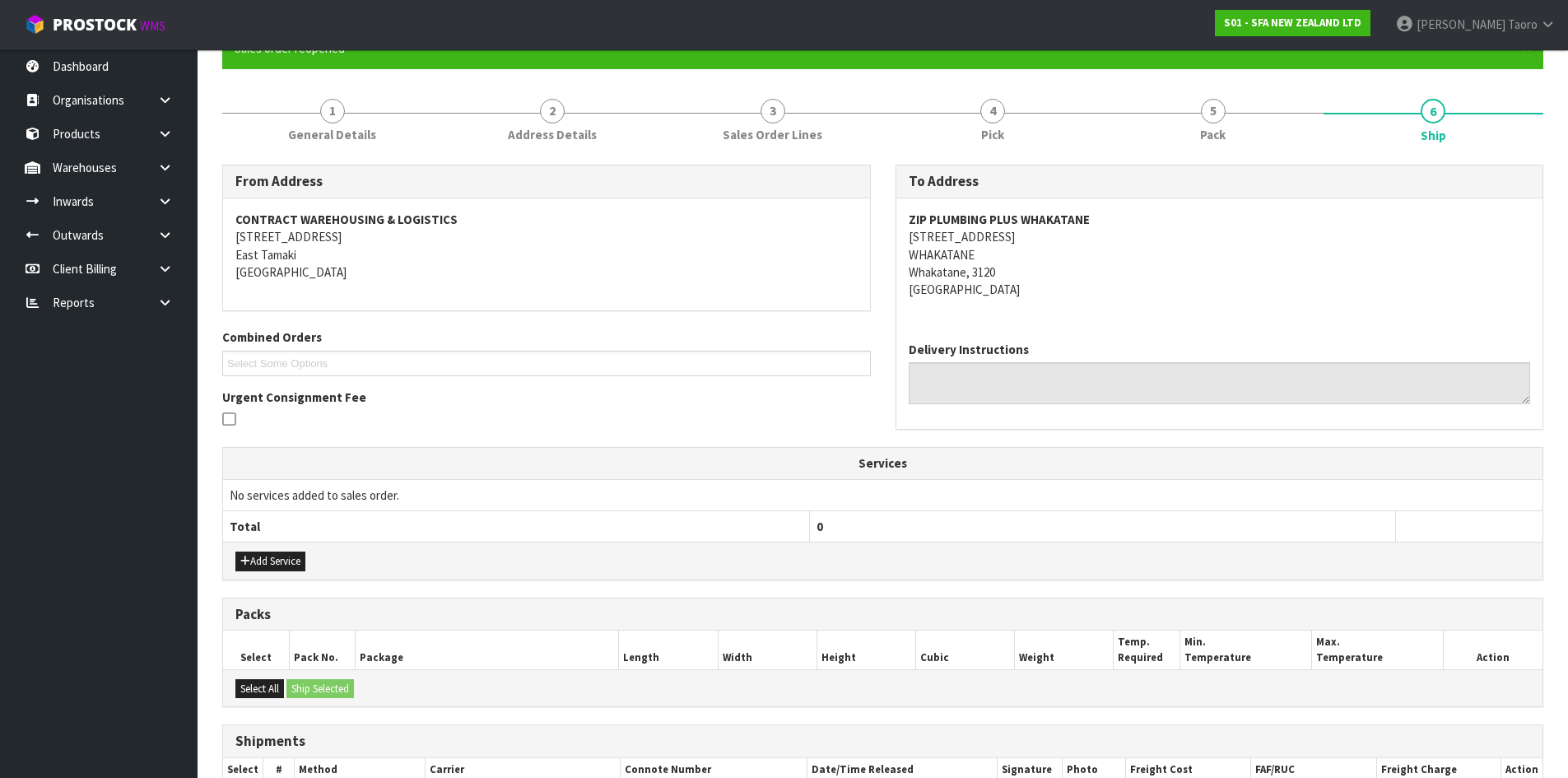
scroll to position [341, 0]
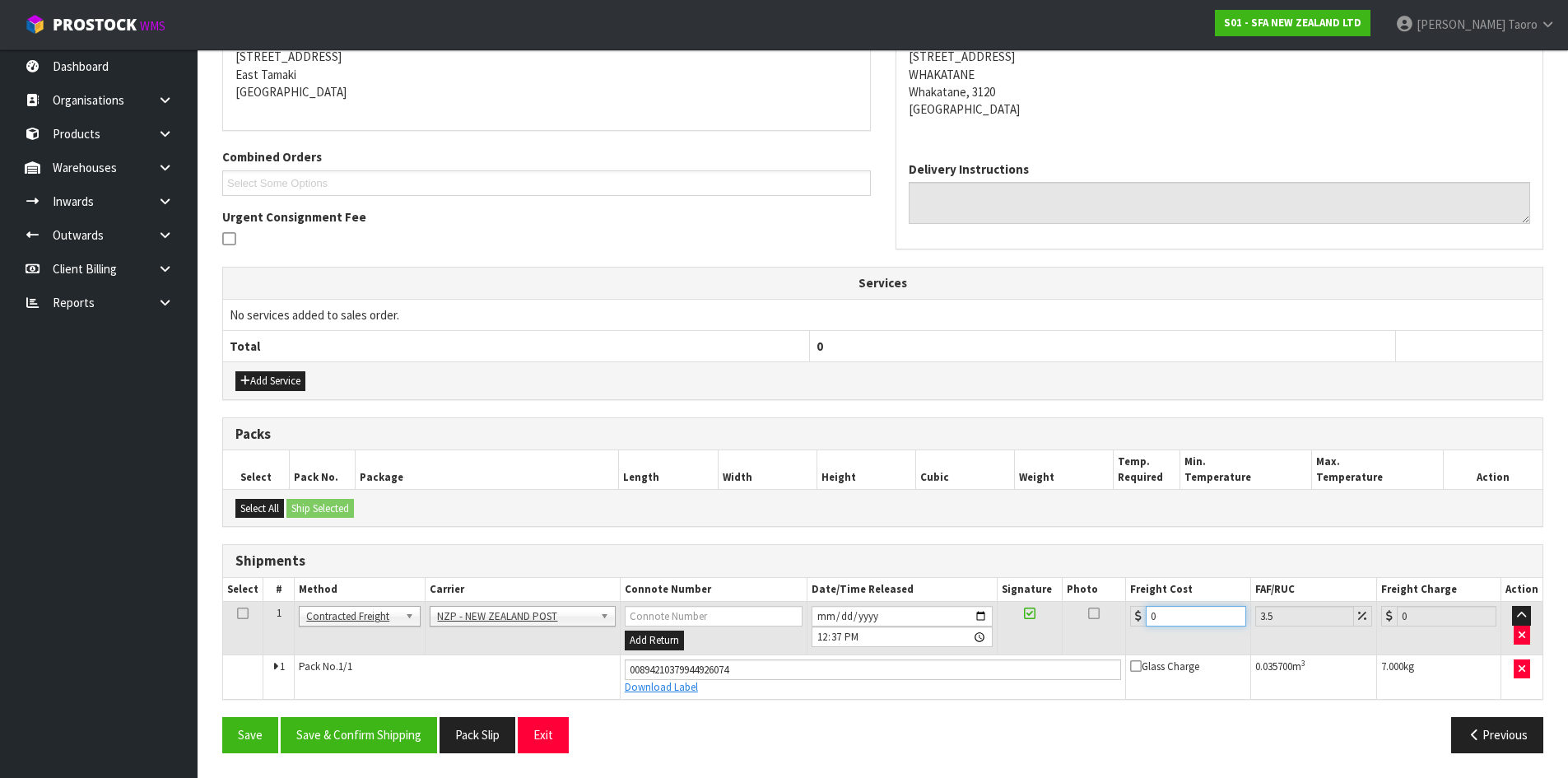
click at [1191, 616] on input "0" at bounding box center [1196, 616] width 99 height 21
type input "8"
type input "8.28"
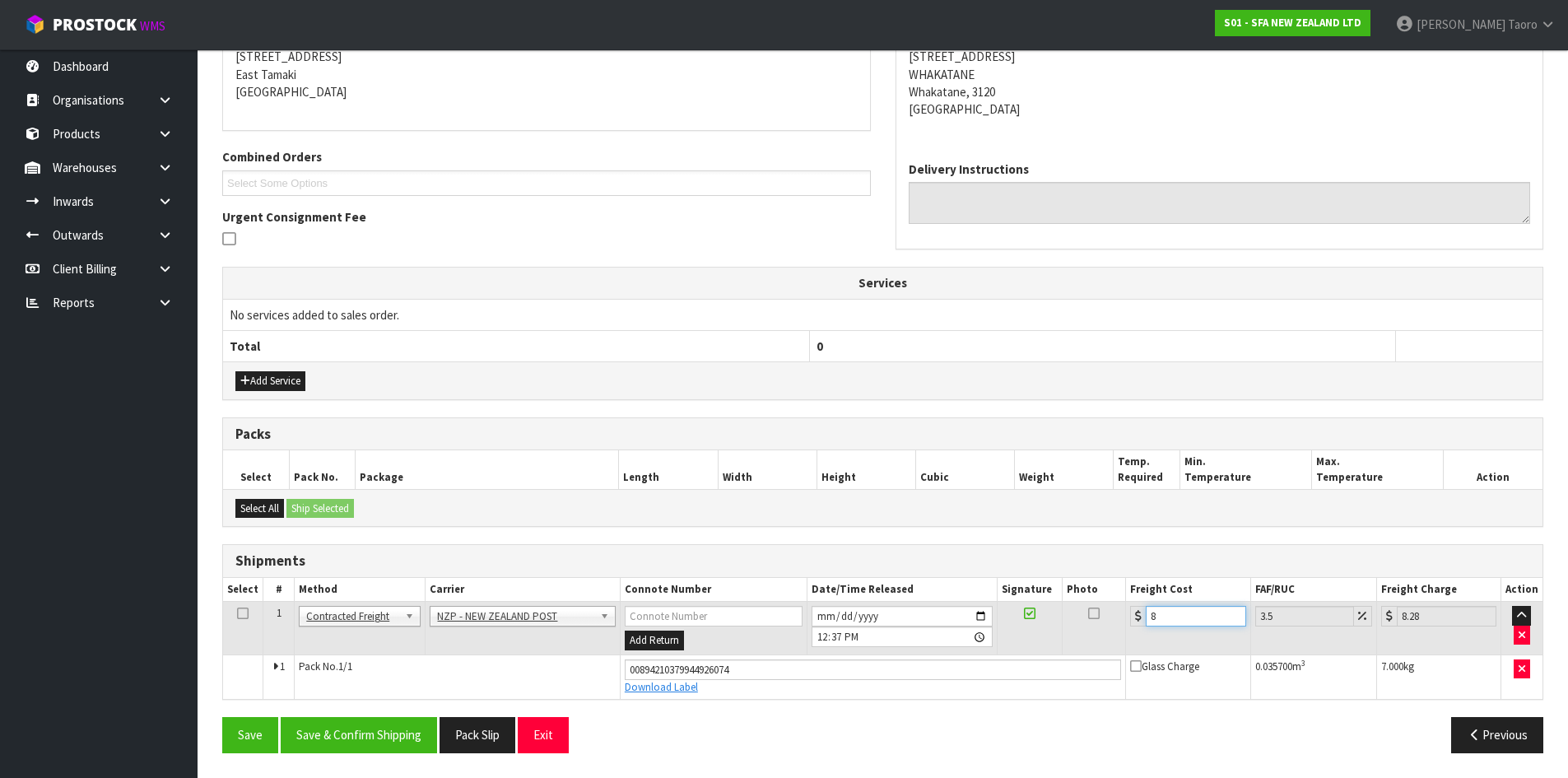
type input "8.4"
type input "8.69"
type input "8.45"
type input "8.75"
type input "8.45"
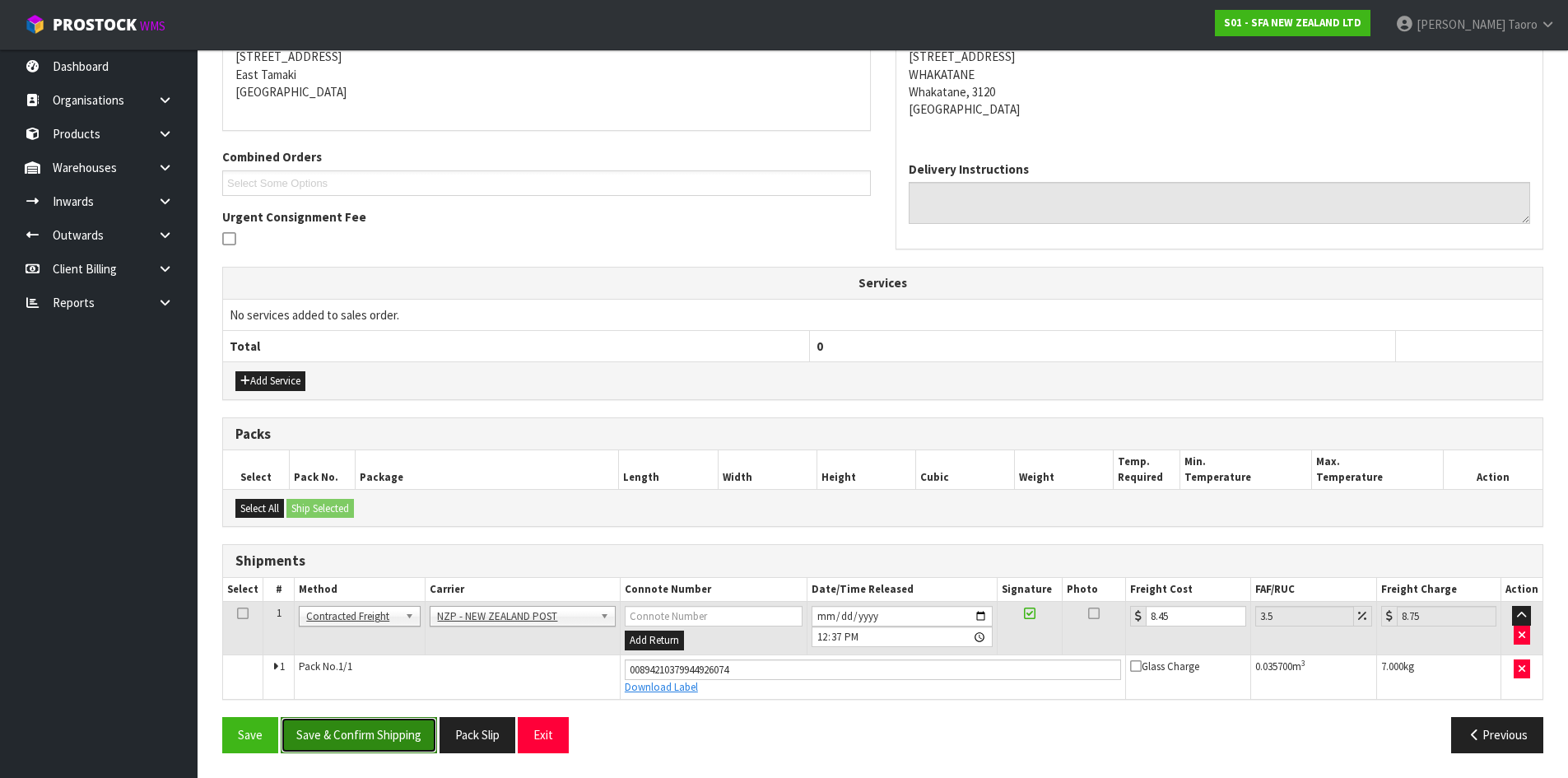
click at [427, 735] on button "Save & Confirm Shipping" at bounding box center [358, 734] width 156 height 36
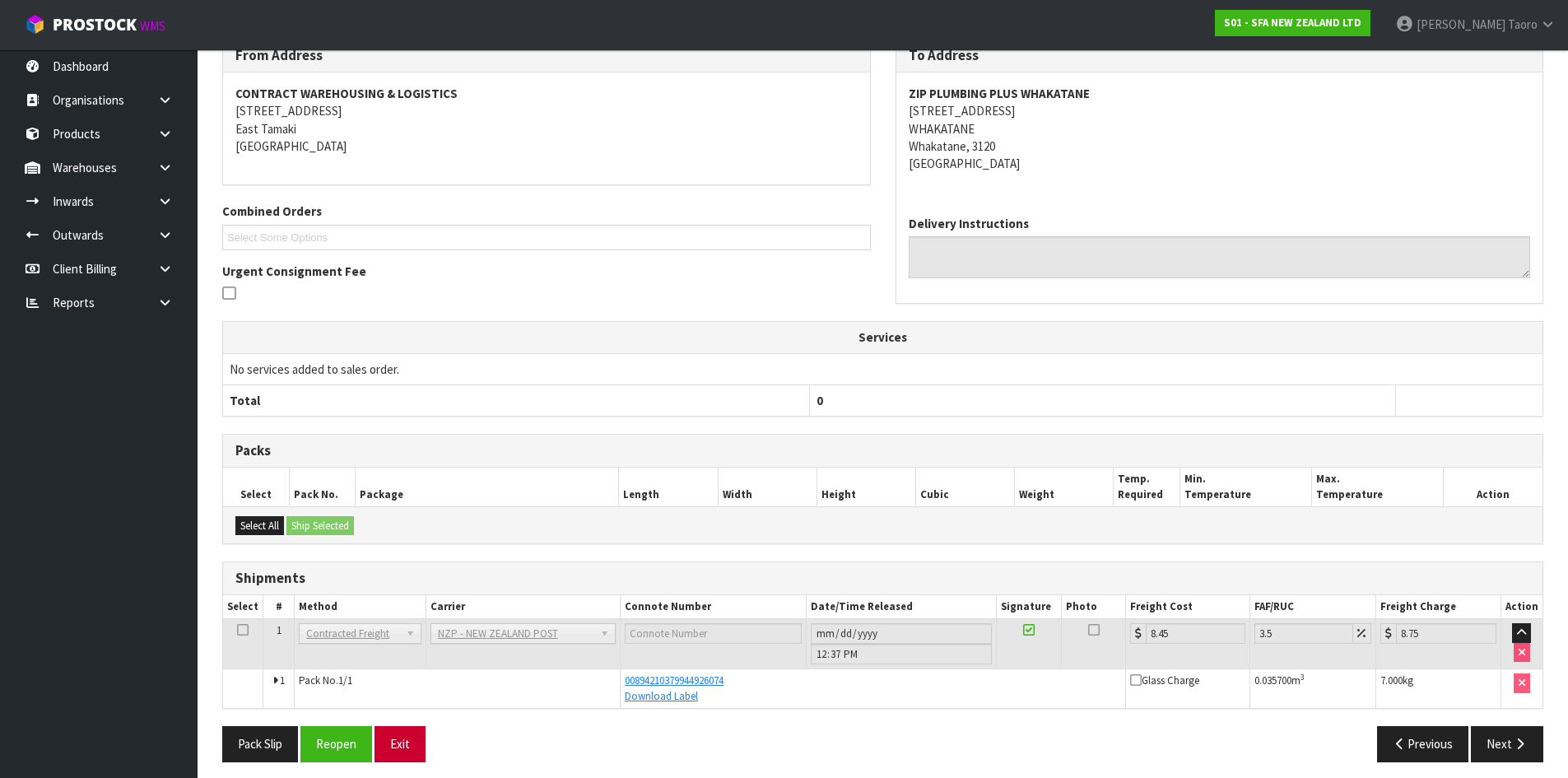
scroll to position [295, 0]
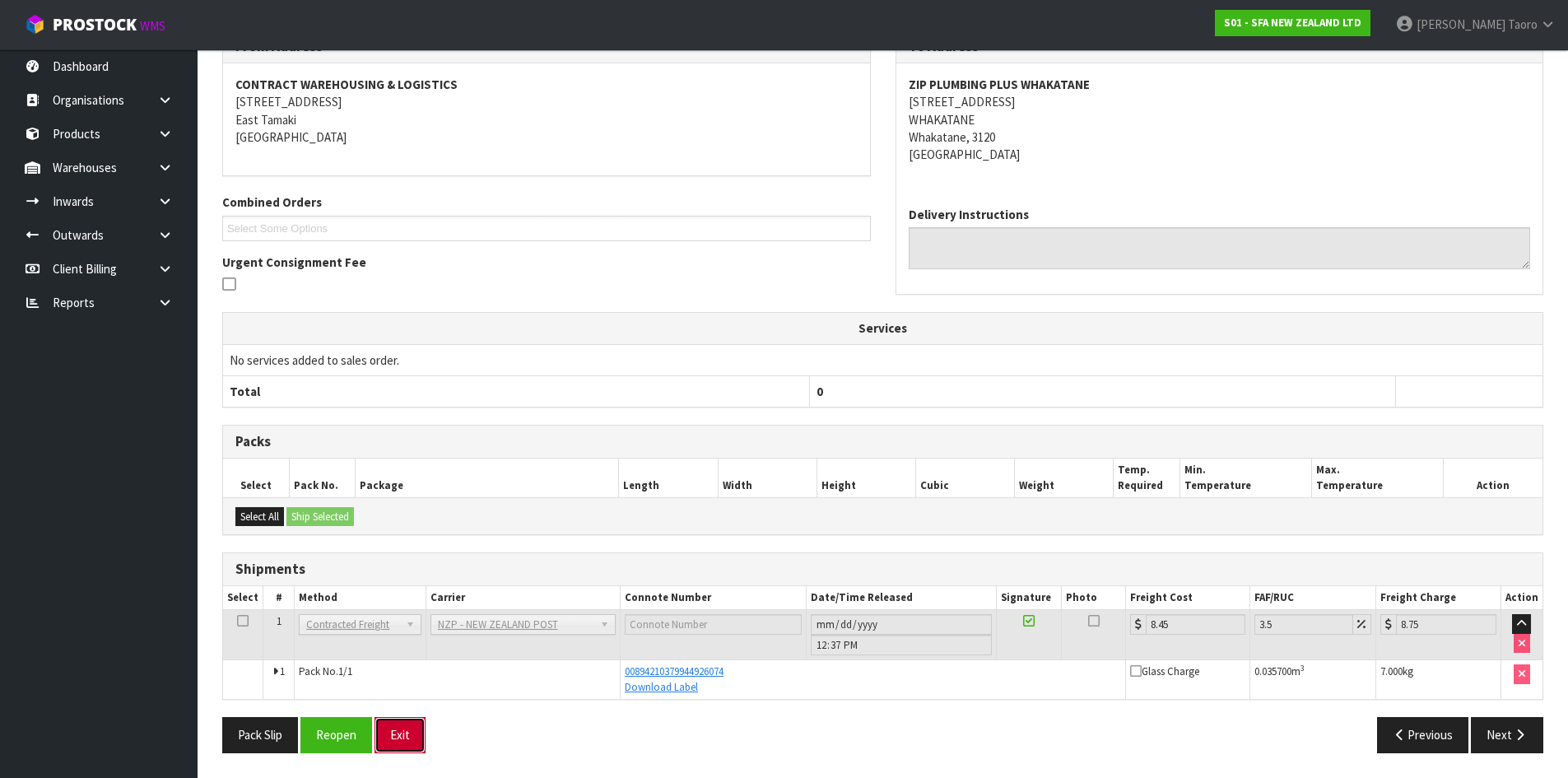
click at [417, 729] on button "Exit" at bounding box center [400, 734] width 51 height 36
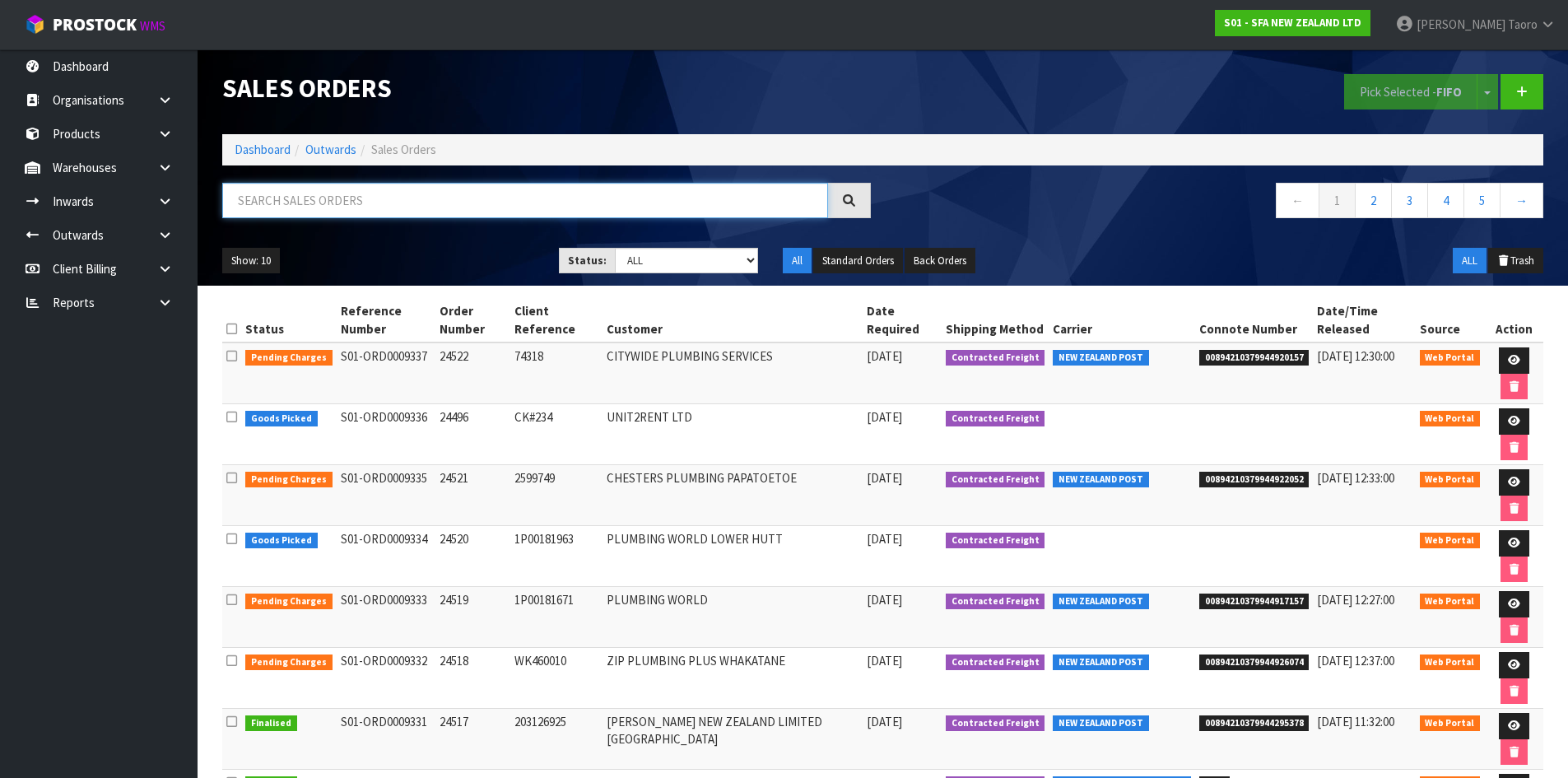
click at [479, 207] on input "text" at bounding box center [525, 200] width 606 height 36
type input "JOB-0410304"
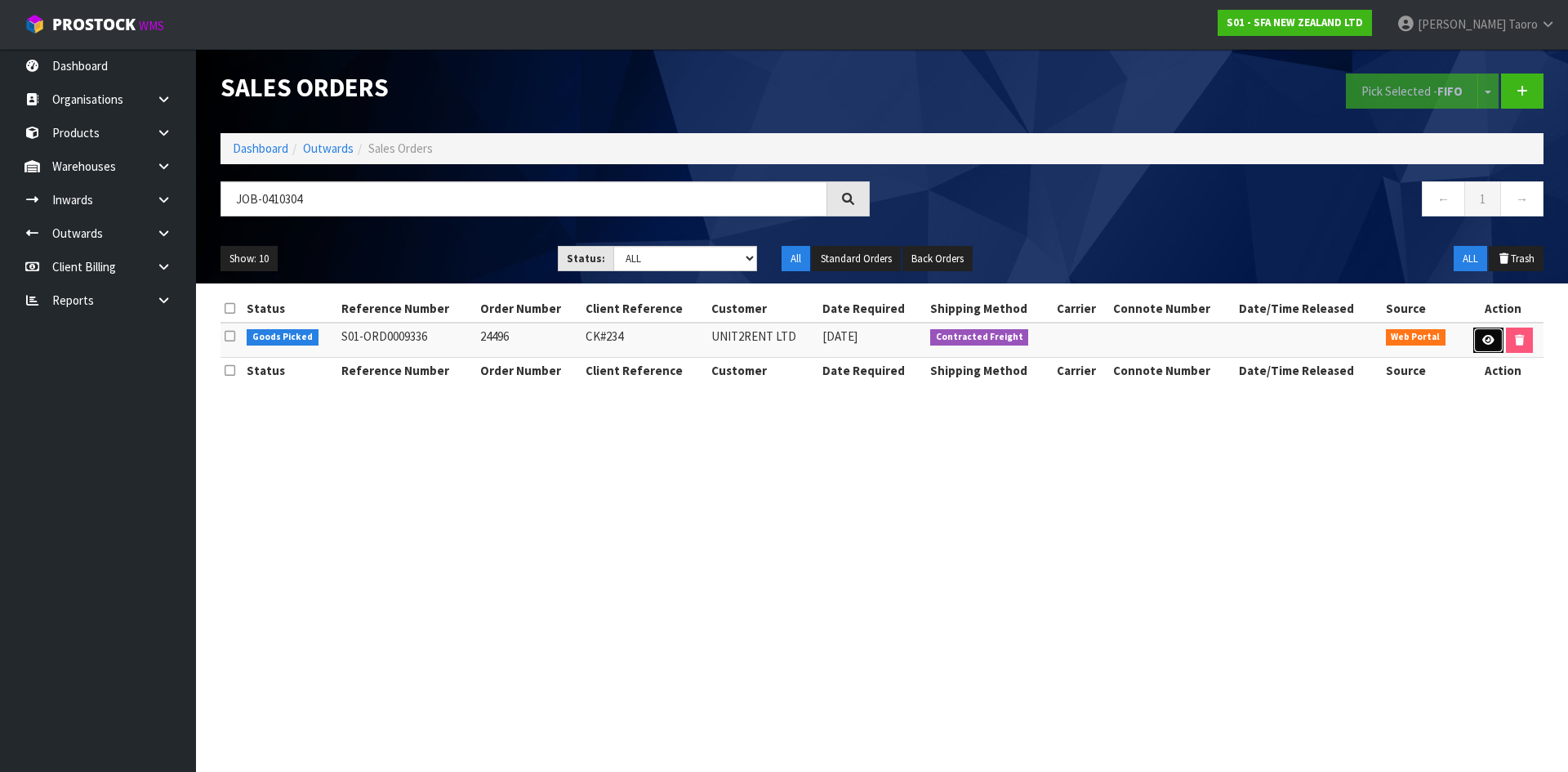
click at [1484, 335] on icon at bounding box center [1488, 340] width 12 height 10
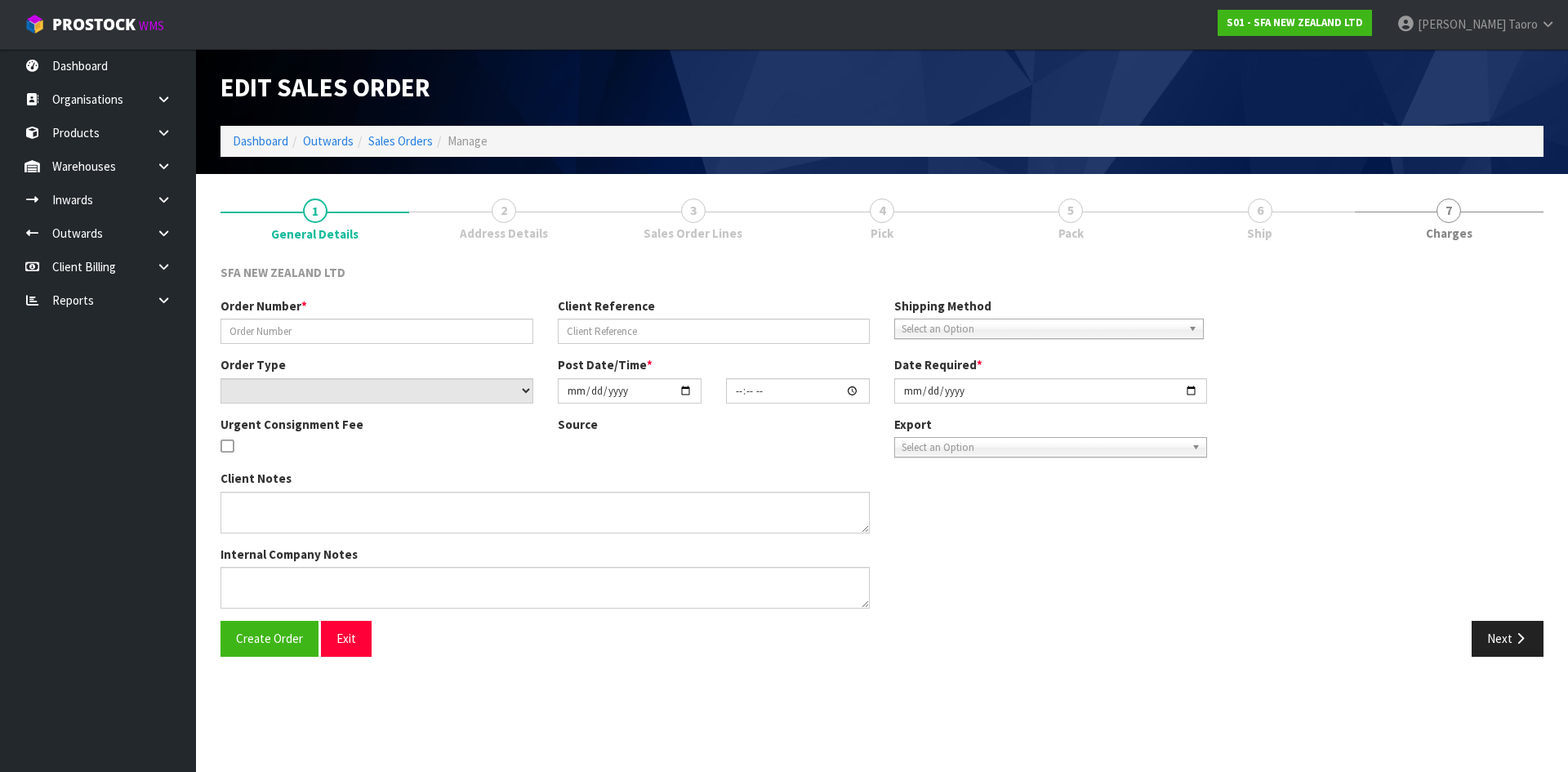
type input "24496"
type input "CK#234"
select select "number:0"
type input "[DATE]"
type input "10:20:00.000"
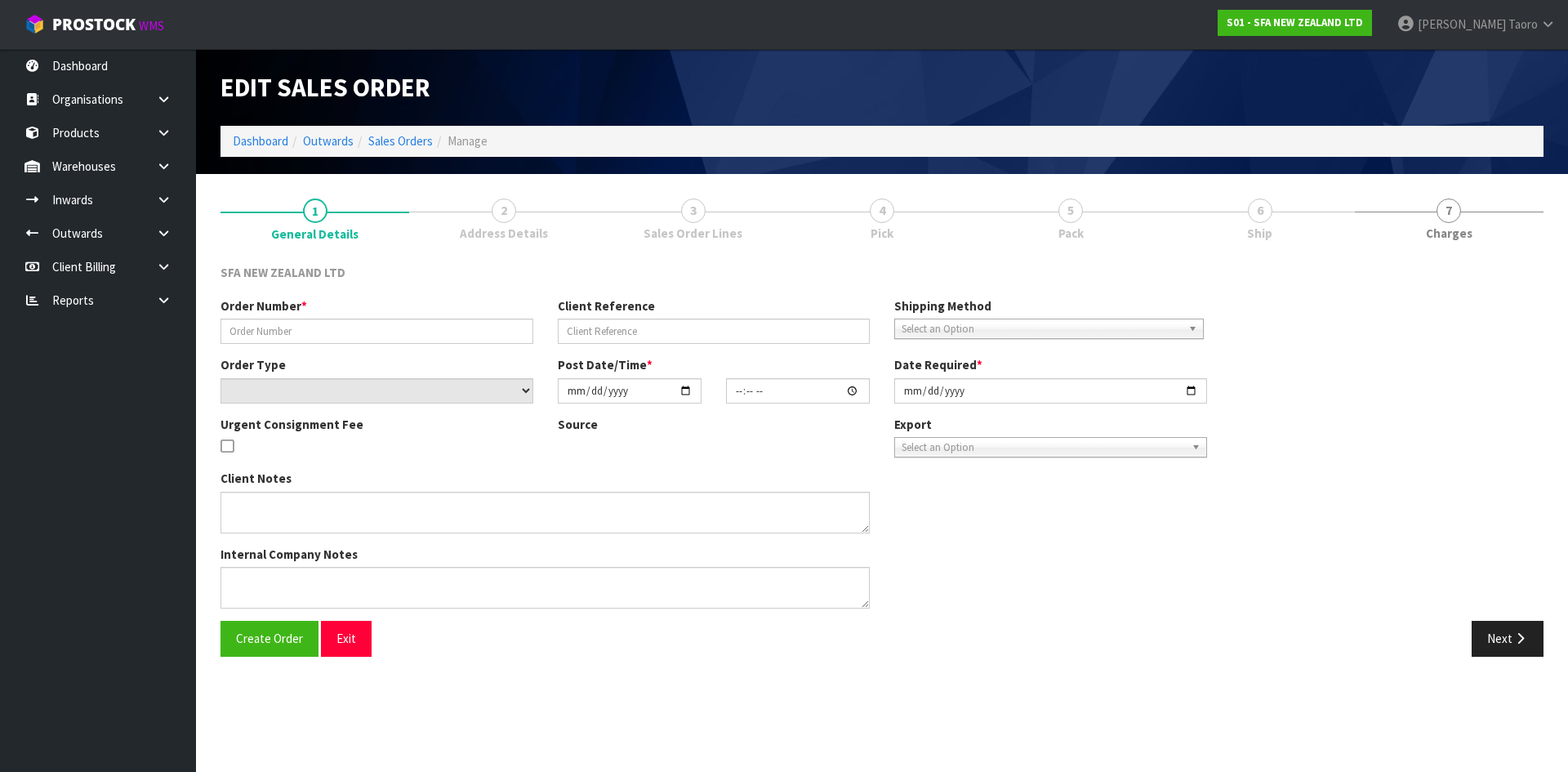
type input "[DATE]"
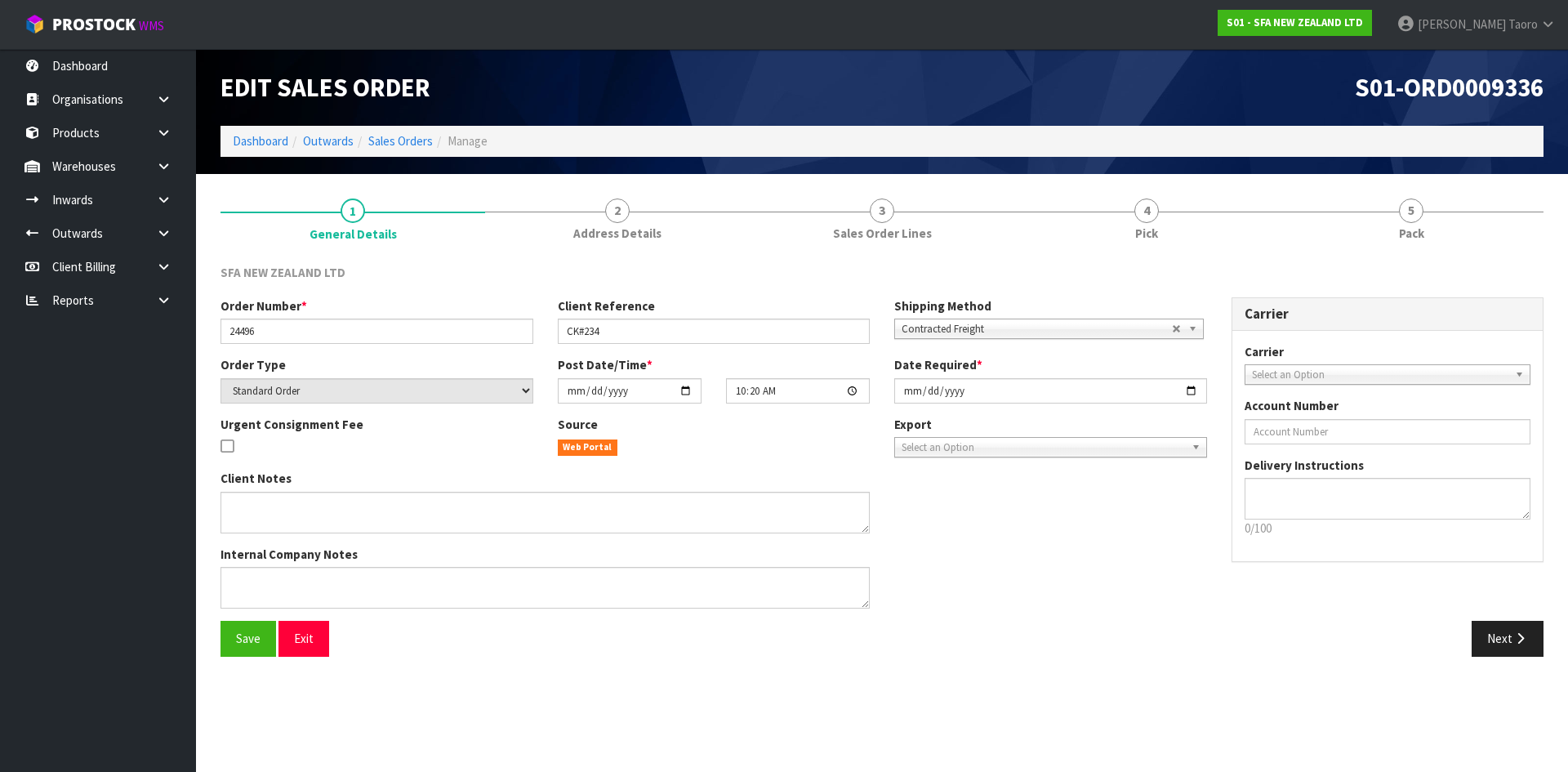
drag, startPoint x: 1393, startPoint y: 233, endPoint x: 1332, endPoint y: 177, distance: 82.8
click at [1393, 229] on link "5 Pack" at bounding box center [1411, 218] width 265 height 65
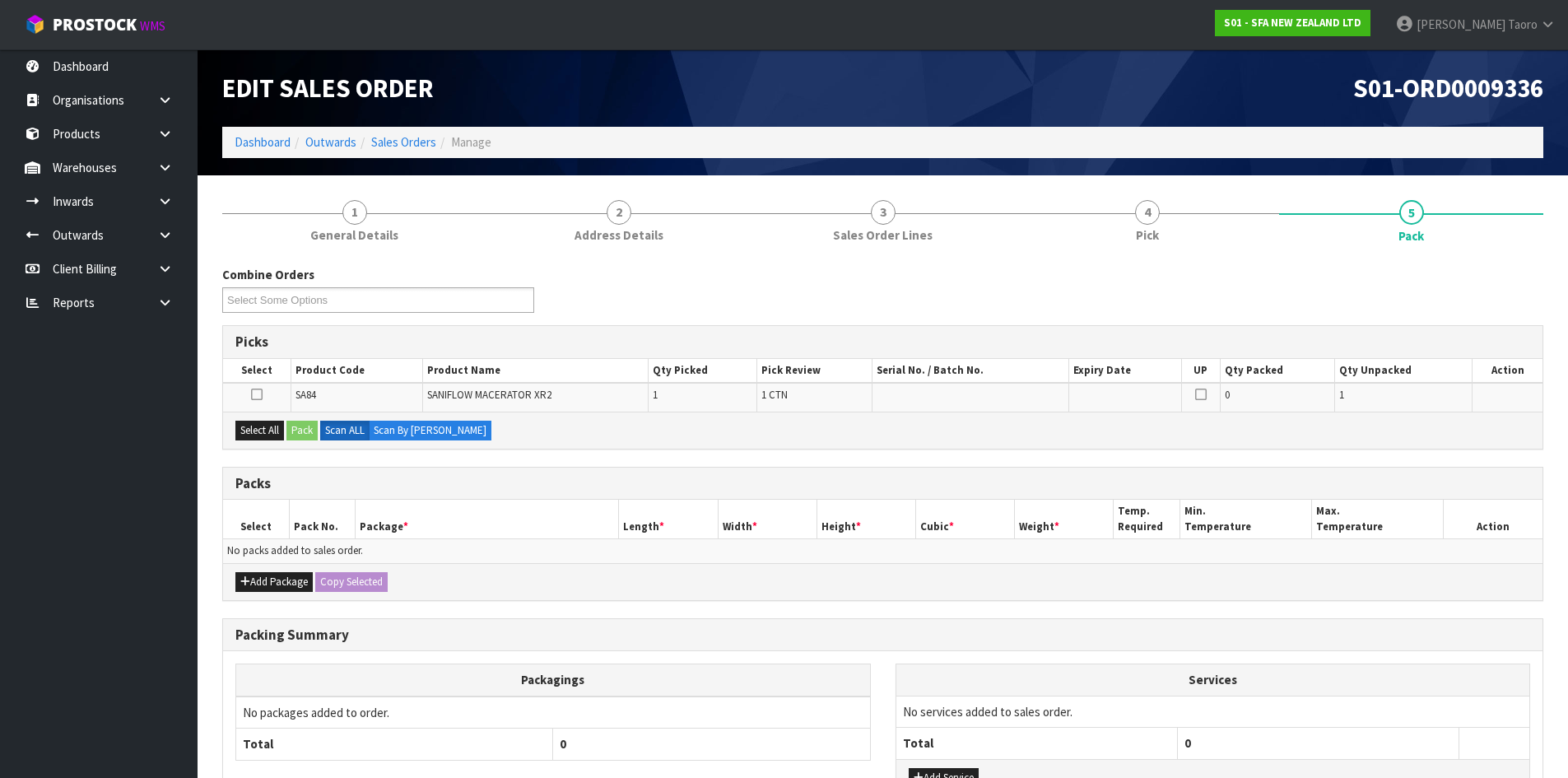
click at [1227, 105] on div "S01-ORD0009336" at bounding box center [1220, 88] width 674 height 78
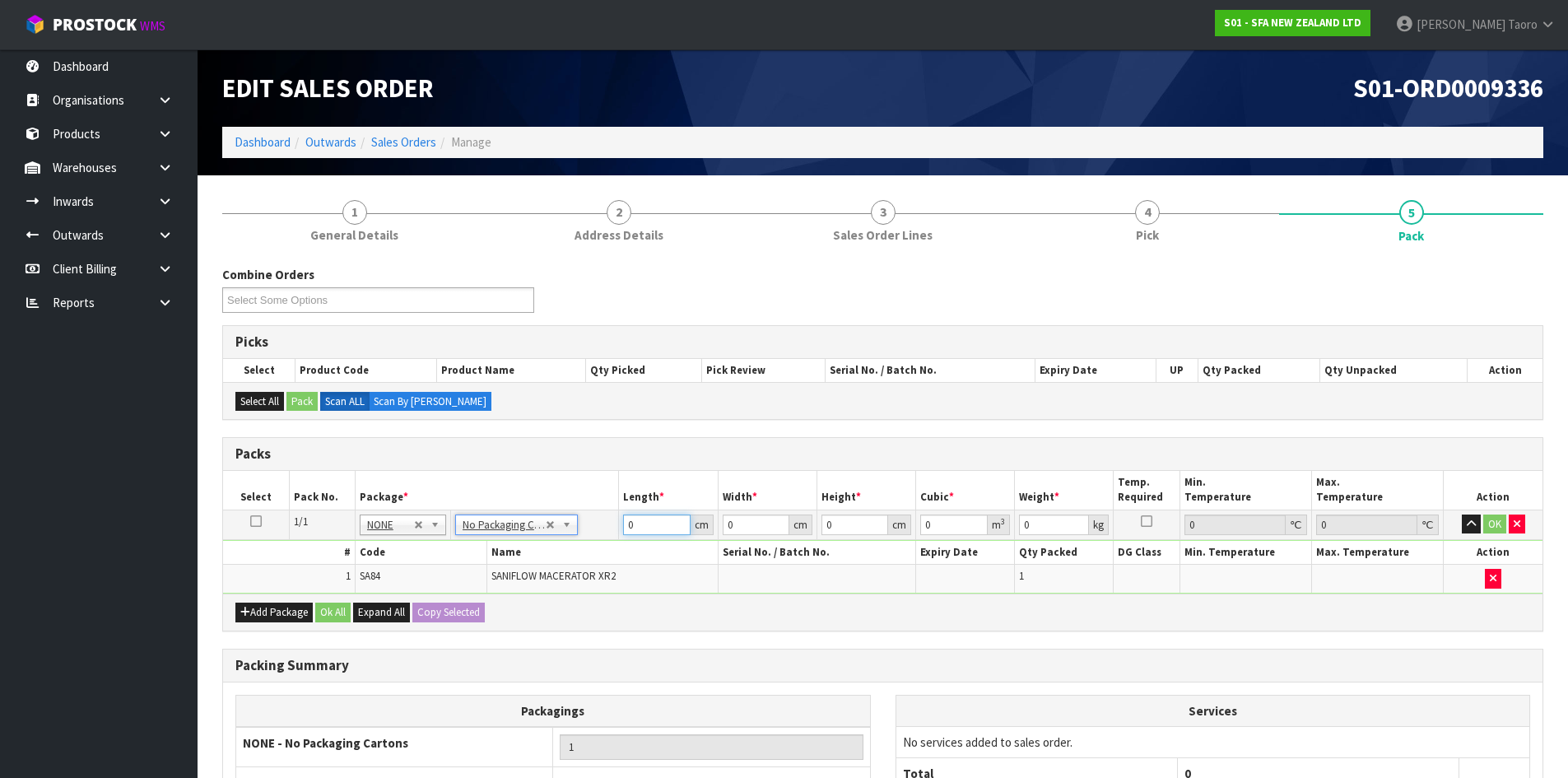
click at [643, 524] on input "0" at bounding box center [656, 524] width 67 height 21
type input "46"
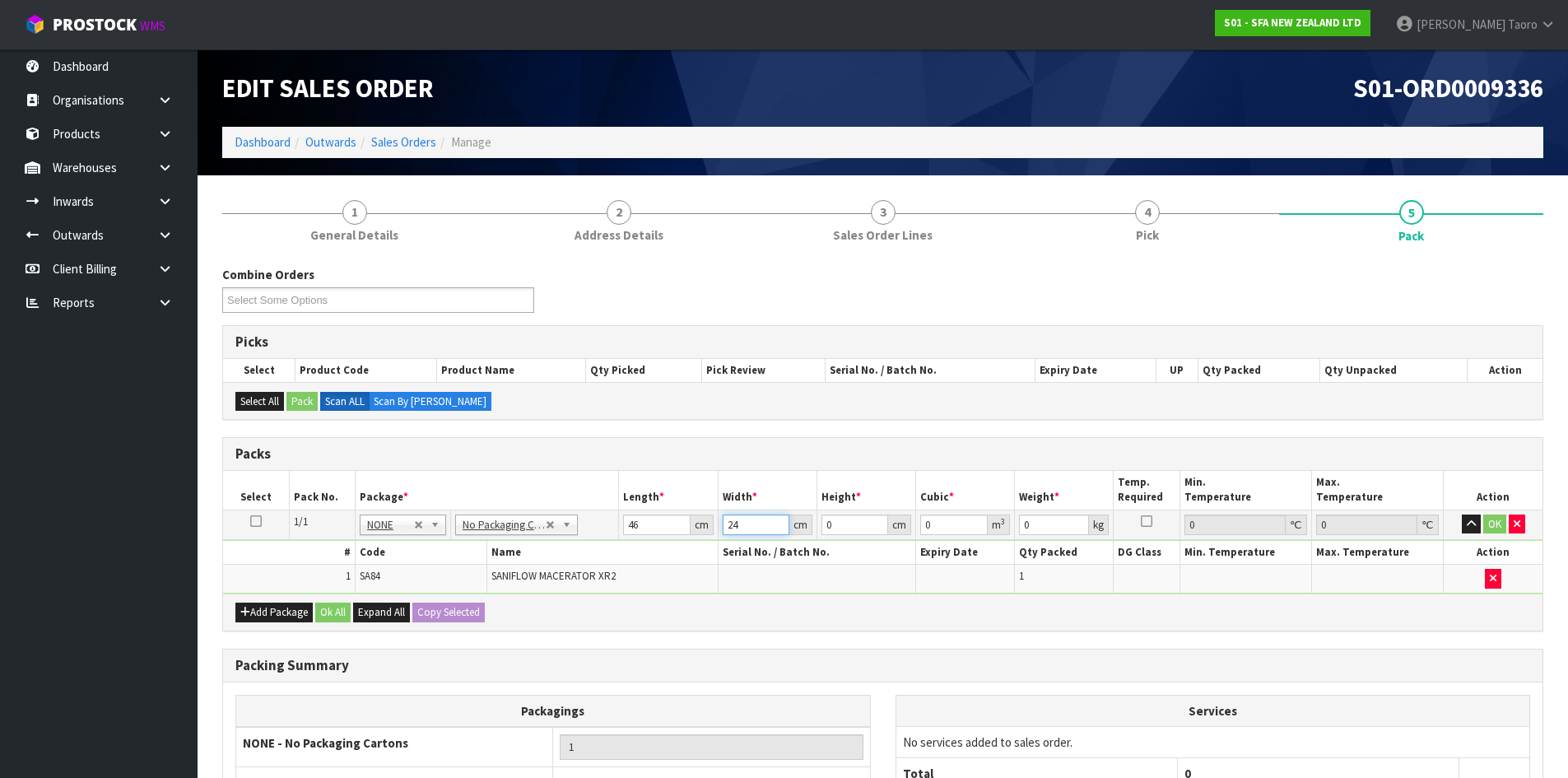
type input "24"
type input "3"
type input "0.003312"
type input "32"
type input "0.035328"
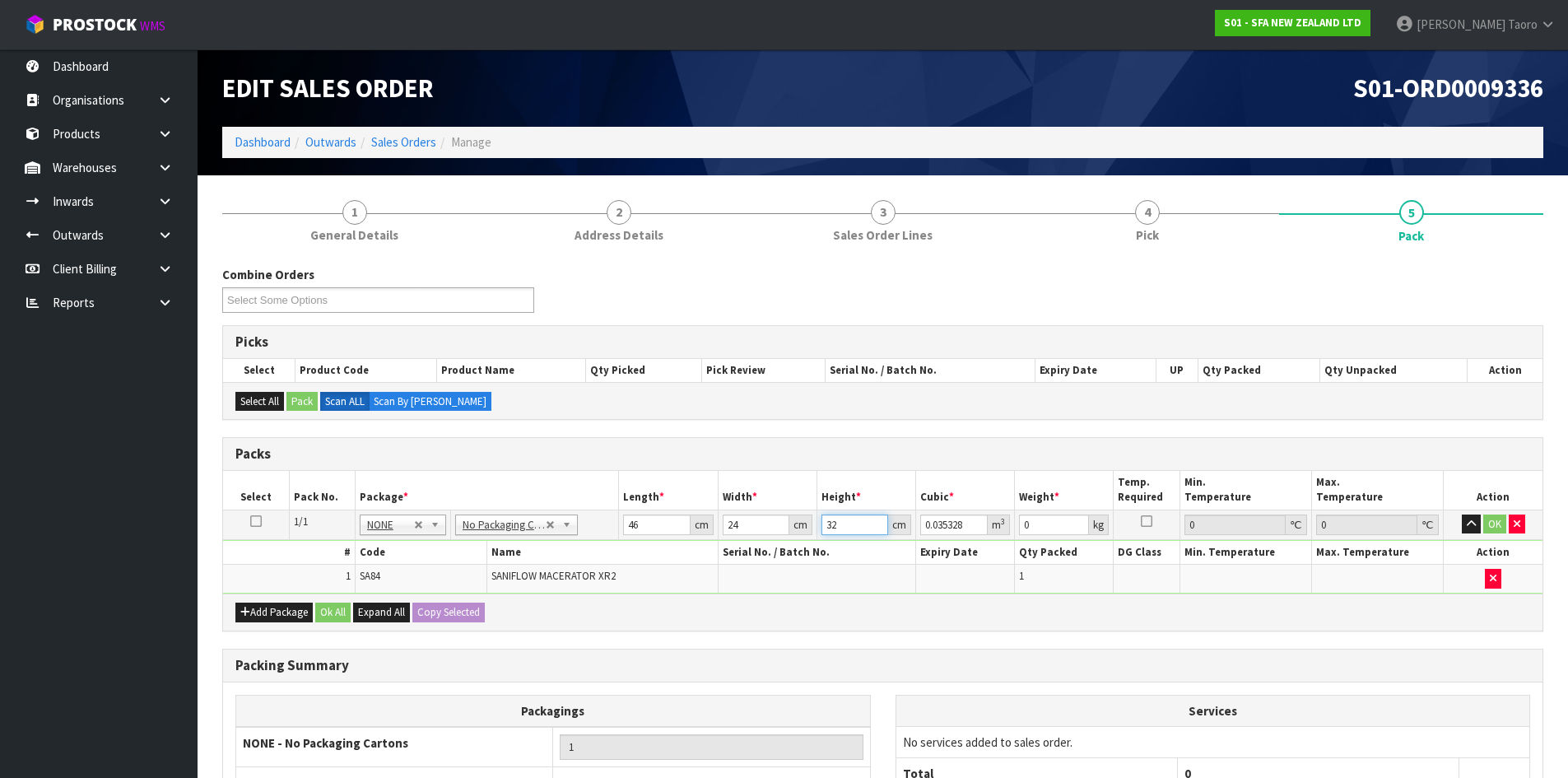
type input "32"
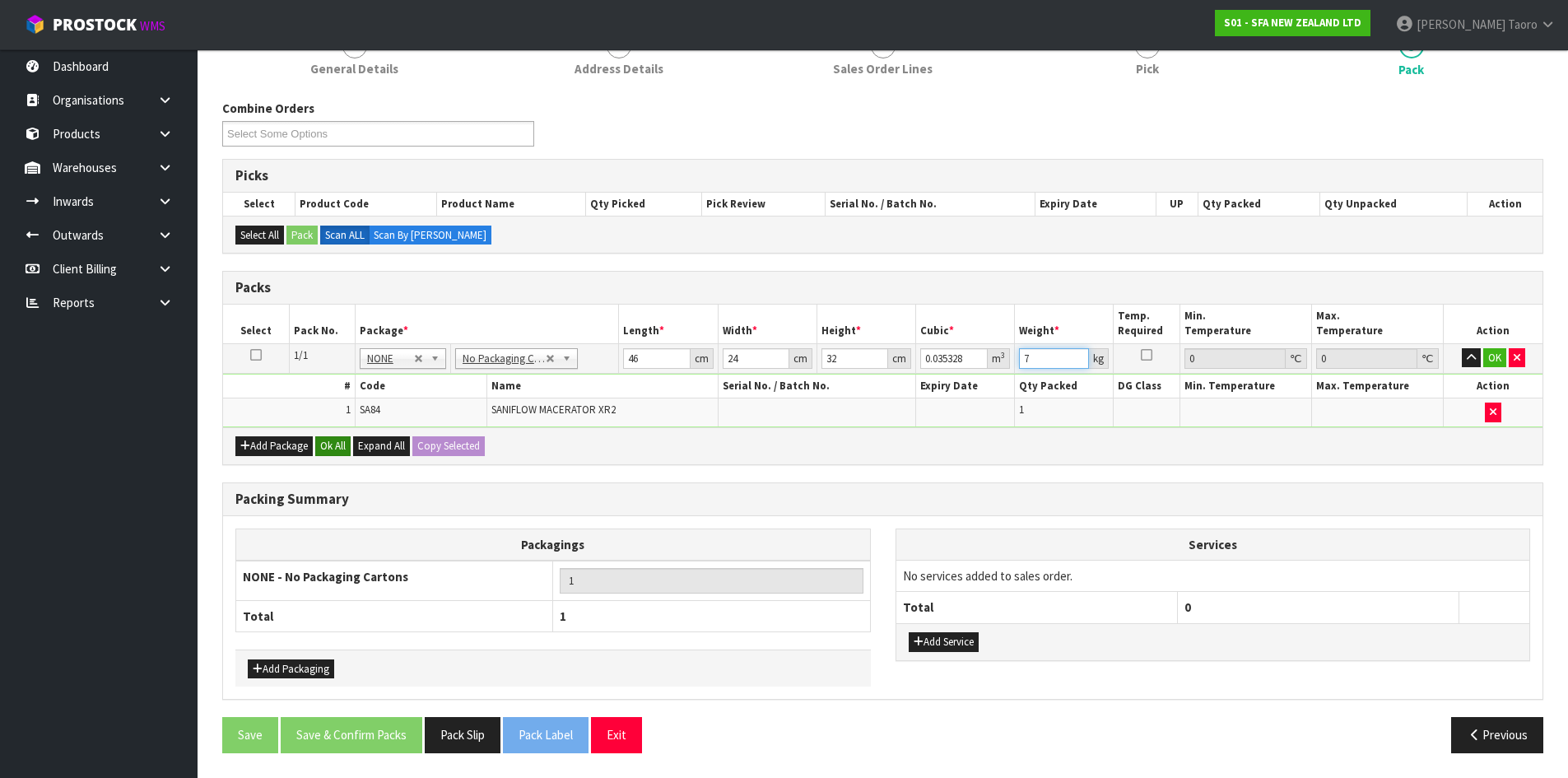
type input "7"
click at [340, 443] on button "Ok All" at bounding box center [333, 446] width 36 height 20
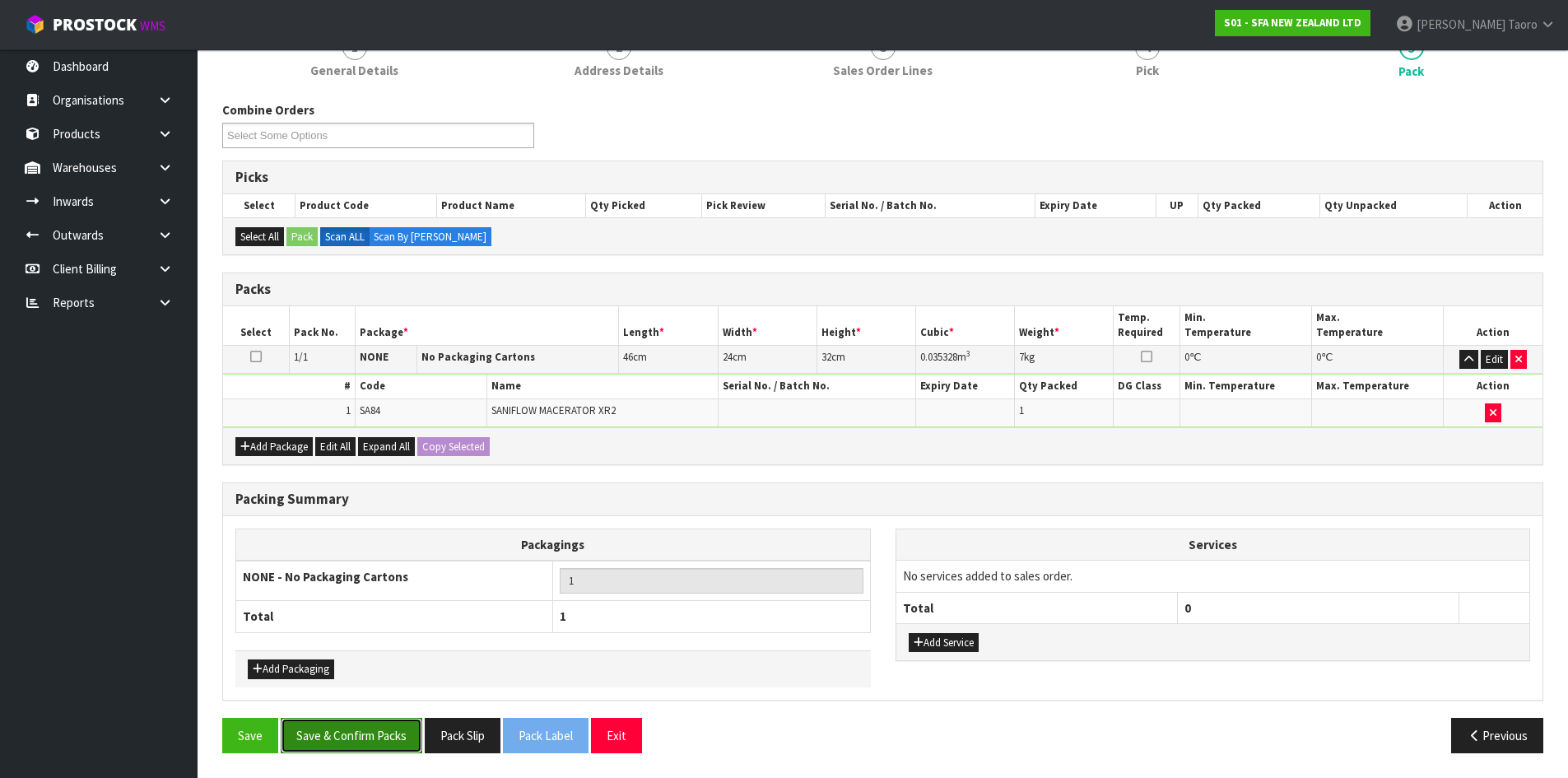
click at [376, 719] on button "Save & Confirm Packs" at bounding box center [351, 735] width 141 height 36
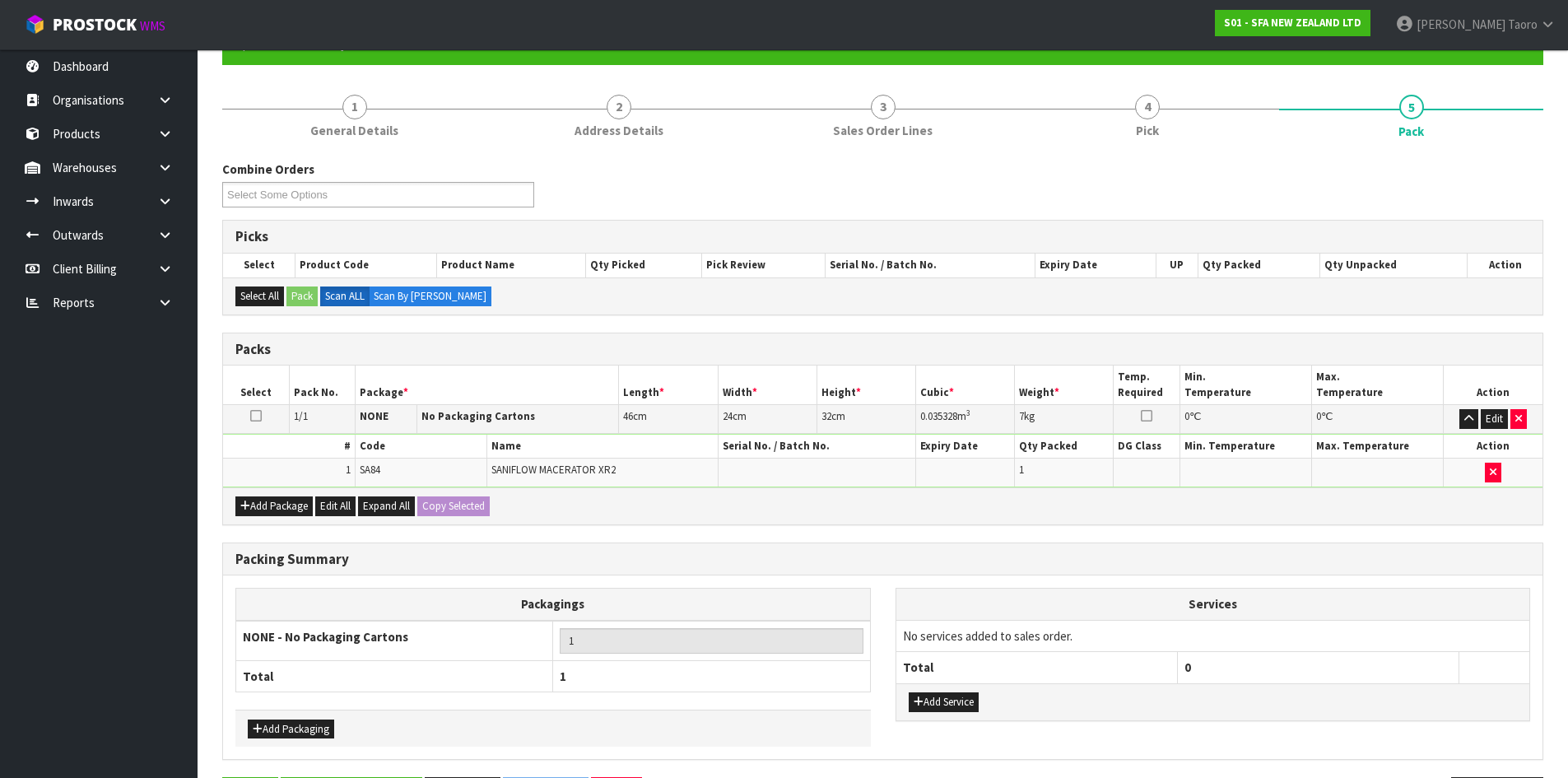
scroll to position [0, 0]
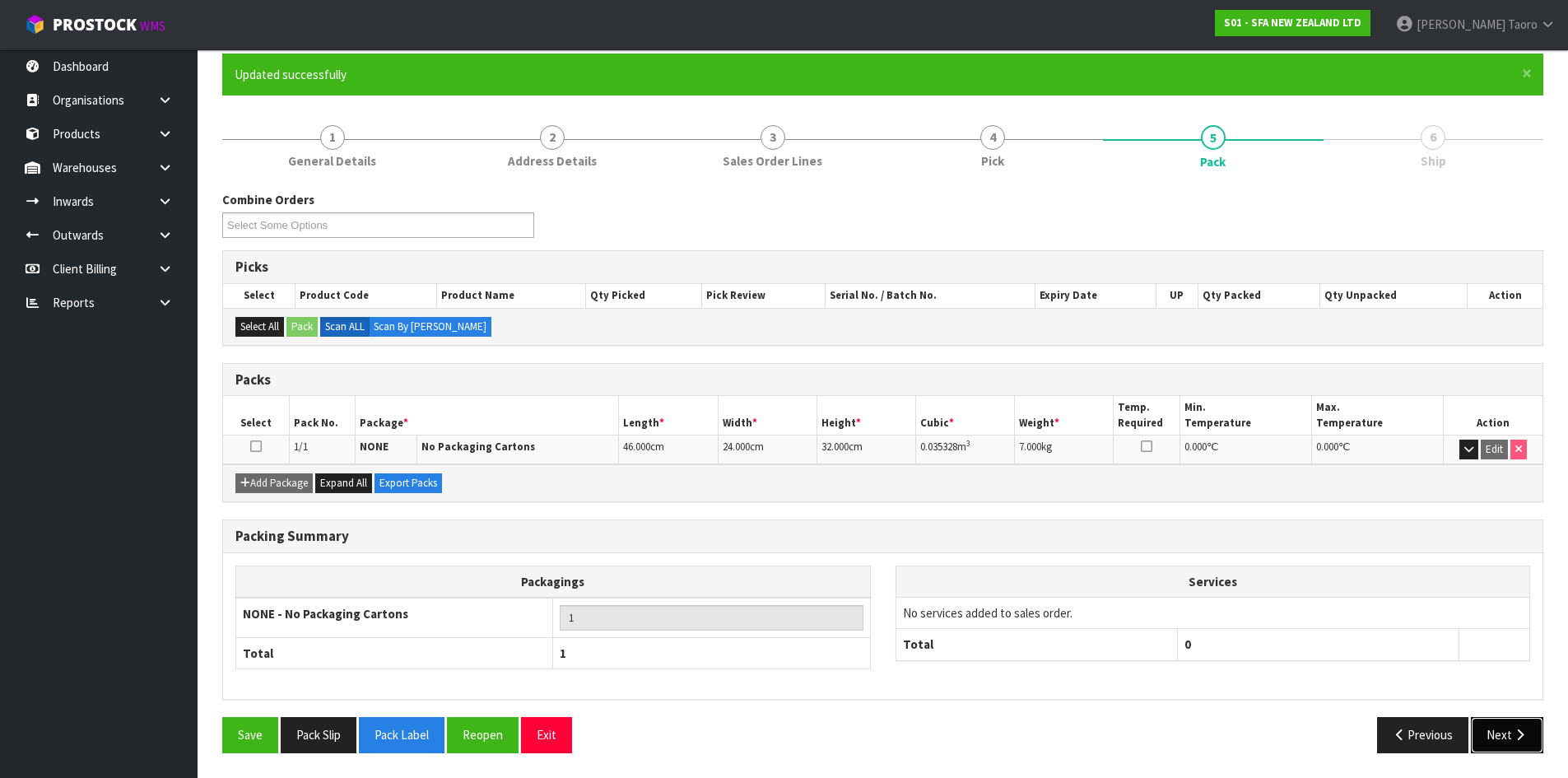
click at [1523, 728] on icon "button" at bounding box center [1520, 734] width 16 height 12
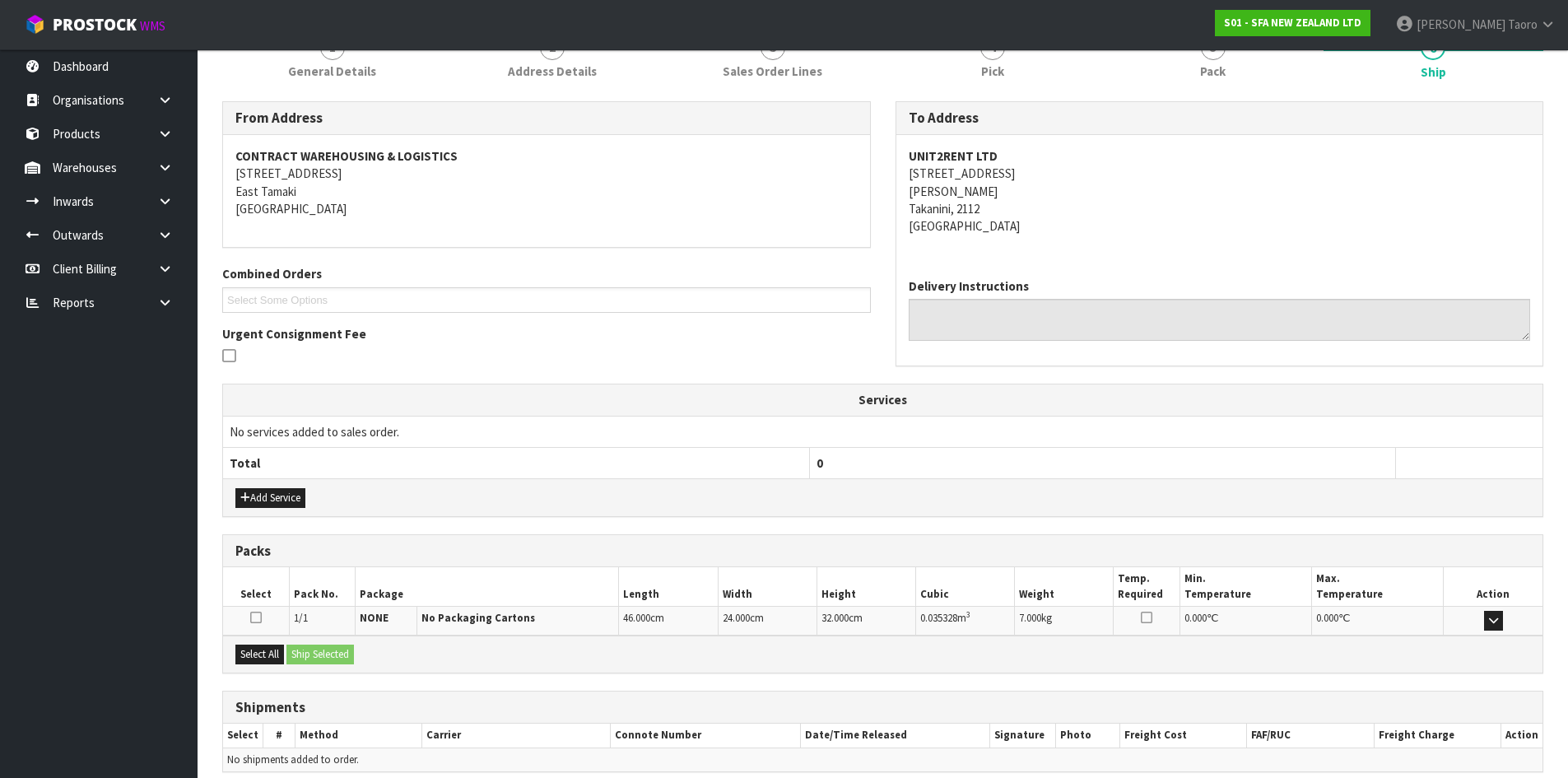
scroll to position [296, 0]
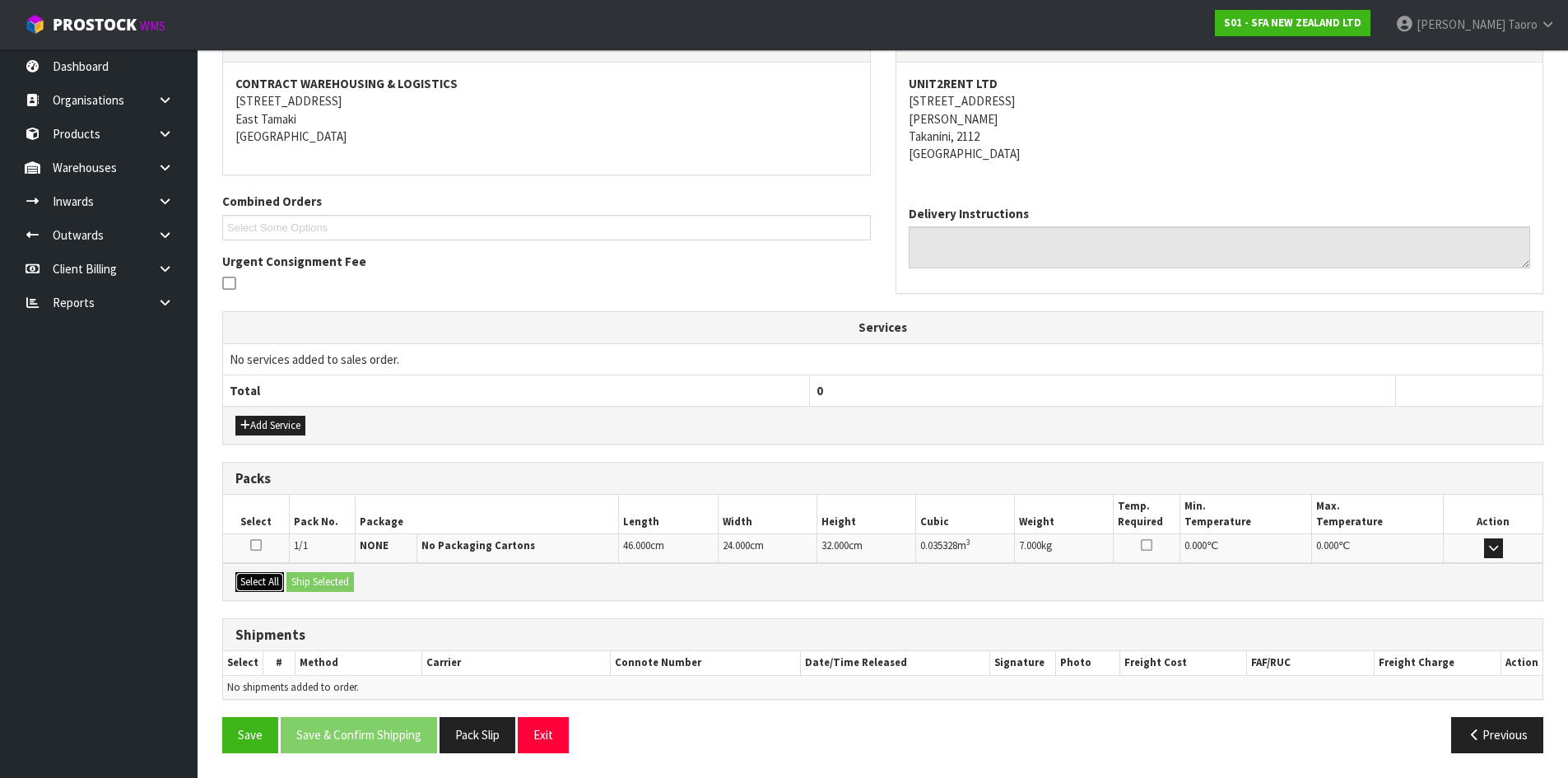
click at [284, 587] on button "Select All" at bounding box center [260, 581] width 49 height 20
click at [319, 576] on button "Ship Selected" at bounding box center [320, 581] width 67 height 20
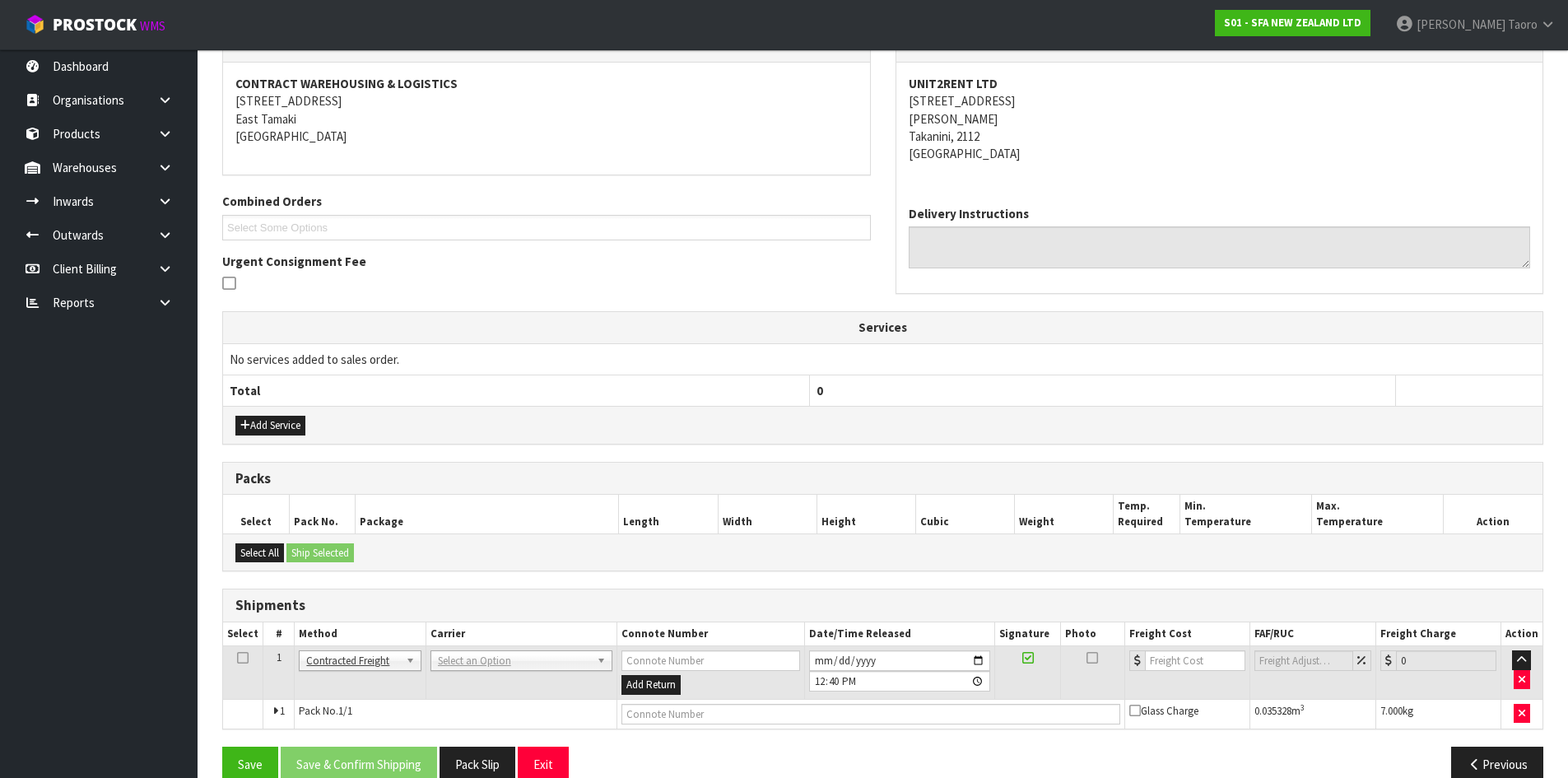
drag, startPoint x: 470, startPoint y: 651, endPoint x: 480, endPoint y: 678, distance: 28.8
click at [480, 678] on input "text" at bounding box center [519, 684] width 174 height 21
type input "NZP"
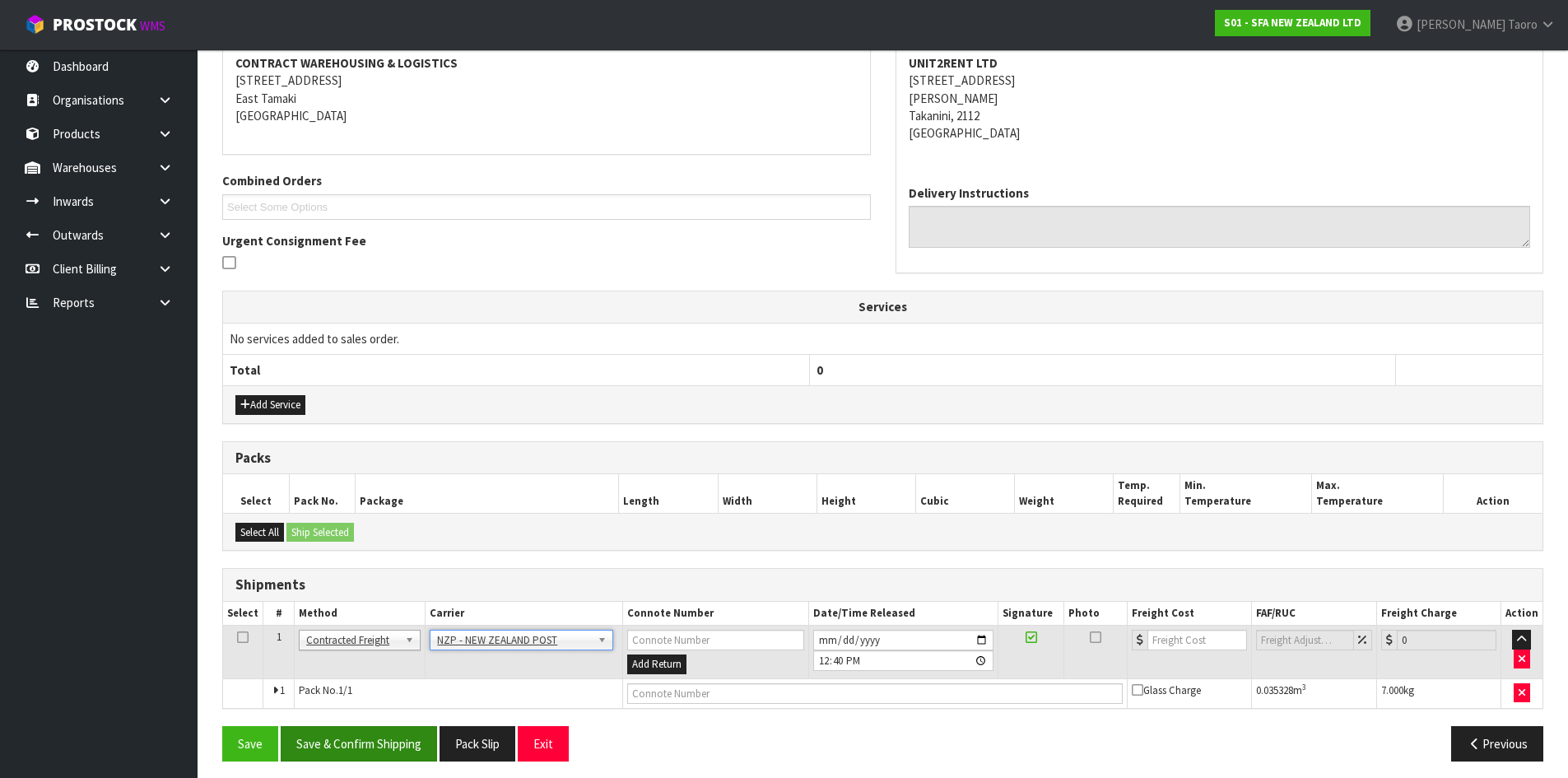
scroll to position [325, 0]
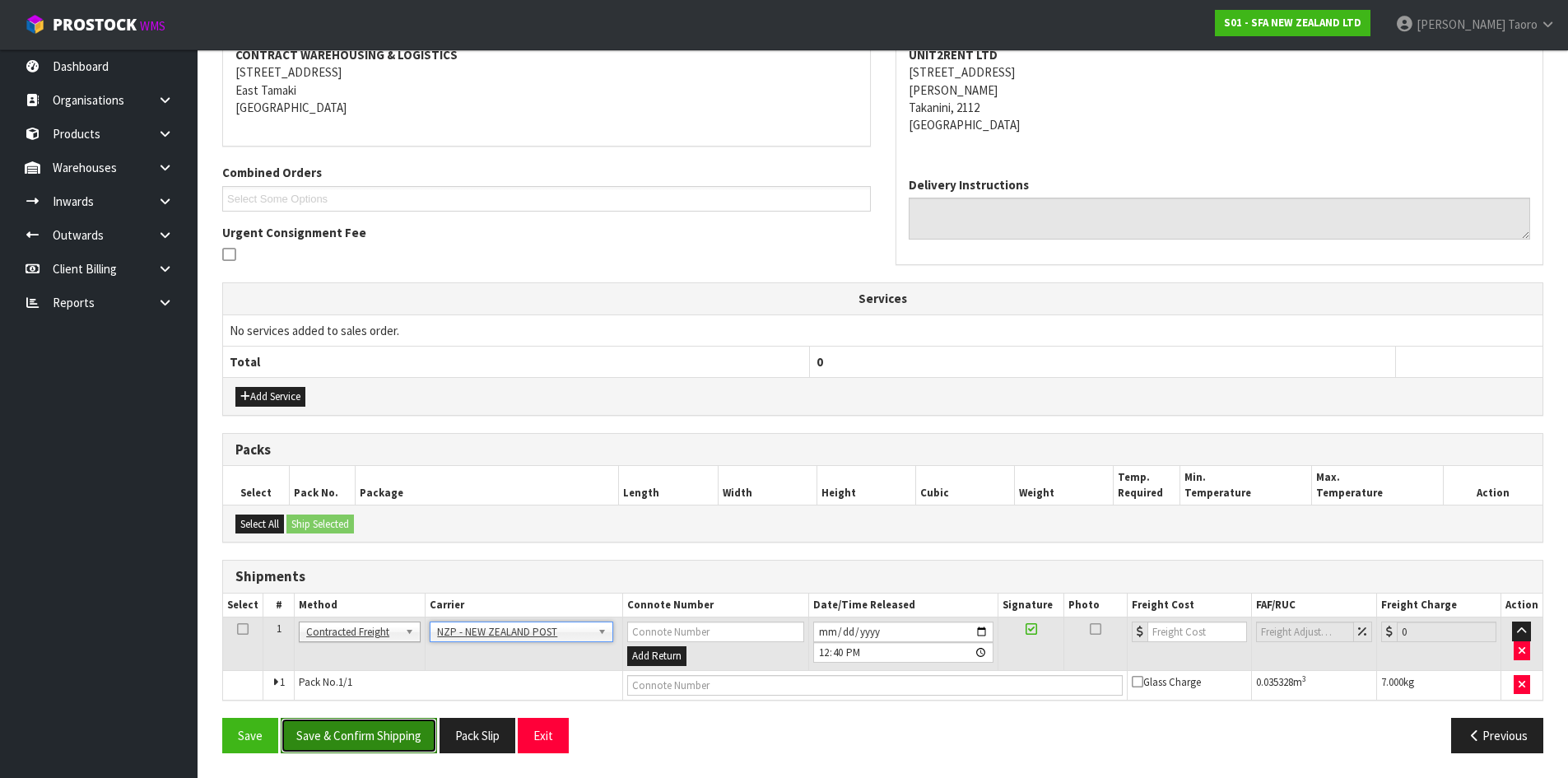
click at [345, 735] on button "Save & Confirm Shipping" at bounding box center [358, 735] width 156 height 36
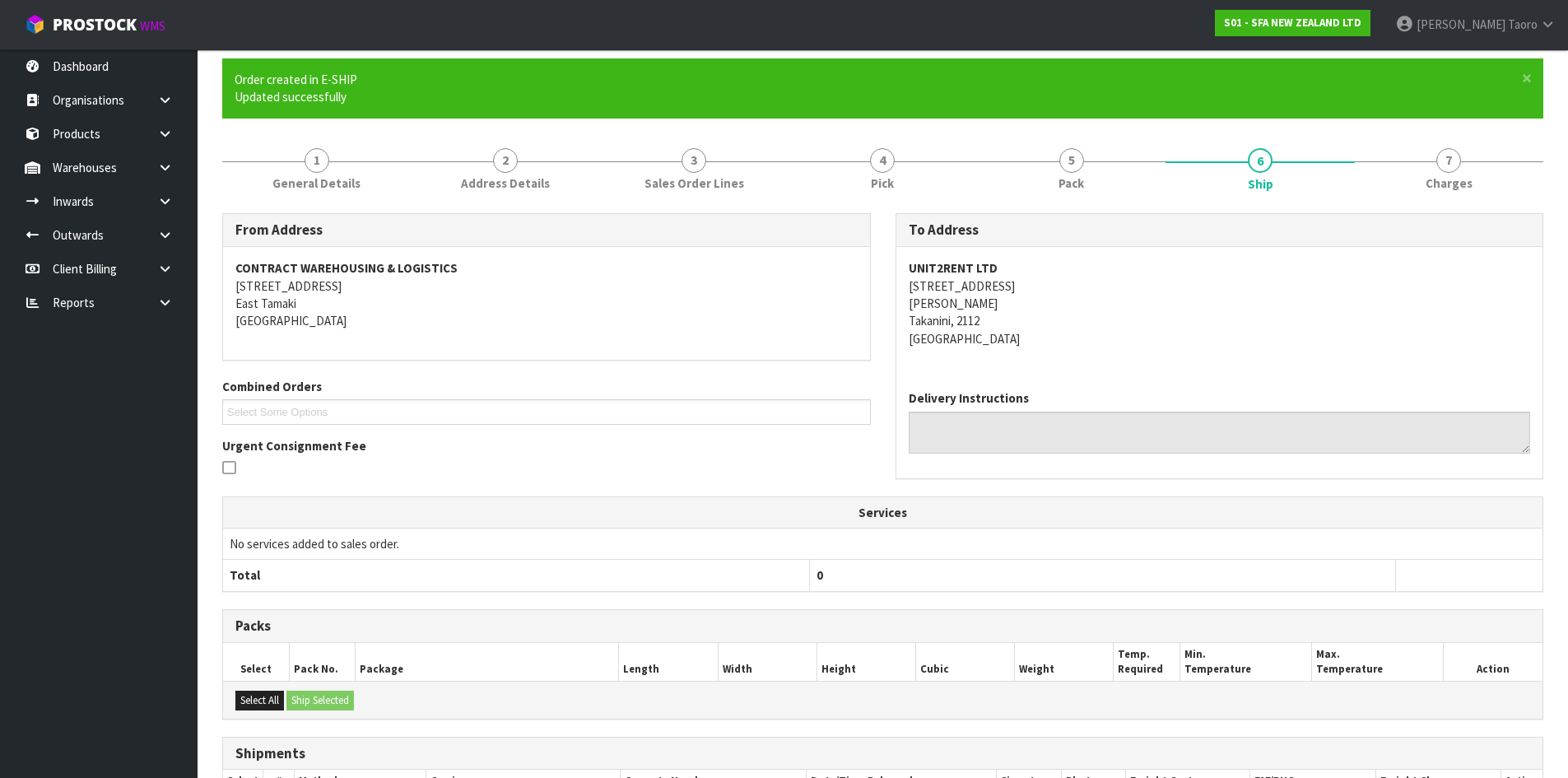
scroll to position [302, 0]
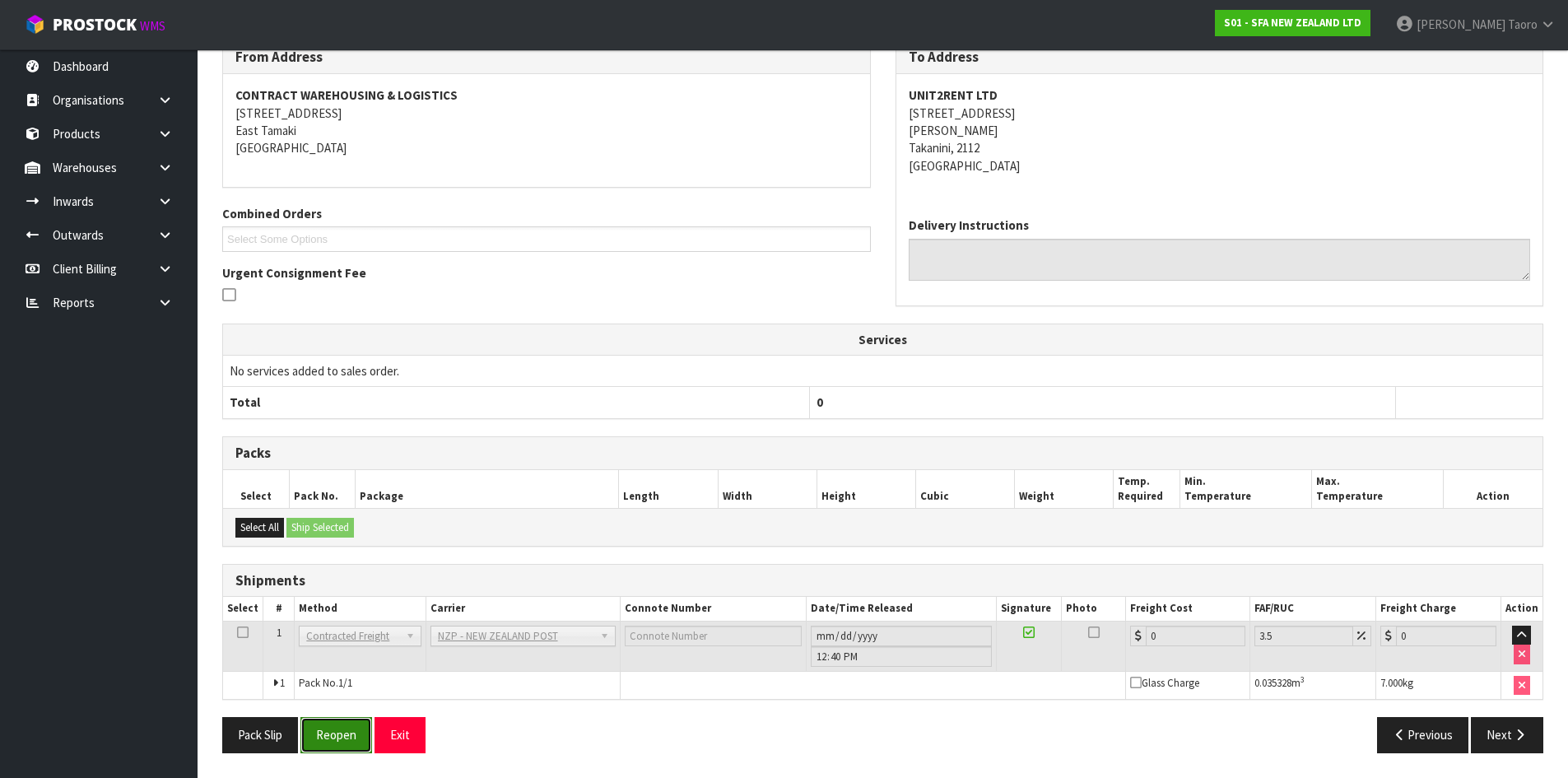
click at [350, 744] on button "Reopen" at bounding box center [336, 734] width 71 height 36
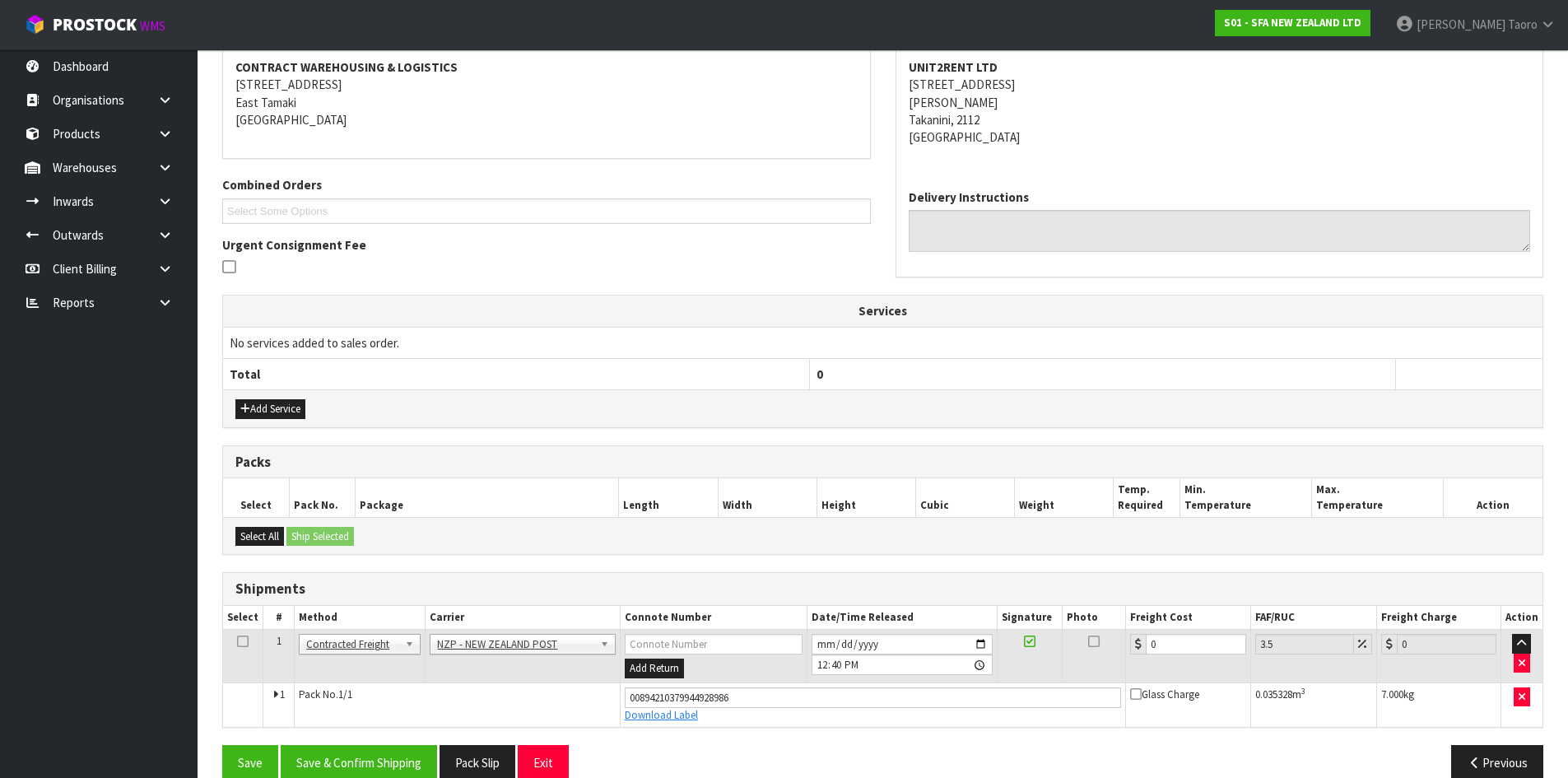
scroll to position [341, 0]
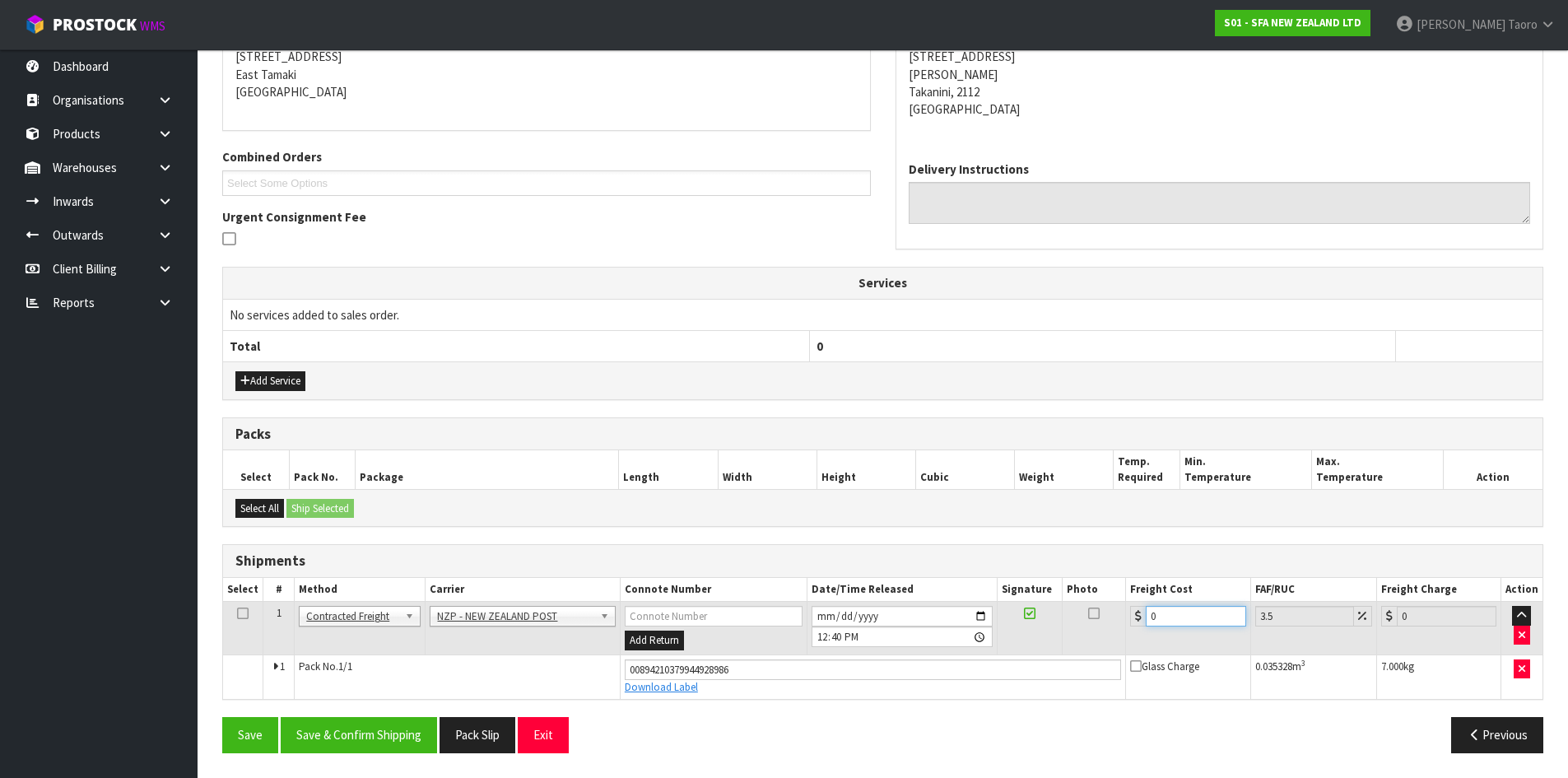
click at [1161, 617] on input "0" at bounding box center [1196, 616] width 99 height 21
type input "4"
type input "4.14"
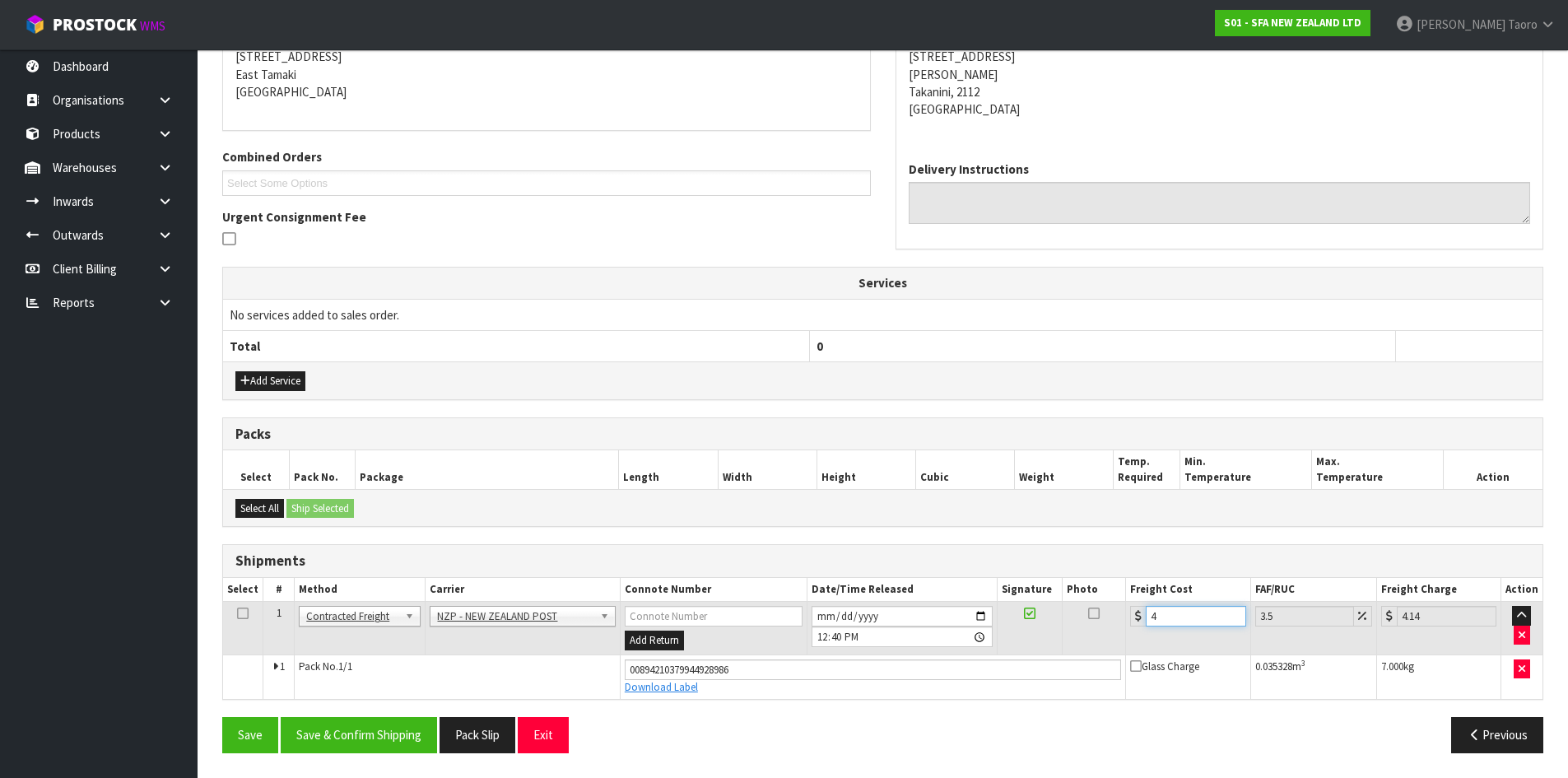
type input "4.3"
type input "4.45"
type input "4.33"
type input "4.48"
type input "4.33"
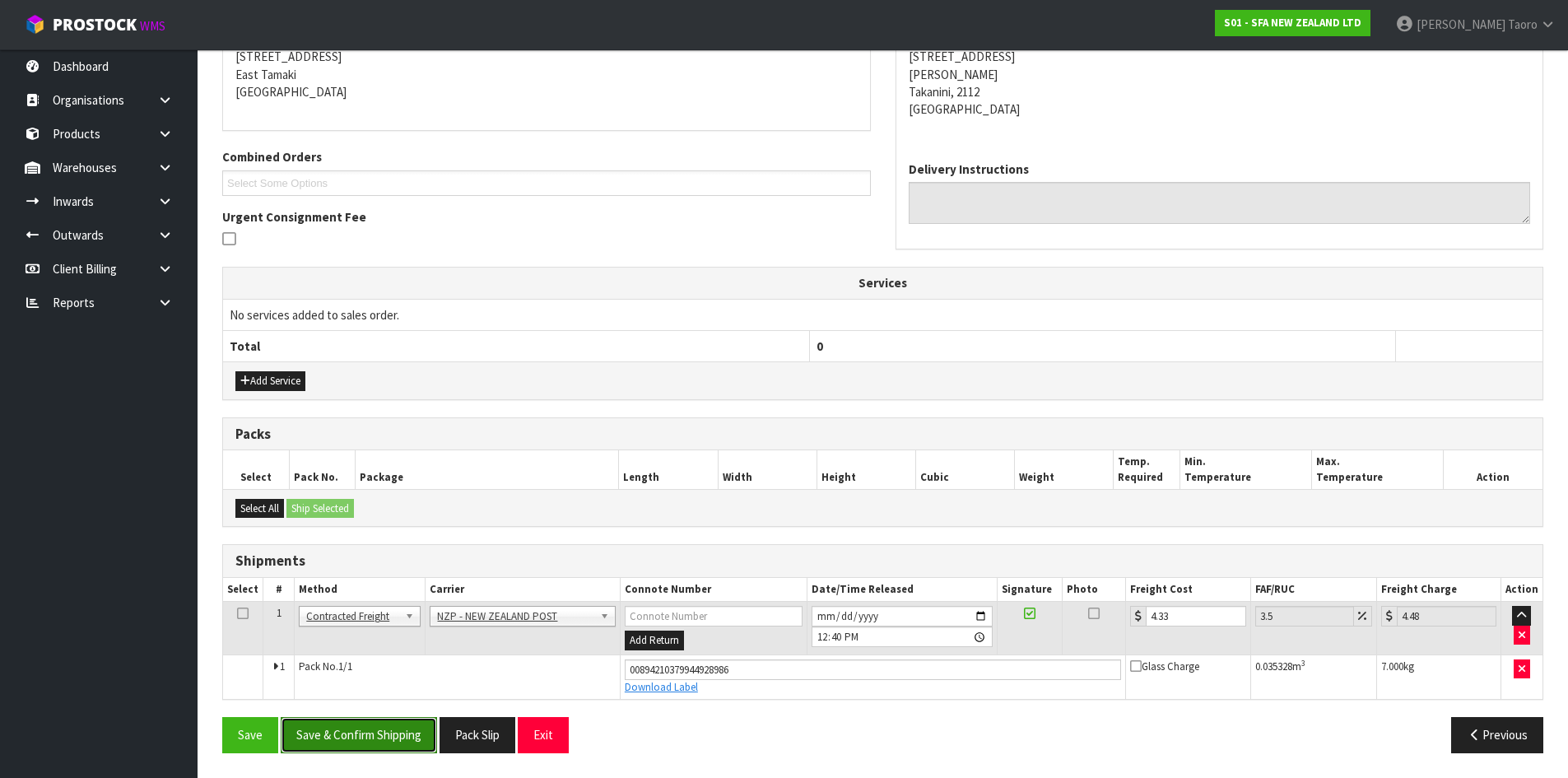
click at [380, 748] on button "Save & Confirm Shipping" at bounding box center [358, 734] width 156 height 36
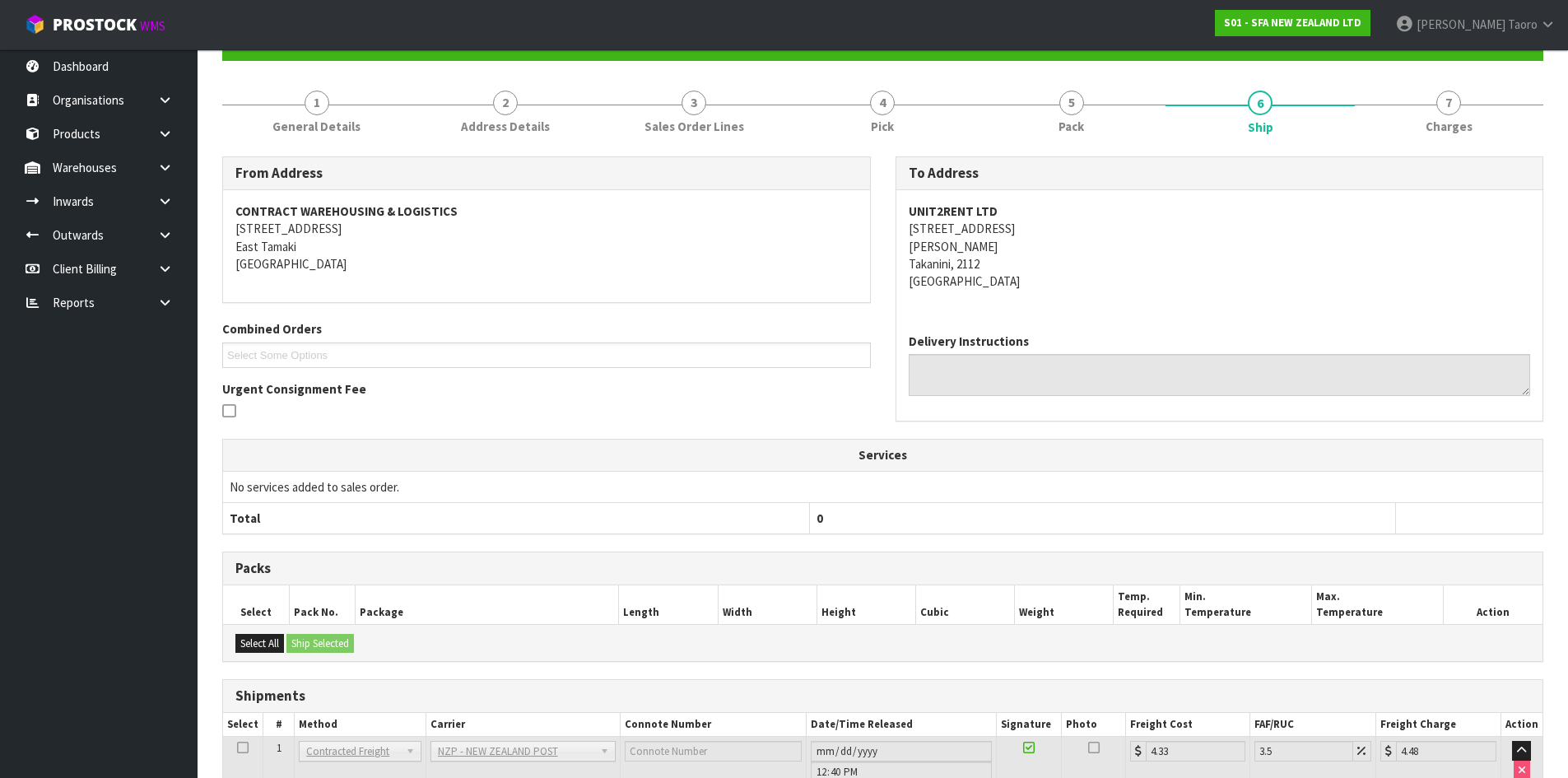
scroll to position [295, 0]
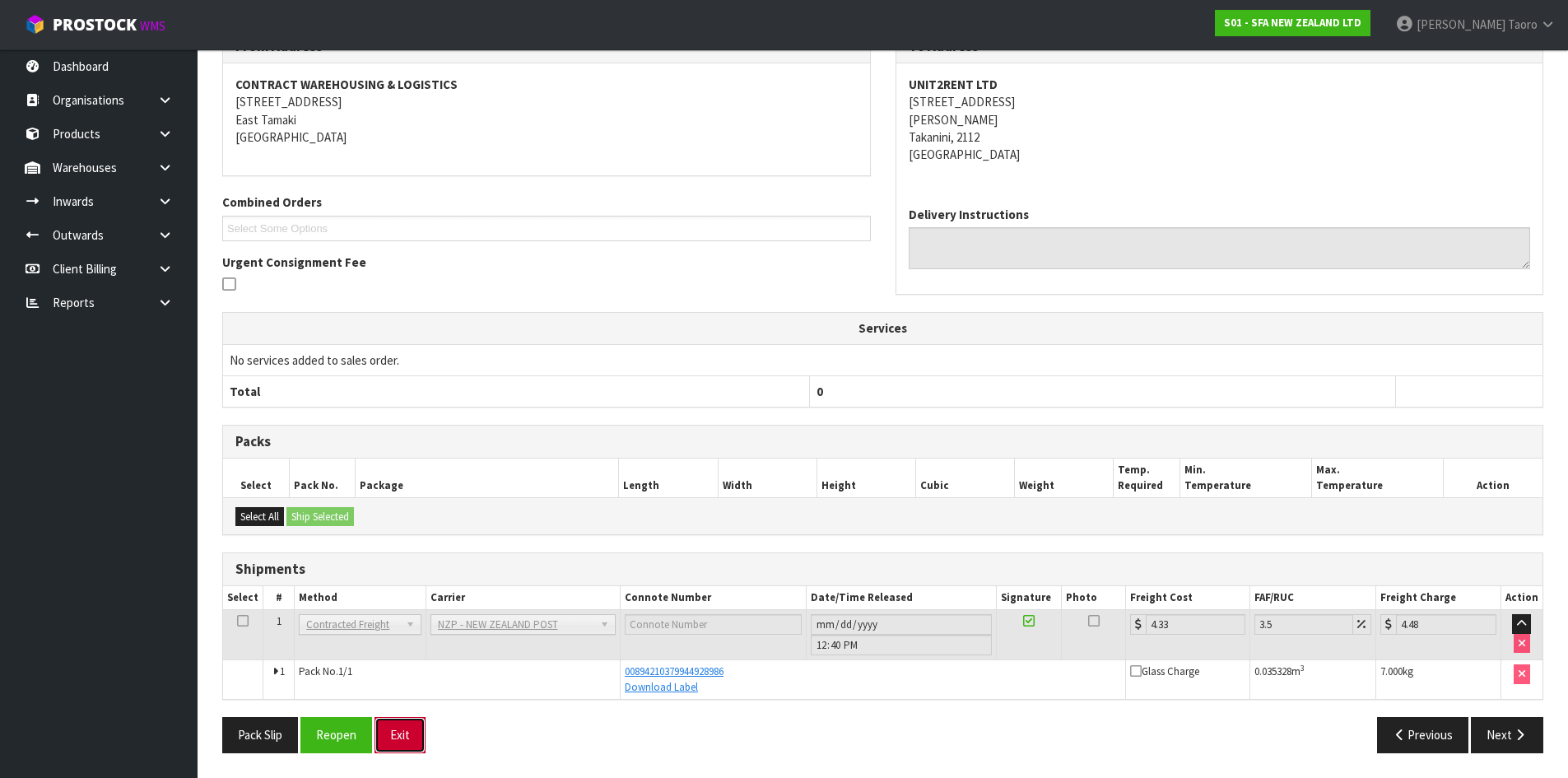
click at [423, 734] on button "Exit" at bounding box center [400, 734] width 51 height 36
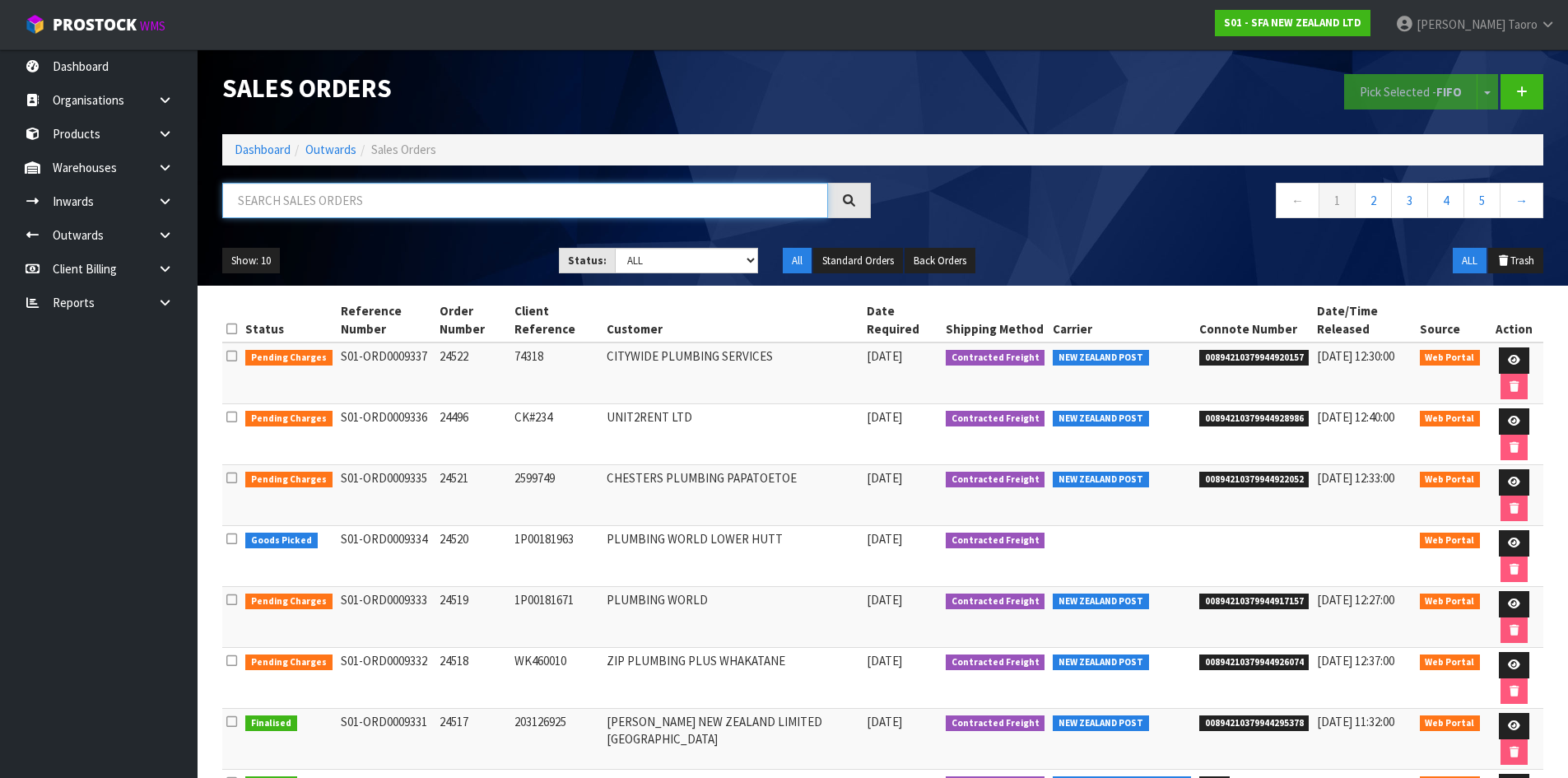
click at [528, 193] on input "text" at bounding box center [525, 200] width 606 height 36
type input "JOB-0410296"
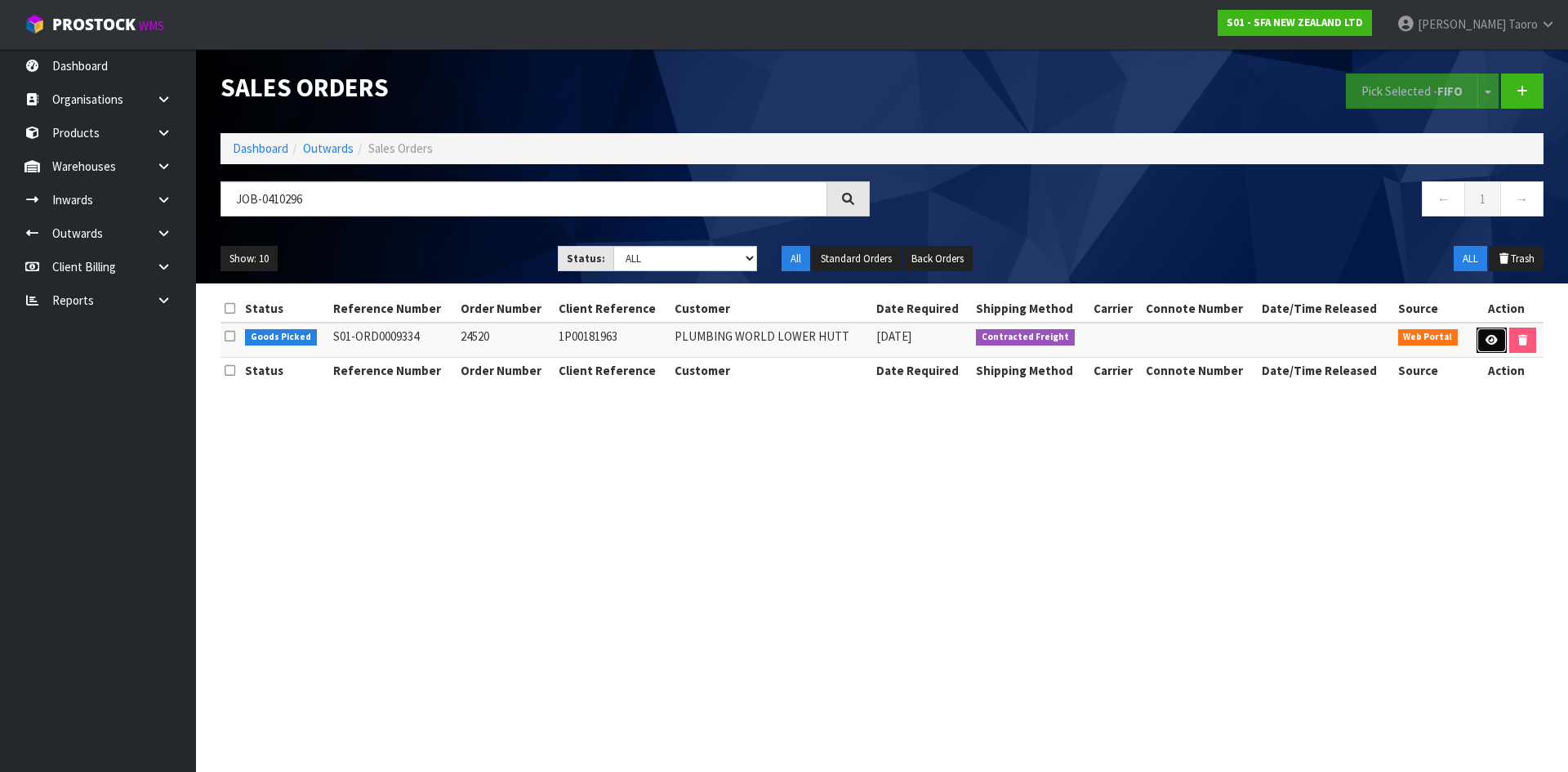
click at [1492, 342] on icon at bounding box center [1491, 340] width 12 height 10
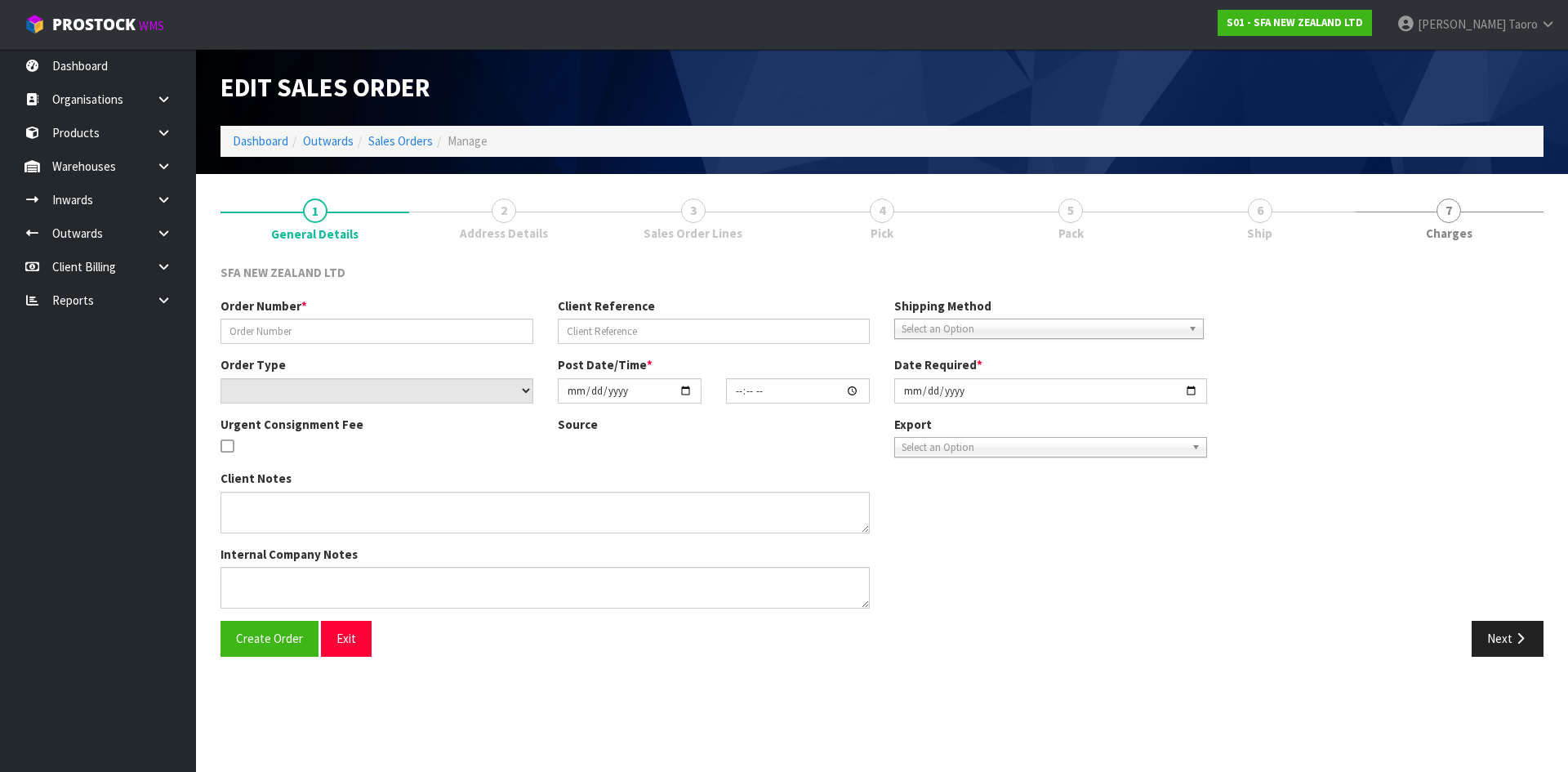
type input "24520"
type input "1P00181963"
select select "number:0"
type input "[DATE]"
type input "09:50:00.000"
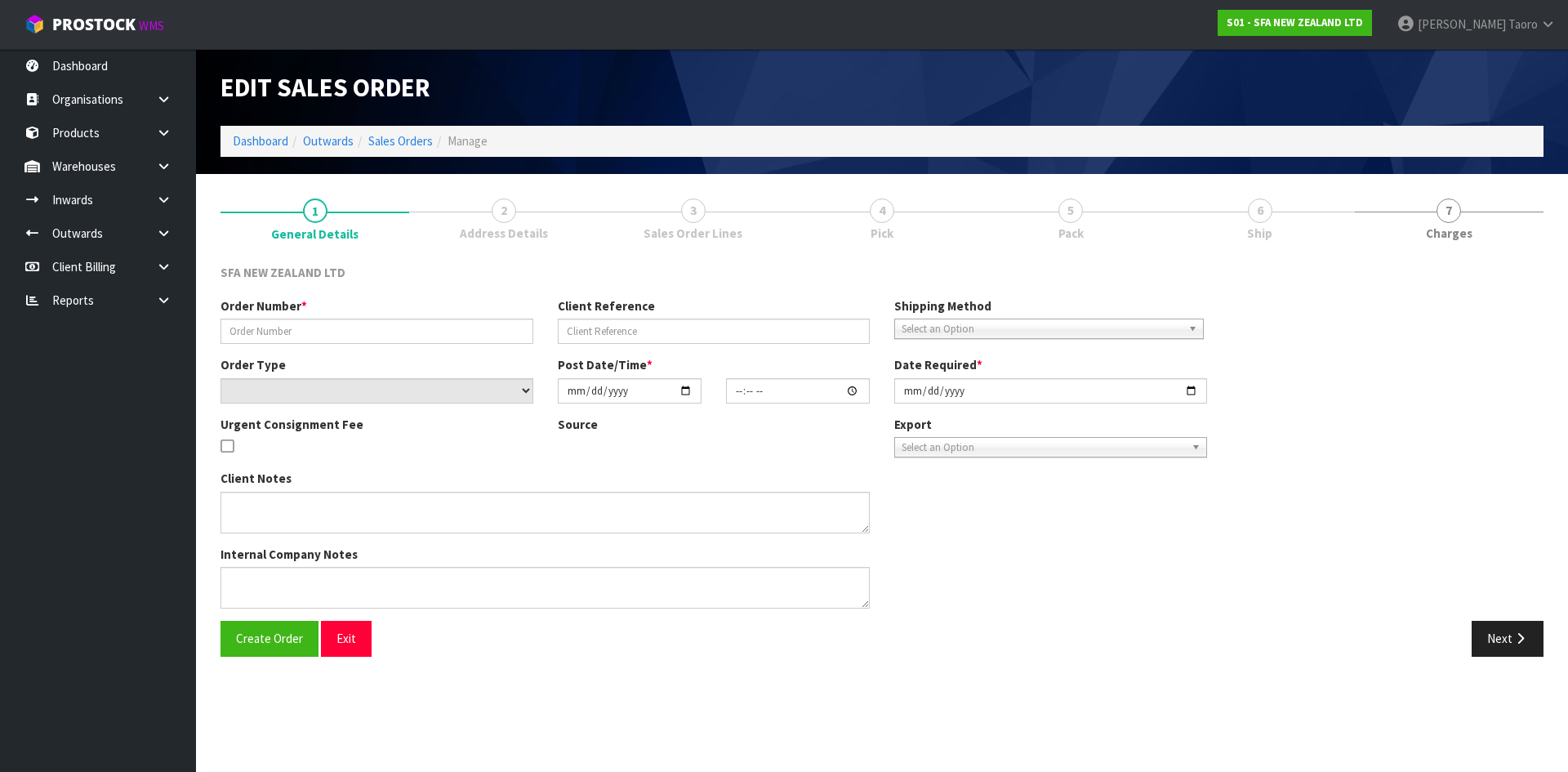
type input "[DATE]"
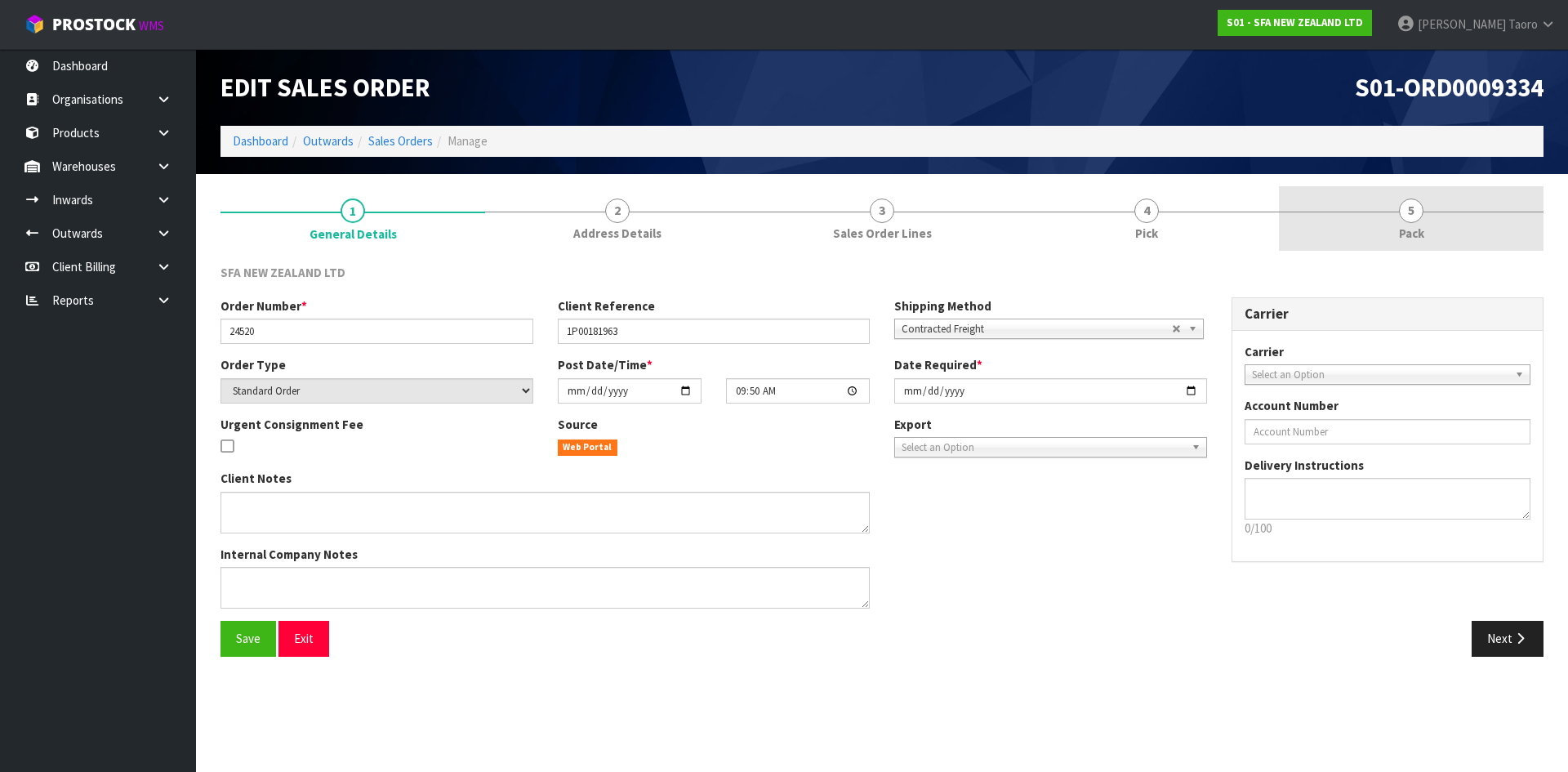
click at [1395, 216] on link "5 Pack" at bounding box center [1411, 218] width 265 height 65
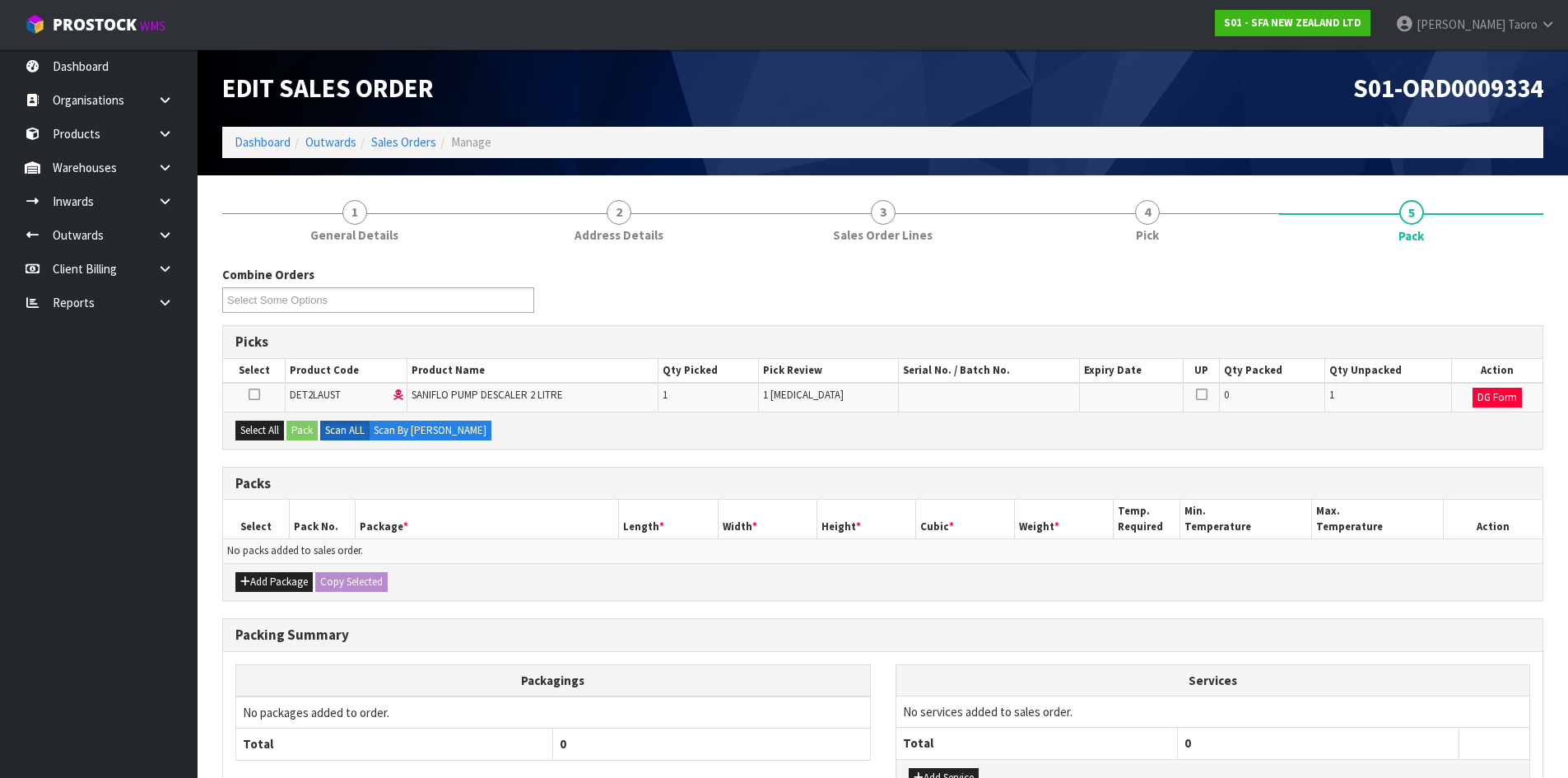
click at [1256, 123] on div "S01-ORD0009334" at bounding box center [1220, 88] width 674 height 78
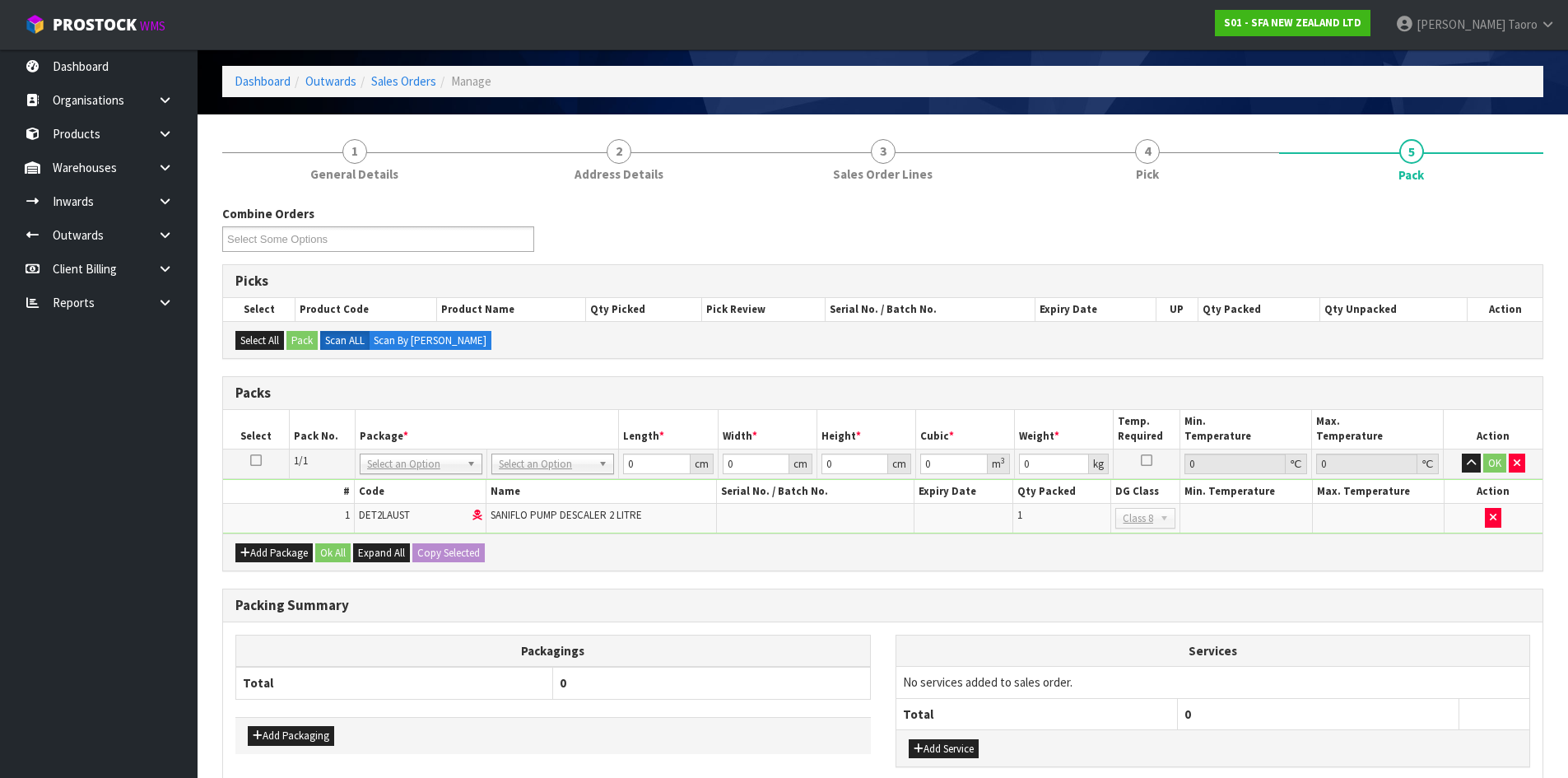
scroll to position [159, 0]
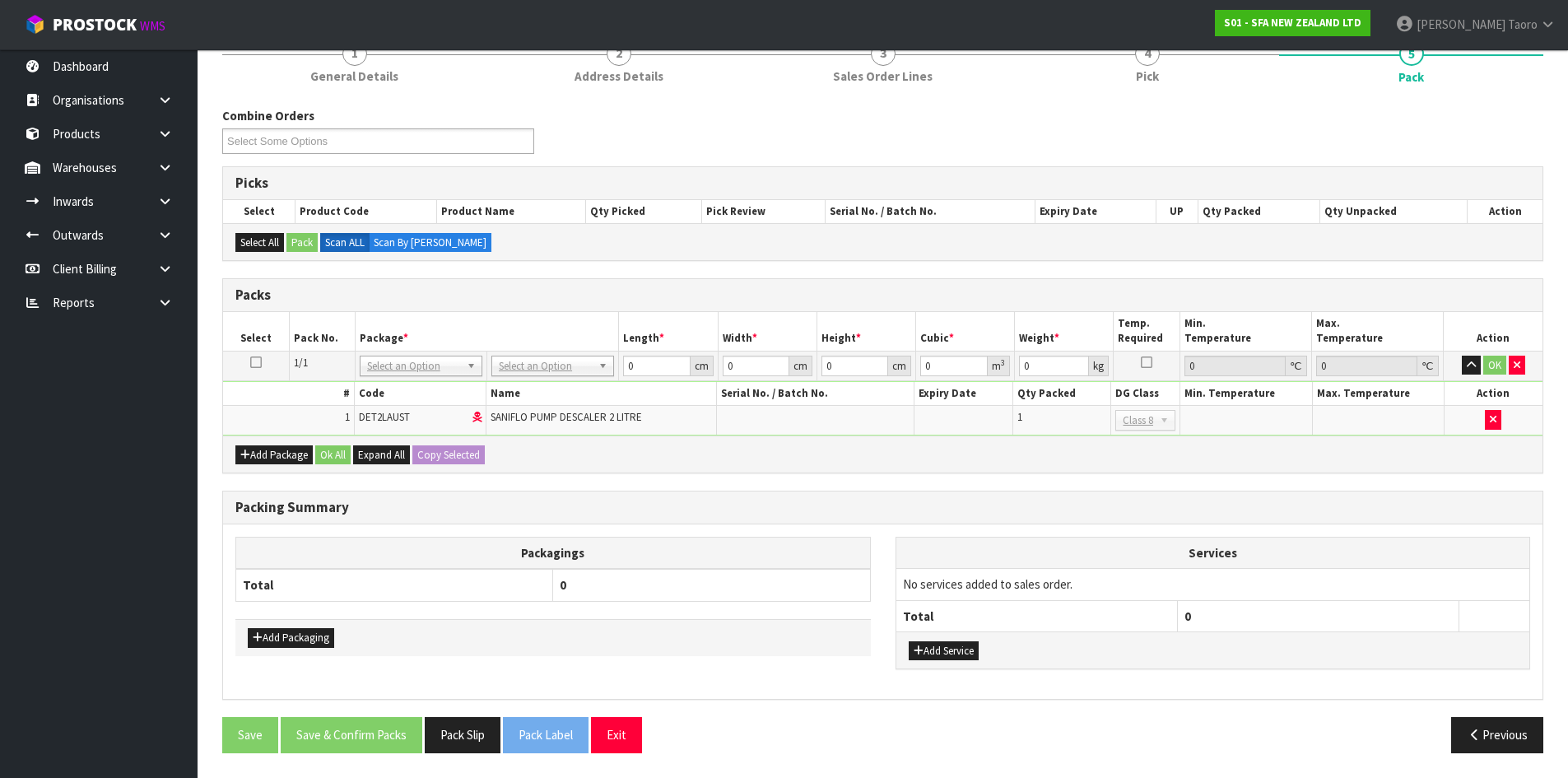
click at [974, 661] on div "Add Service" at bounding box center [1213, 650] width 634 height 37
click at [938, 660] on button "Add Service" at bounding box center [944, 651] width 70 height 20
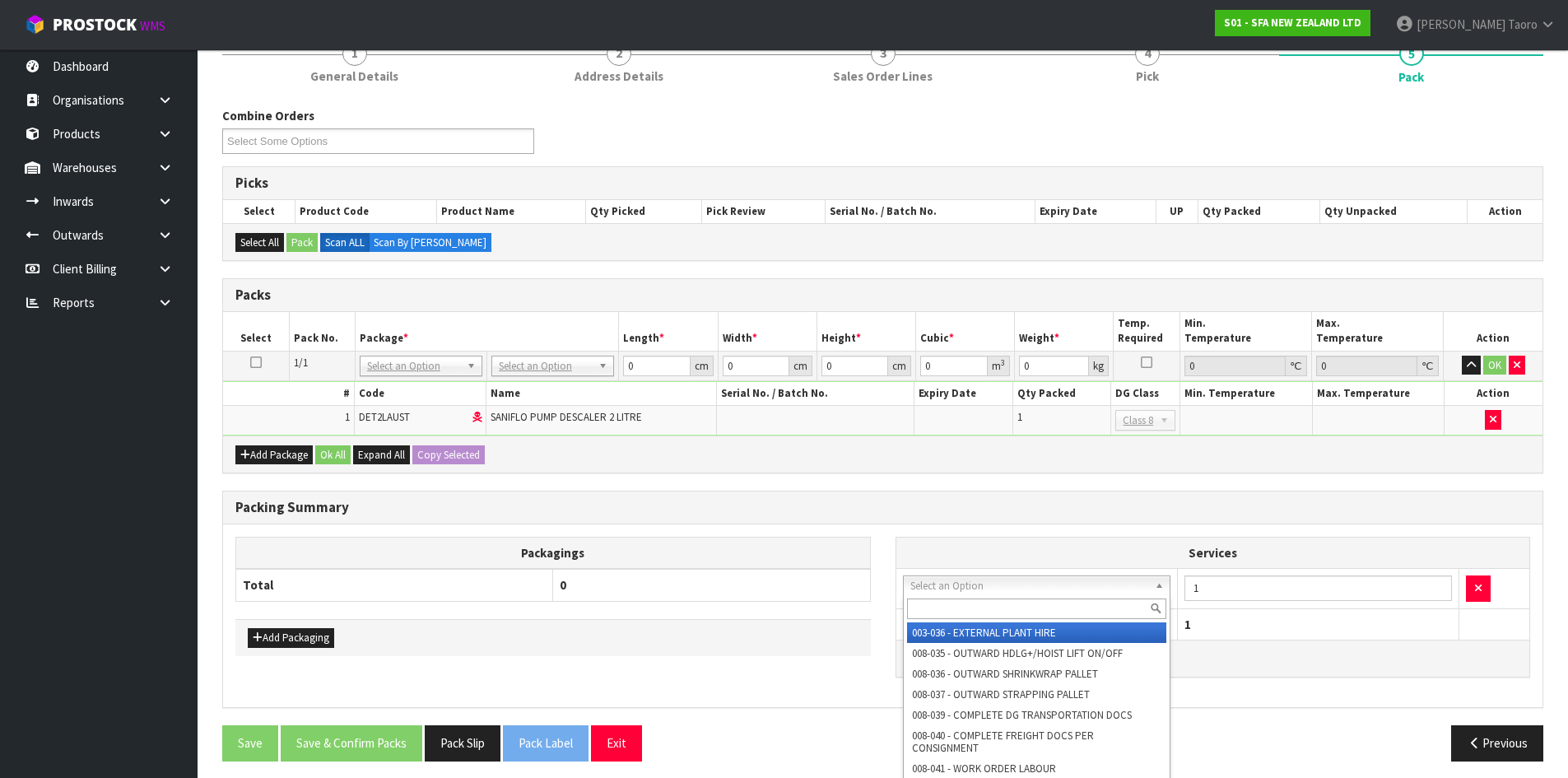
click at [968, 605] on input "text" at bounding box center [1037, 609] width 260 height 21
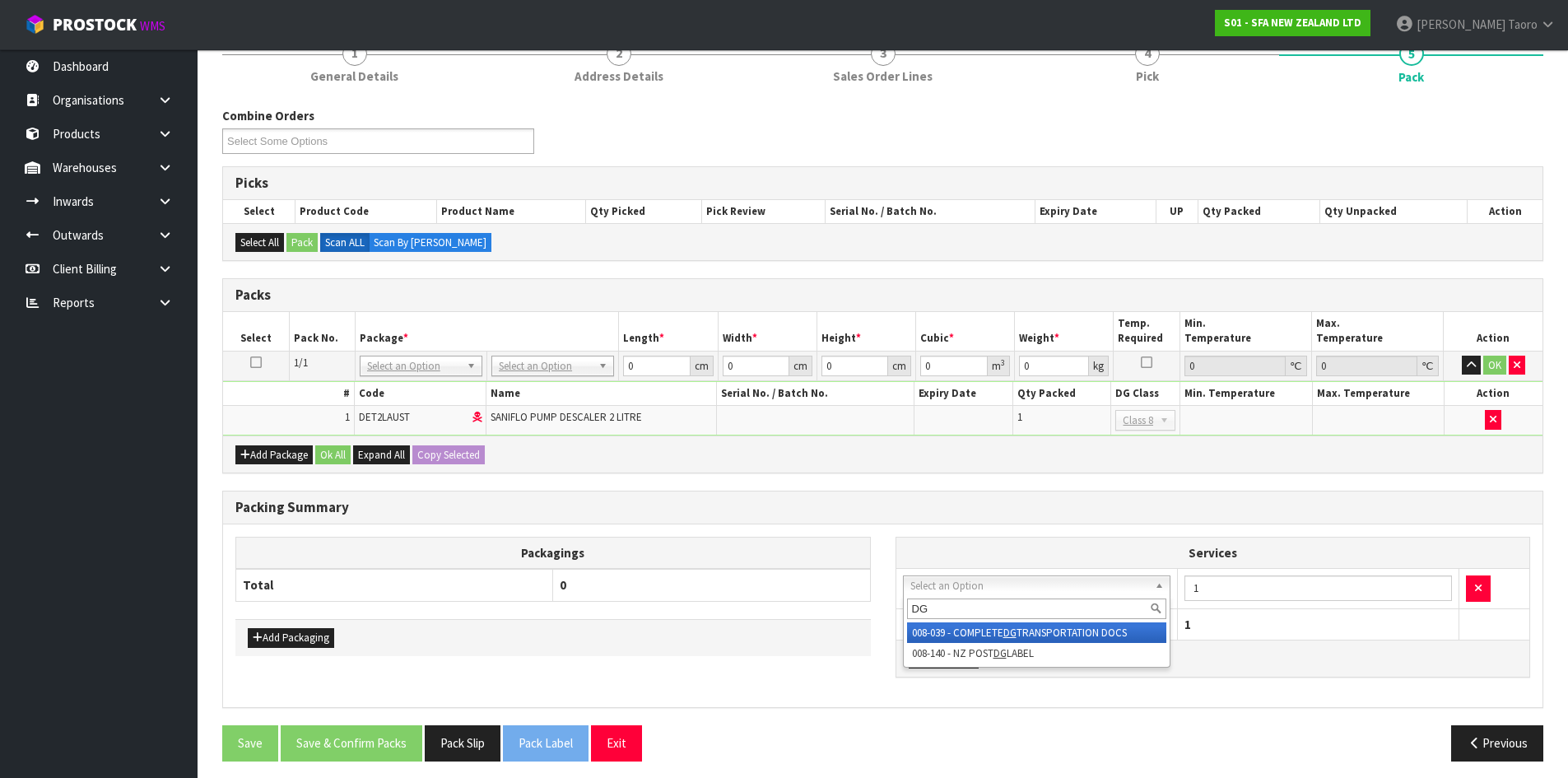
type input "DG"
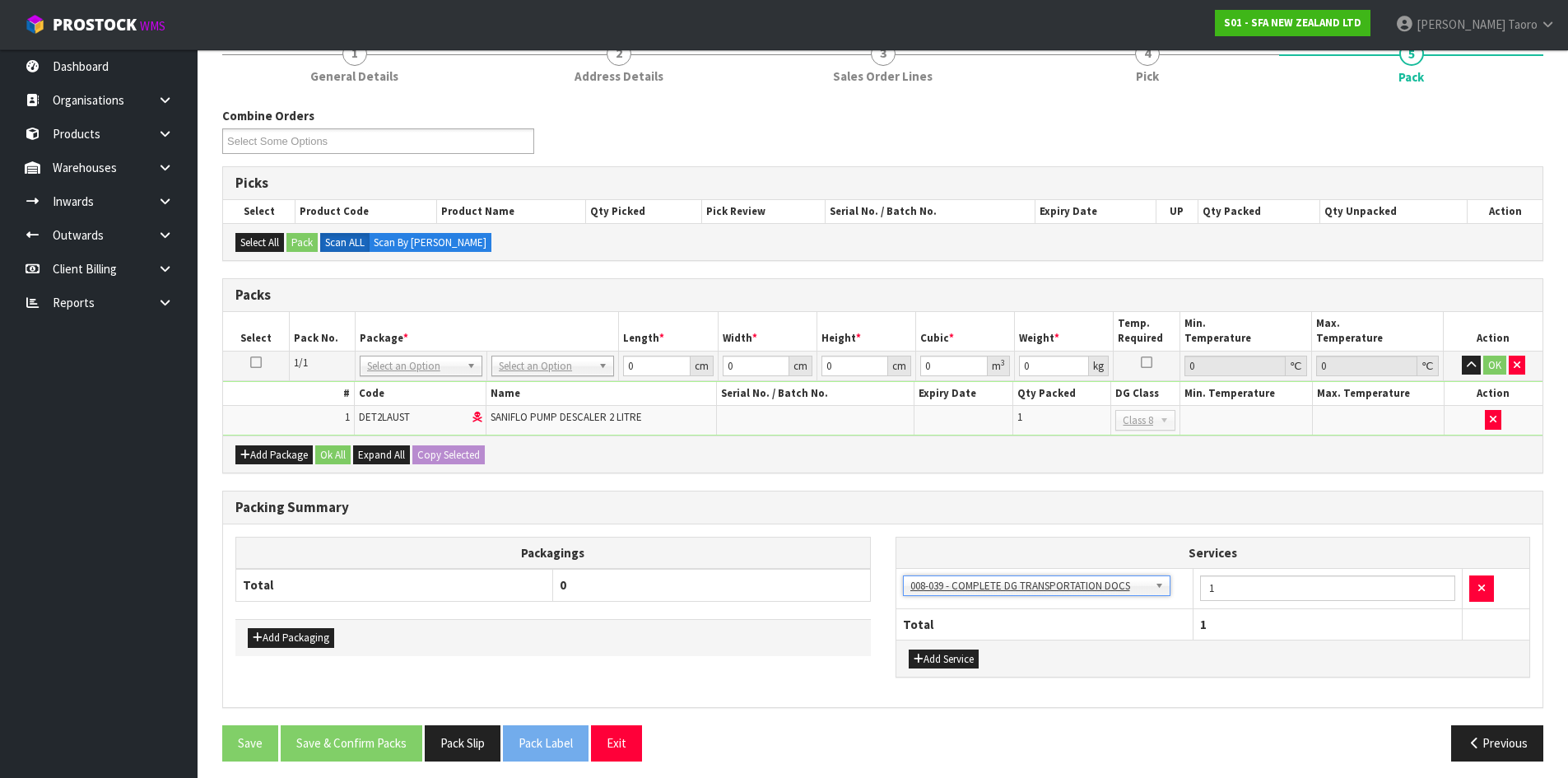
click at [947, 524] on div "Packing Summary" at bounding box center [883, 508] width 1320 height 33
click at [566, 382] on input "text" at bounding box center [553, 389] width 114 height 21
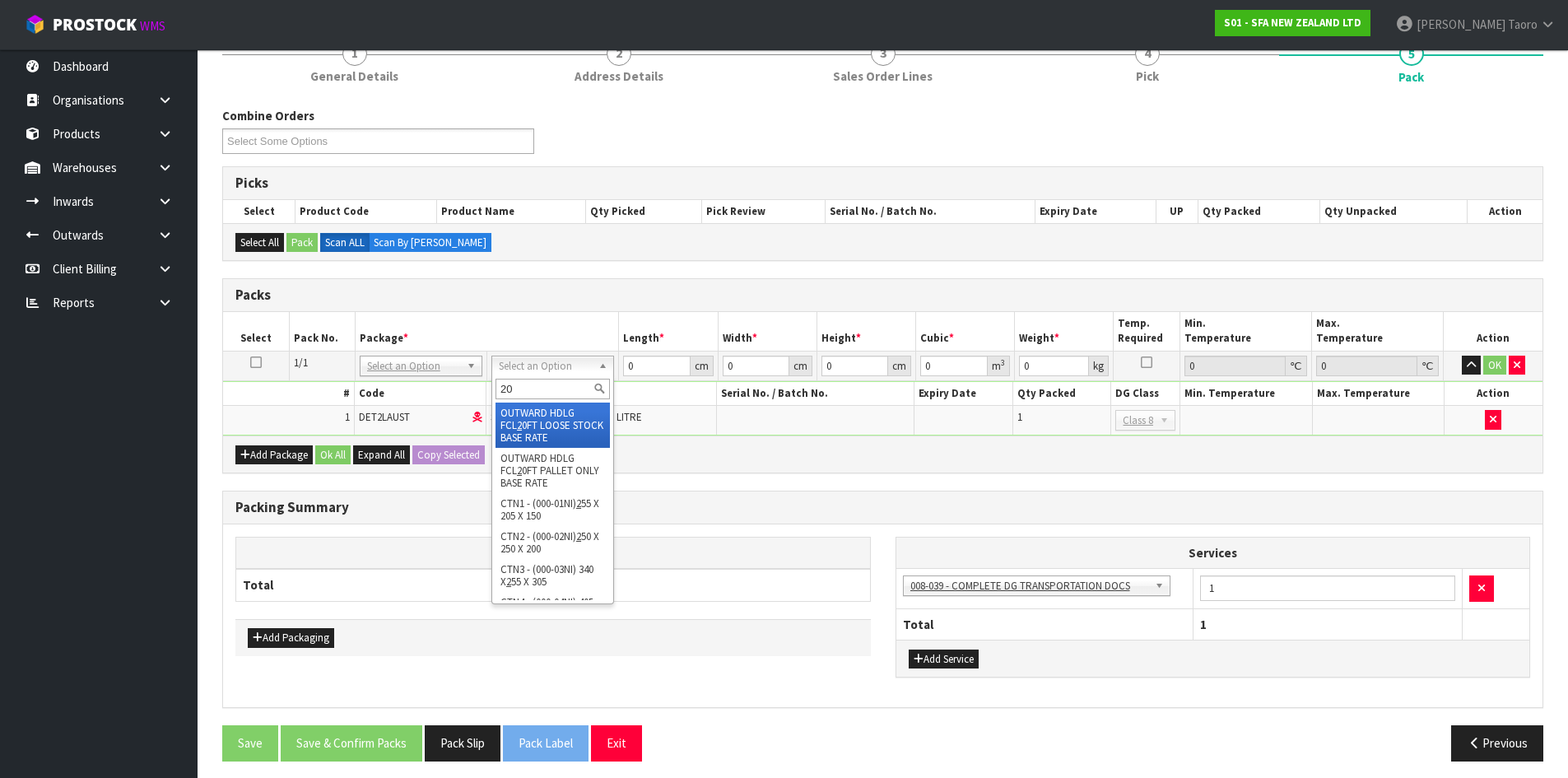
type input "200"
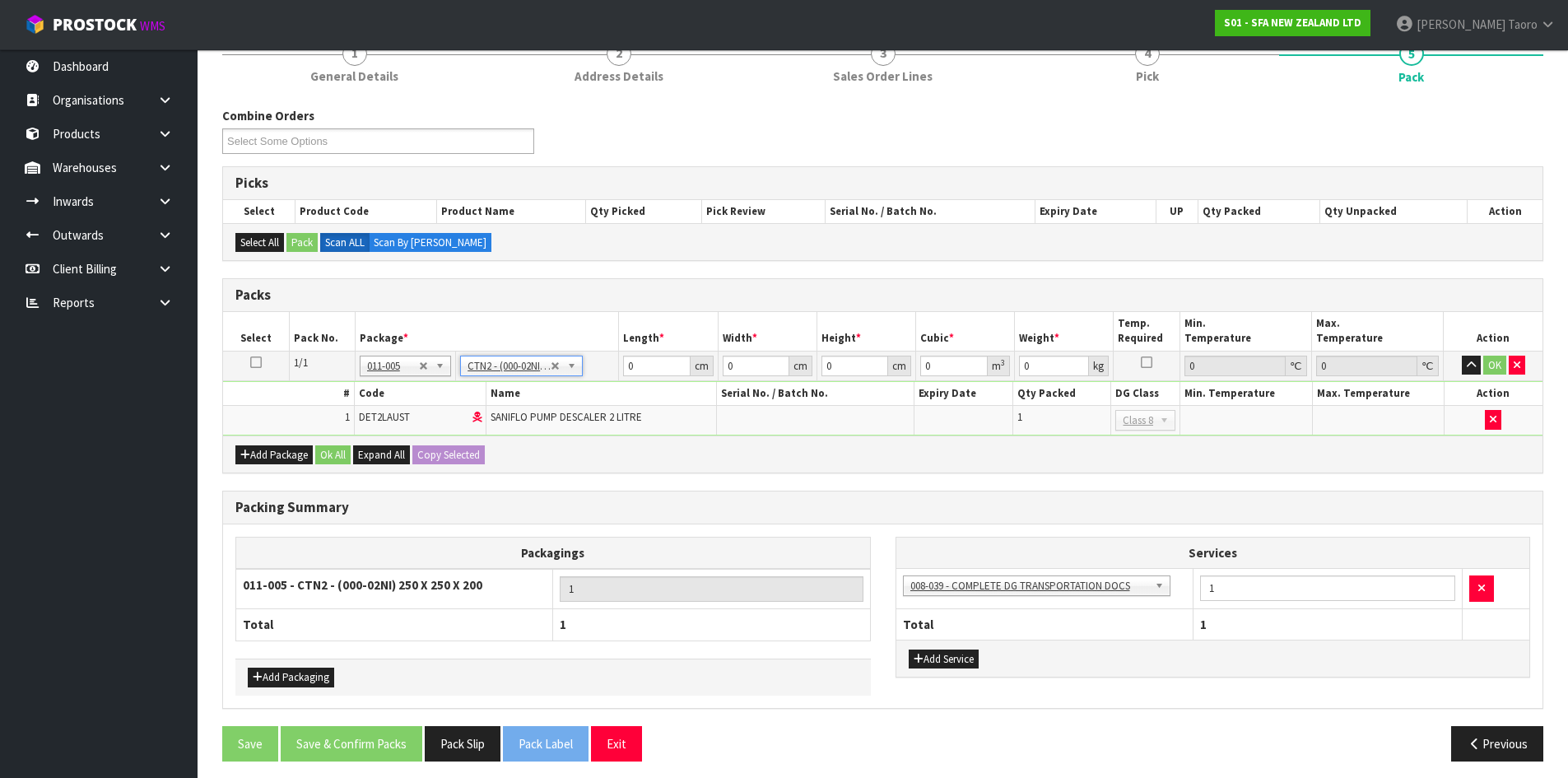
type input "25"
type input "20"
type input "0.0125"
type input "2.515"
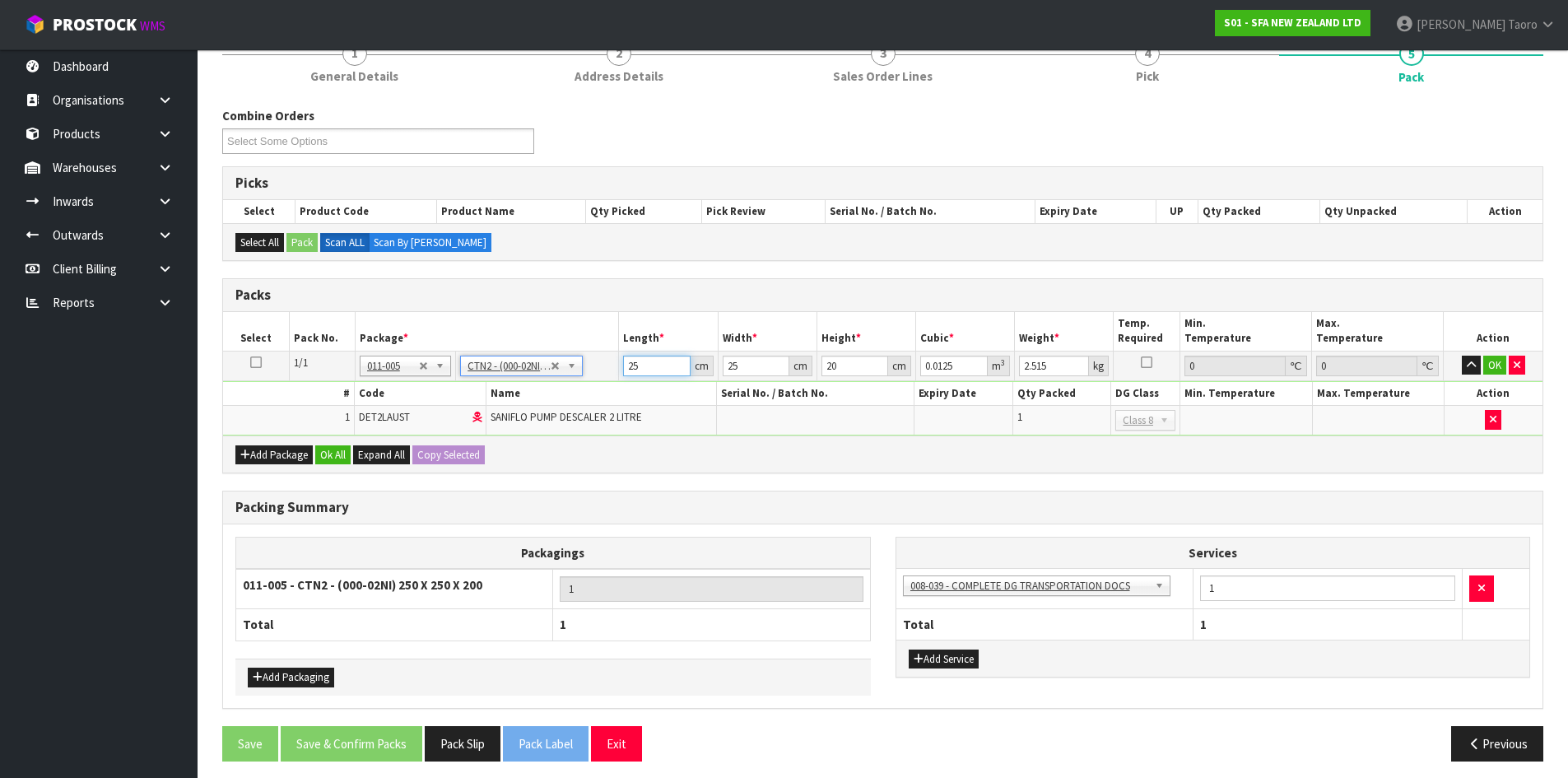
click at [648, 371] on input "25" at bounding box center [656, 366] width 67 height 21
type input "2"
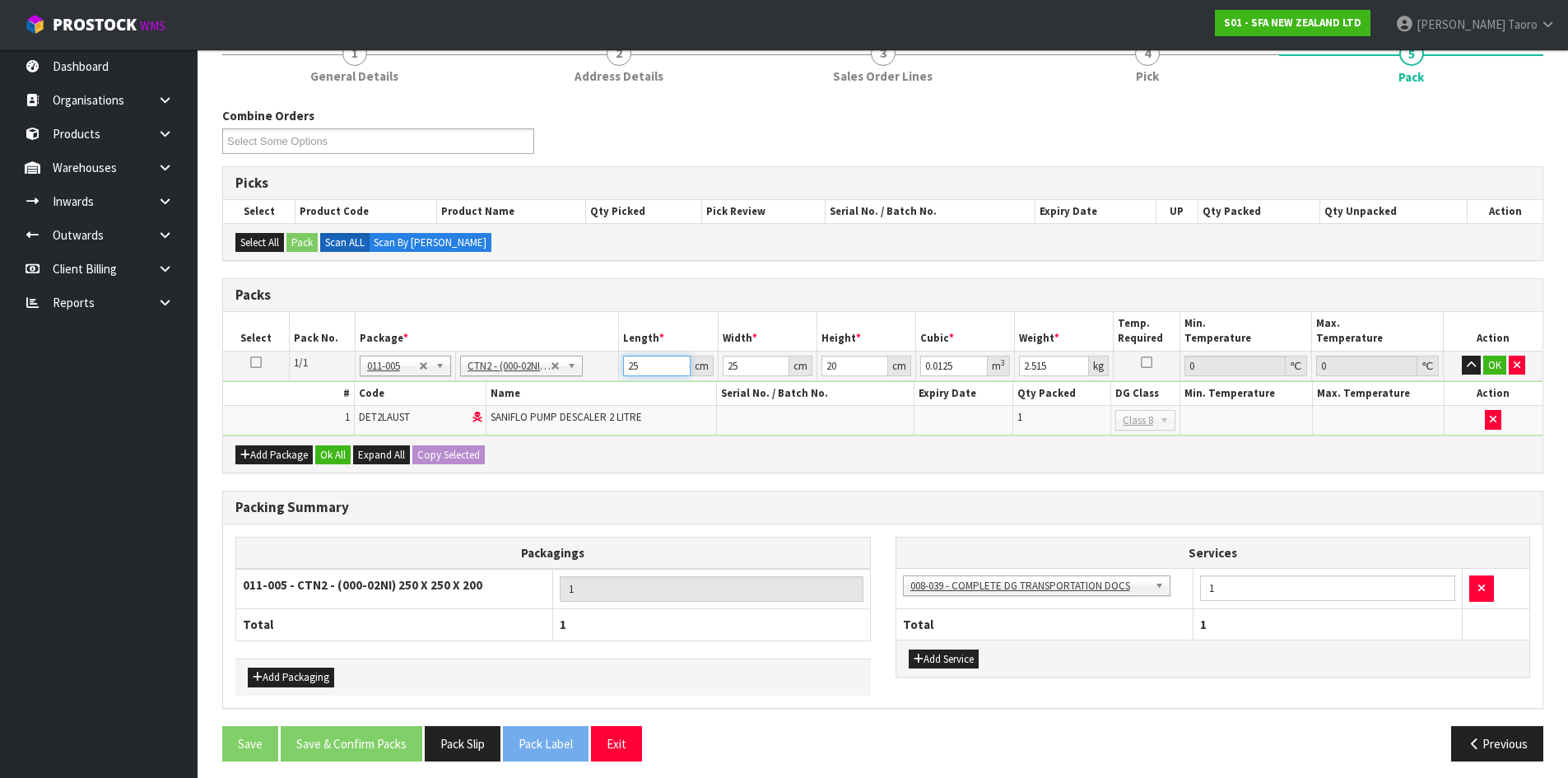
type input "0.001"
type input "21"
type input "0.0105"
type input "21"
type input "1"
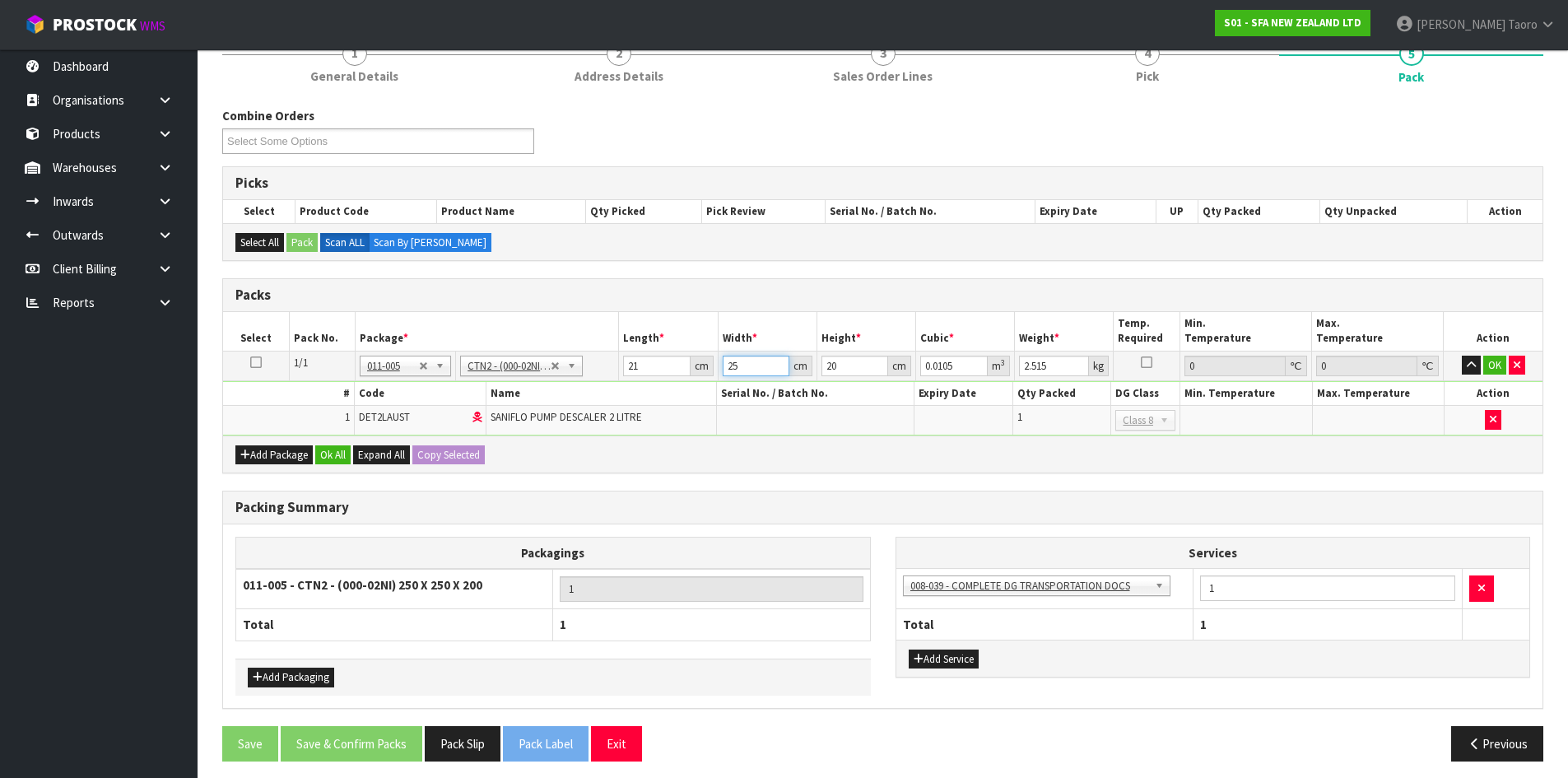
type input "0.00042"
type input "14"
type input "0.00588"
type input "14"
type input "1"
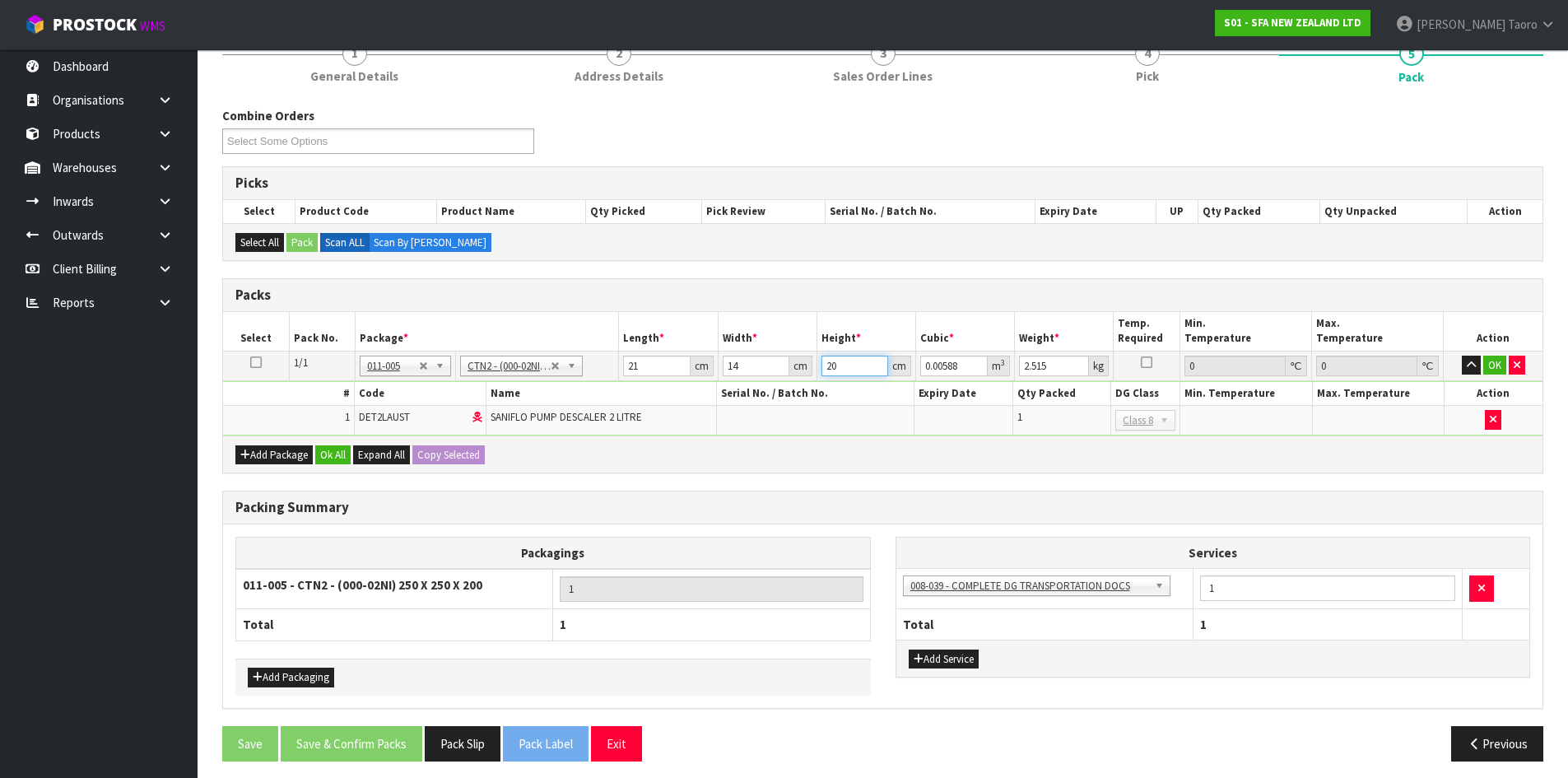
type input "0.000294"
type input "16"
type input "0.004704"
type input "16"
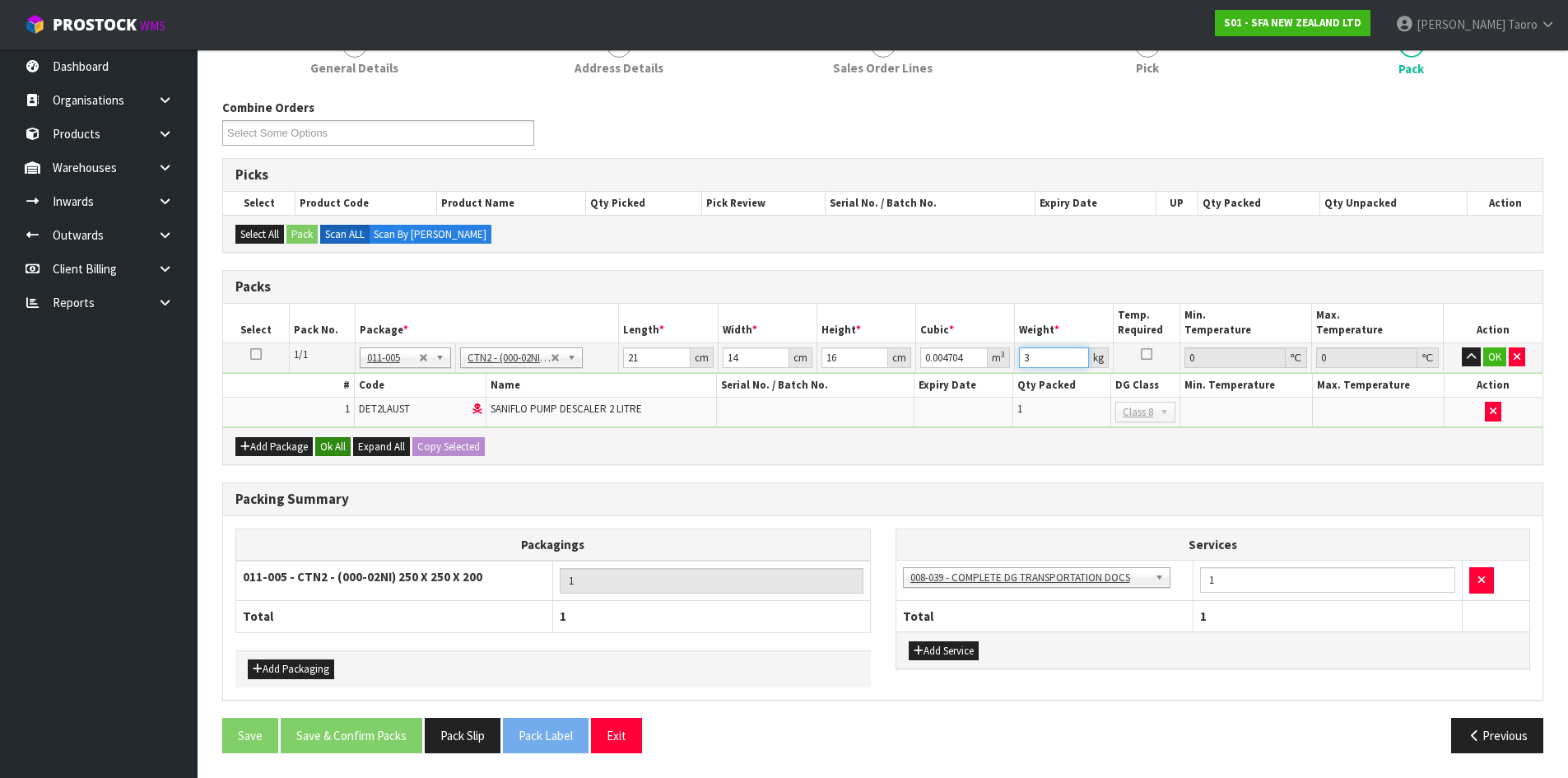
type input "3"
click at [341, 444] on button "Ok All" at bounding box center [333, 447] width 36 height 20
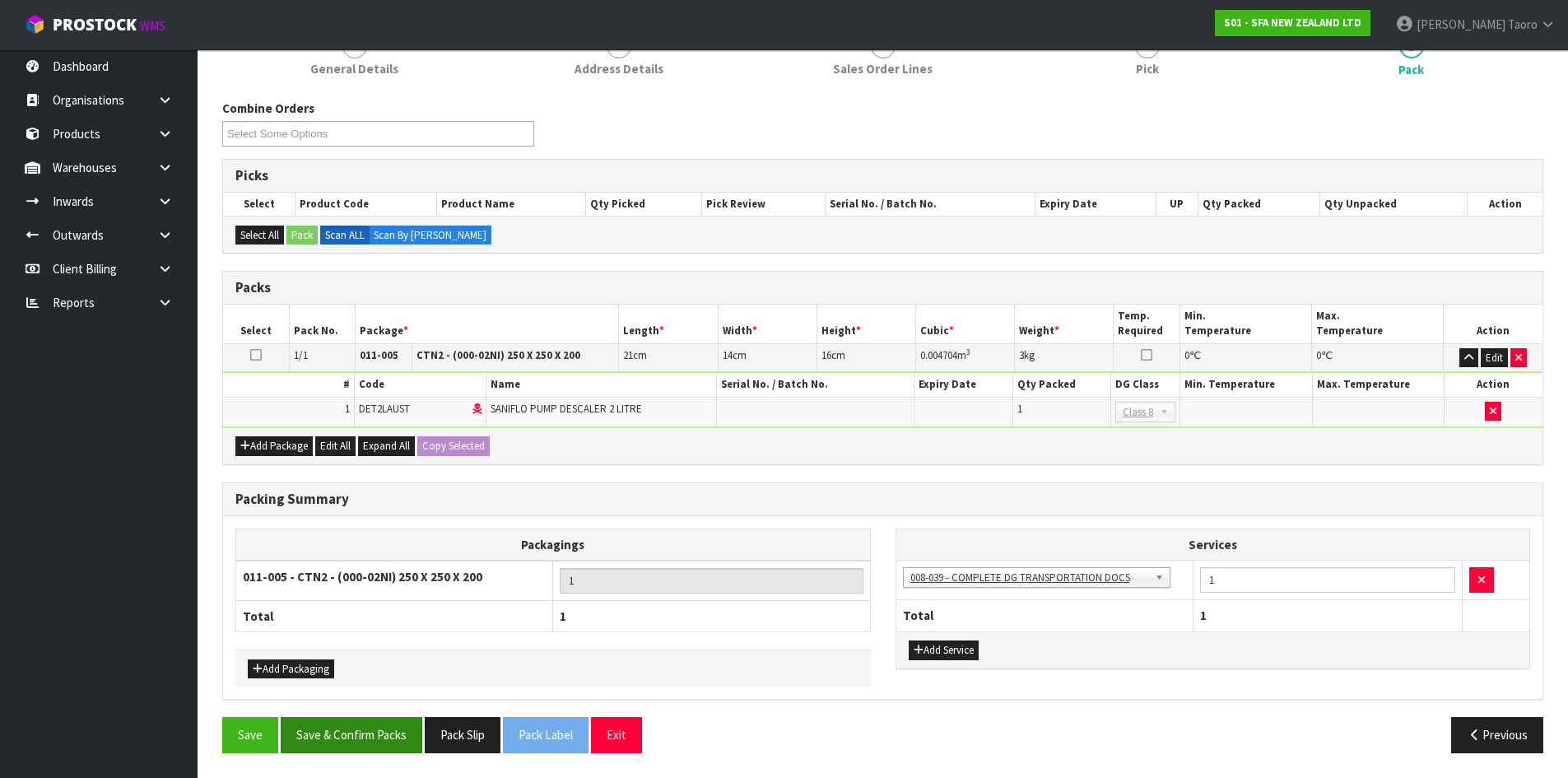
scroll to position [166, 0]
drag, startPoint x: 394, startPoint y: 732, endPoint x: 401, endPoint y: 739, distance: 9.9
click at [399, 740] on button "Save & Confirm Packs" at bounding box center [351, 734] width 141 height 36
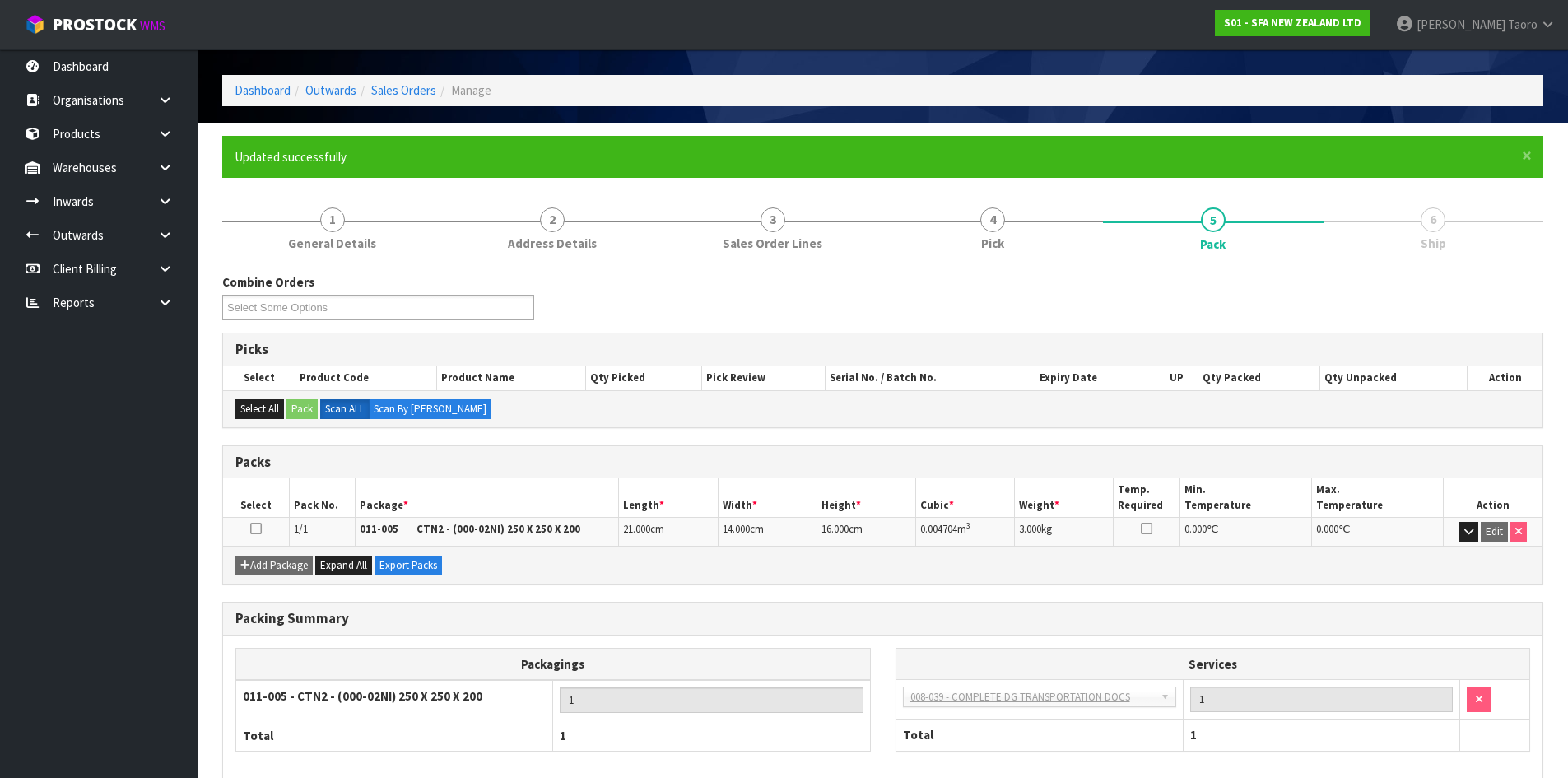
scroll to position [134, 0]
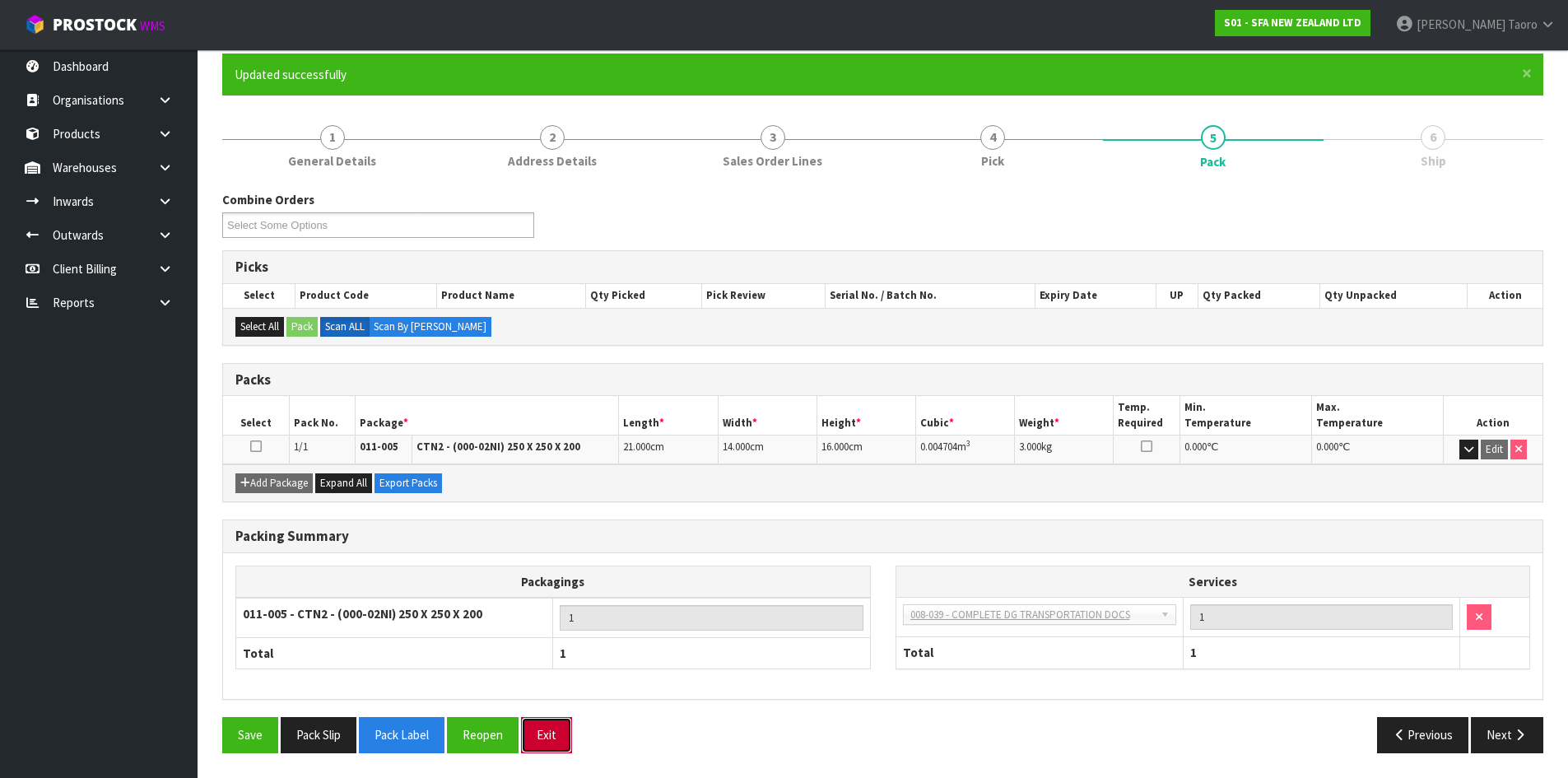
click at [562, 744] on button "Exit" at bounding box center [546, 734] width 51 height 36
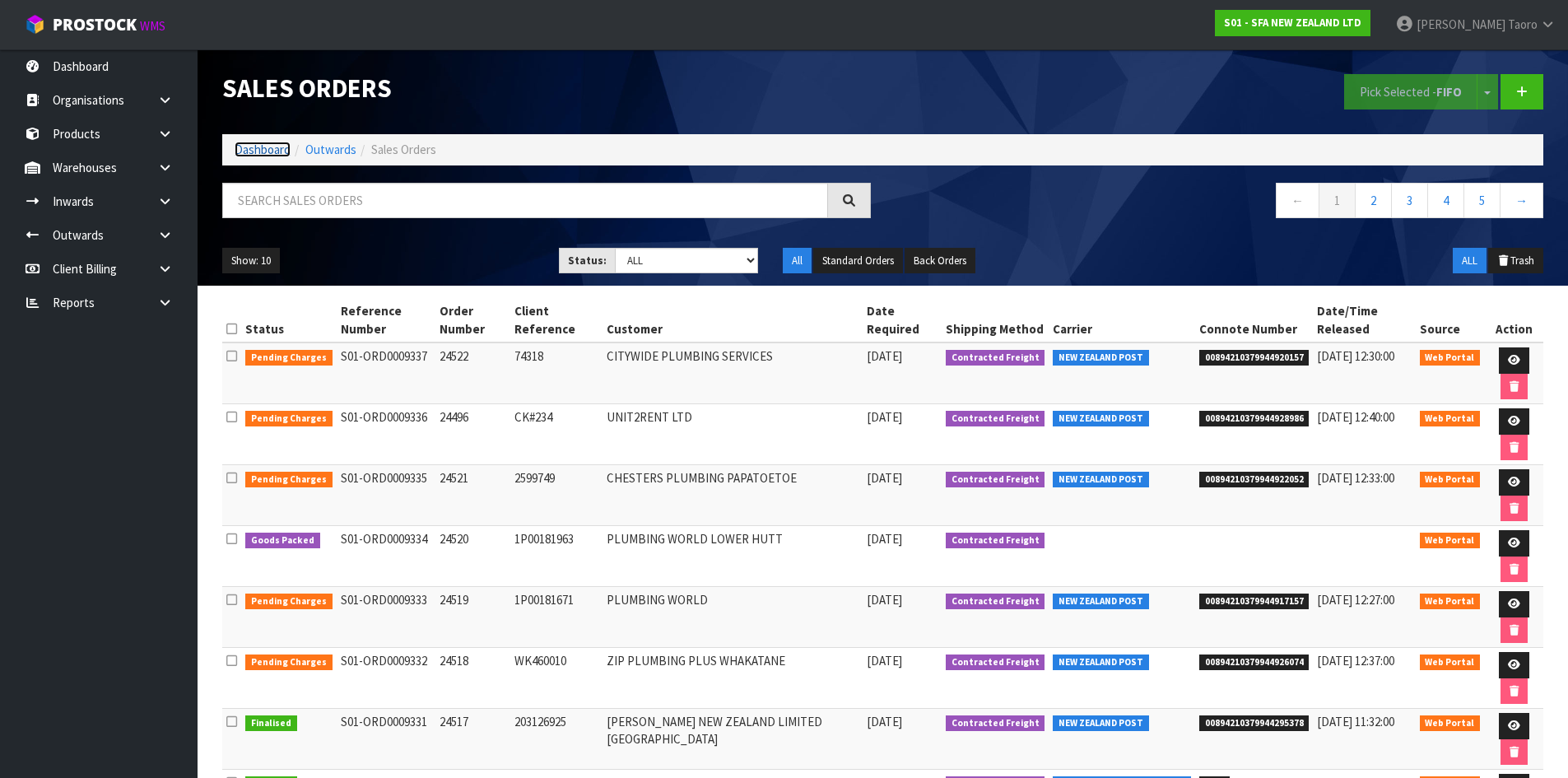
click at [254, 149] on link "Dashboard" at bounding box center [262, 149] width 56 height 16
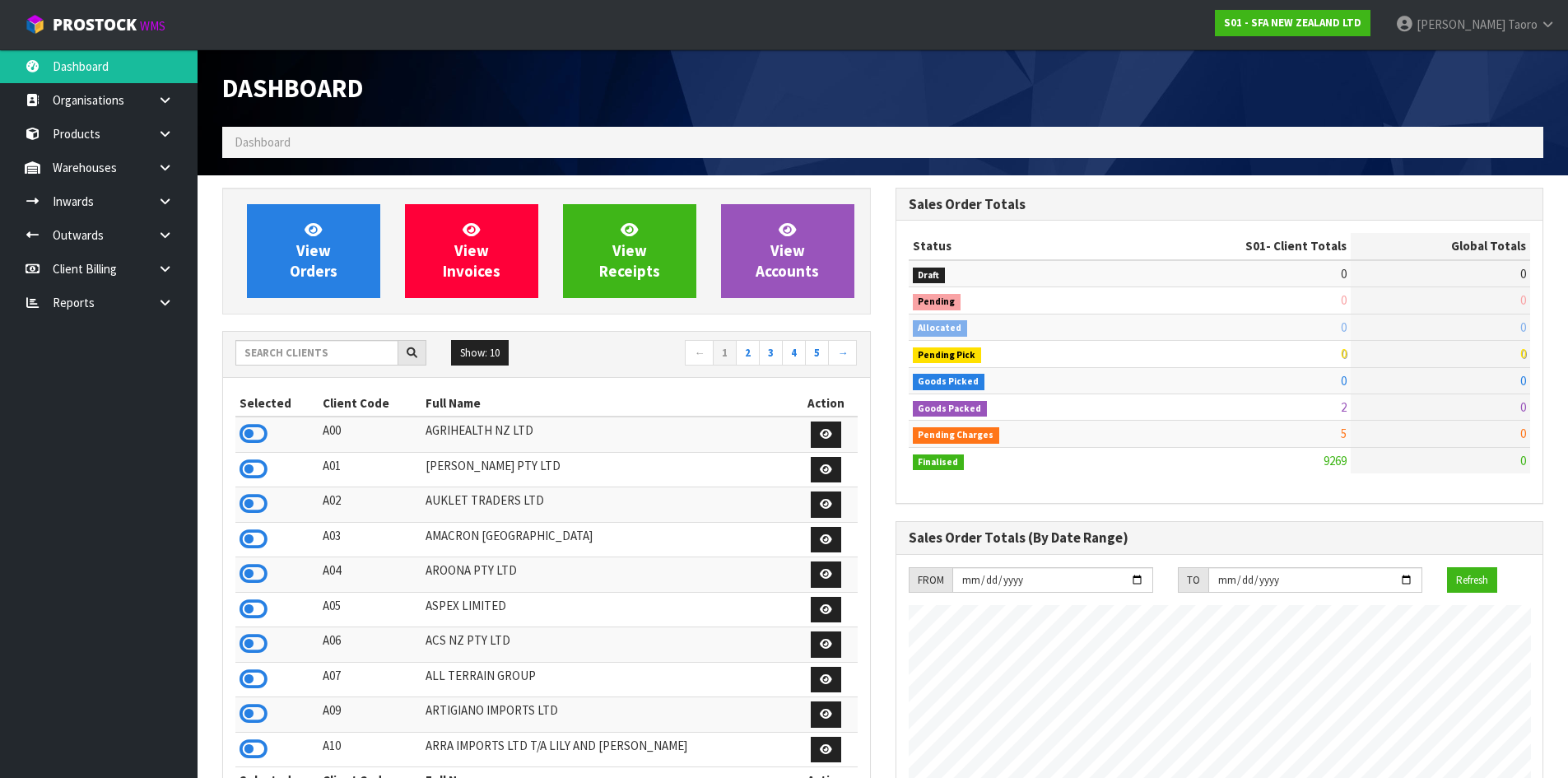
scroll to position [1247, 673]
click at [358, 343] on input "text" at bounding box center [316, 352] width 163 height 25
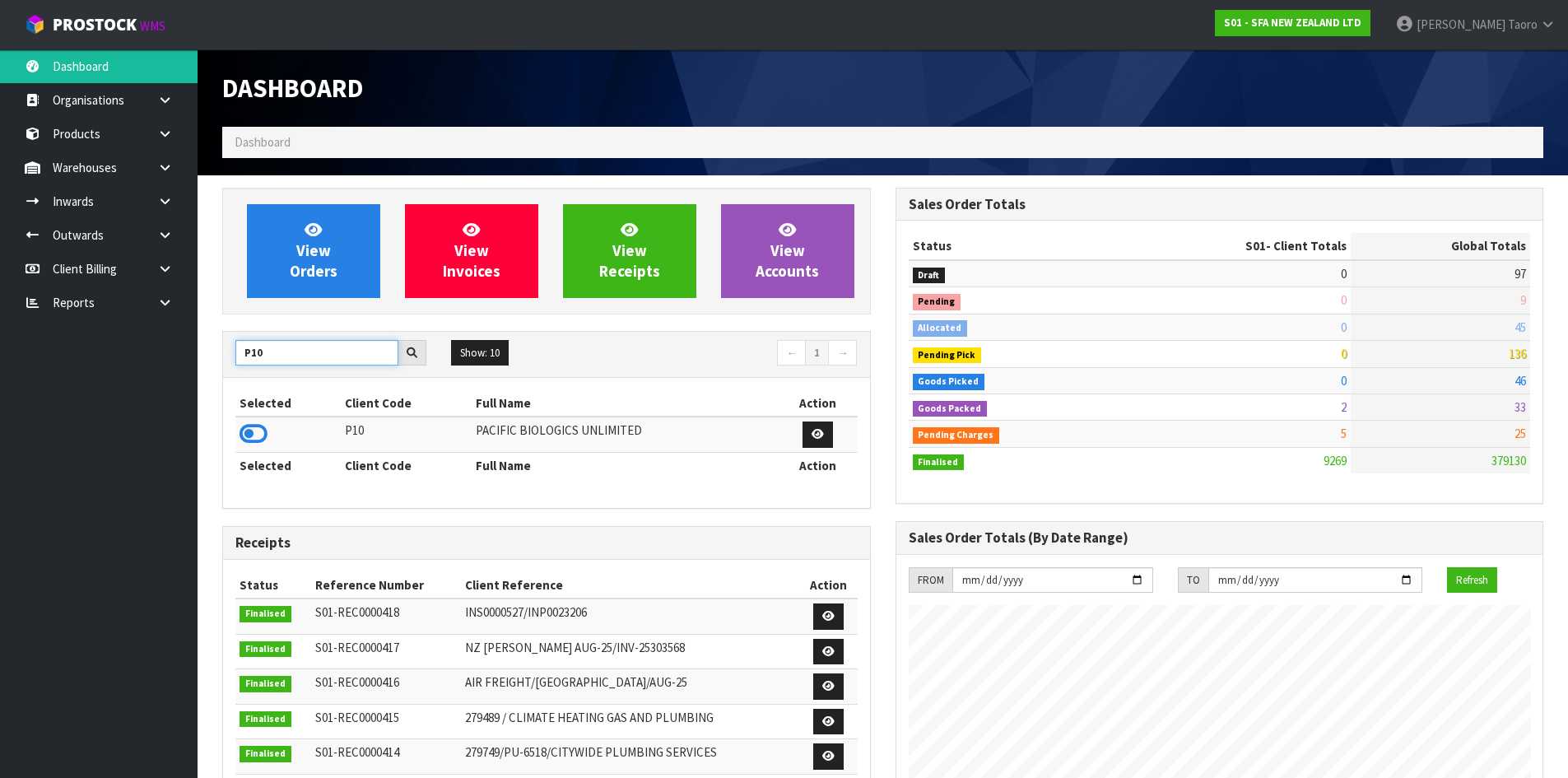
type input "P10"
click at [247, 431] on icon at bounding box center [254, 434] width 28 height 24
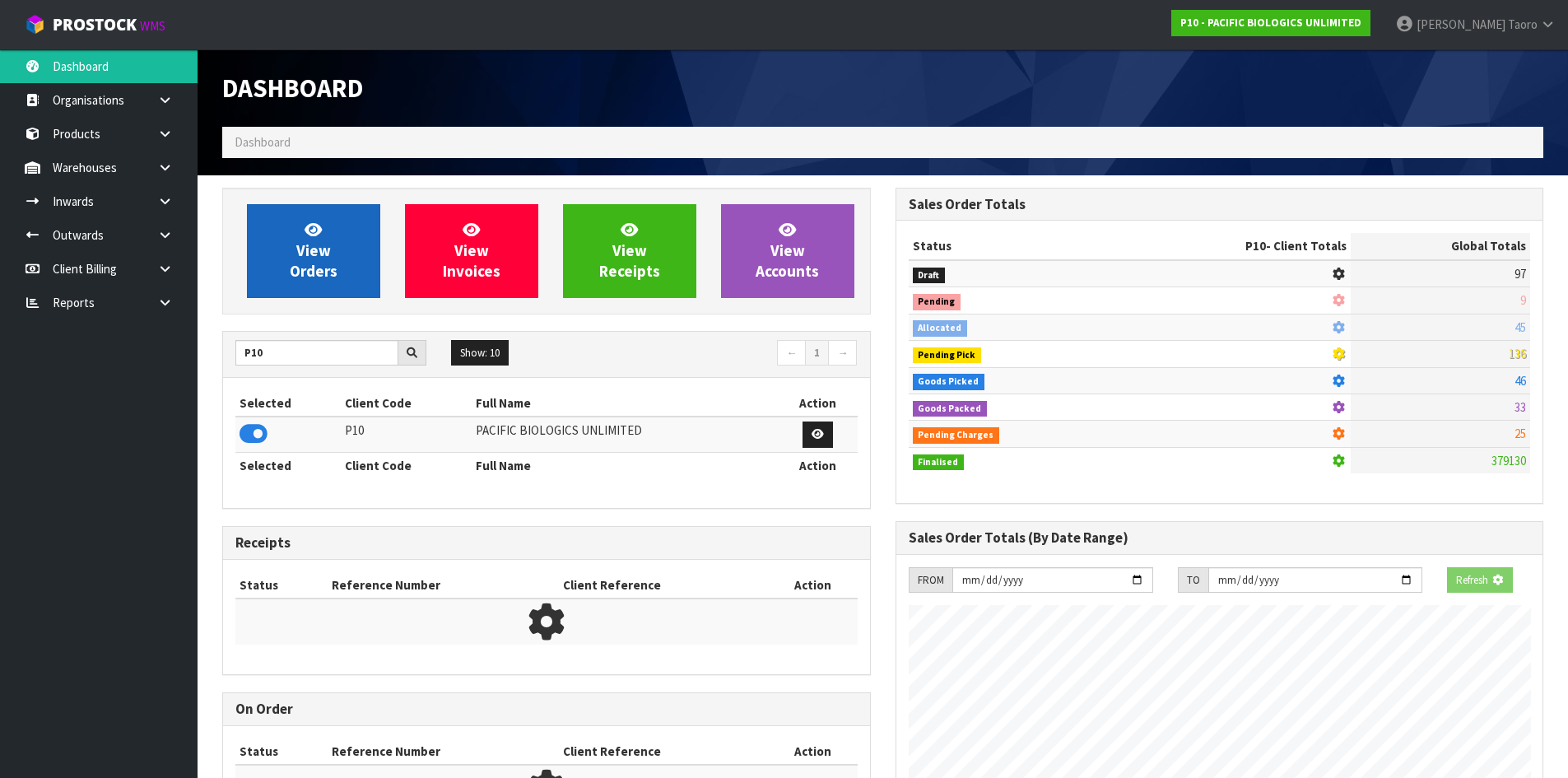
scroll to position [1113, 673]
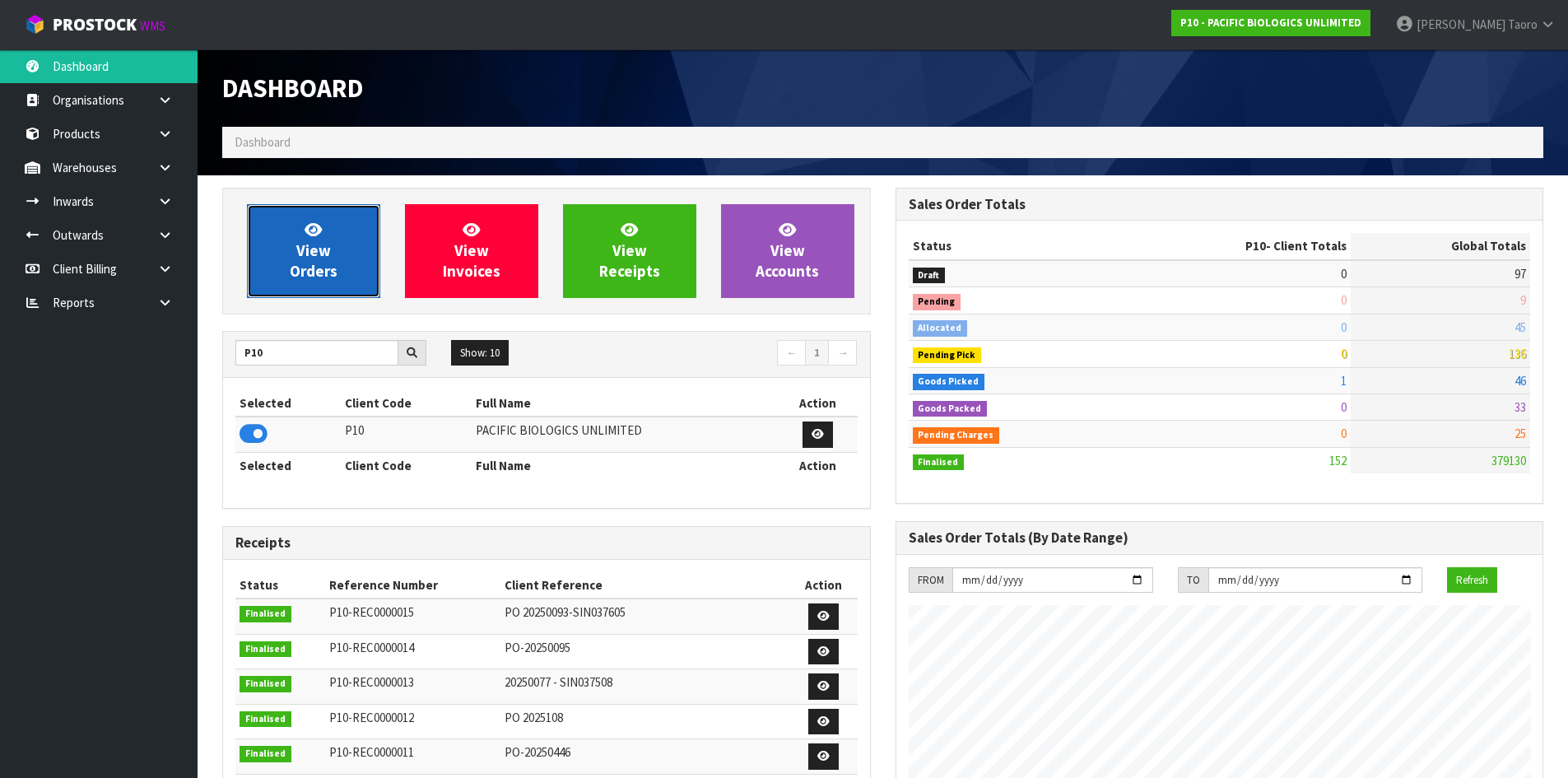
click at [302, 245] on span "View Orders" at bounding box center [314, 250] width 48 height 62
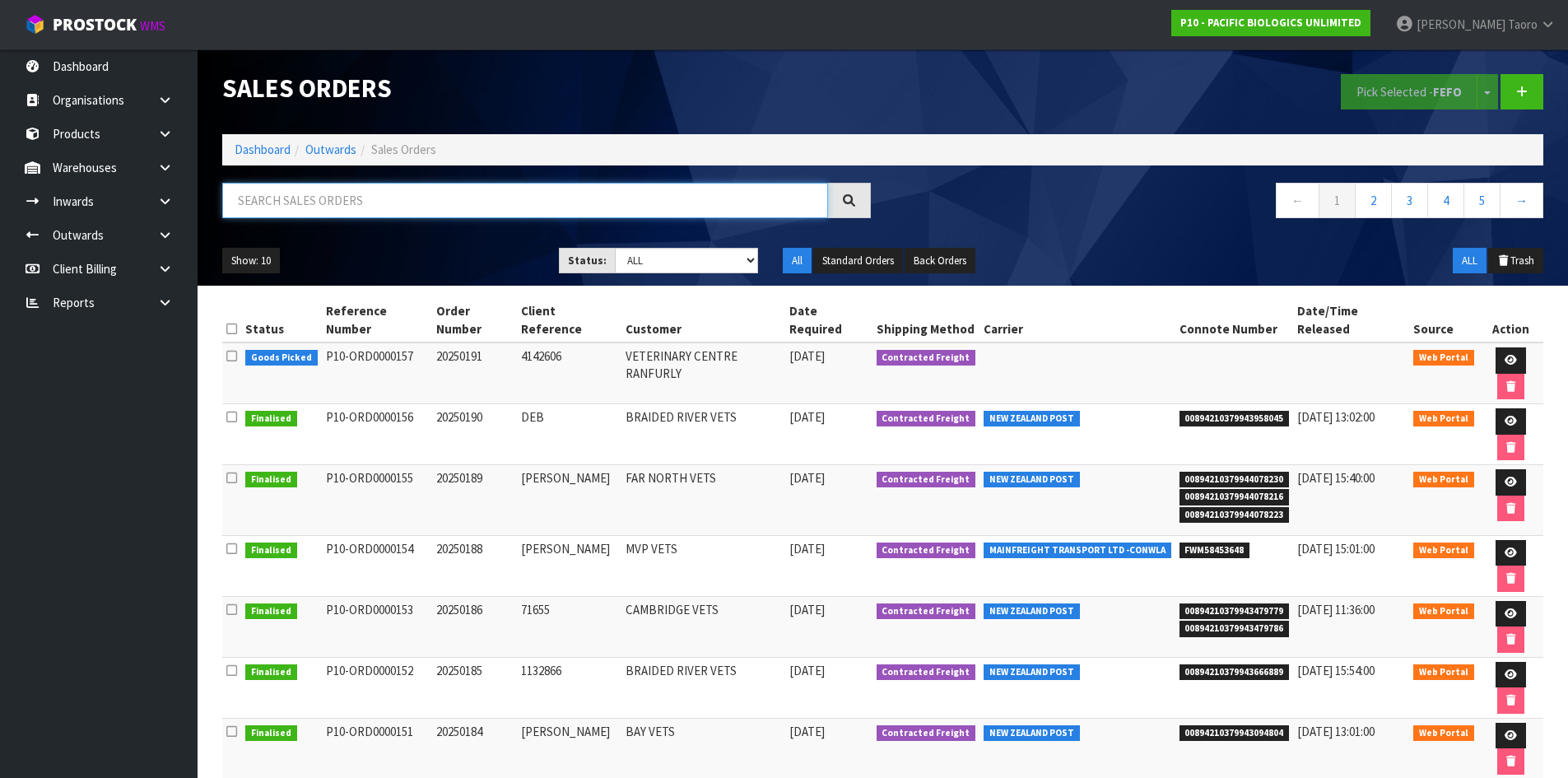
click at [319, 201] on input "text" at bounding box center [525, 200] width 606 height 36
type input "JOB-0410314"
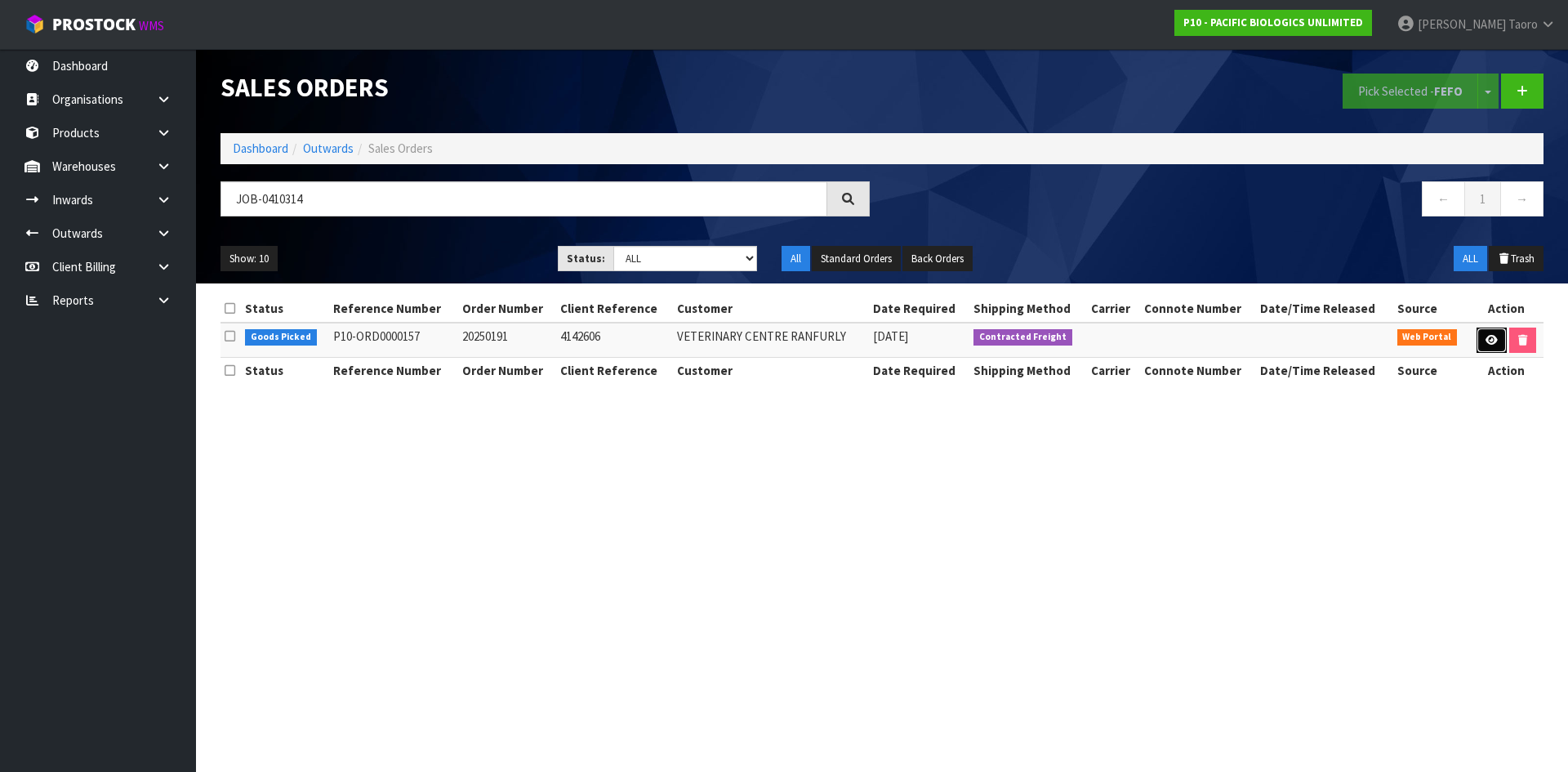
click at [1485, 341] on icon at bounding box center [1491, 340] width 12 height 10
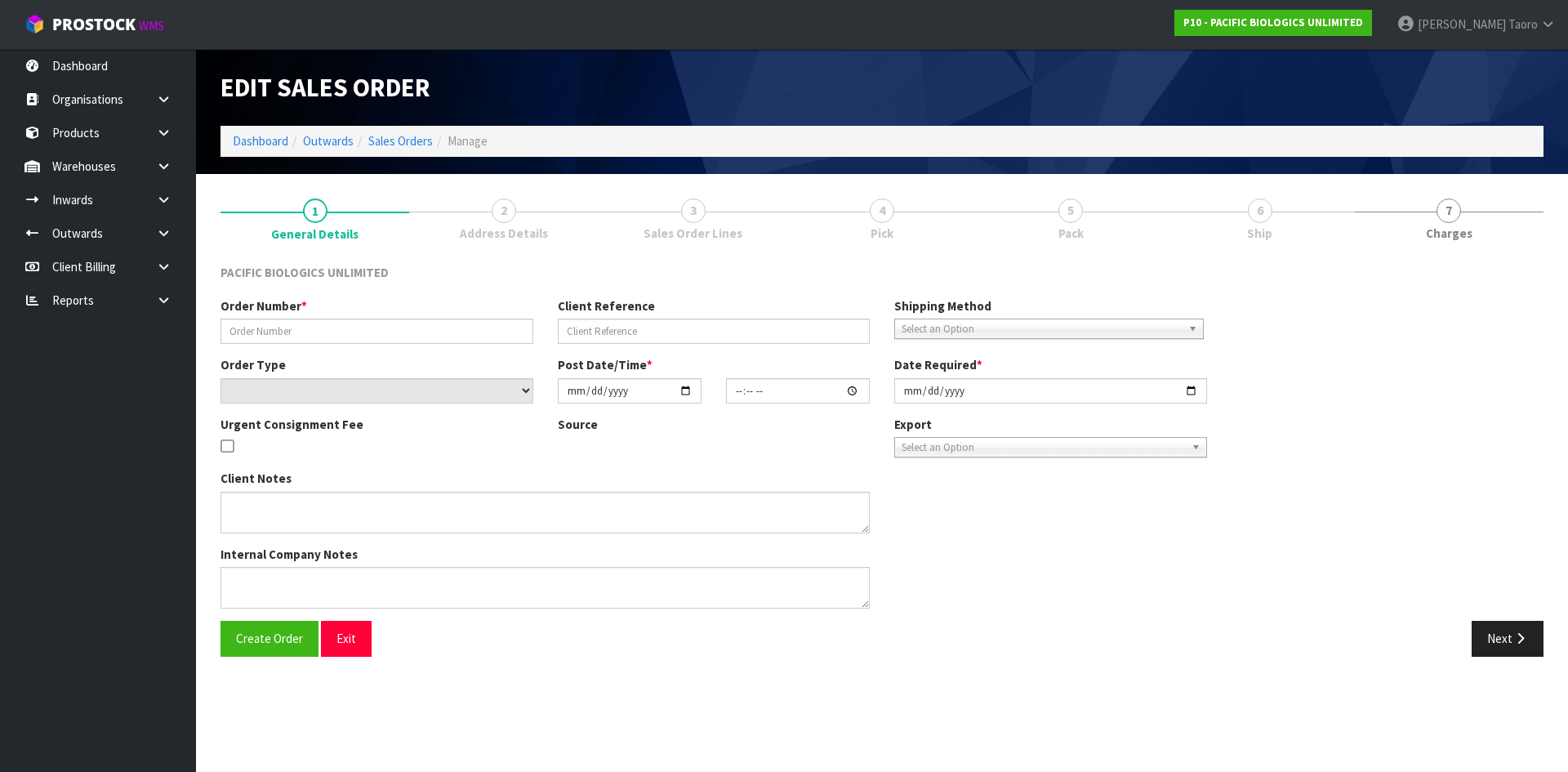
type input "20250191"
type input "4142606"
select select "number:0"
type input "[DATE]"
type input "10:41:00.000"
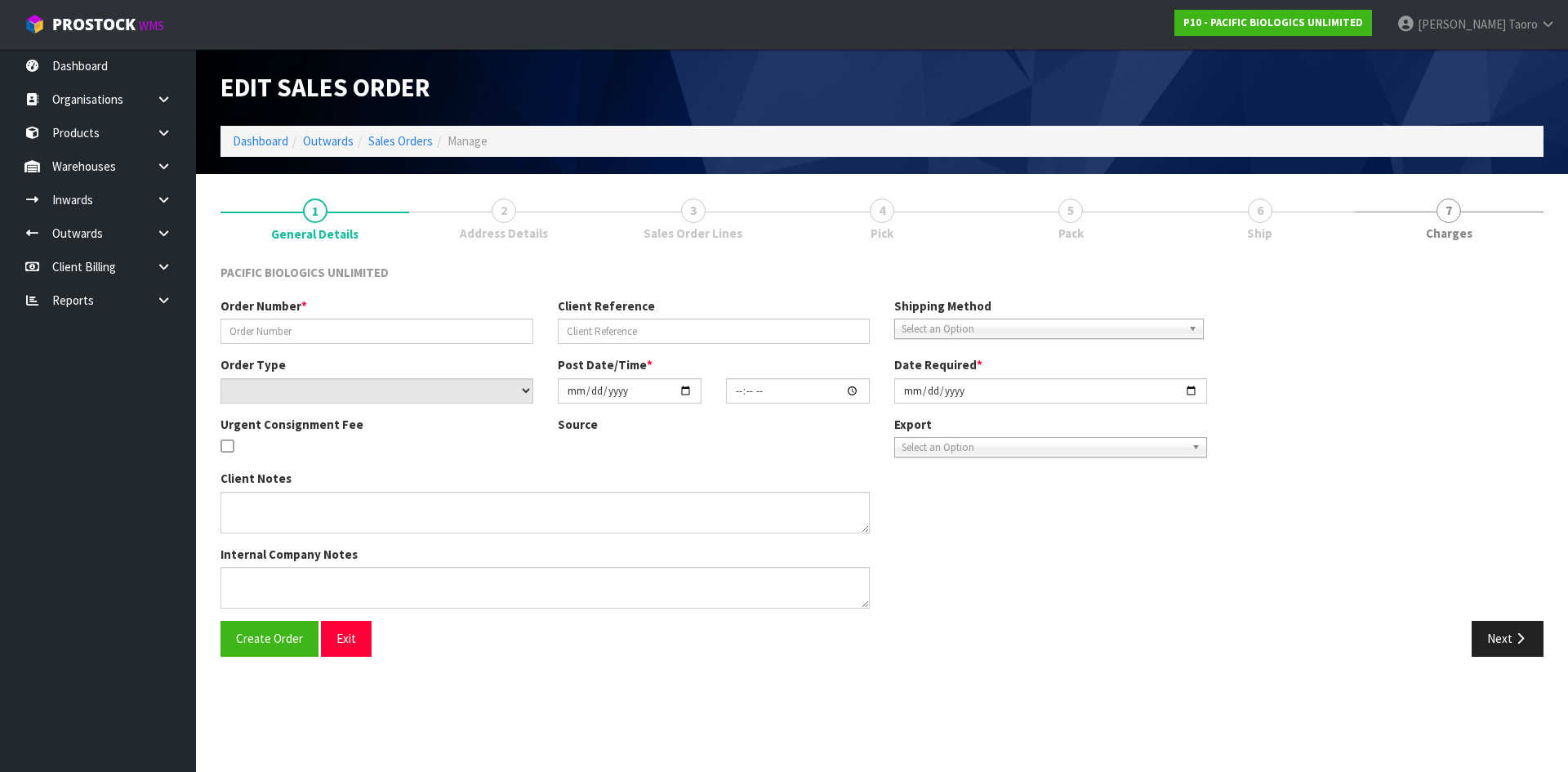
type input "[DATE]"
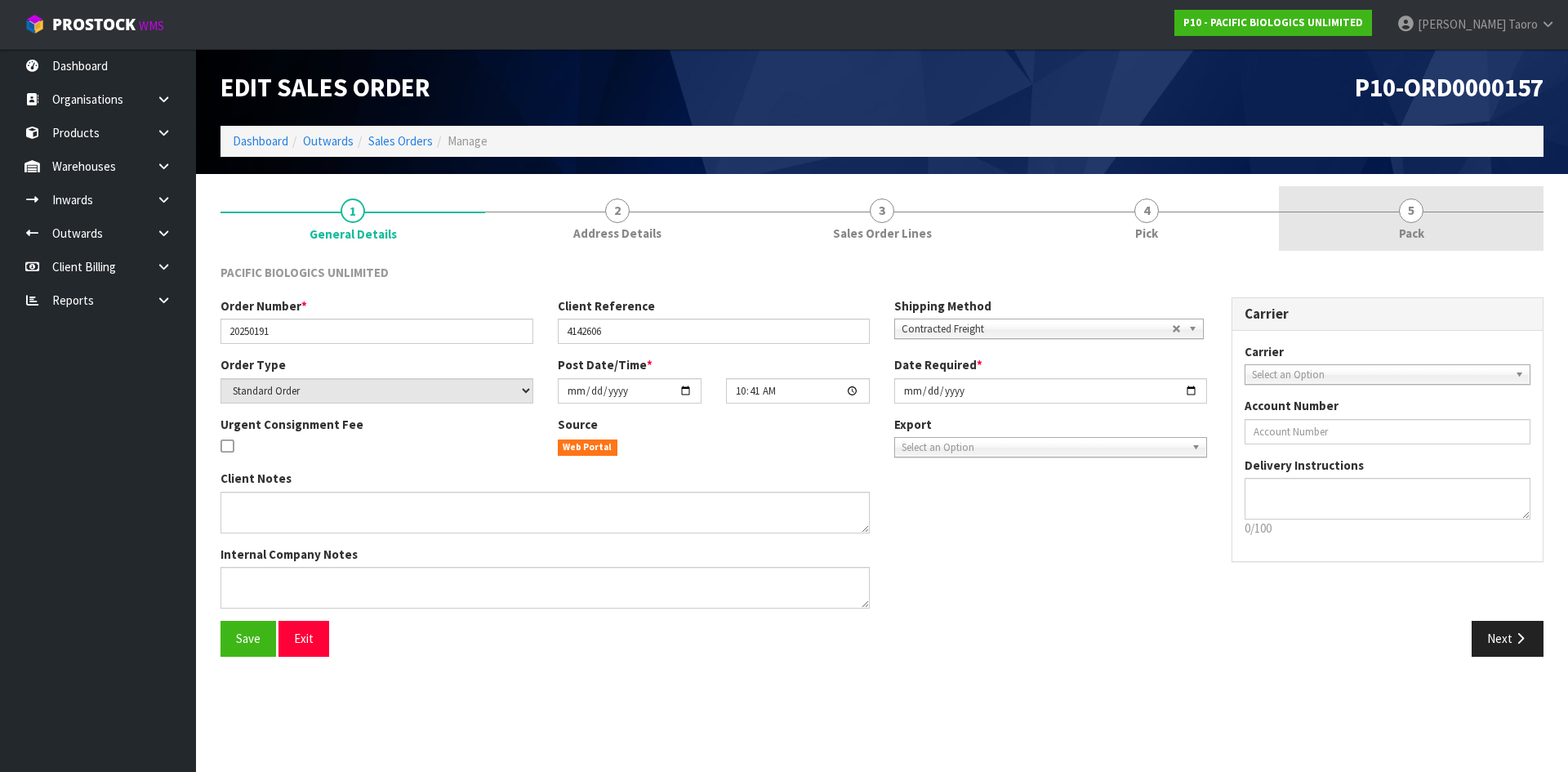
click at [1431, 242] on link "5 Pack" at bounding box center [1411, 218] width 265 height 65
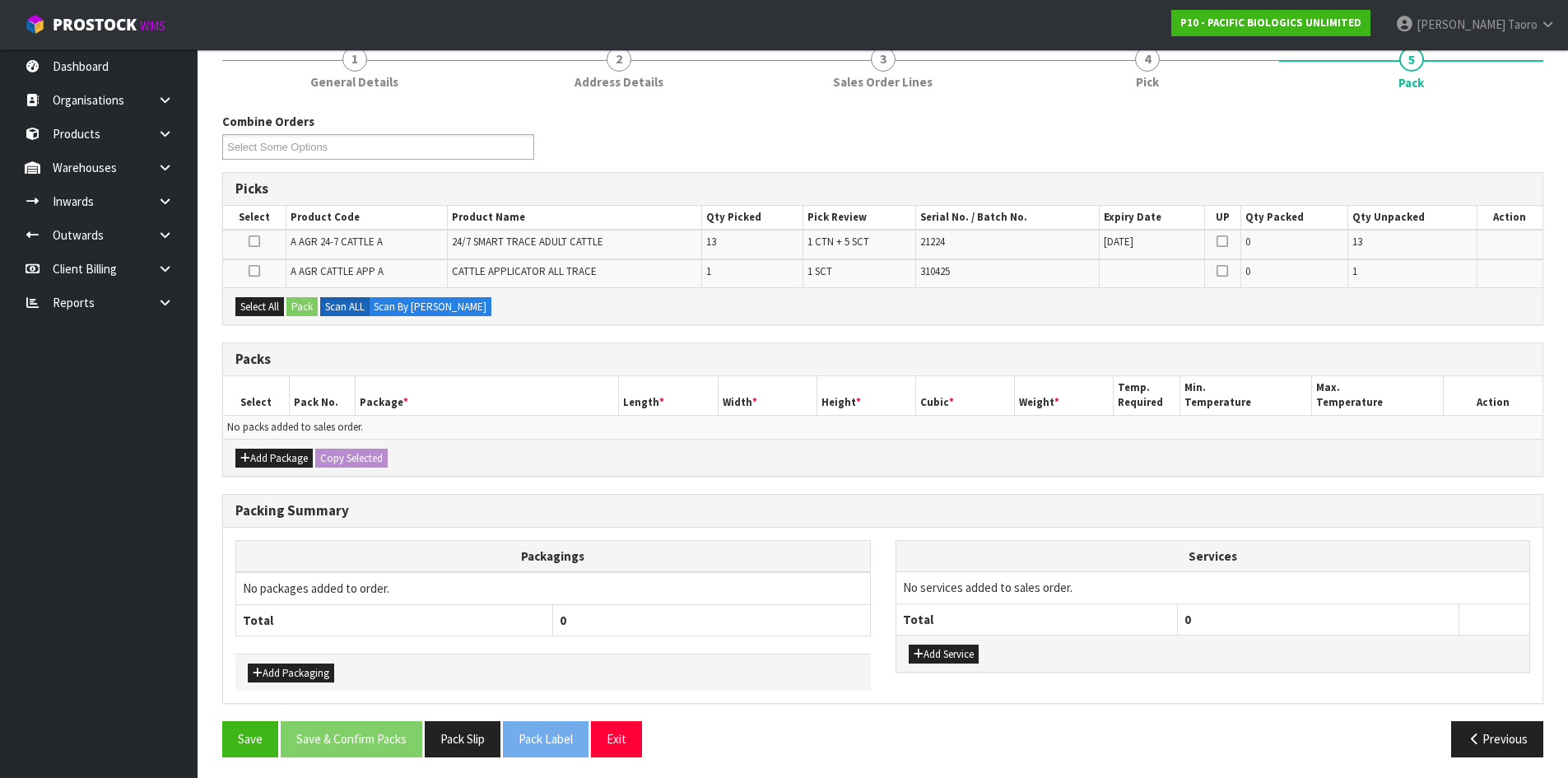
scroll to position [157, 0]
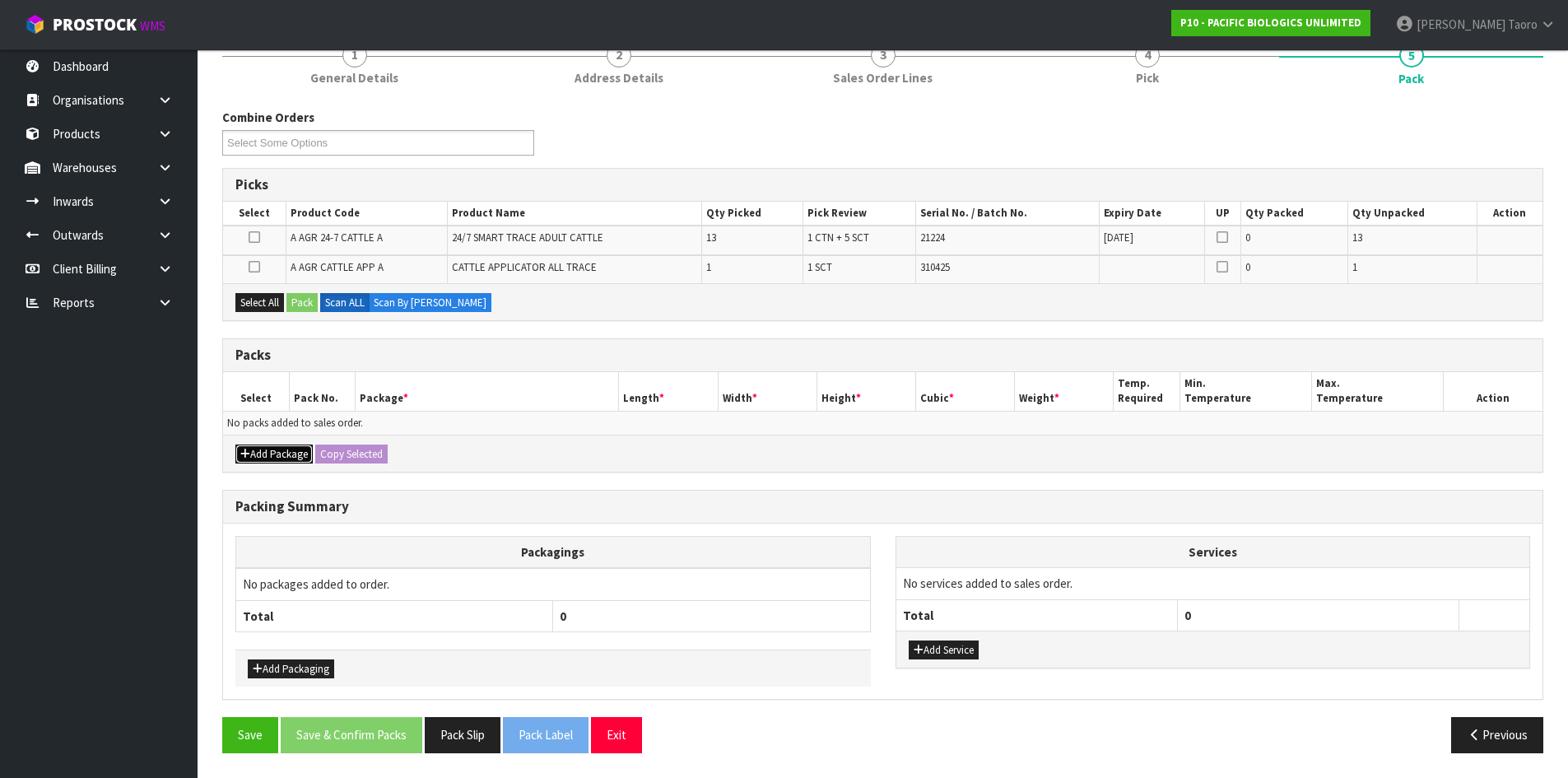
click at [255, 453] on button "Add Package" at bounding box center [274, 454] width 78 height 20
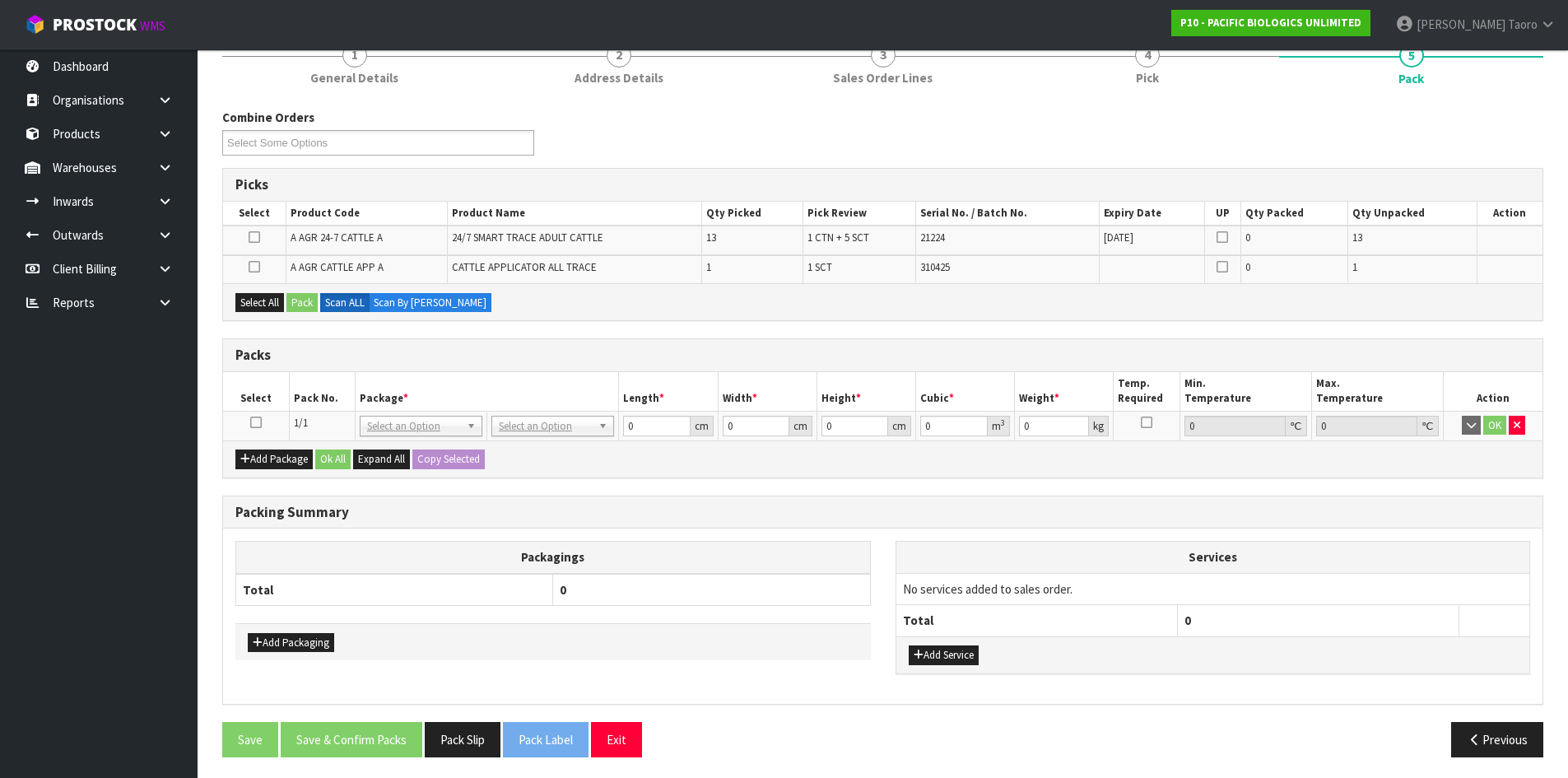
drag, startPoint x: 253, startPoint y: 430, endPoint x: 260, endPoint y: 423, distance: 9.9
click at [254, 427] on td at bounding box center [256, 425] width 66 height 30
click at [259, 423] on icon at bounding box center [255, 423] width 11 height 1
click at [286, 408] on th "Select" at bounding box center [256, 391] width 66 height 38
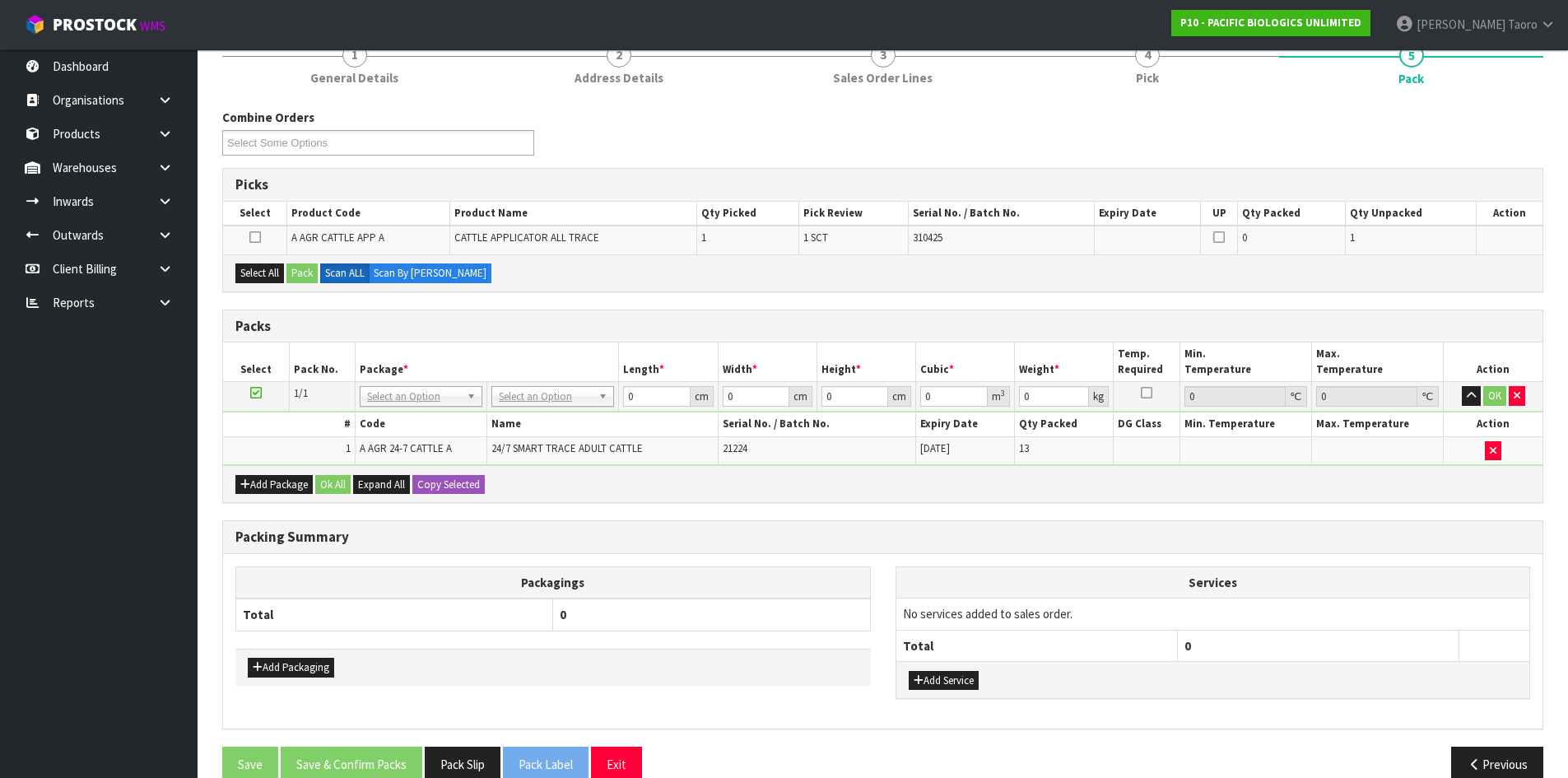
click at [255, 393] on icon at bounding box center [255, 393] width 11 height 1
click at [363, 344] on th "Package *" at bounding box center [486, 362] width 264 height 38
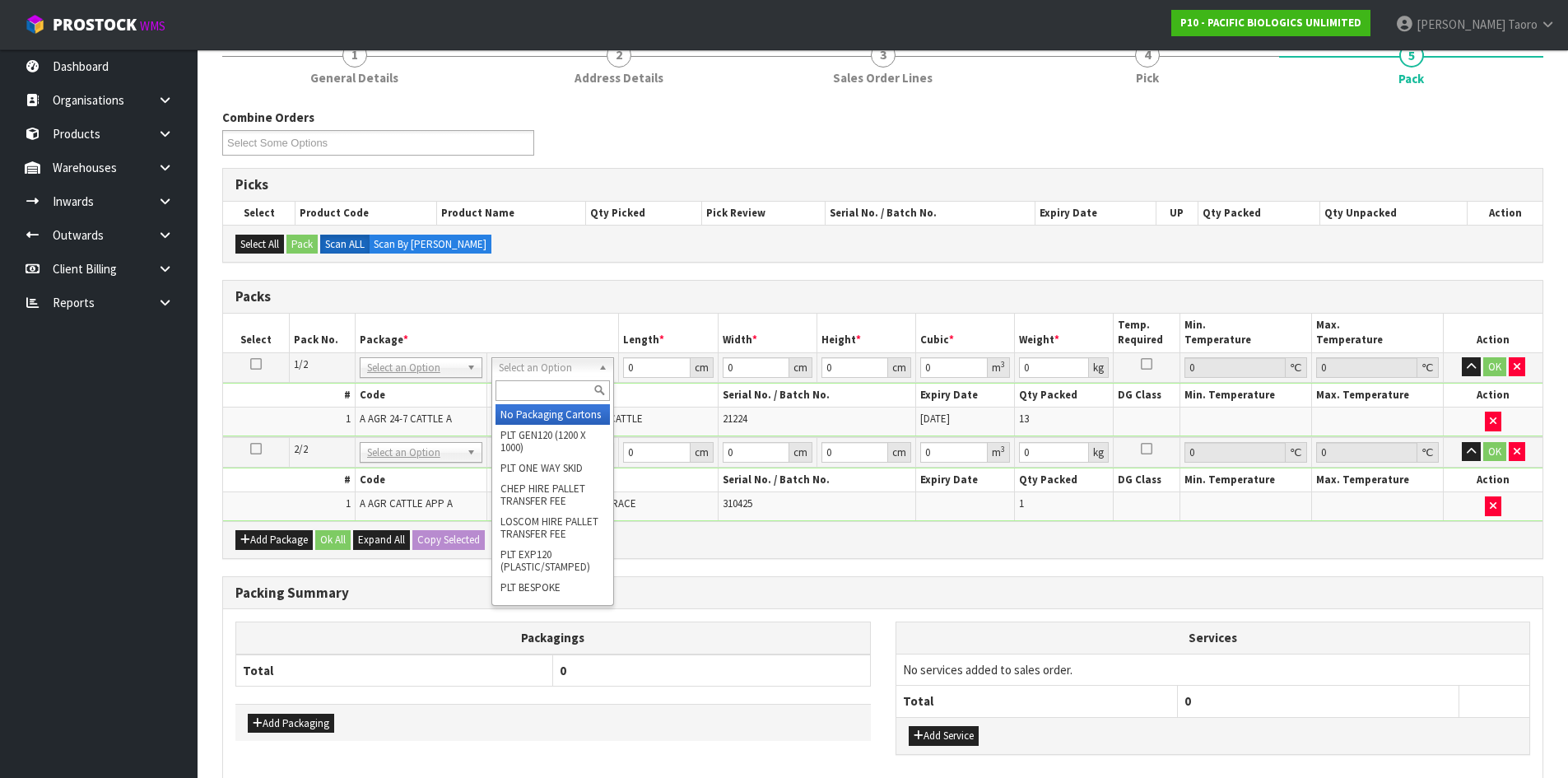
drag, startPoint x: 564, startPoint y: 409, endPoint x: 567, endPoint y: 431, distance: 22.2
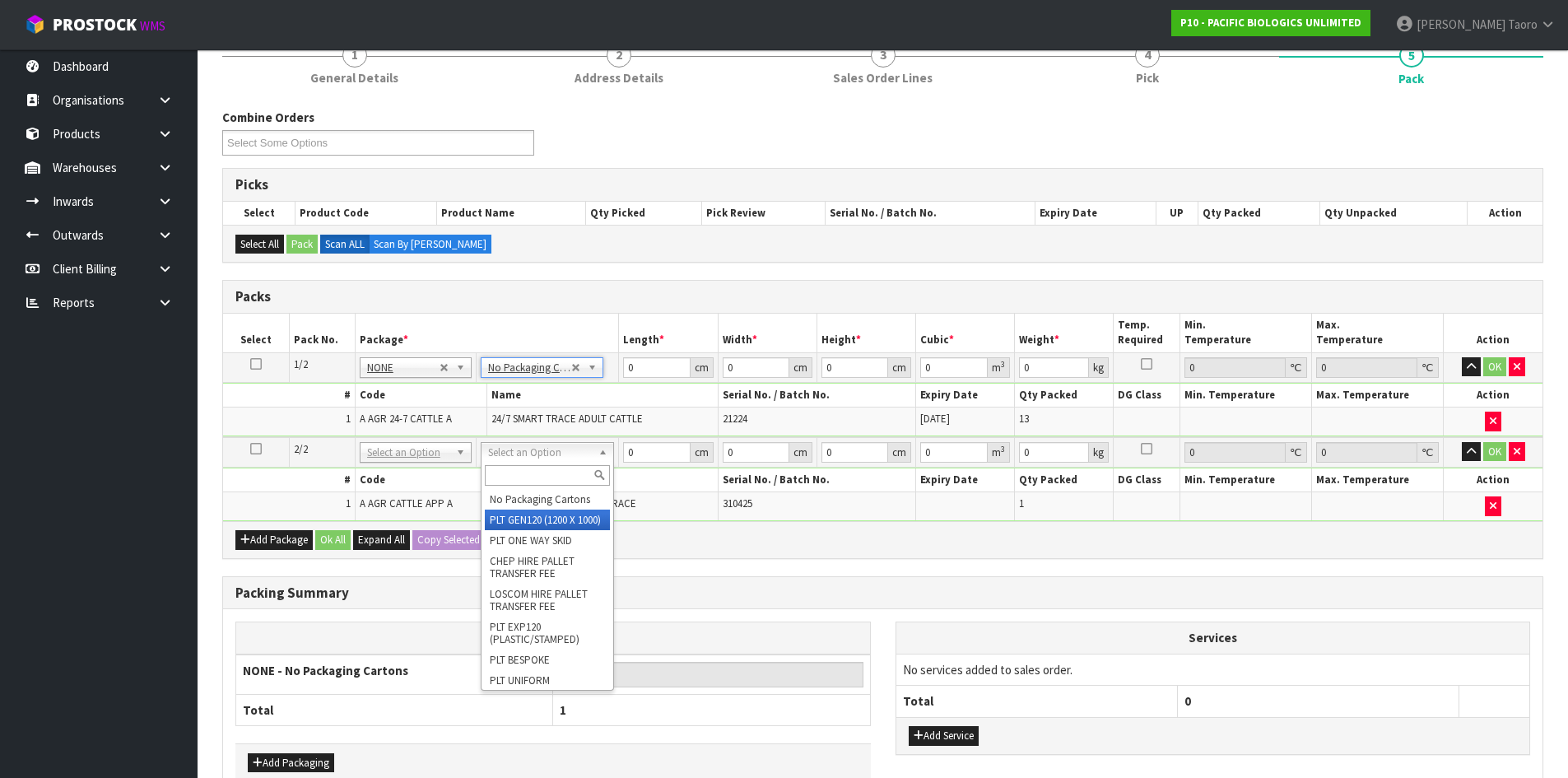
type input "2"
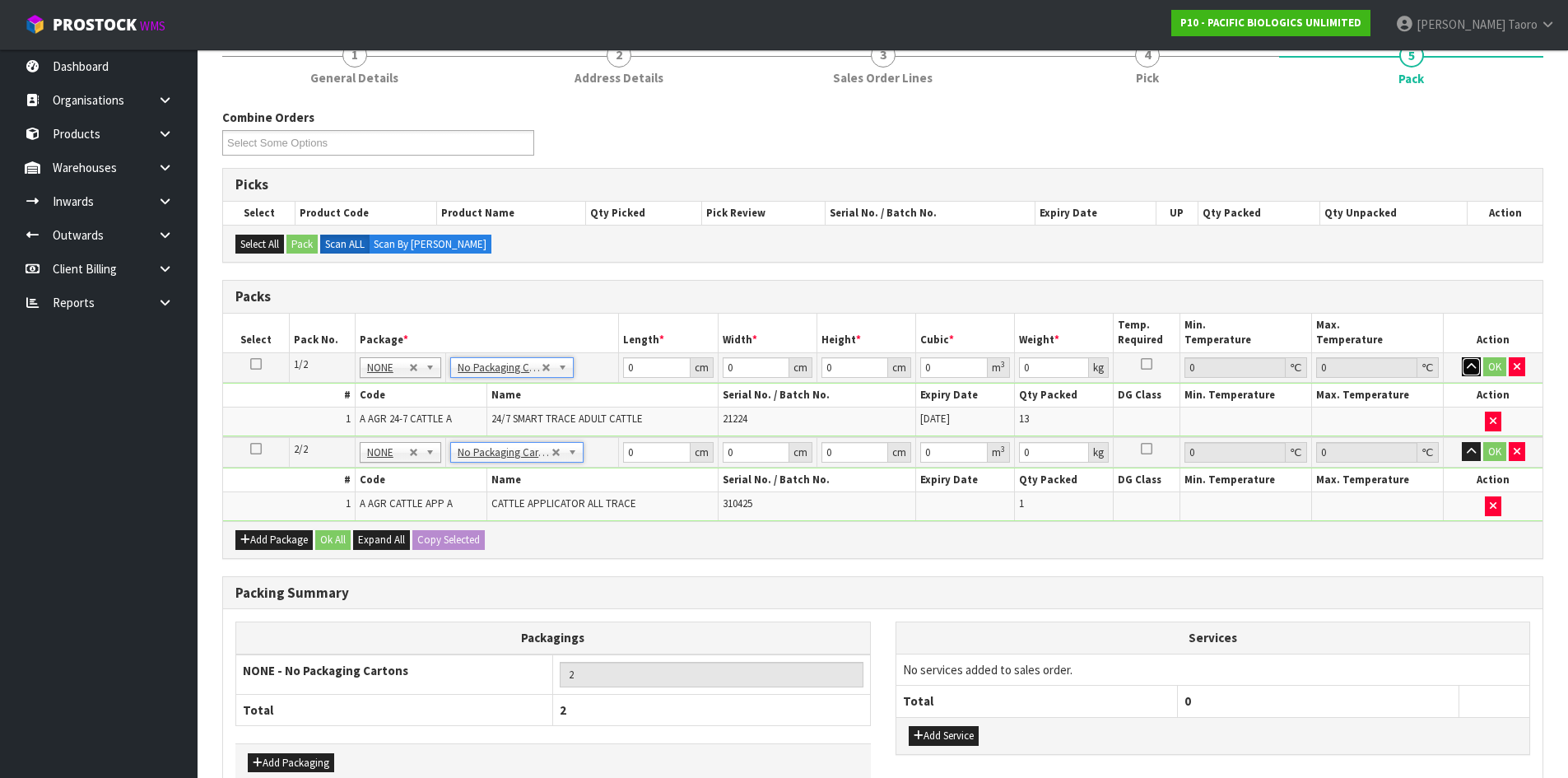
click at [1472, 365] on icon "button" at bounding box center [1471, 367] width 9 height 10
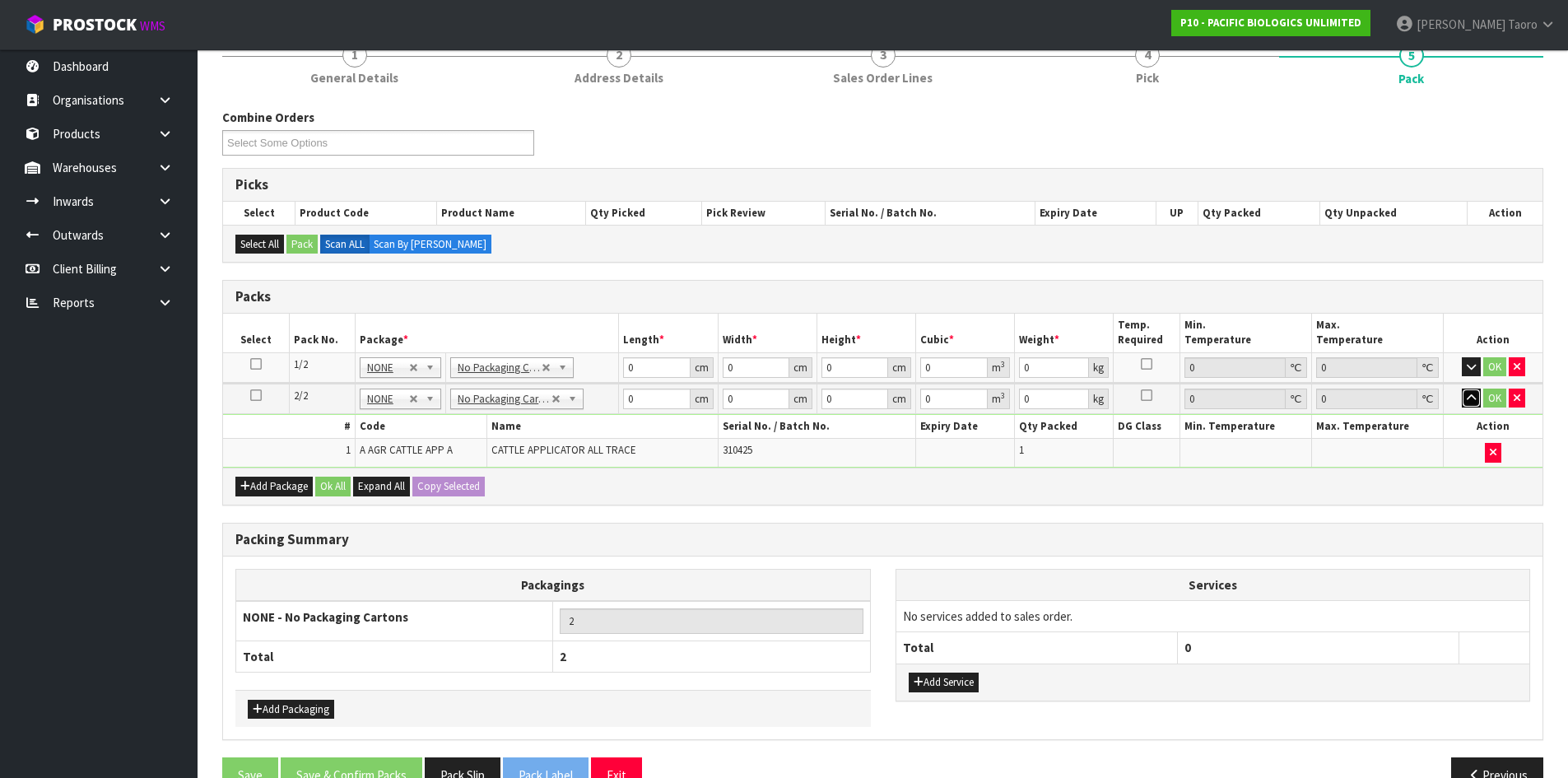
drag, startPoint x: 1472, startPoint y: 394, endPoint x: 1016, endPoint y: 400, distance: 456.0
click at [1472, 393] on icon "button" at bounding box center [1471, 398] width 9 height 10
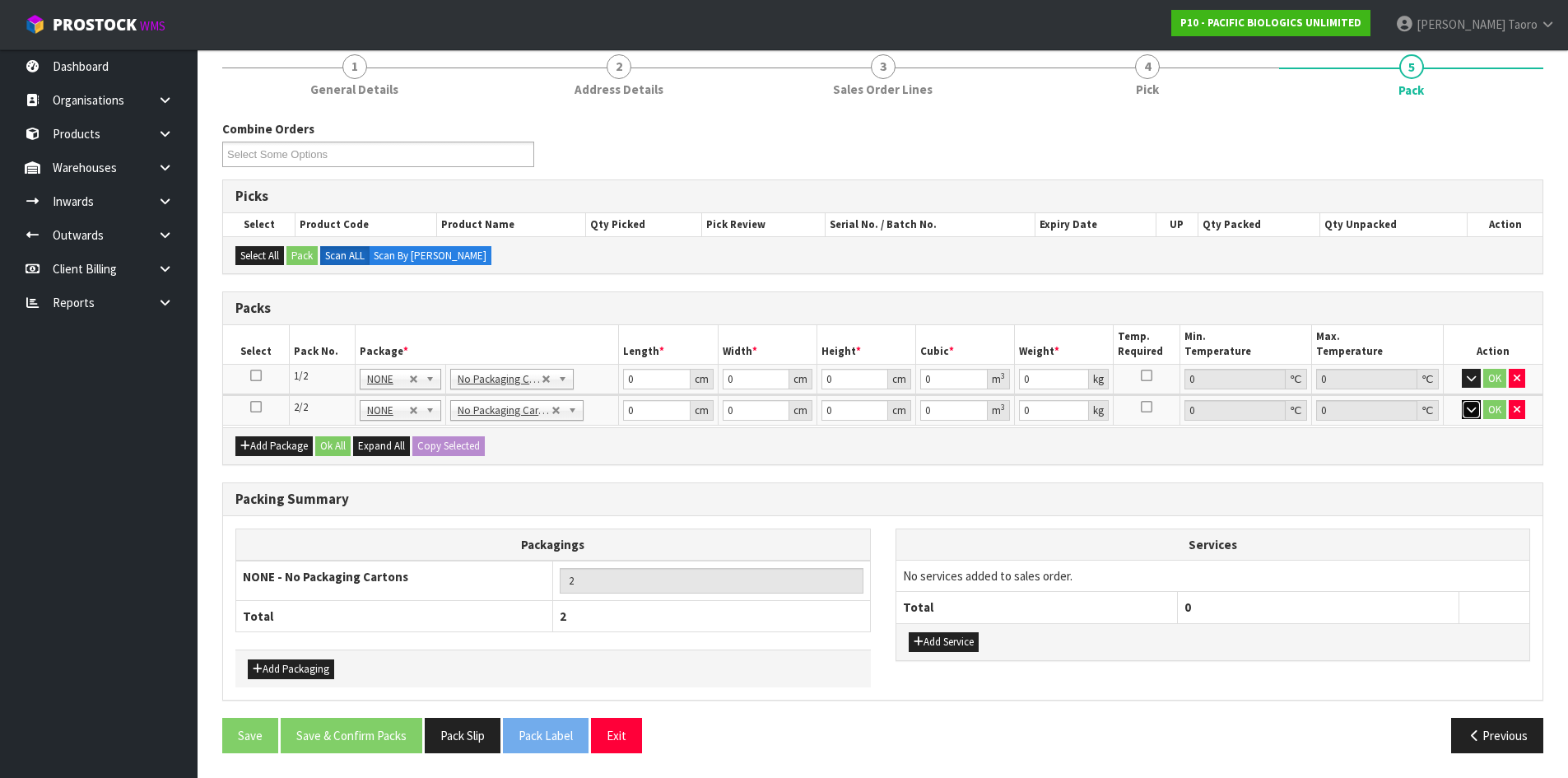
scroll to position [144, 0]
click at [635, 375] on input "0" at bounding box center [656, 381] width 67 height 21
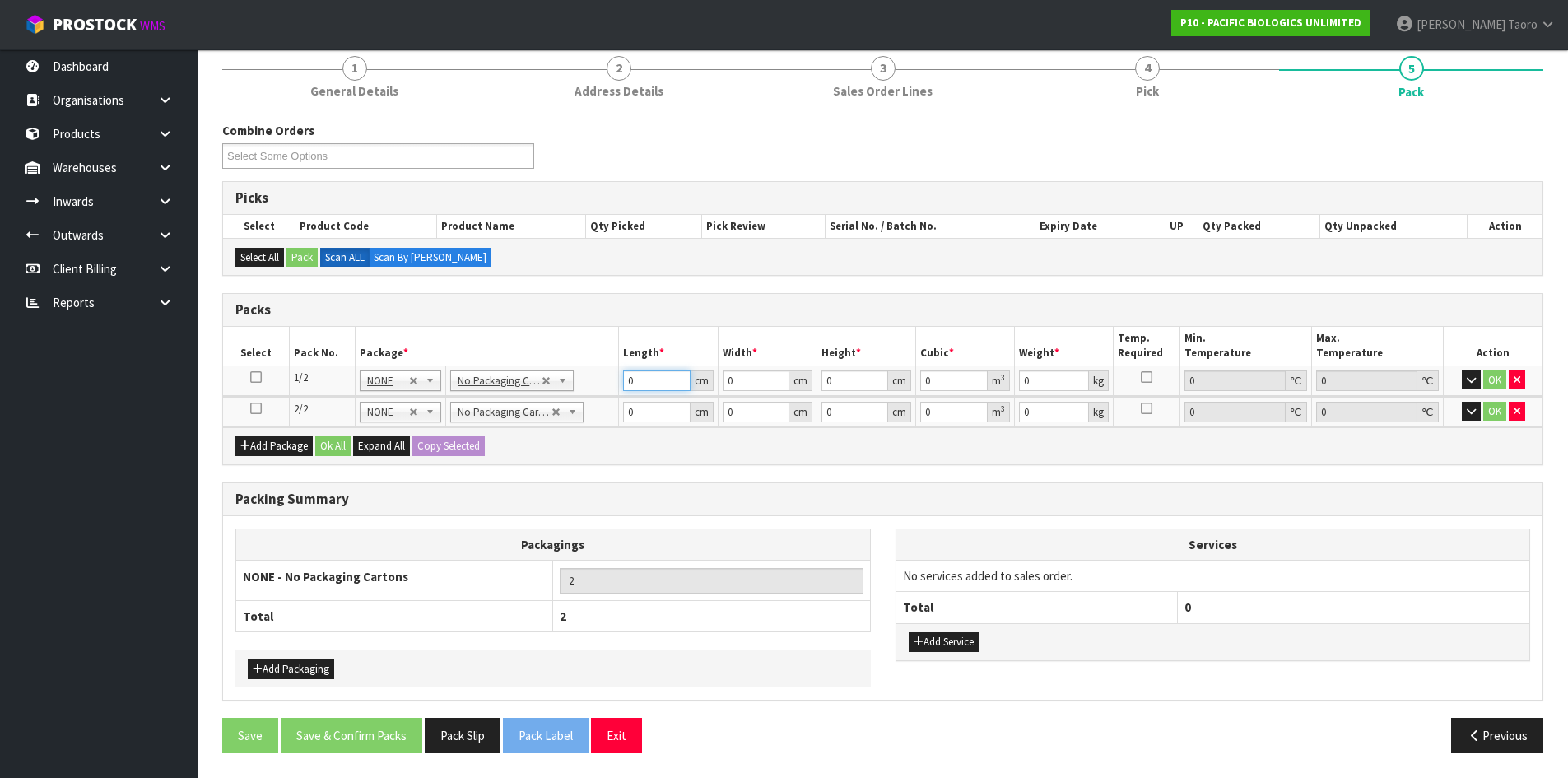
click at [635, 375] on input "0" at bounding box center [656, 381] width 67 height 21
type input "32"
type input "21"
type input "2"
type input "0.001344"
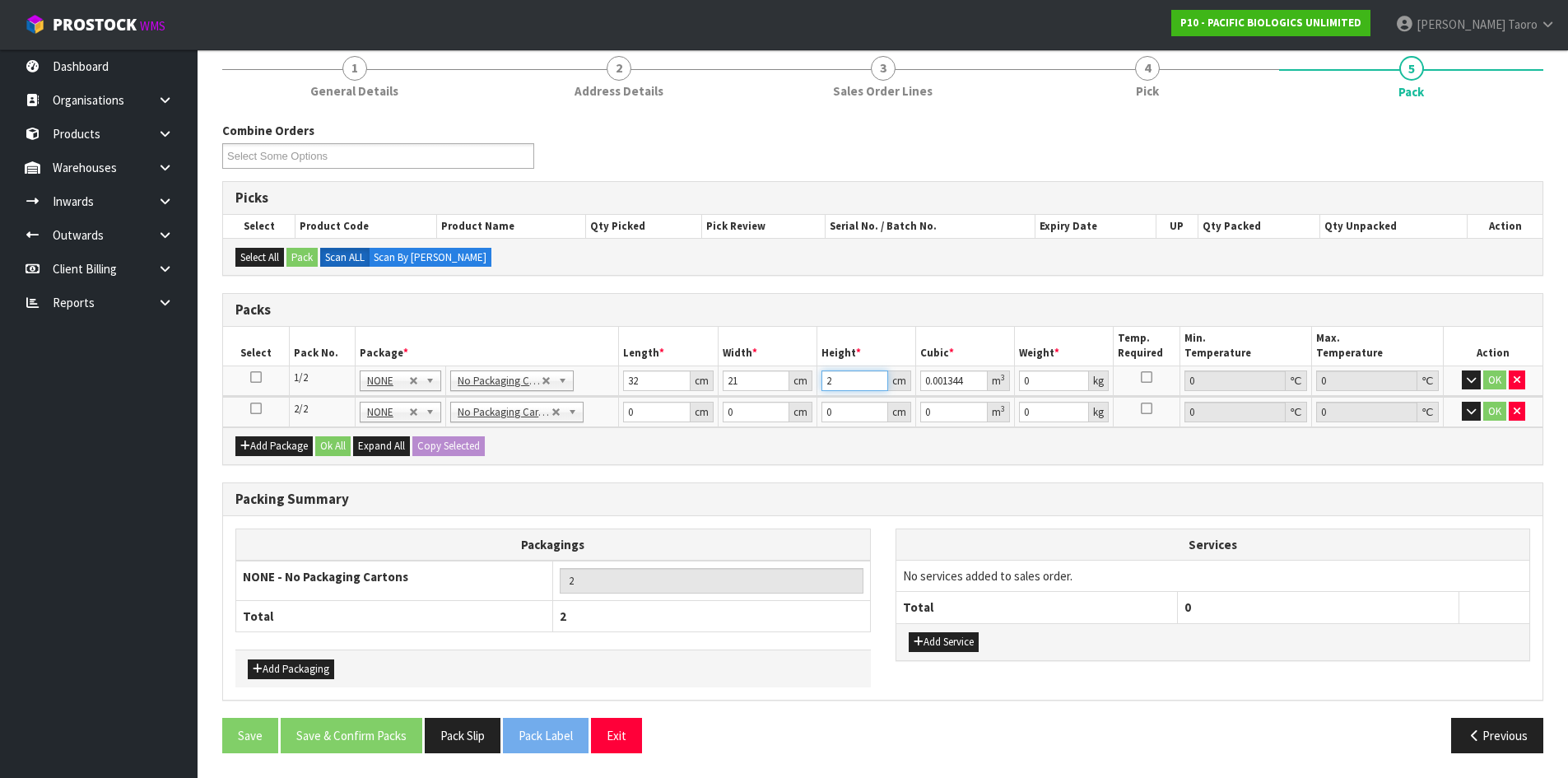
type input "26"
type input "0.017472"
type input "26"
type input "22"
type input "69"
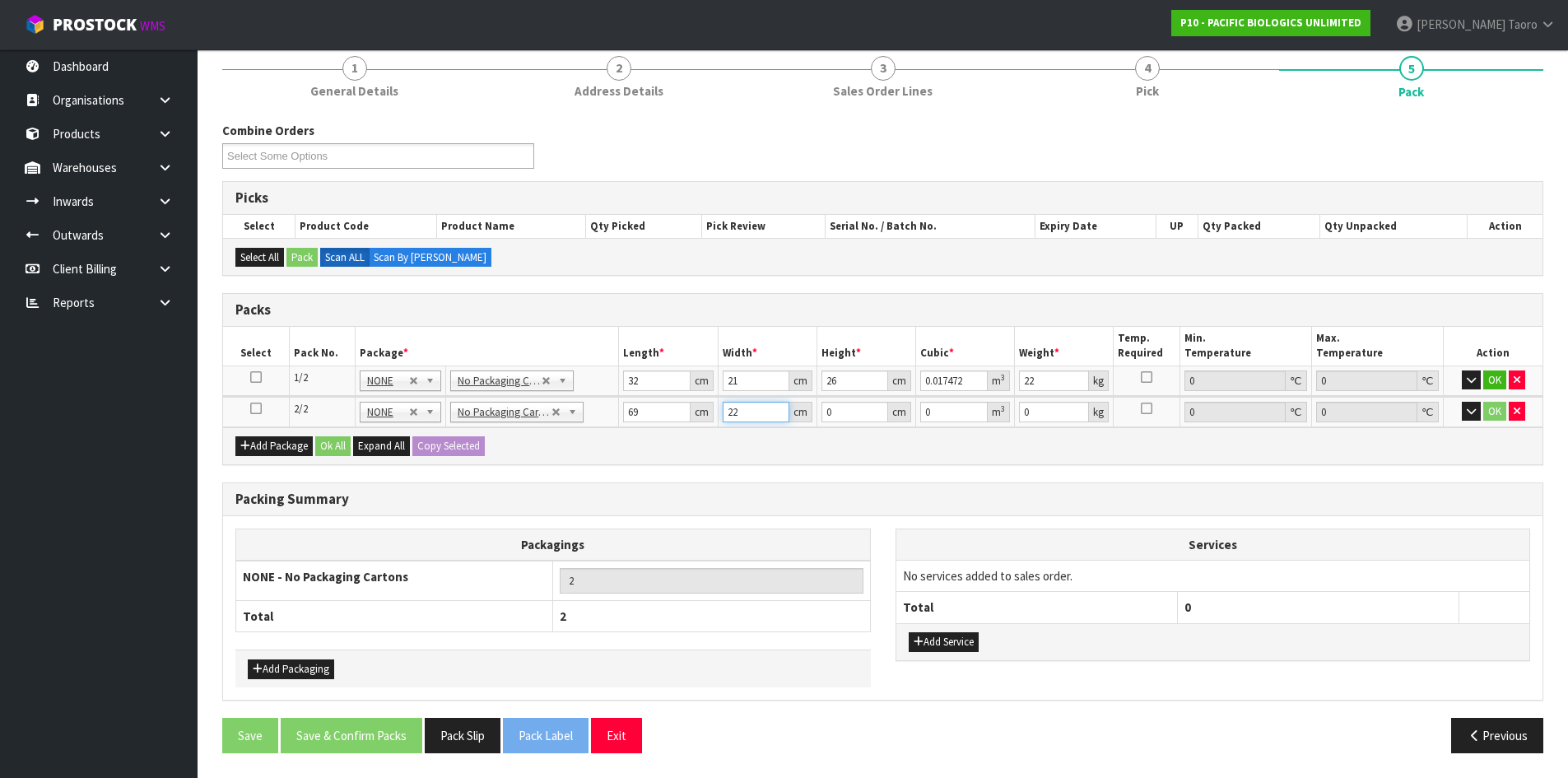
type input "22"
type input "5"
type input "0.00759"
type input "5"
type input "2"
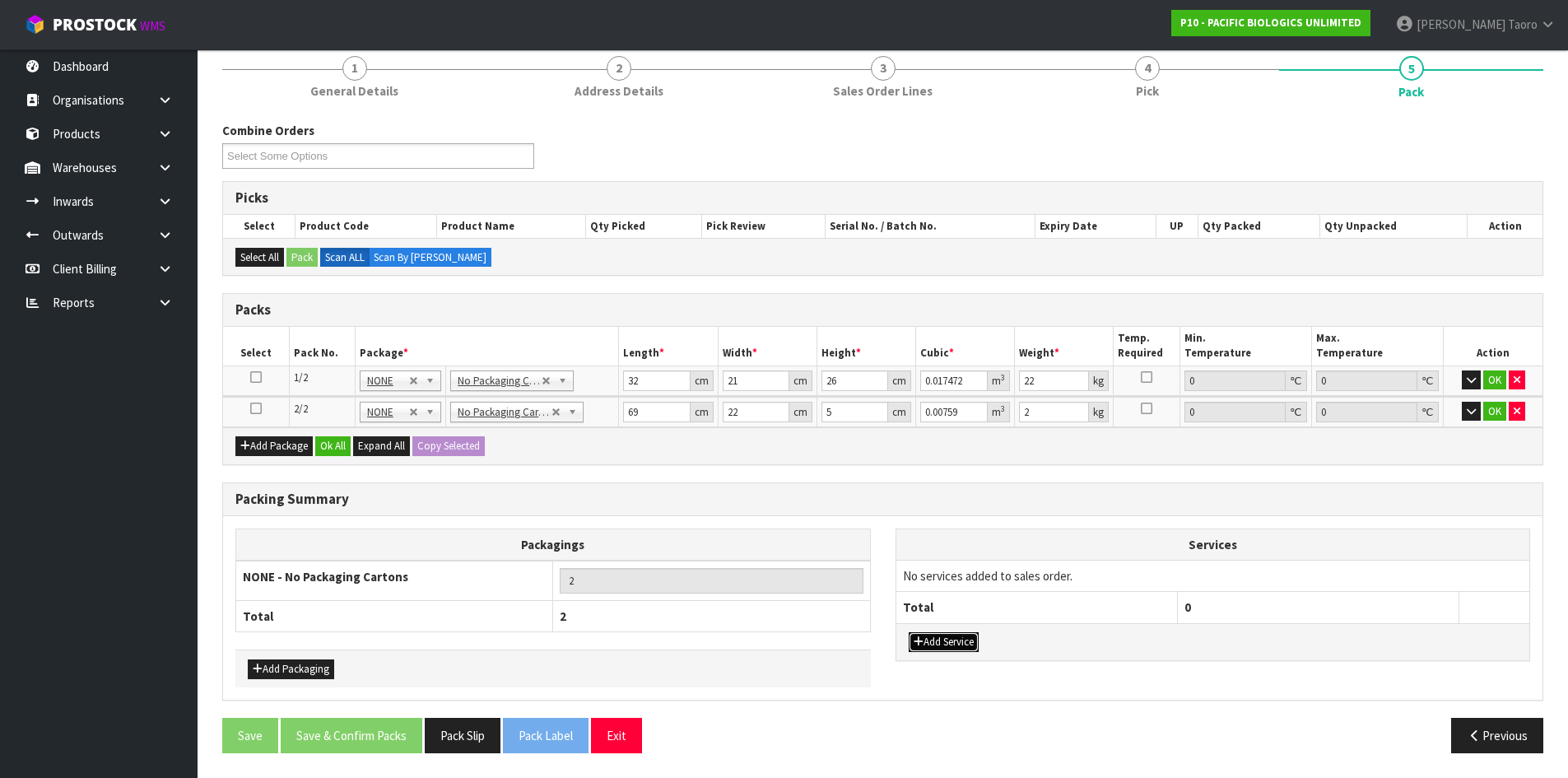
click at [946, 641] on button "Add Service" at bounding box center [944, 641] width 70 height 20
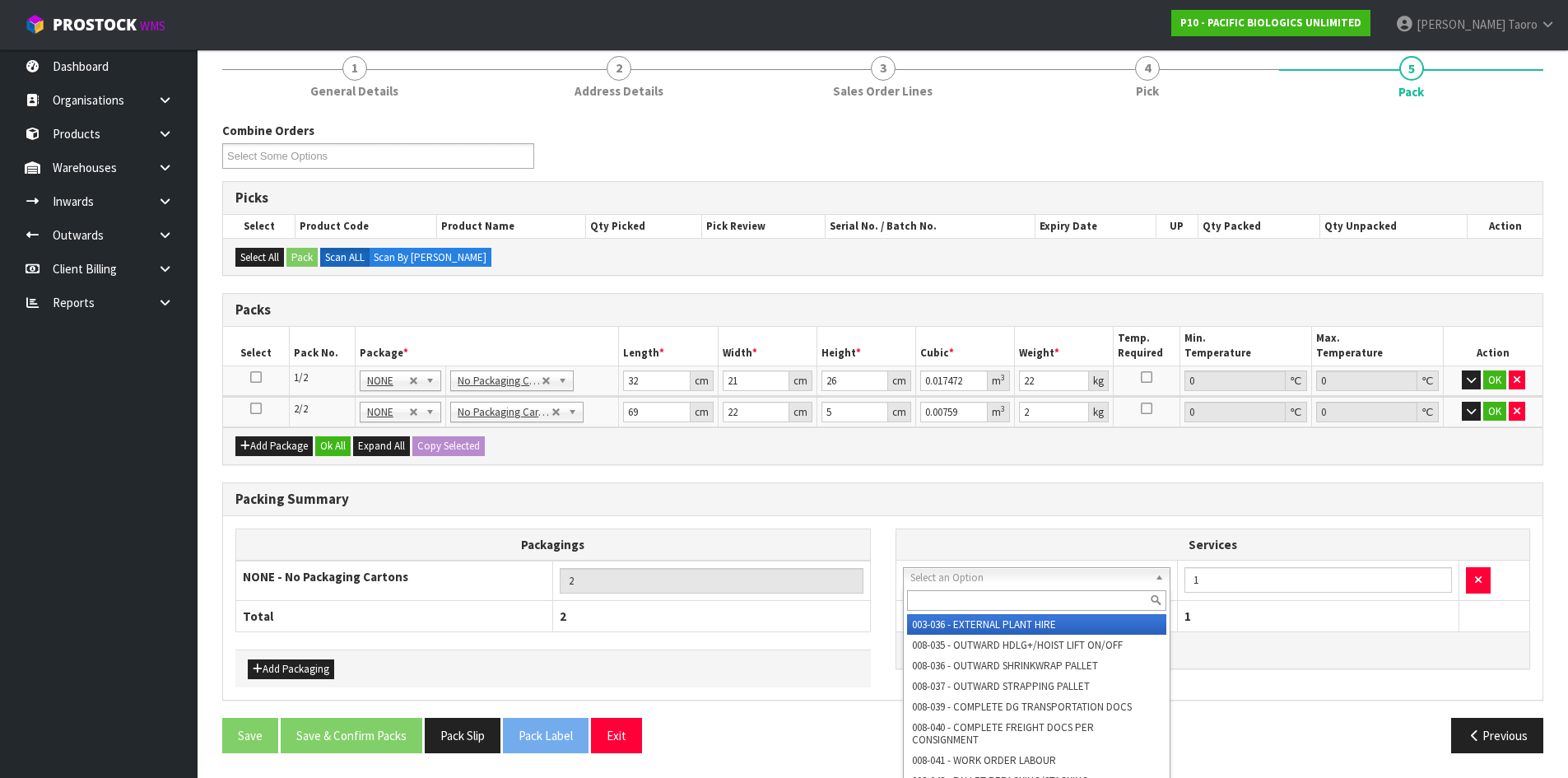
drag, startPoint x: 962, startPoint y: 584, endPoint x: 971, endPoint y: 600, distance: 18.4
click at [972, 601] on input "text" at bounding box center [1037, 600] width 260 height 21
type input "PLAS"
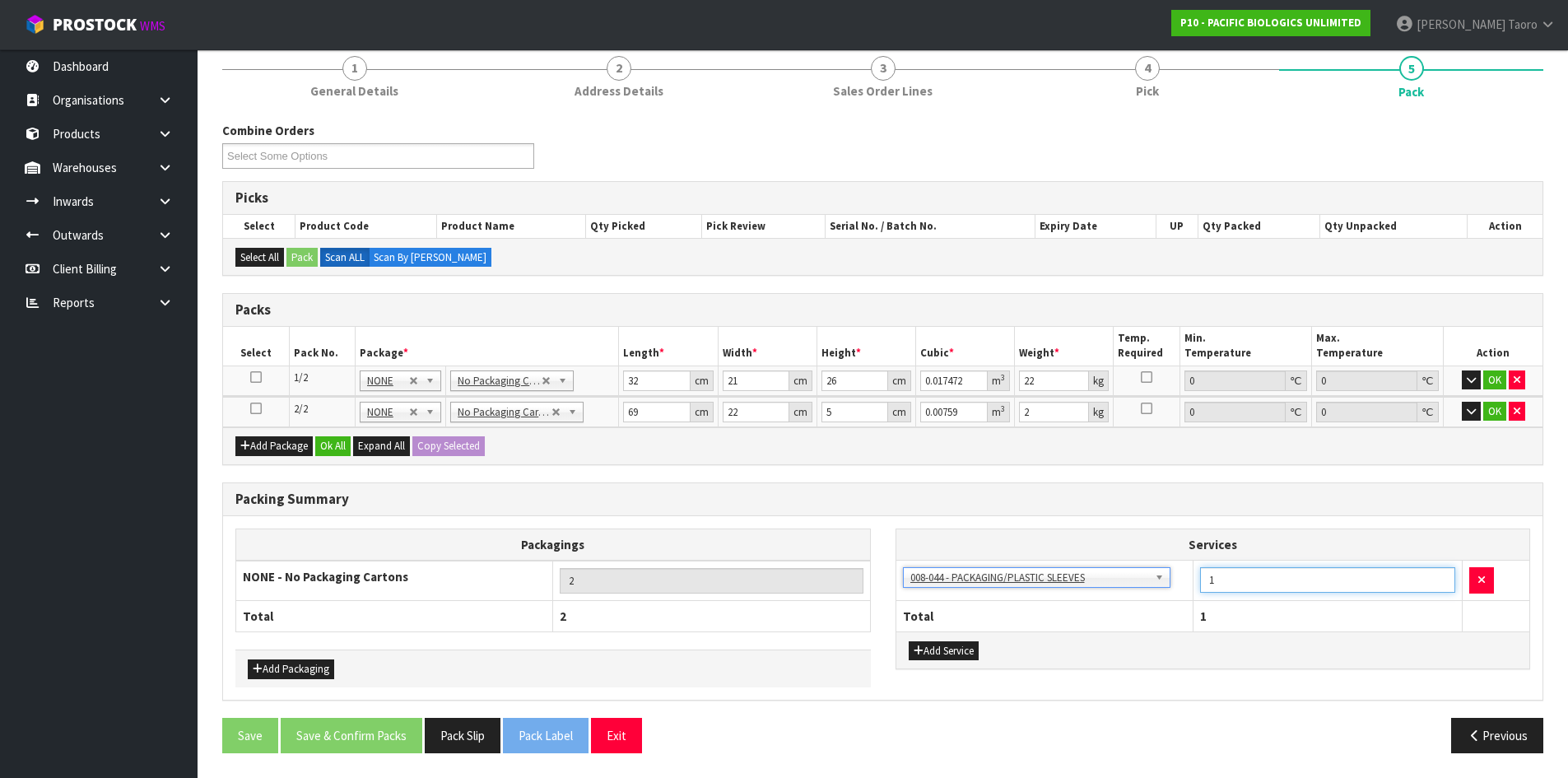
click at [1256, 585] on input "1" at bounding box center [1327, 579] width 255 height 25
type input "2"
click at [327, 442] on button "Ok All" at bounding box center [333, 446] width 36 height 20
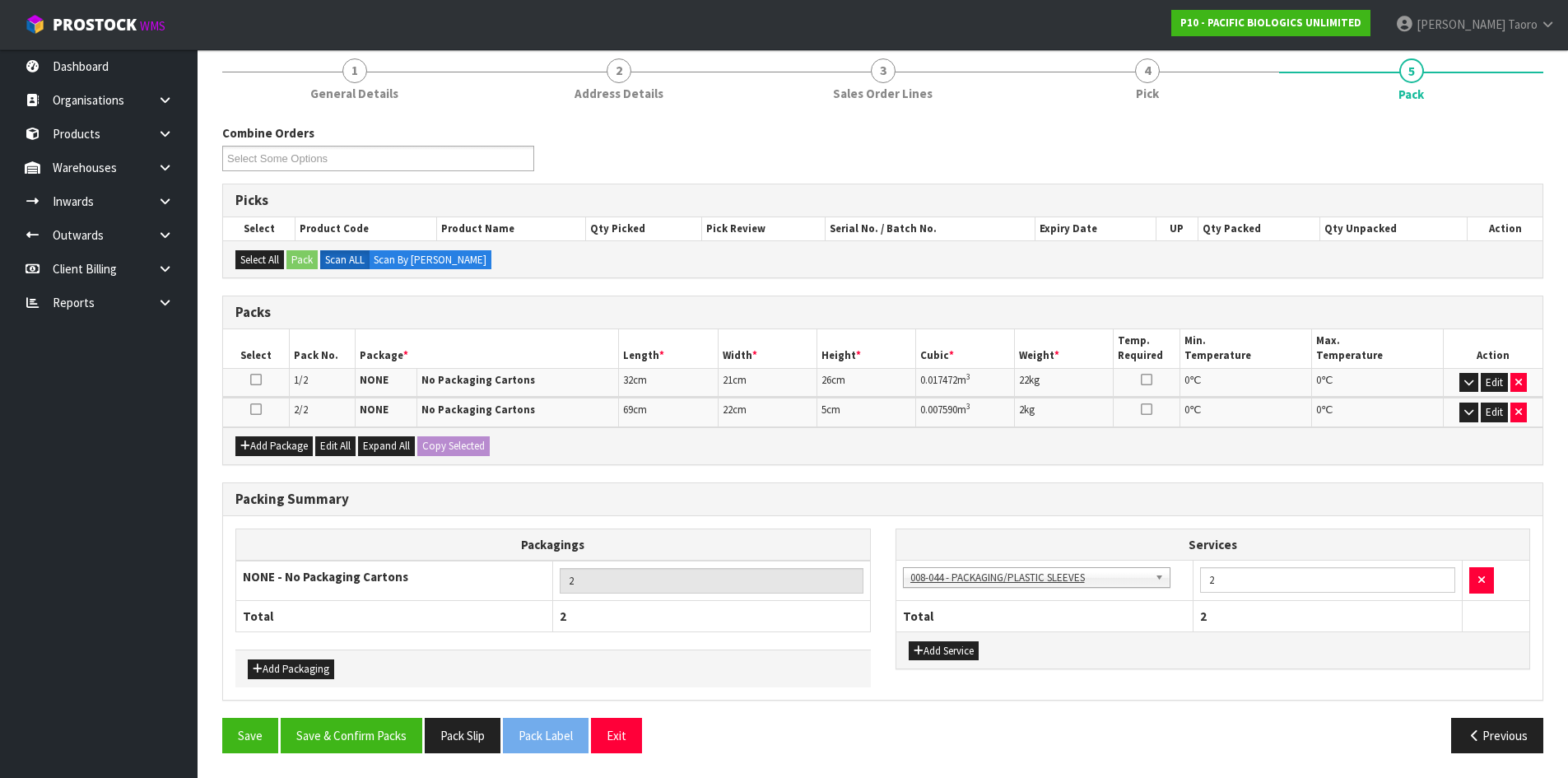
scroll to position [141, 0]
click at [370, 737] on button "Save & Confirm Packs" at bounding box center [351, 735] width 141 height 36
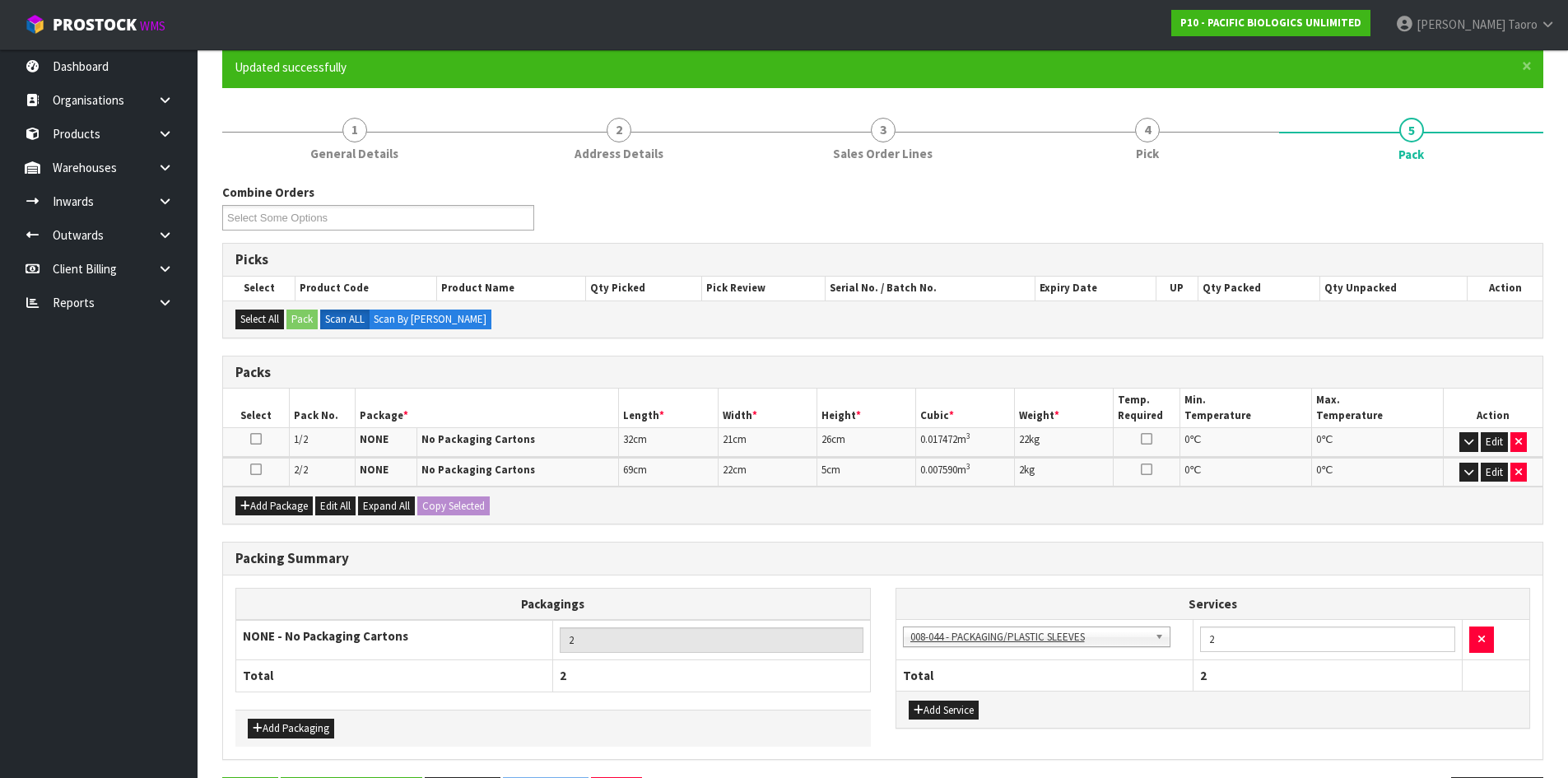
scroll to position [0, 0]
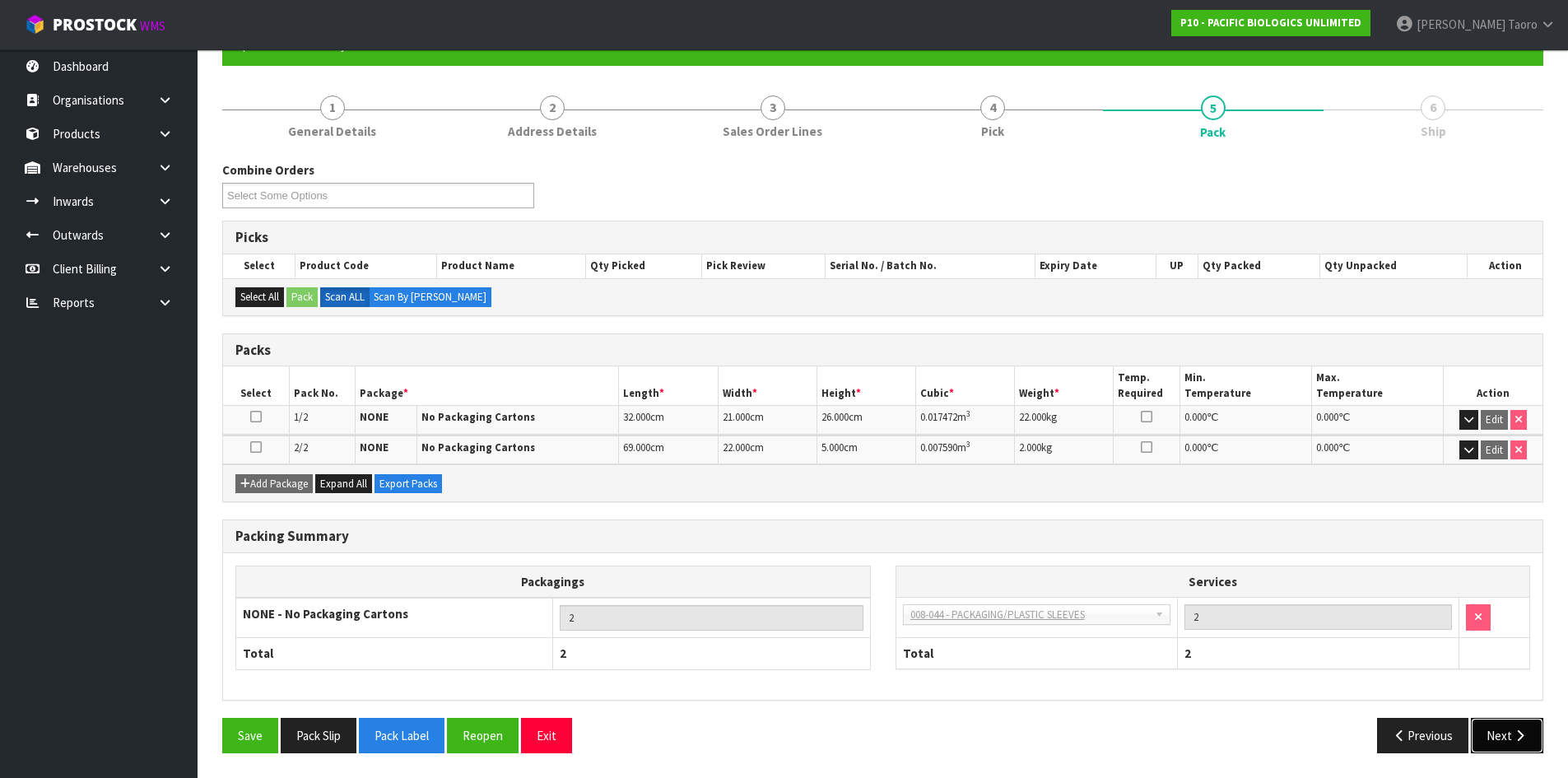
click at [1517, 737] on icon "button" at bounding box center [1520, 735] width 16 height 12
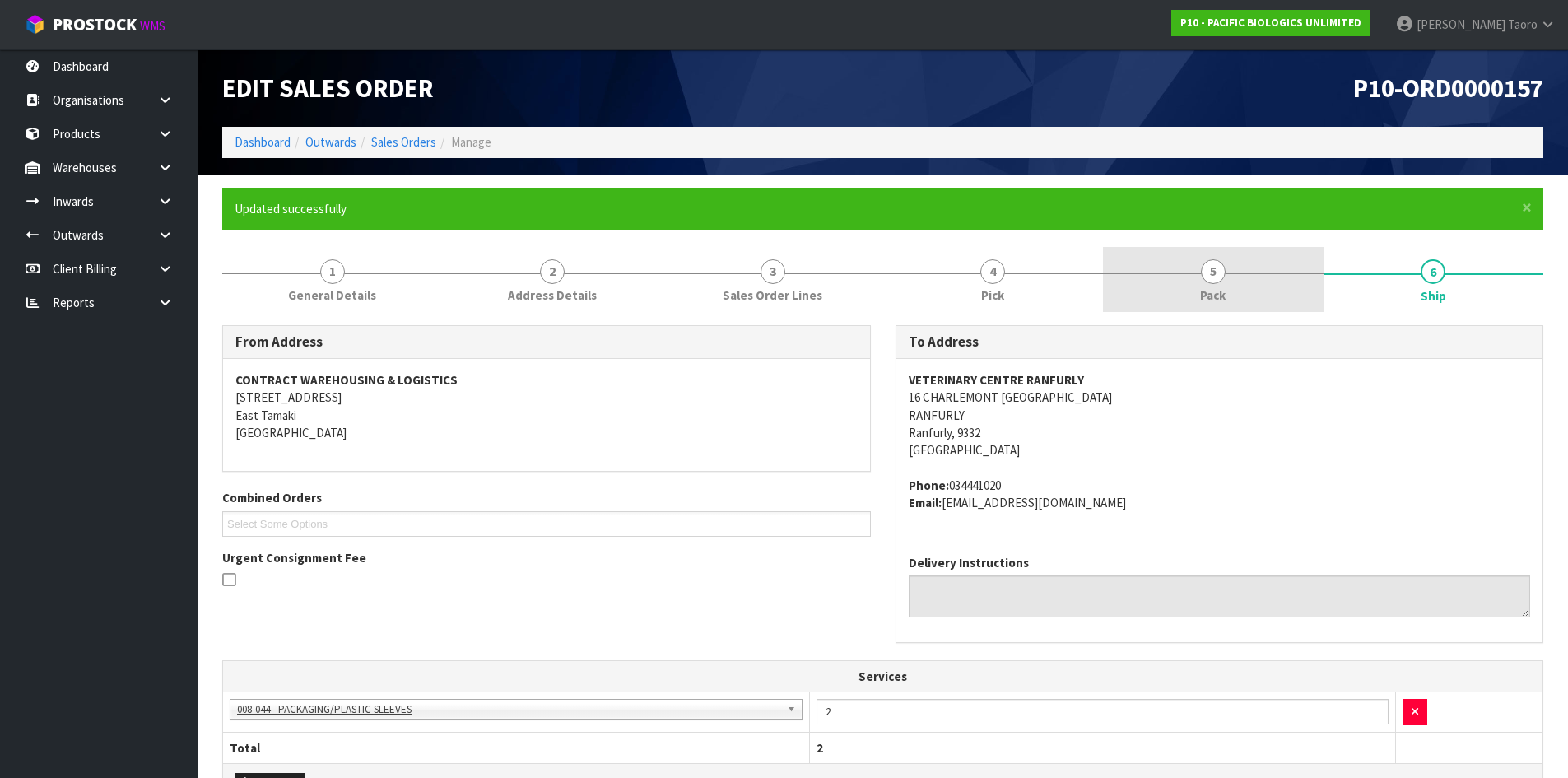
click at [1232, 298] on link "5 Pack" at bounding box center [1213, 279] width 221 height 65
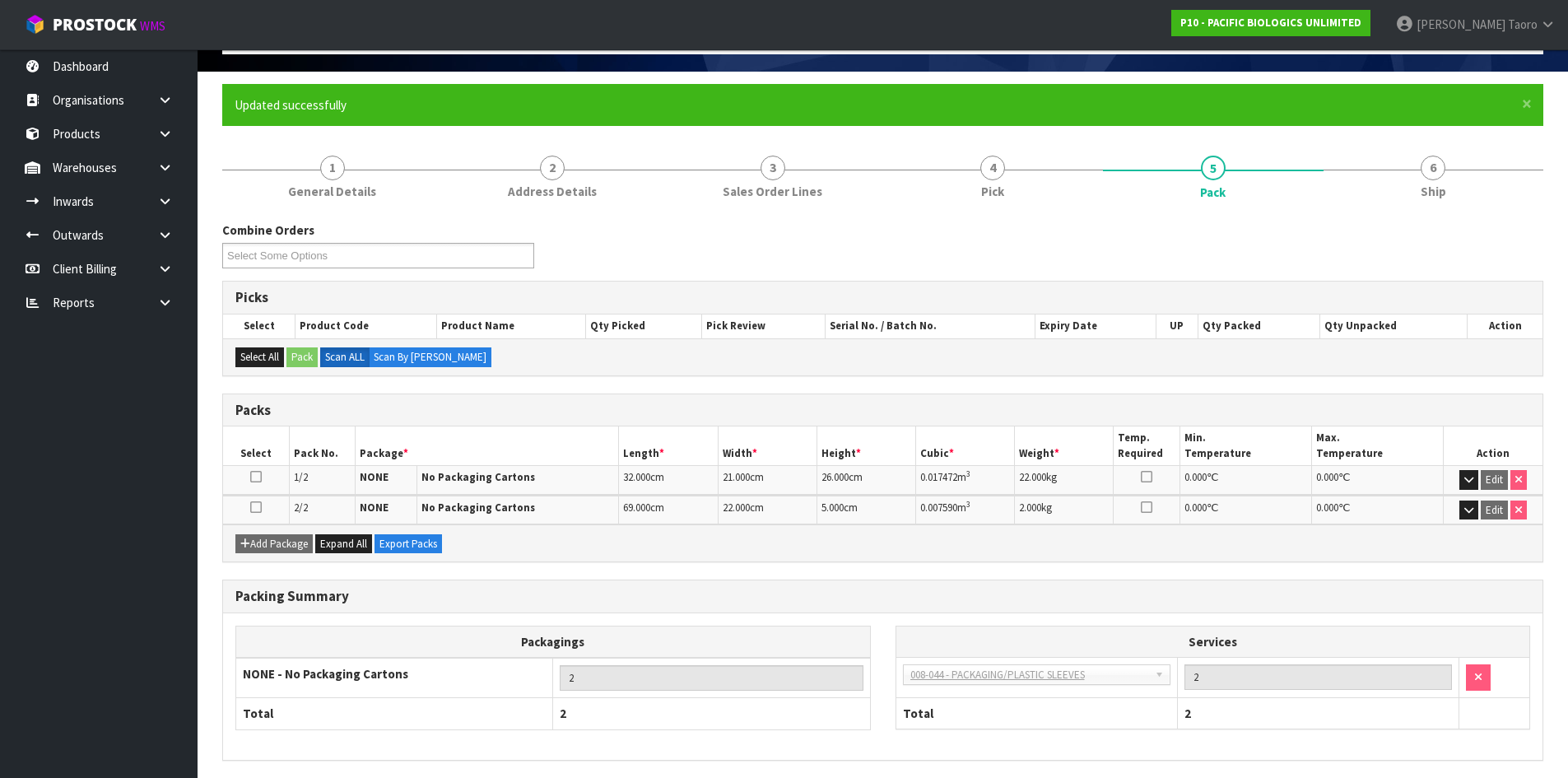
scroll to position [164, 0]
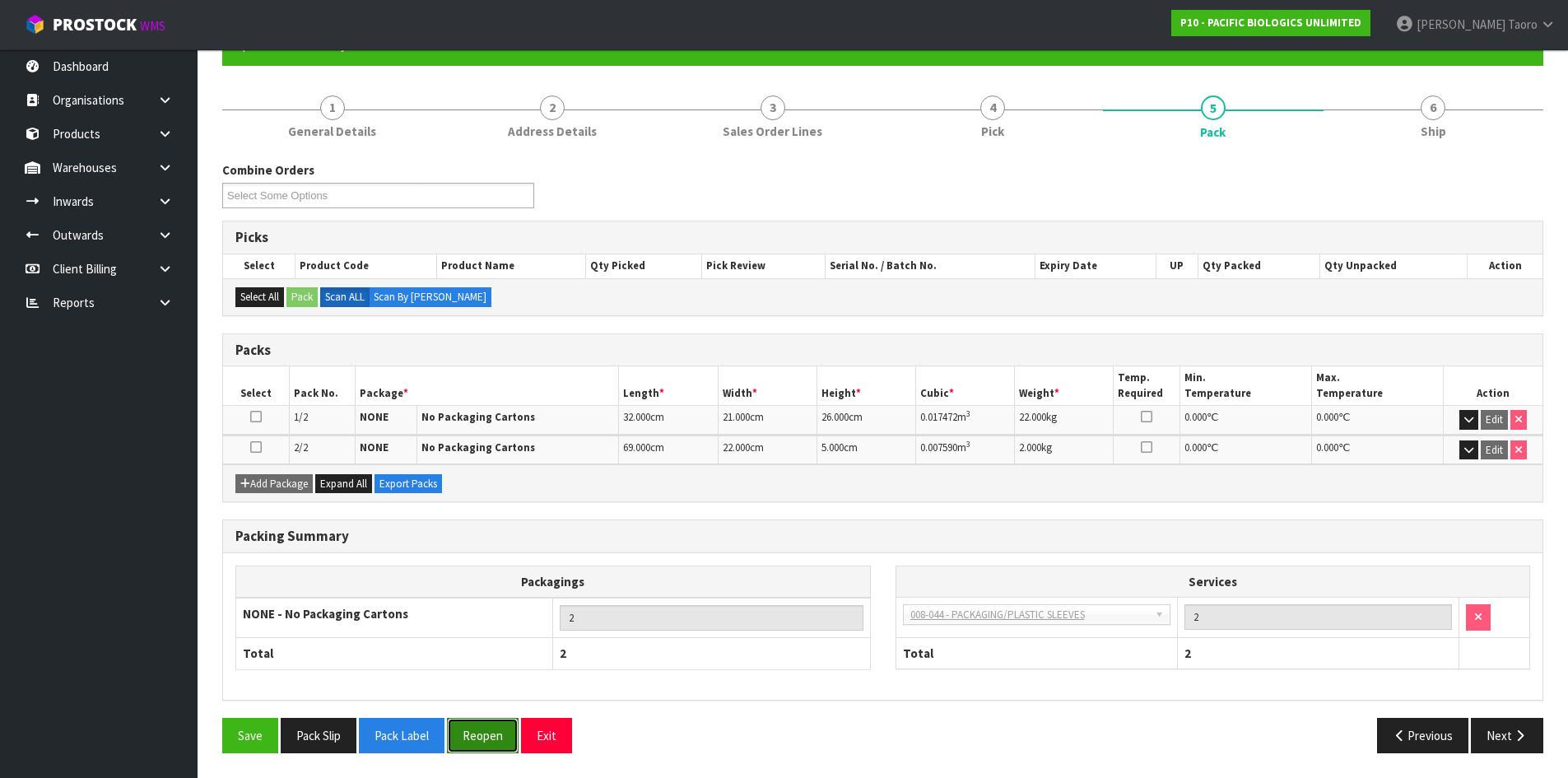
click at [496, 741] on button "Reopen" at bounding box center [483, 735] width 71 height 36
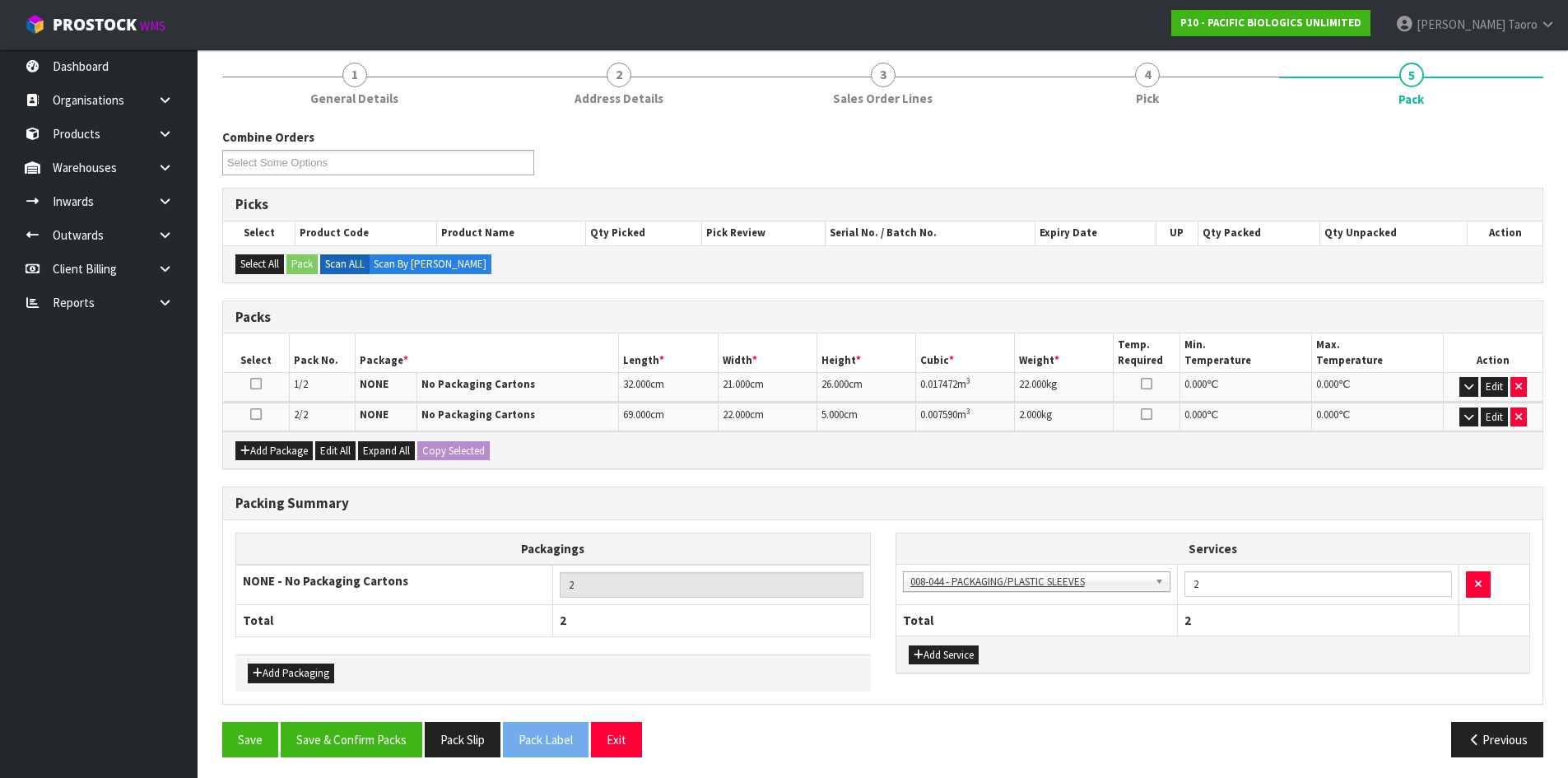
scroll to position [200, 0]
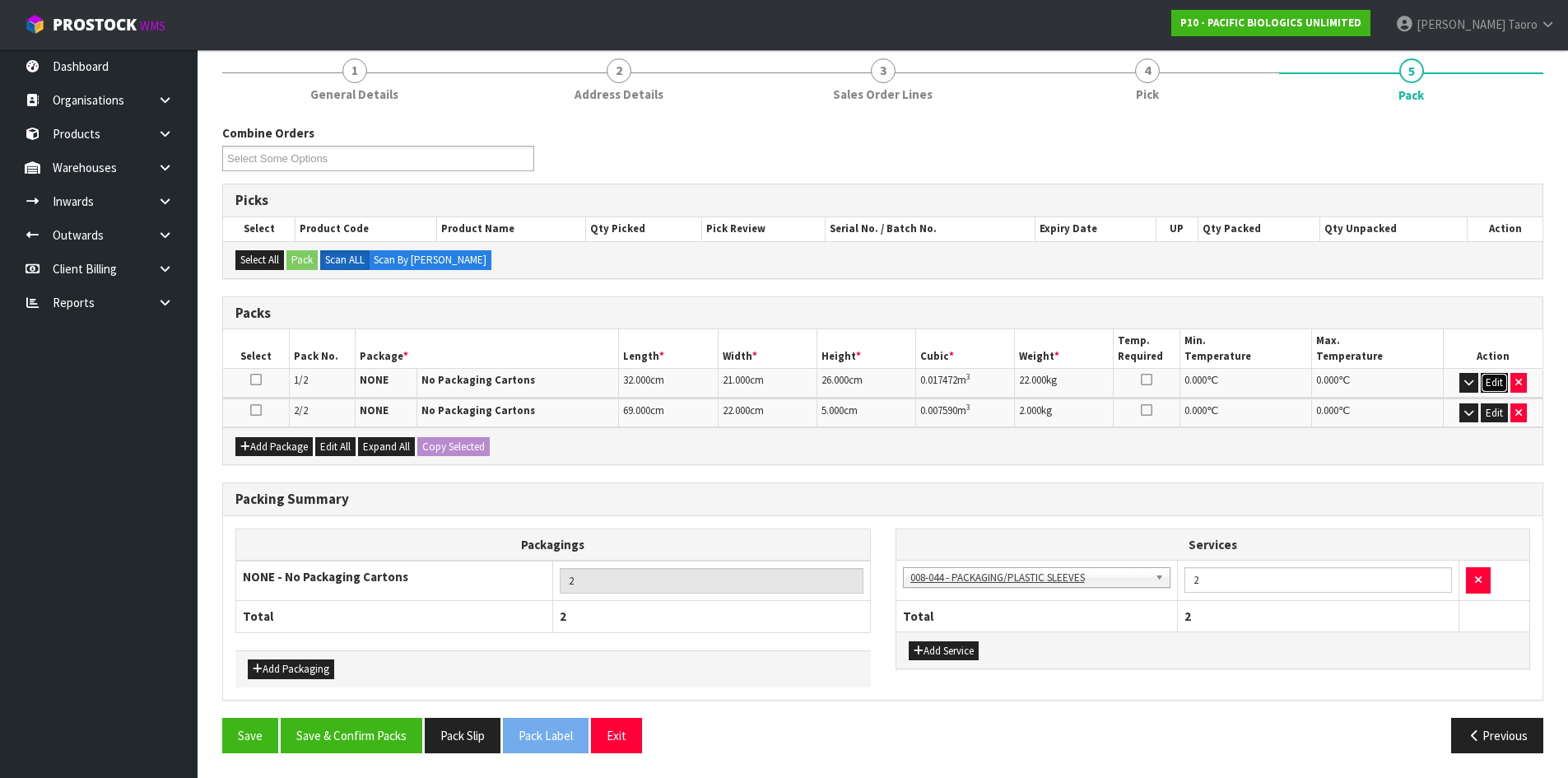
click at [1494, 378] on button "Edit" at bounding box center [1494, 382] width 27 height 20
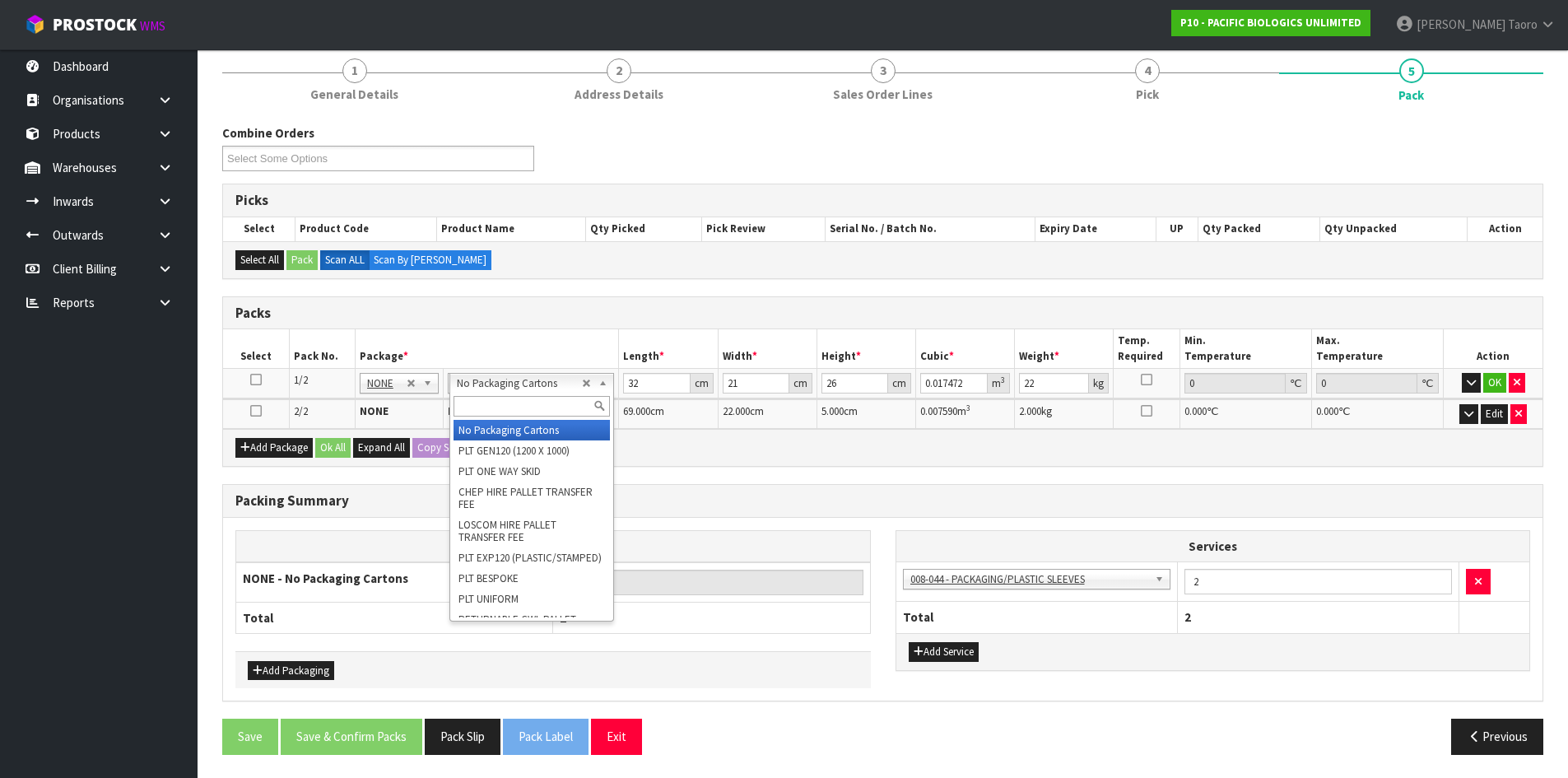
click at [519, 401] on input "text" at bounding box center [532, 406] width 157 height 21
type input "OC"
type input "1"
type input "0"
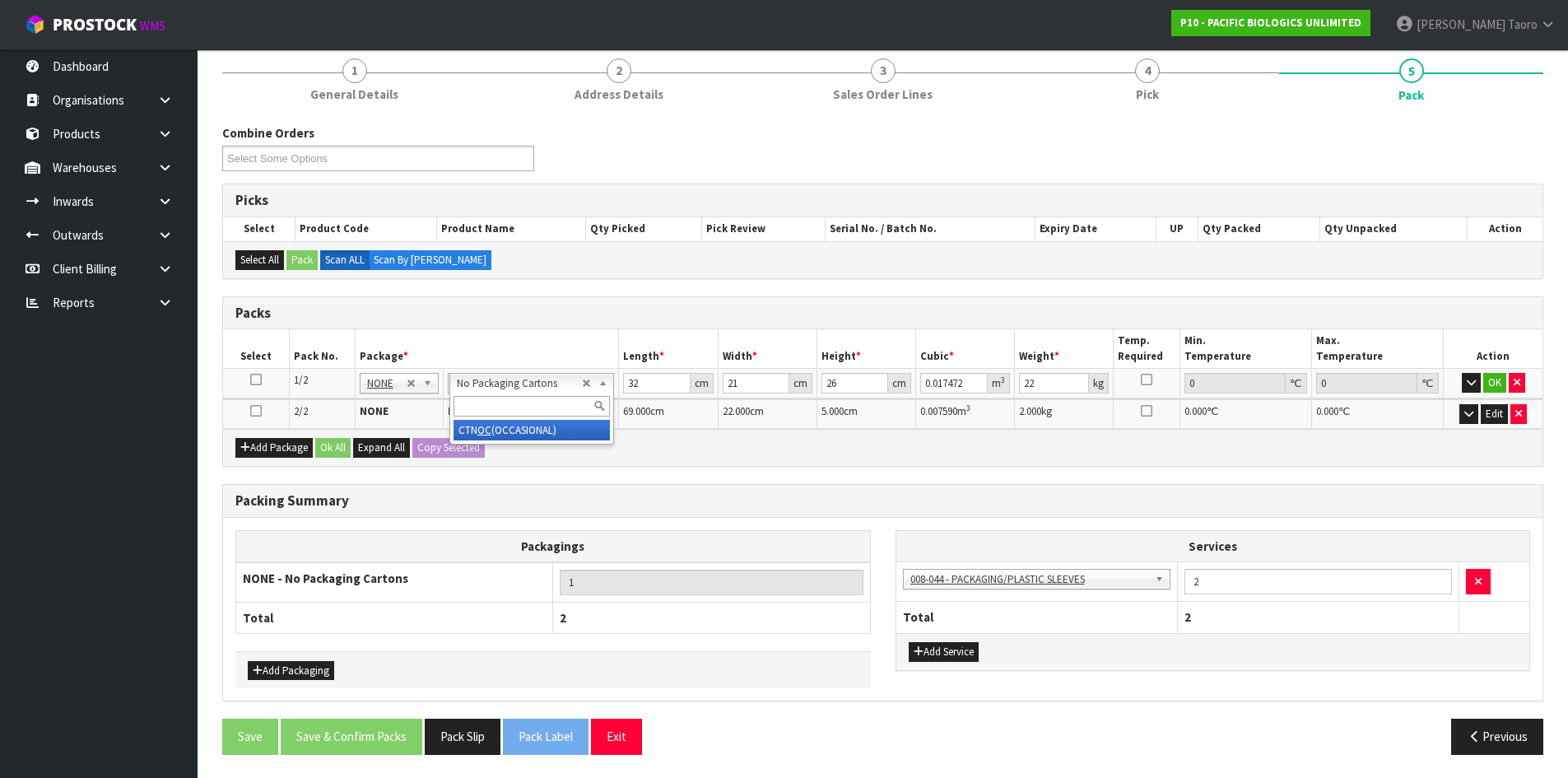
type input "0"
type input "20.3"
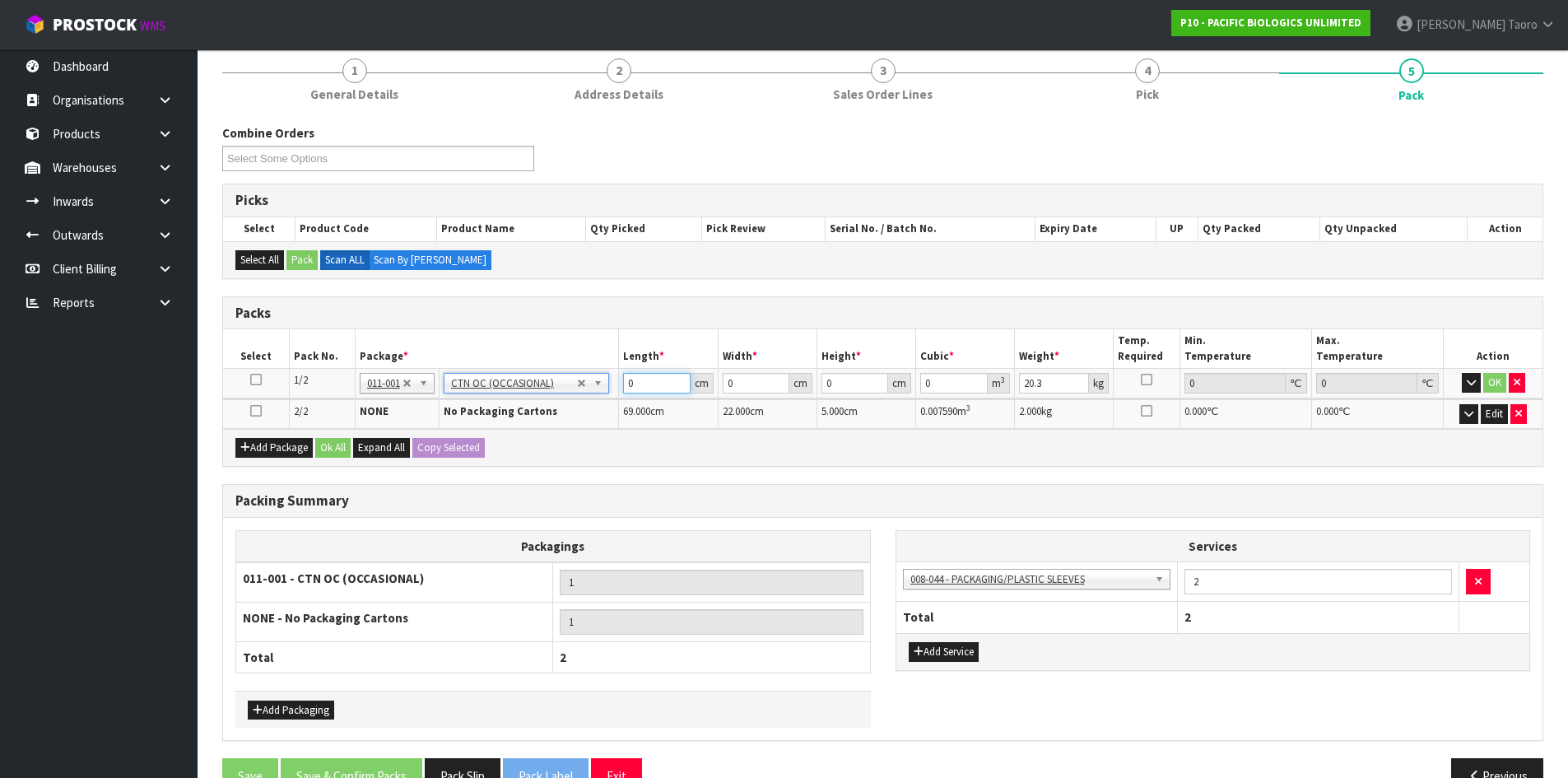
click at [641, 380] on input "0" at bounding box center [656, 383] width 67 height 21
click at [641, 380] on input "0" at bounding box center [656, 383] width 67 height 21
drag, startPoint x: 655, startPoint y: 376, endPoint x: 587, endPoint y: 374, distance: 68.0
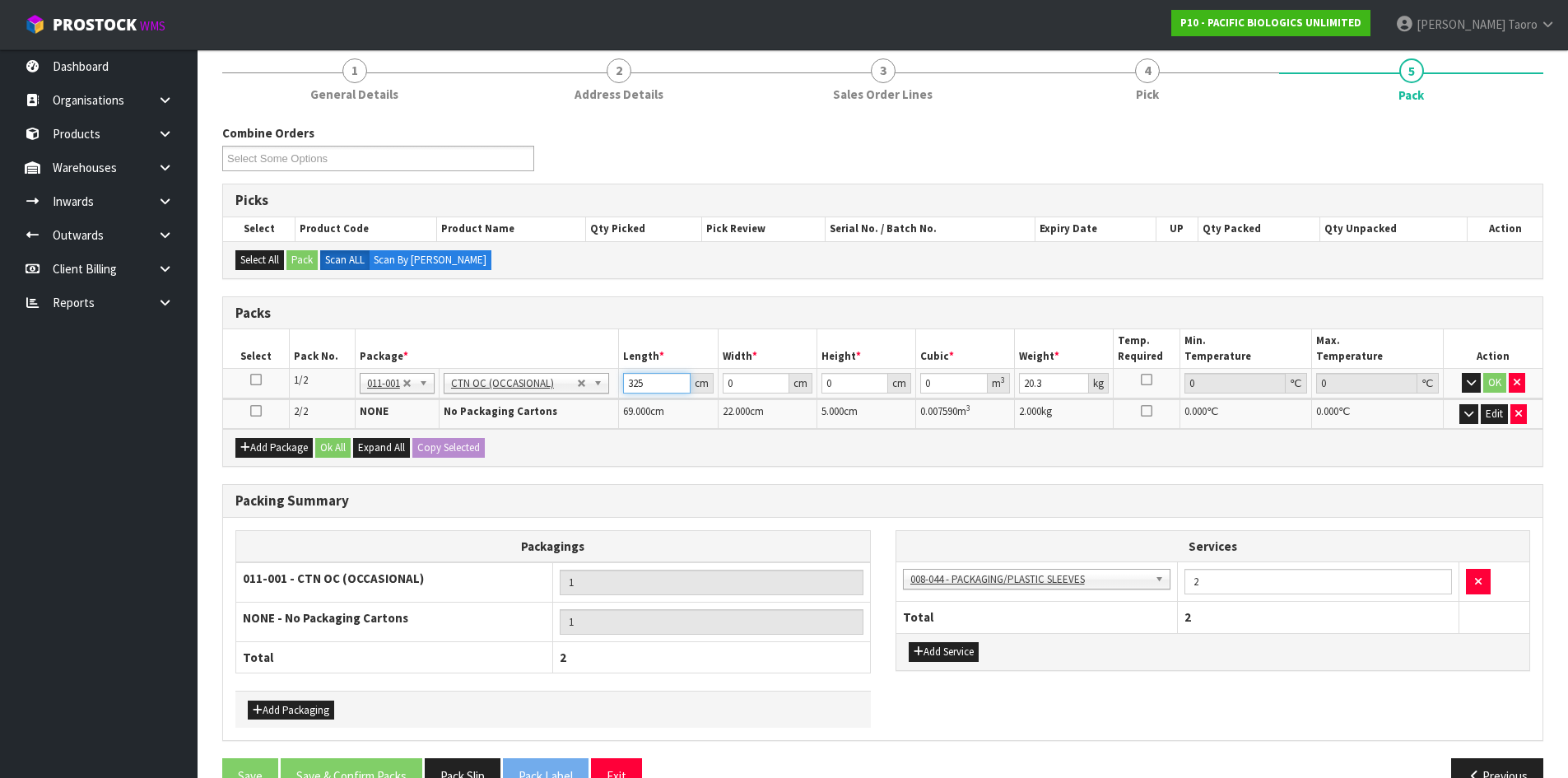
click at [587, 374] on tr "1/2 NONE 007-001 007-002 007-004 007-009 007-013 007-014 007-015 007-017 007-01…" at bounding box center [883, 383] width 1320 height 30
type input "32"
type input "21"
type input "2"
type input "0.001344"
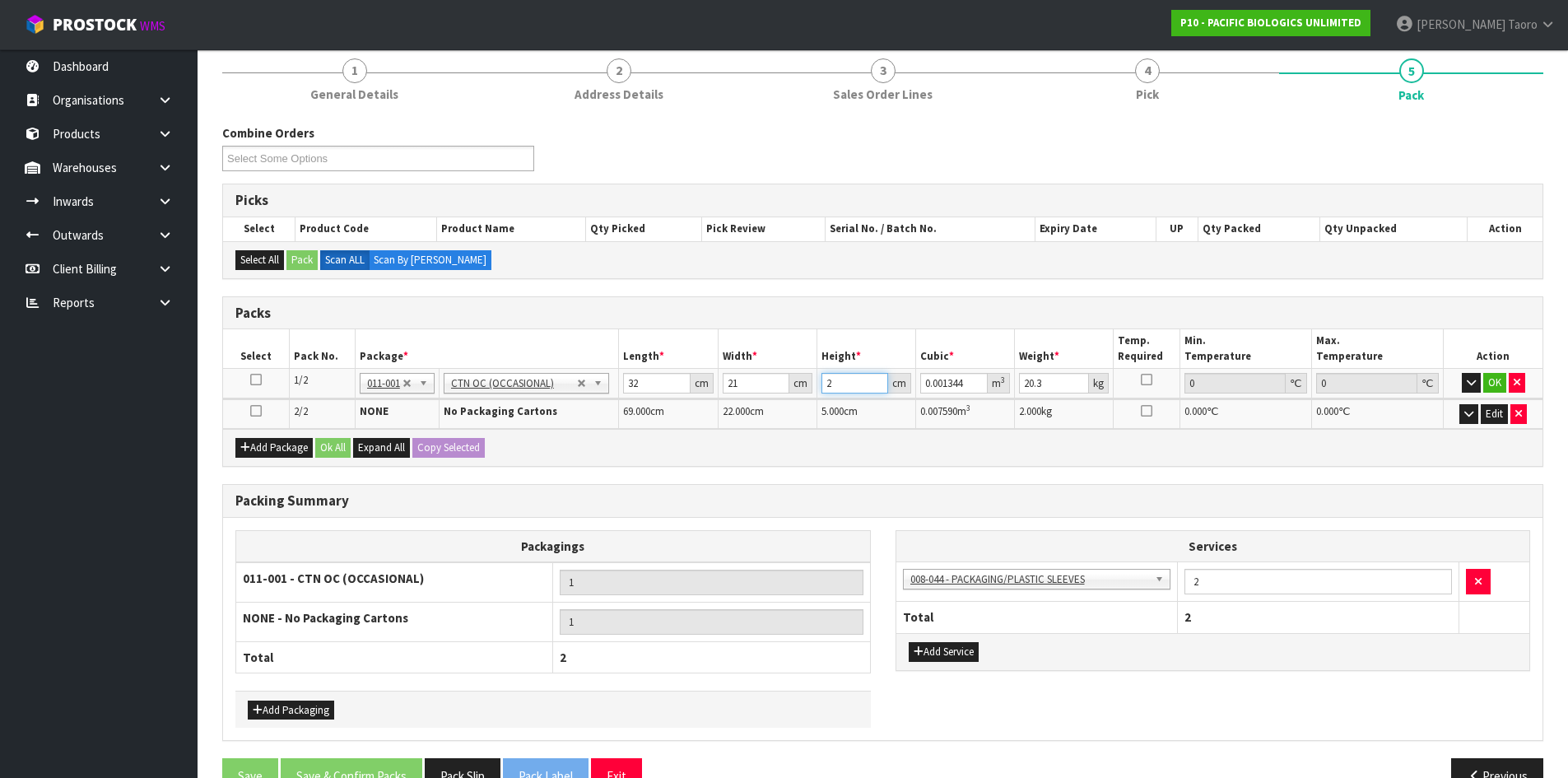
type input "26"
type input "0.017472"
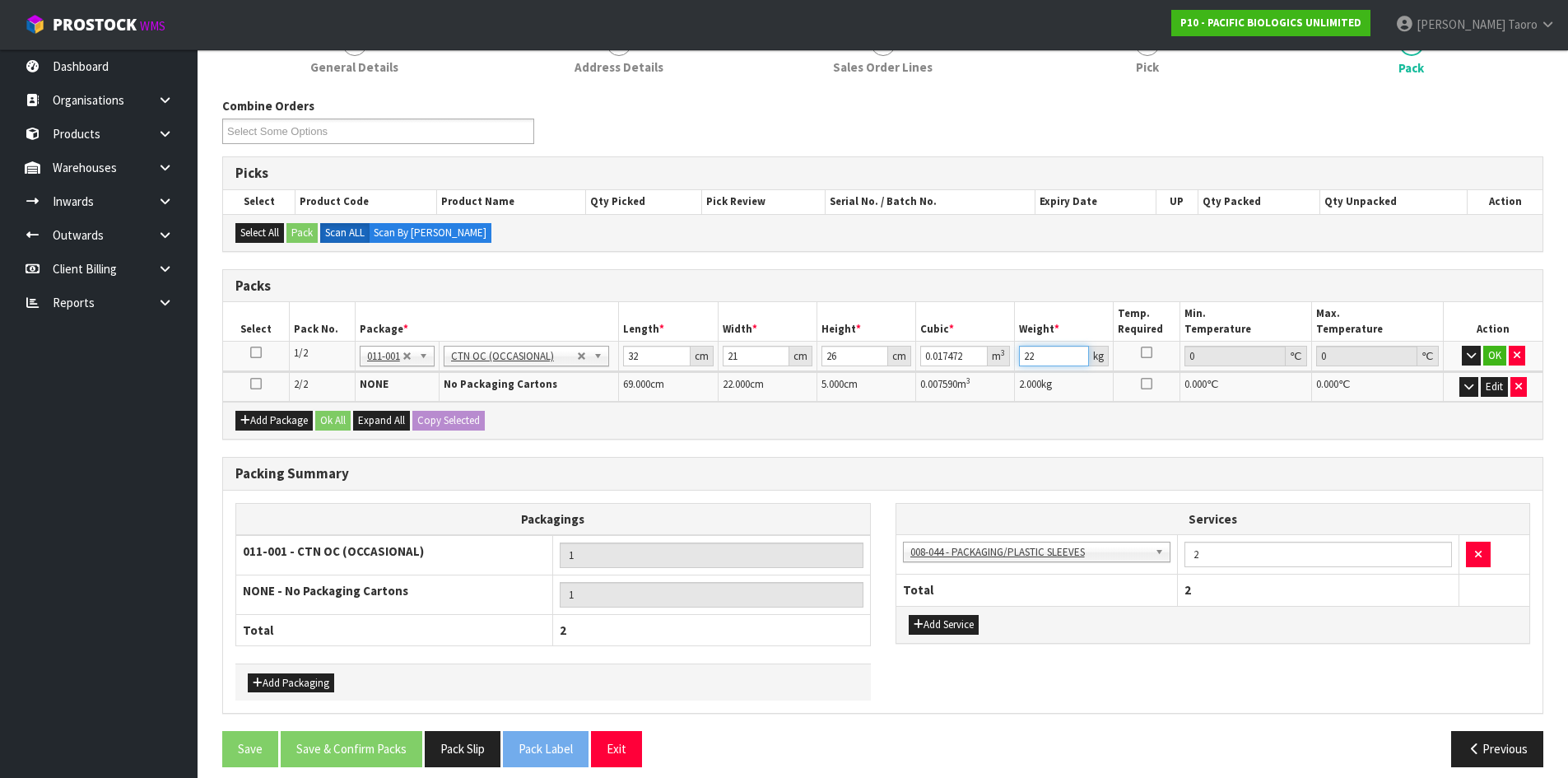
scroll to position [242, 0]
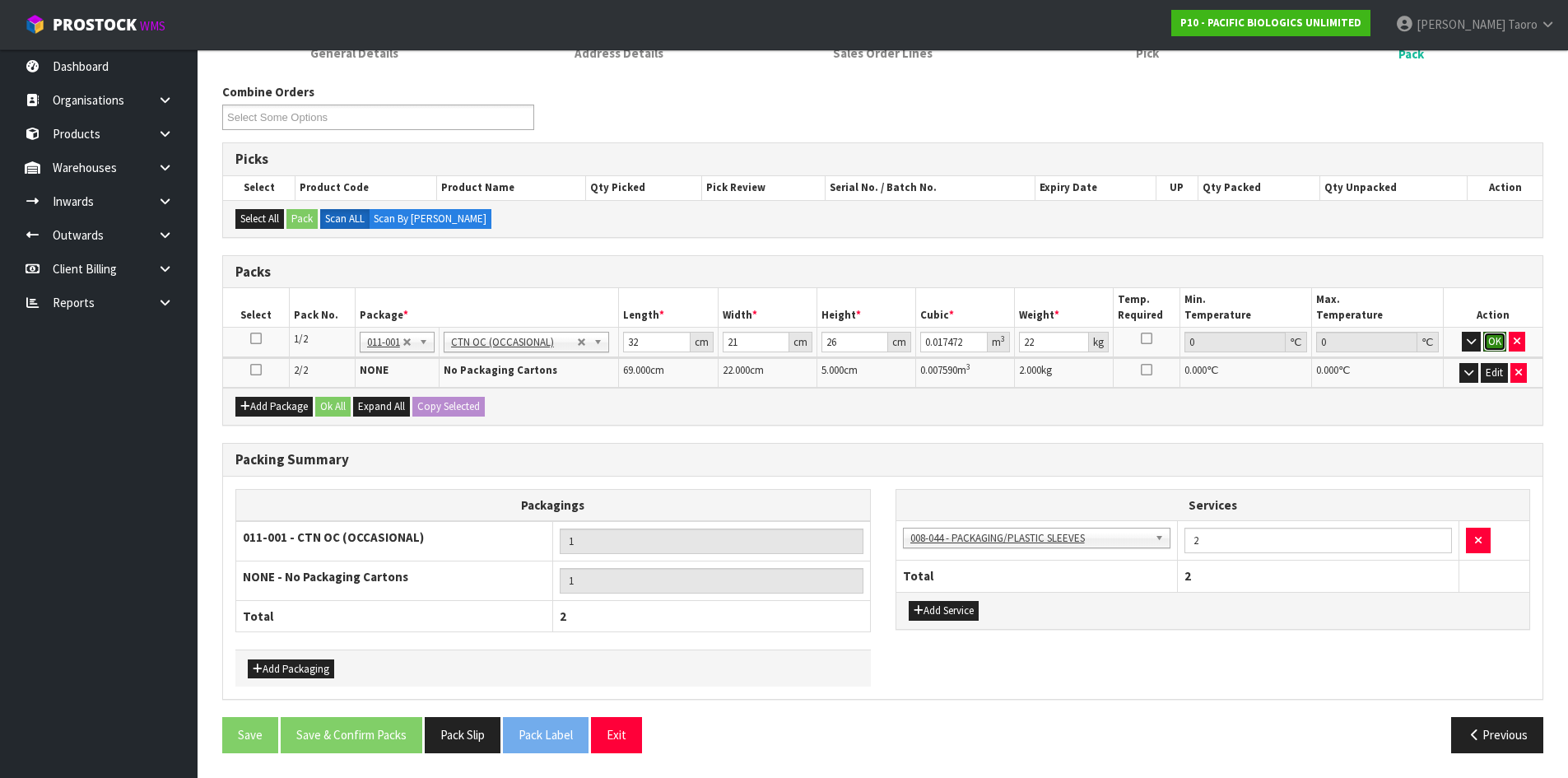
drag, startPoint x: 1495, startPoint y: 338, endPoint x: 955, endPoint y: 586, distance: 594.2
click at [1496, 338] on button "OK" at bounding box center [1495, 342] width 23 height 20
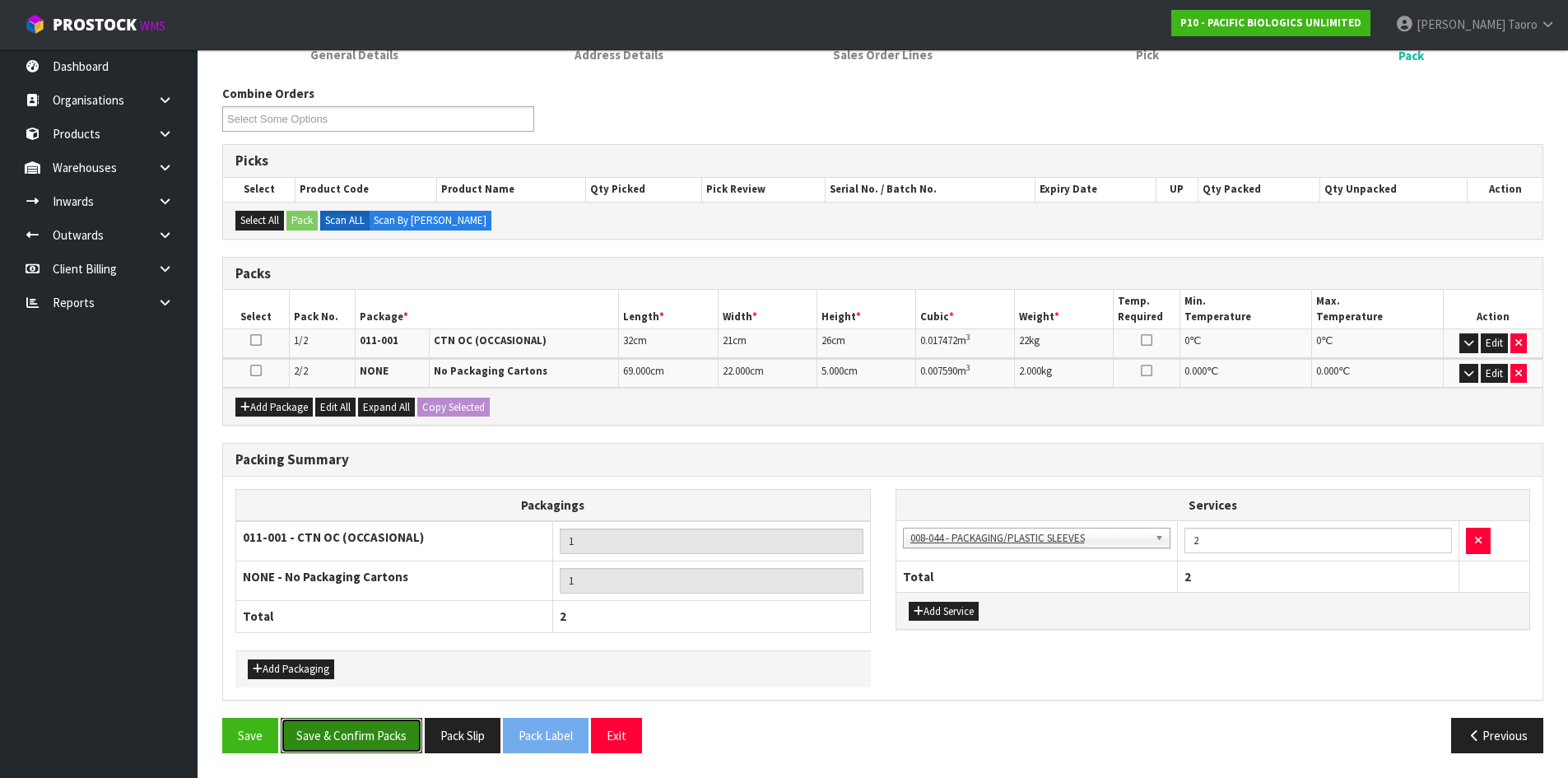
drag, startPoint x: 357, startPoint y: 733, endPoint x: 582, endPoint y: 723, distance: 225.2
click at [361, 729] on button "Save & Confirm Packs" at bounding box center [351, 735] width 141 height 36
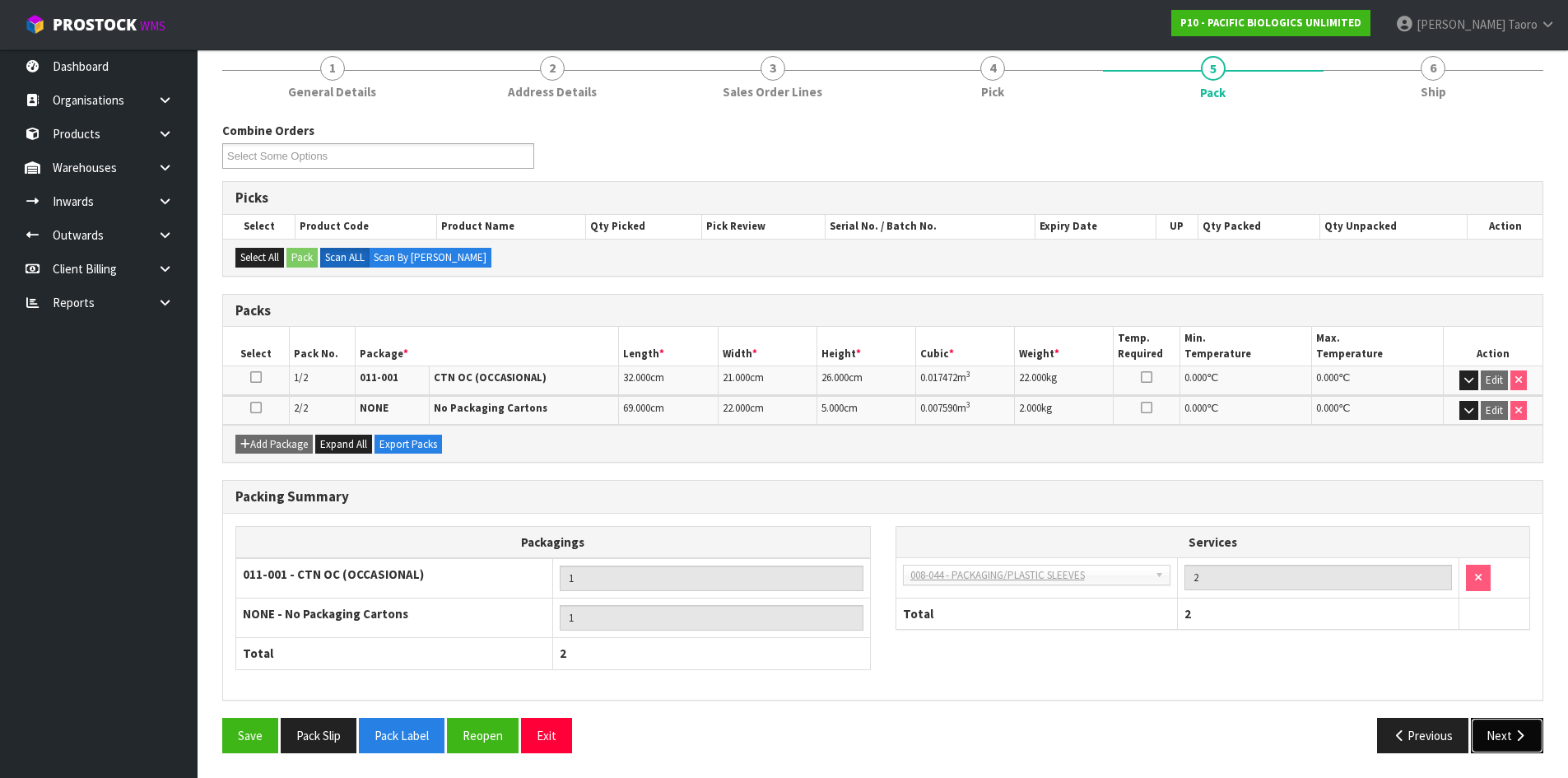
click at [1523, 734] on icon "button" at bounding box center [1520, 735] width 16 height 12
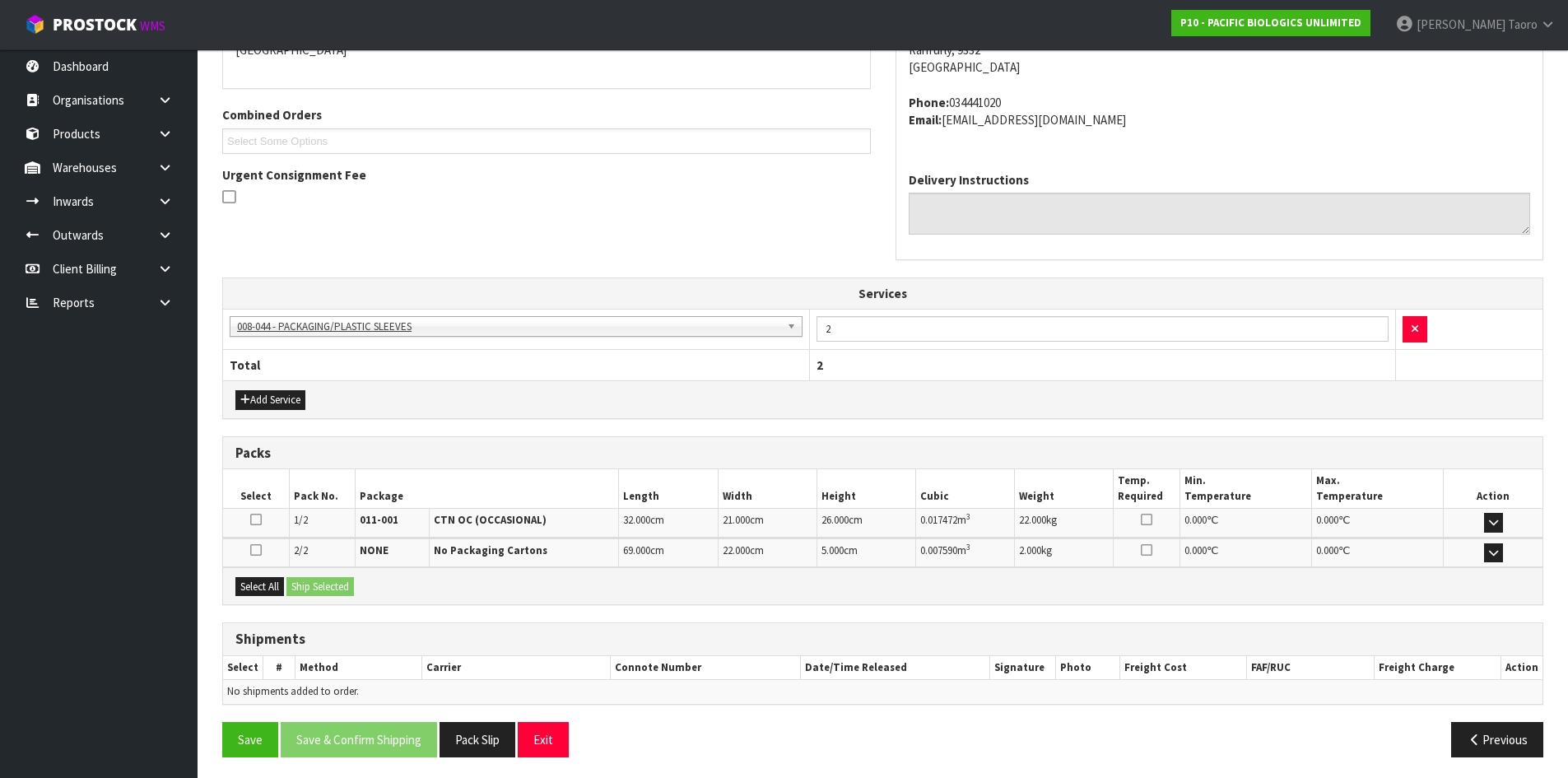
scroll to position [387, 0]
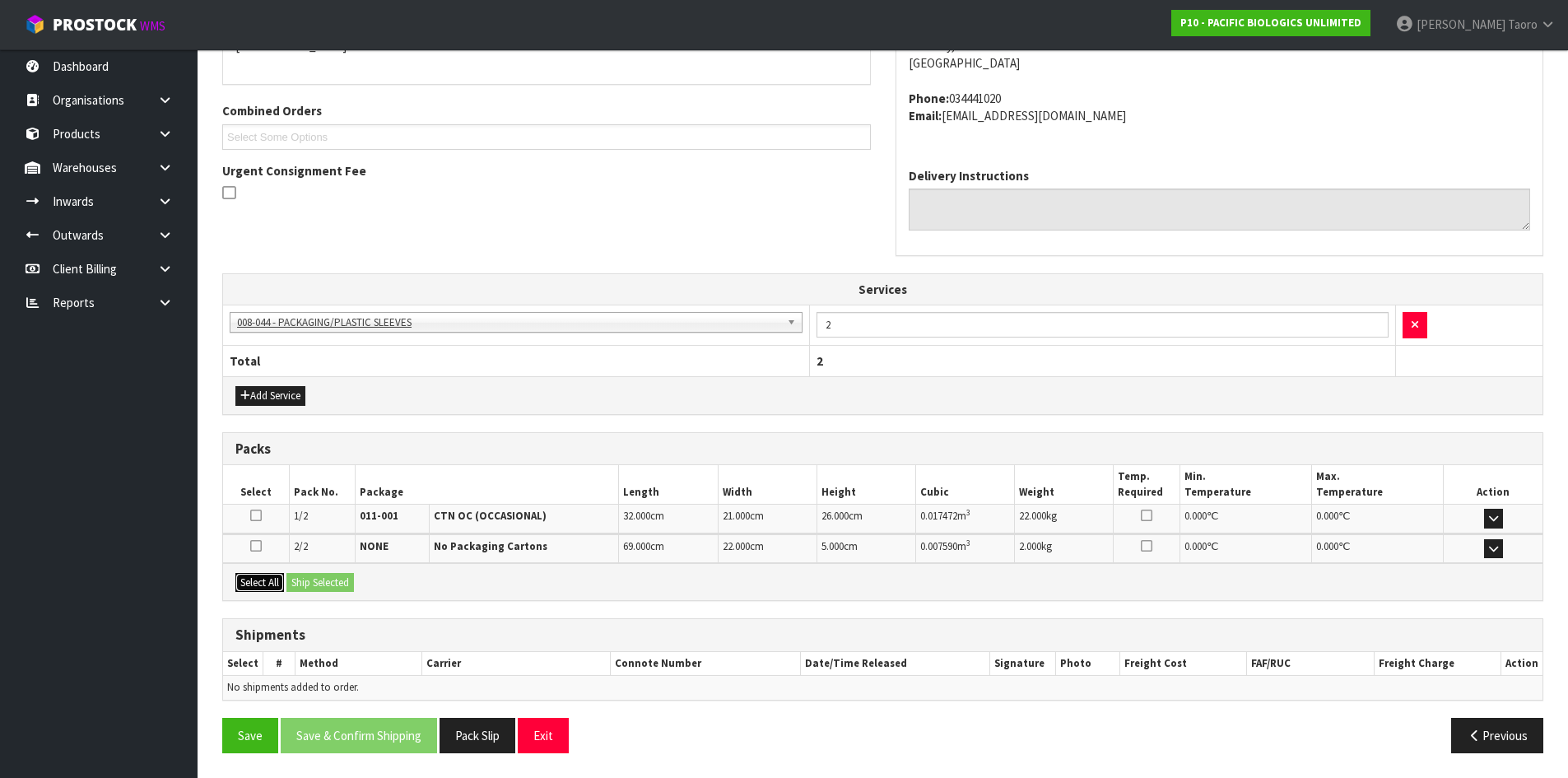
click at [279, 585] on button "Select All" at bounding box center [260, 582] width 49 height 20
click at [306, 582] on button "Ship Selected" at bounding box center [320, 582] width 67 height 20
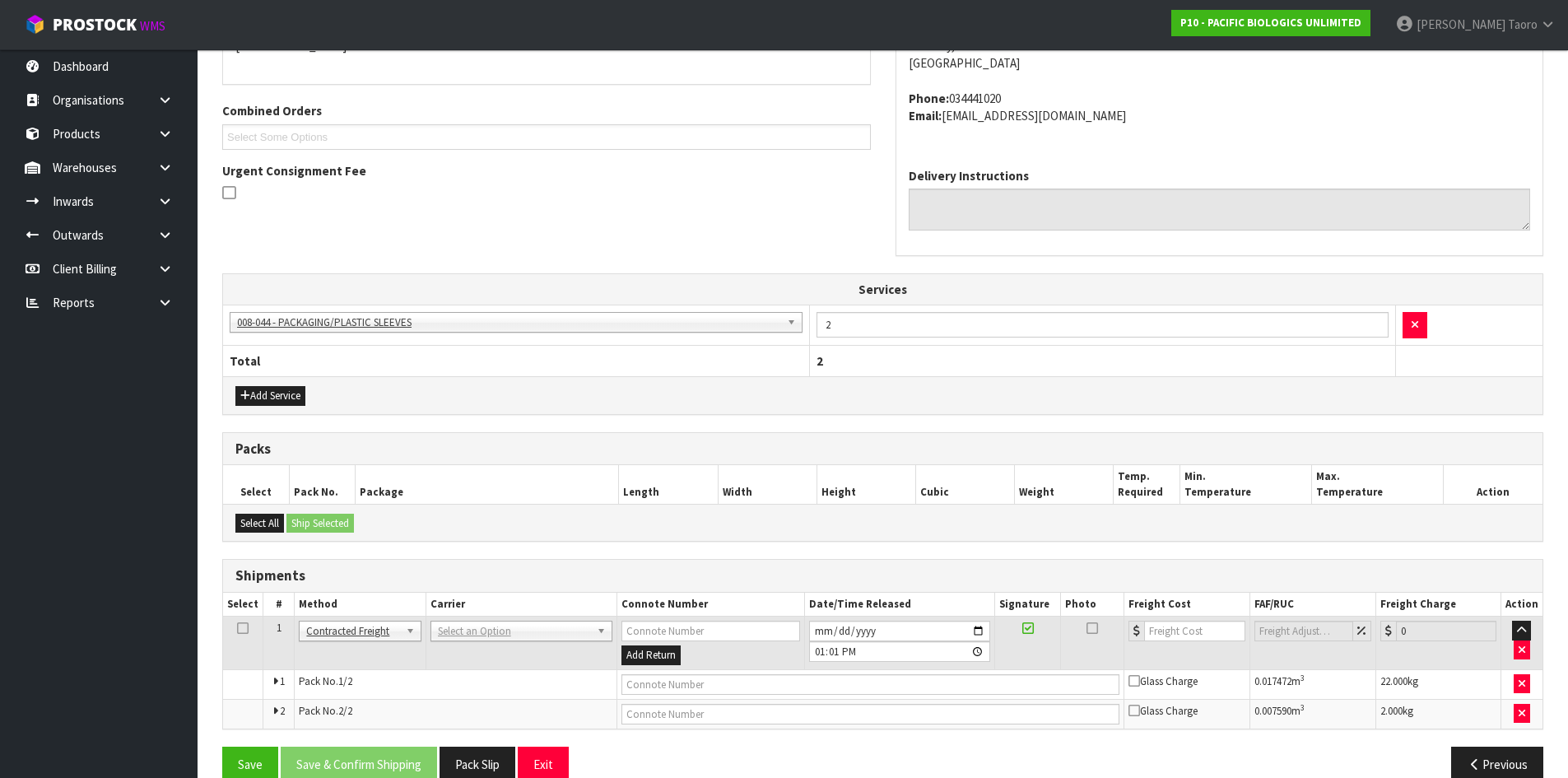
drag, startPoint x: 503, startPoint y: 637, endPoint x: 510, endPoint y: 660, distance: 24.0
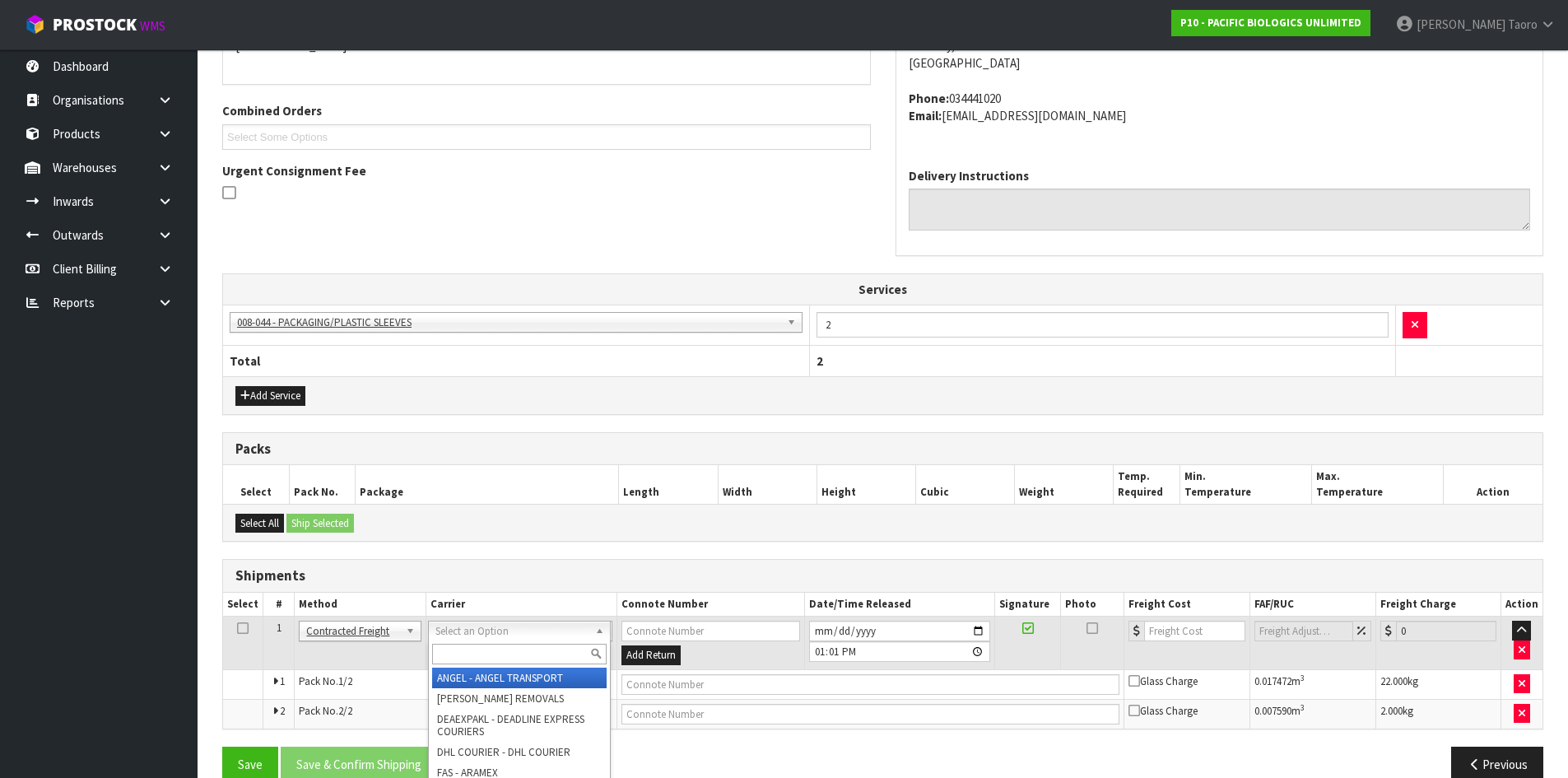
click at [510, 660] on input "text" at bounding box center [519, 654] width 174 height 21
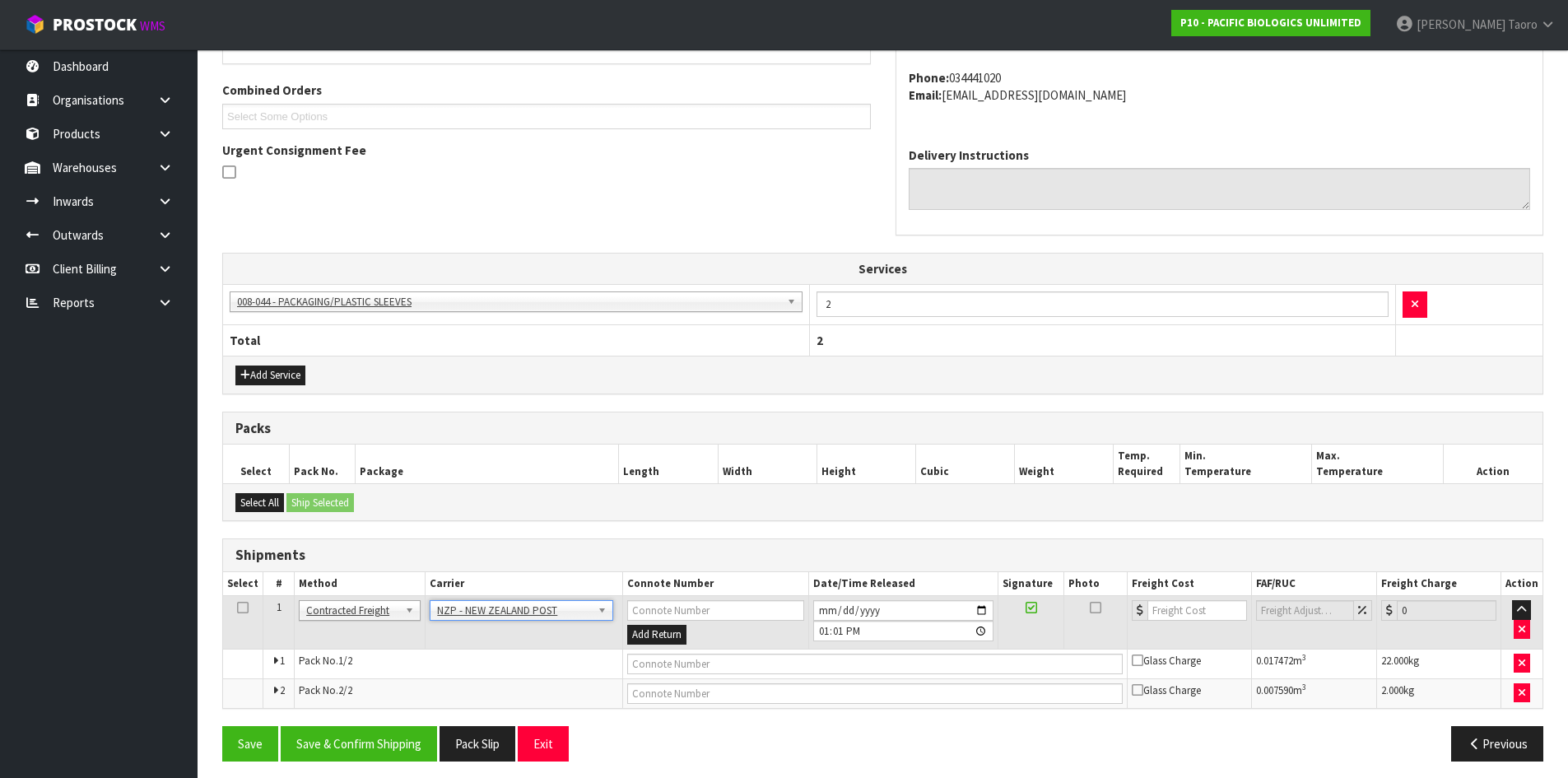
scroll to position [416, 0]
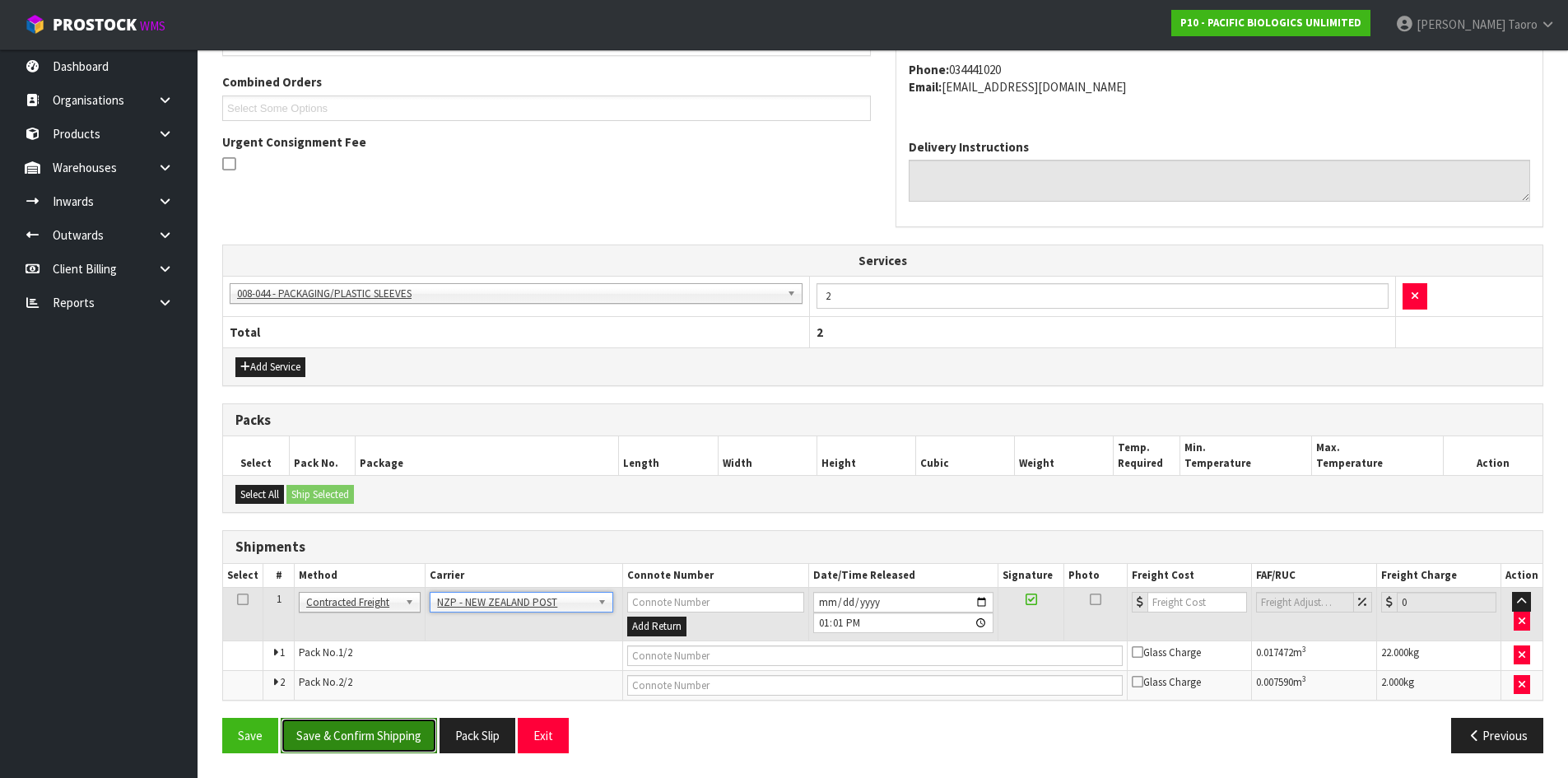
click at [393, 740] on button "Save & Confirm Shipping" at bounding box center [358, 735] width 156 height 36
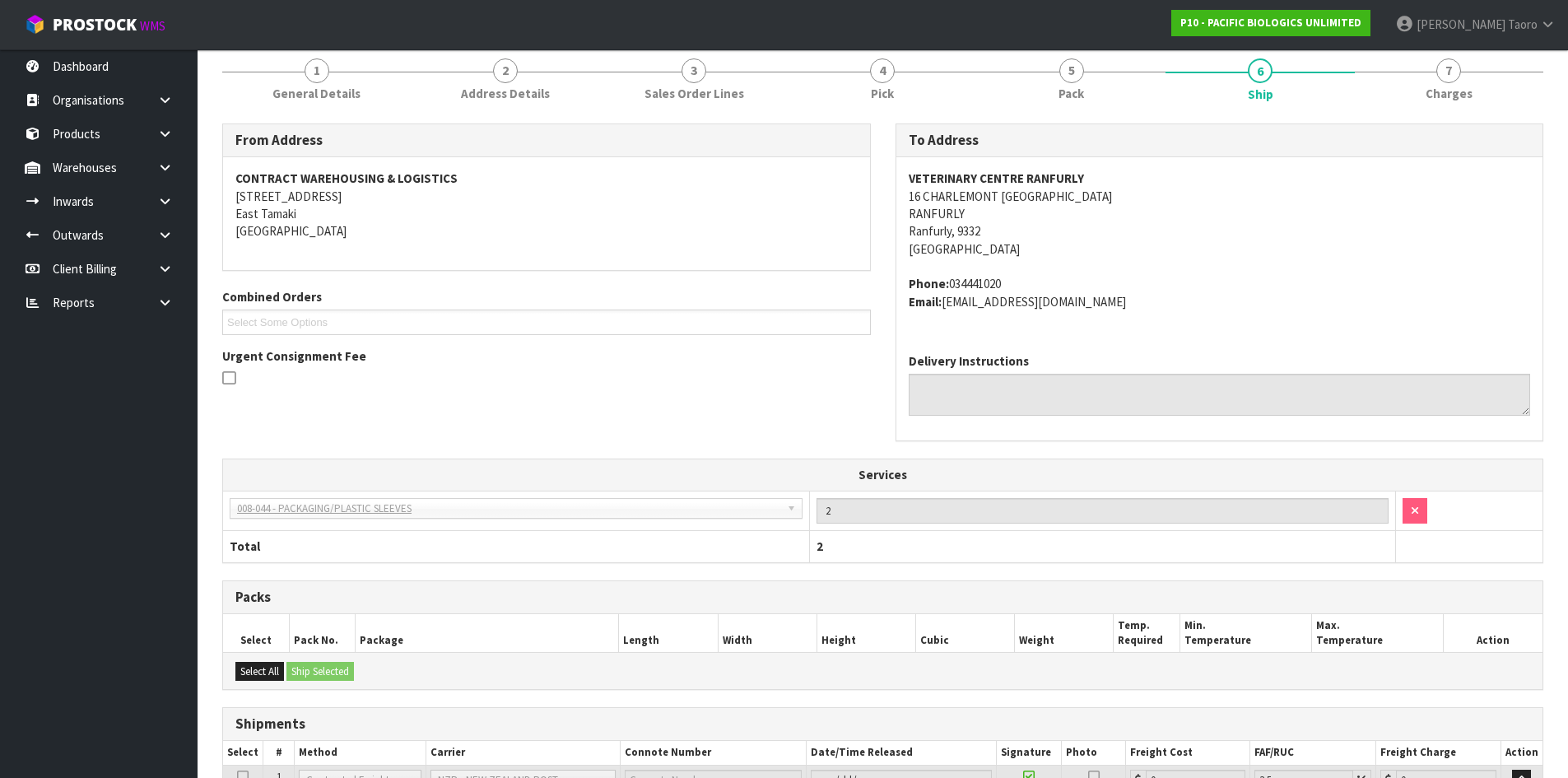
scroll to position [391, 0]
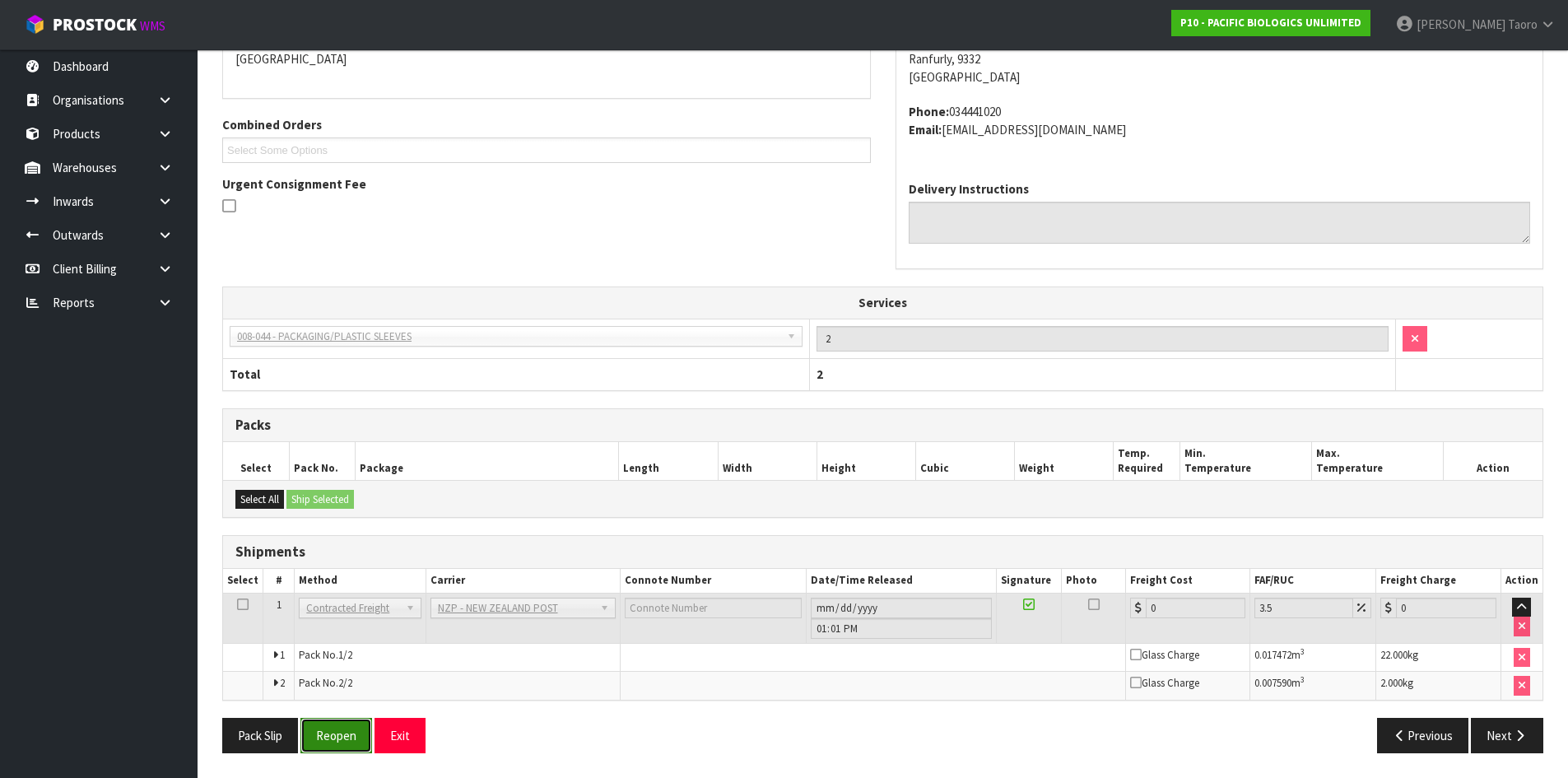
click at [342, 746] on button "Reopen" at bounding box center [336, 735] width 71 height 36
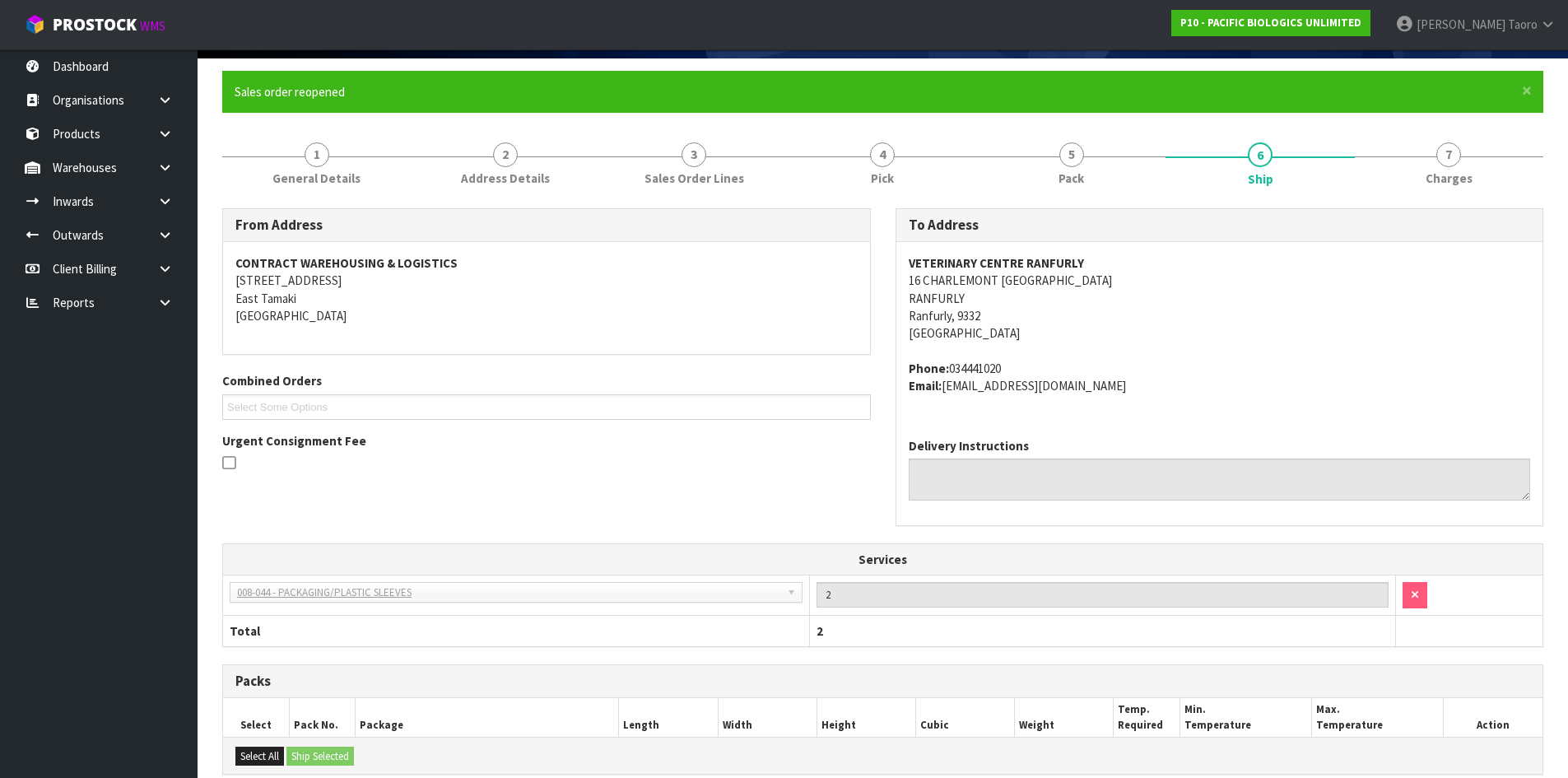
scroll to position [374, 0]
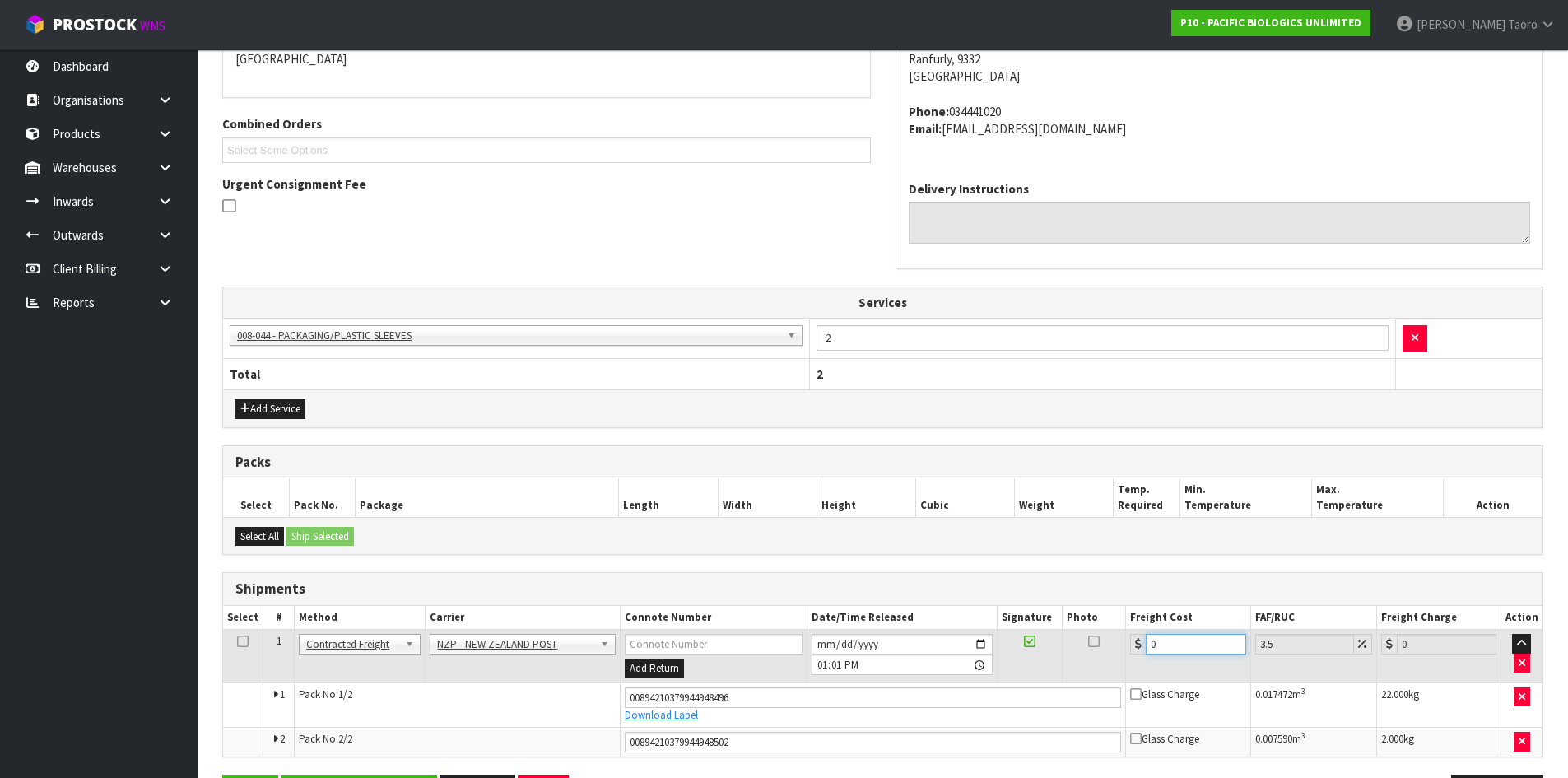
click at [1168, 642] on input "0" at bounding box center [1196, 644] width 99 height 21
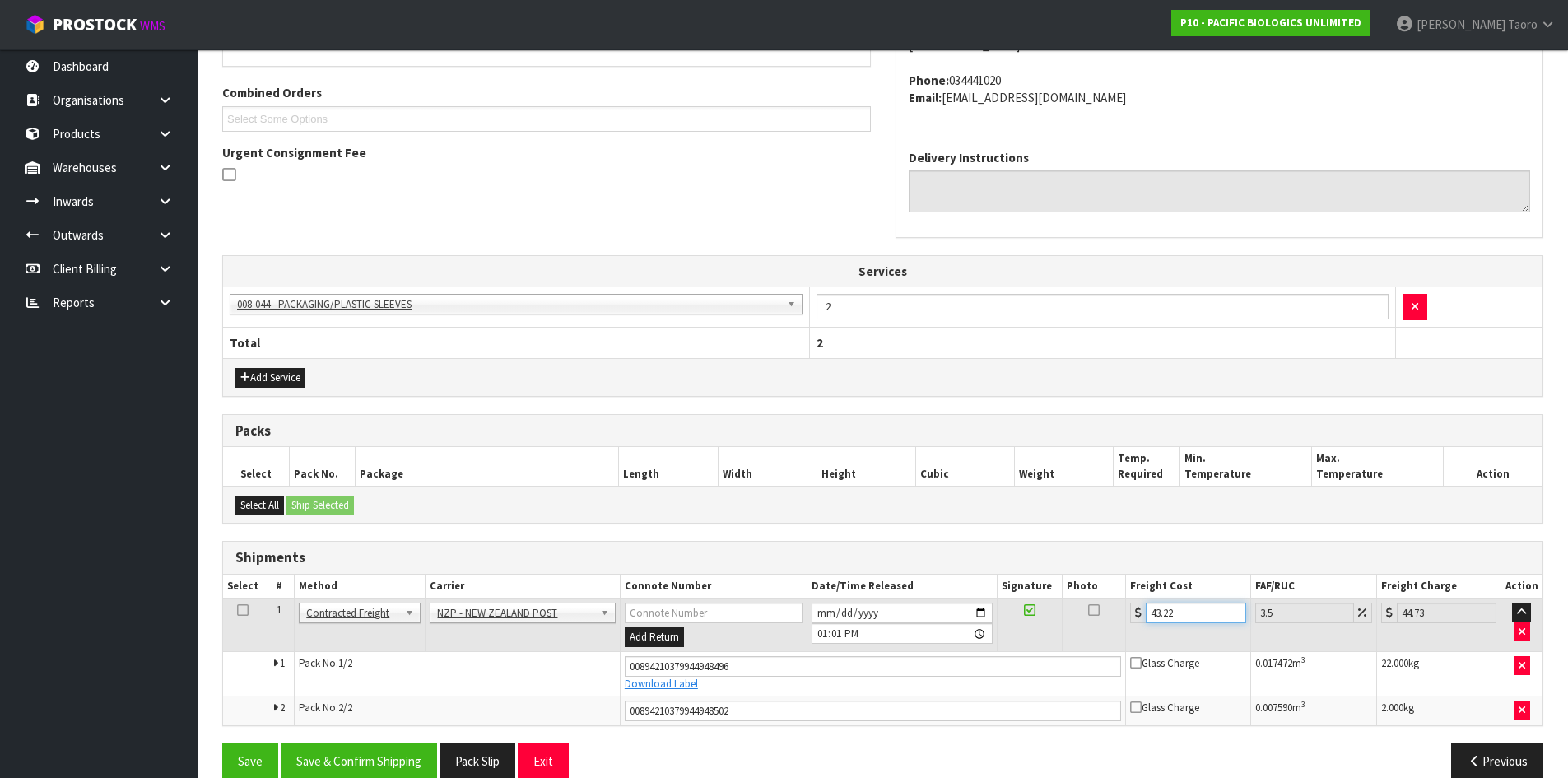
scroll to position [431, 0]
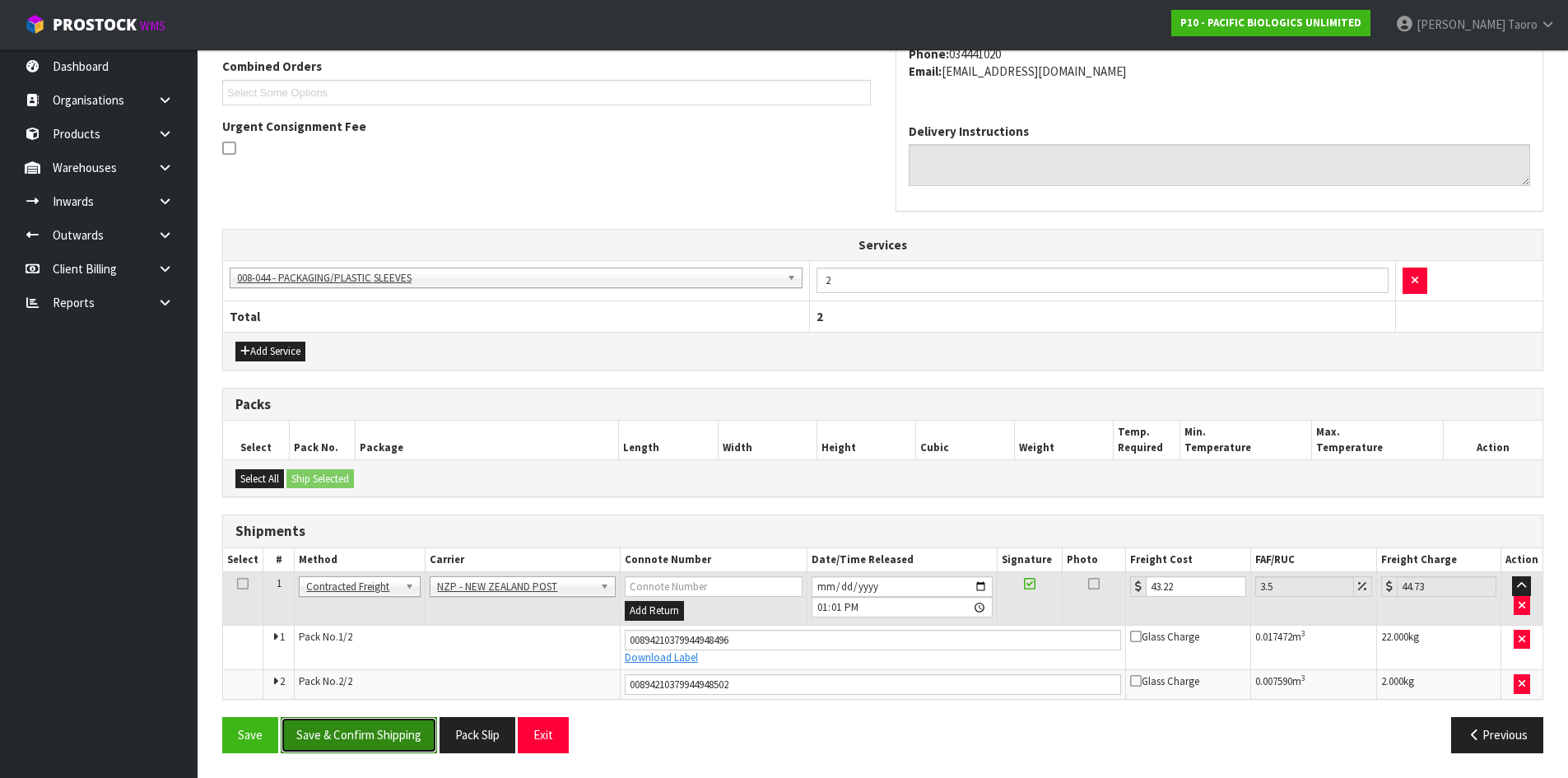
drag, startPoint x: 399, startPoint y: 730, endPoint x: 370, endPoint y: 733, distance: 29.2
click at [397, 730] on button "Save & Confirm Shipping" at bounding box center [358, 734] width 156 height 36
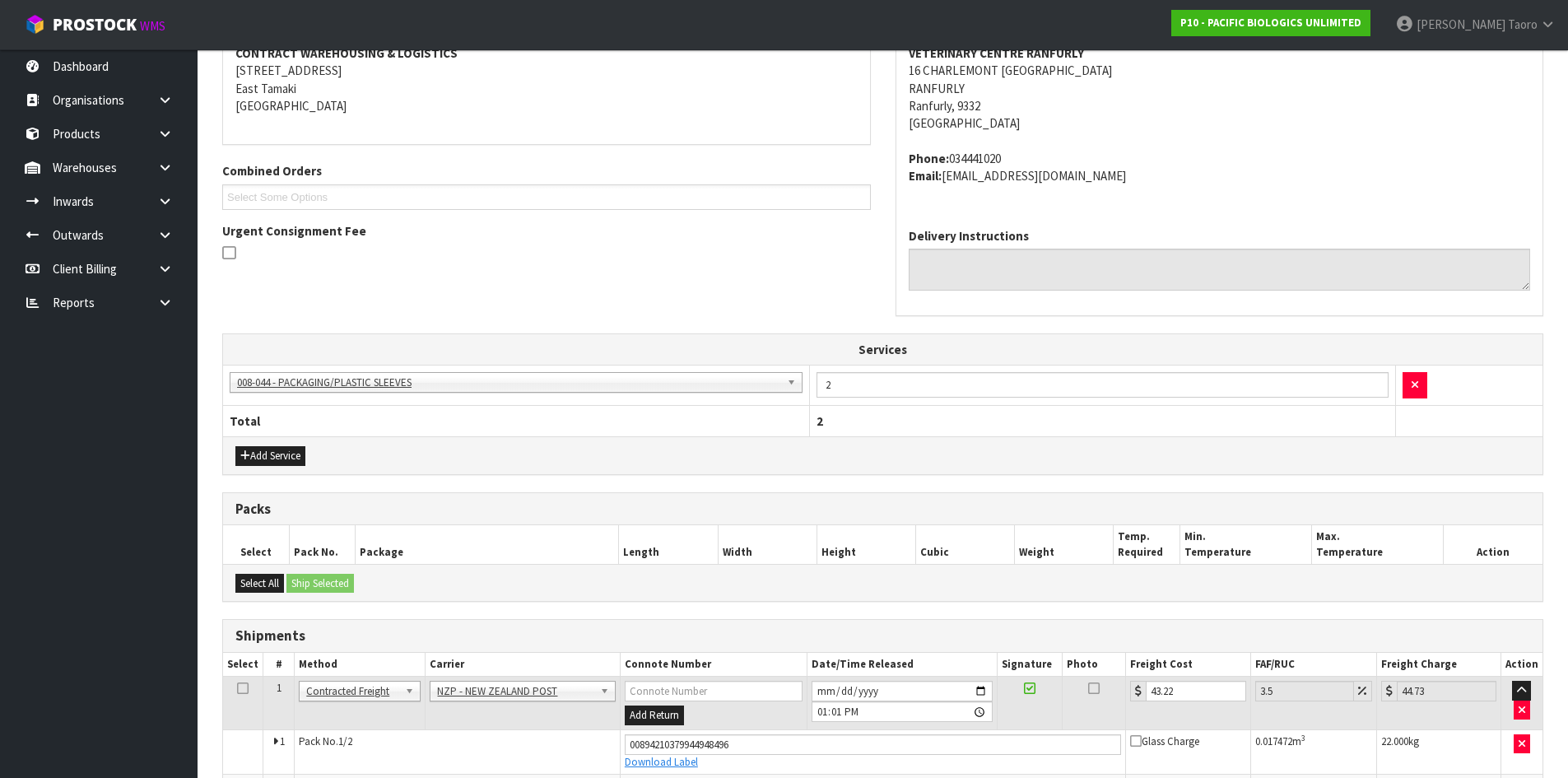
scroll to position [384, 0]
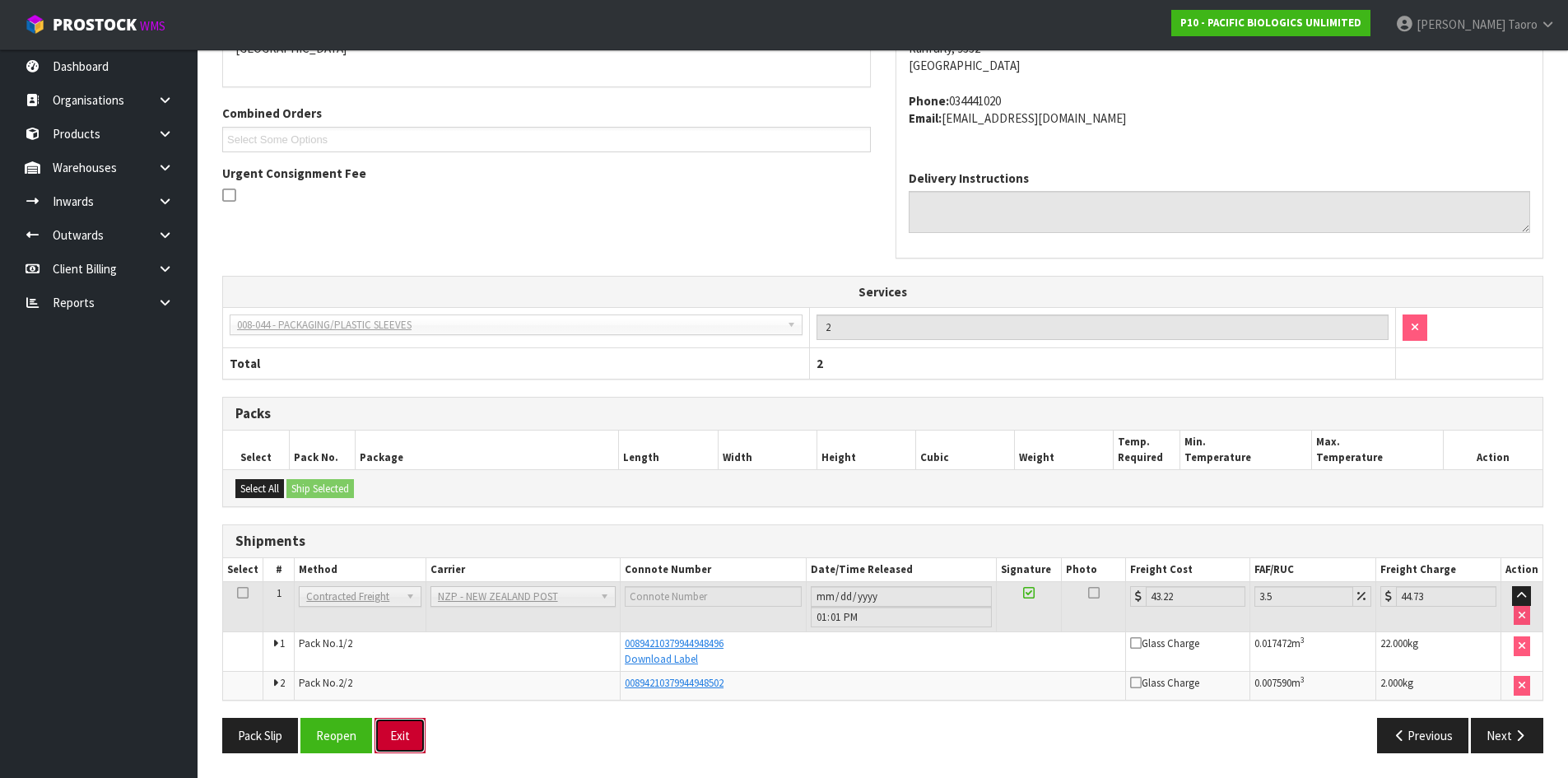
click at [416, 741] on button "Exit" at bounding box center [400, 735] width 51 height 36
